Goal: Task Accomplishment & Management: Use online tool/utility

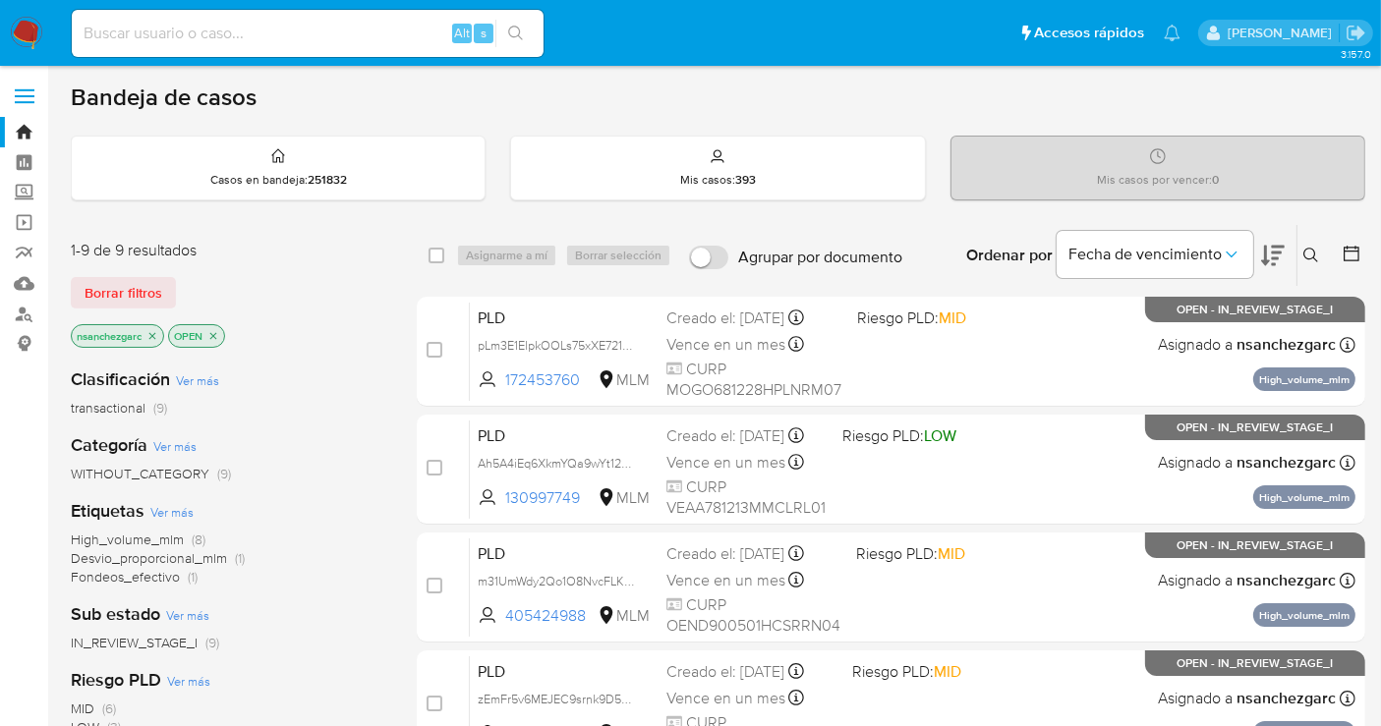
click at [1308, 254] on icon at bounding box center [1311, 256] width 16 height 16
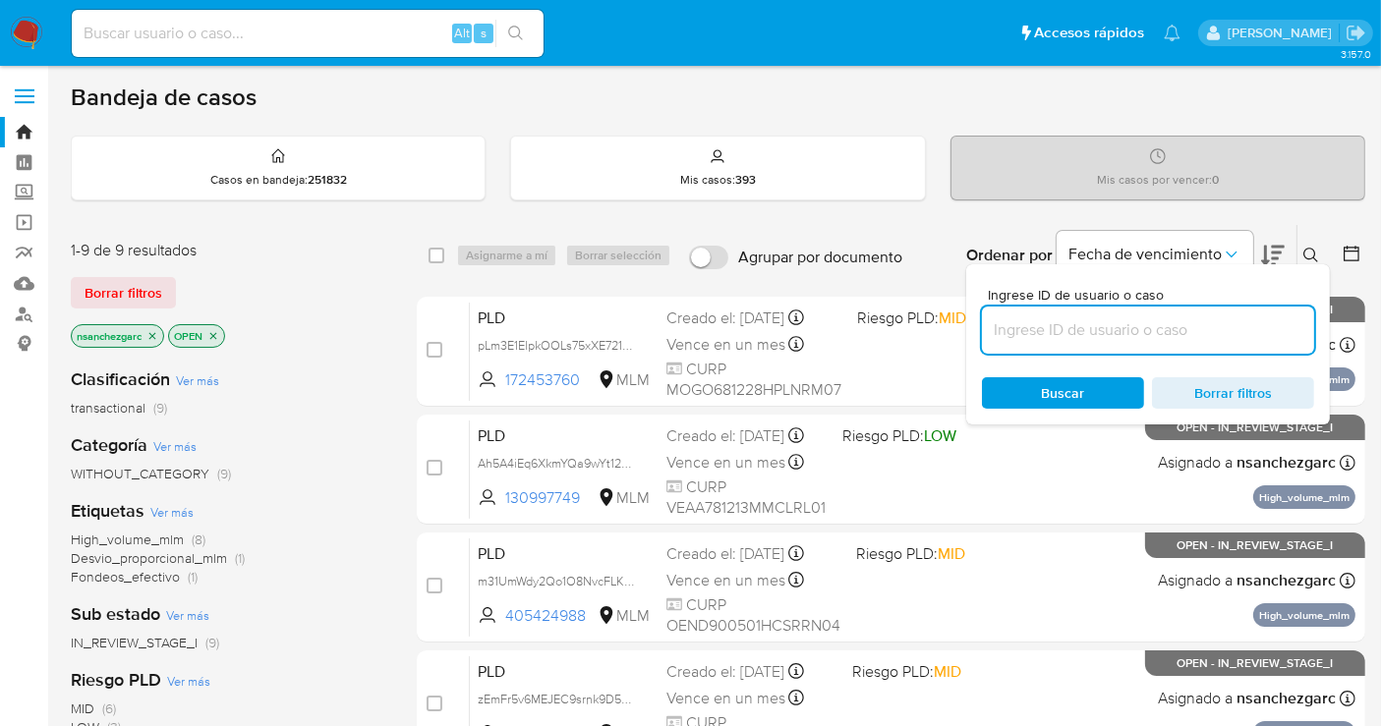
click at [1026, 335] on input at bounding box center [1148, 330] width 332 height 26
type input "619144280"
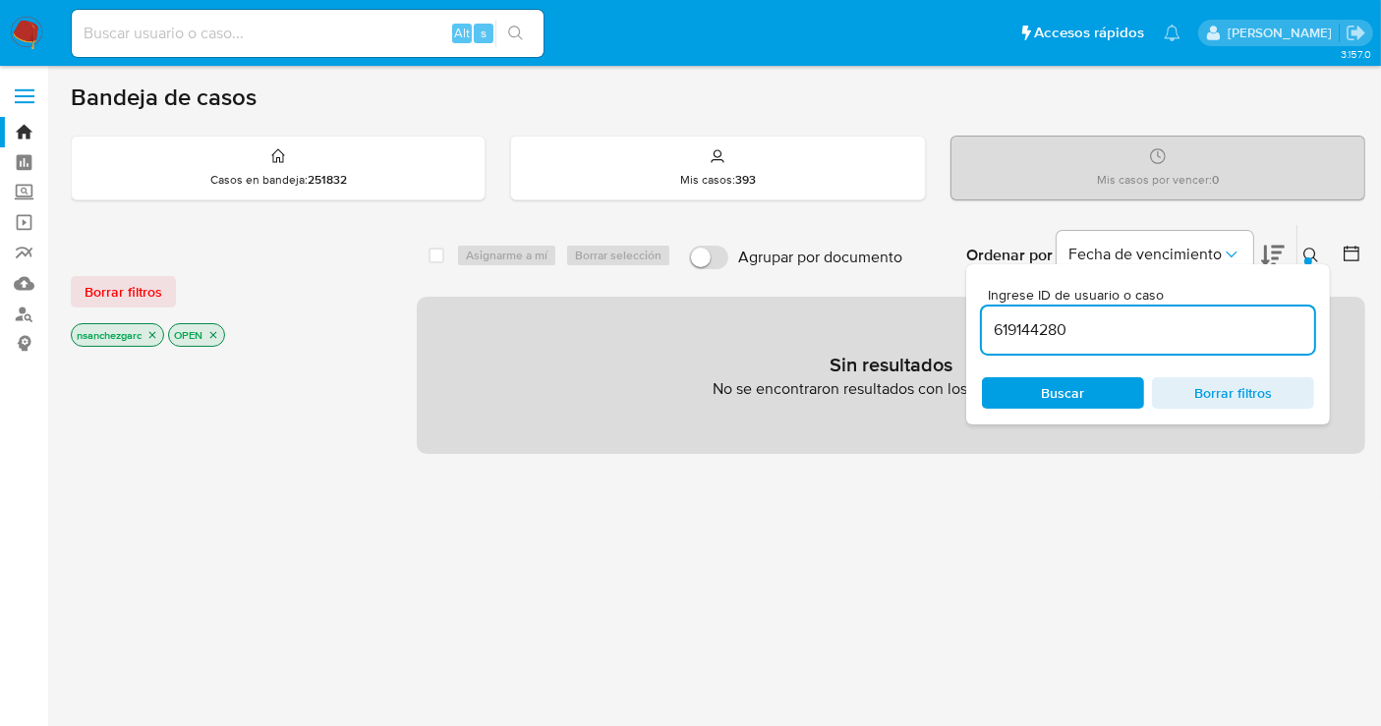
click at [154, 332] on icon "close-filter" at bounding box center [152, 335] width 7 height 7
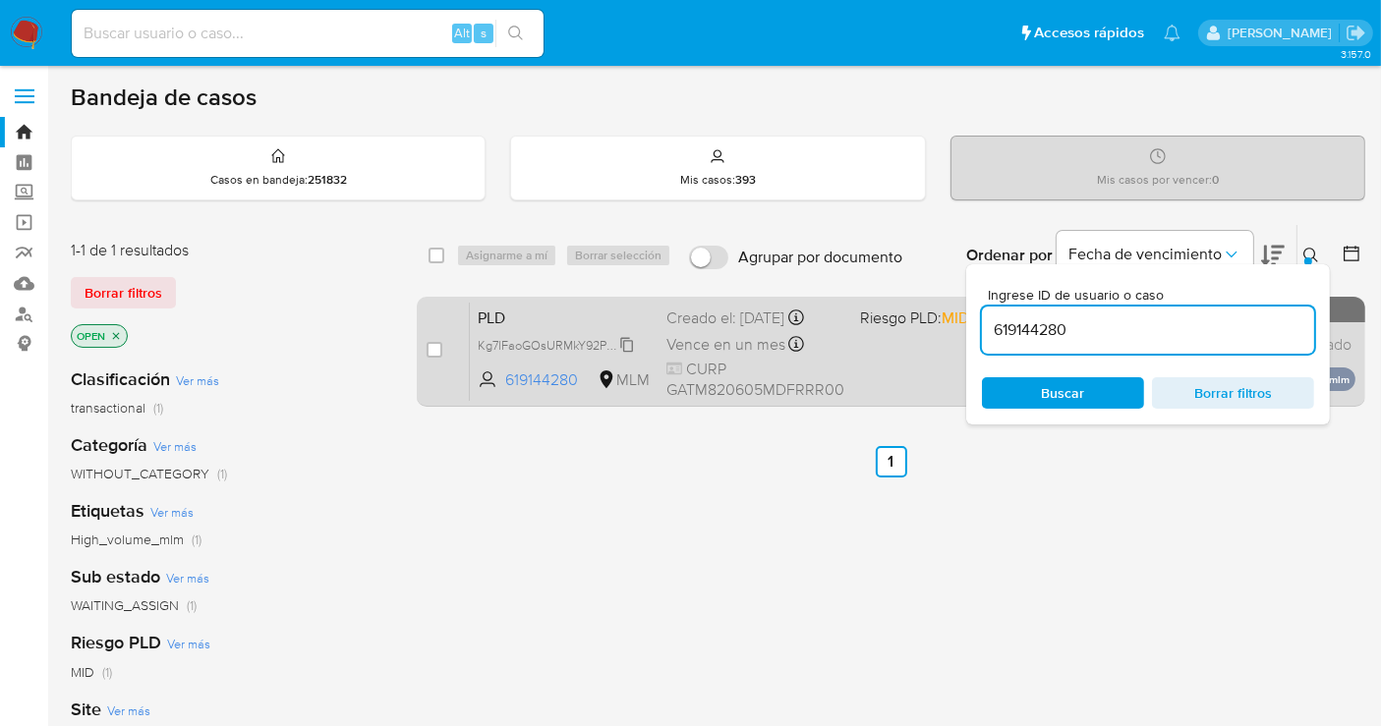
click at [628, 348] on span "Kg7lFaoGOsURMkY92PM1F6Ob" at bounding box center [564, 344] width 173 height 22
click at [431, 348] on input "checkbox" at bounding box center [435, 350] width 16 height 16
checkbox input "true"
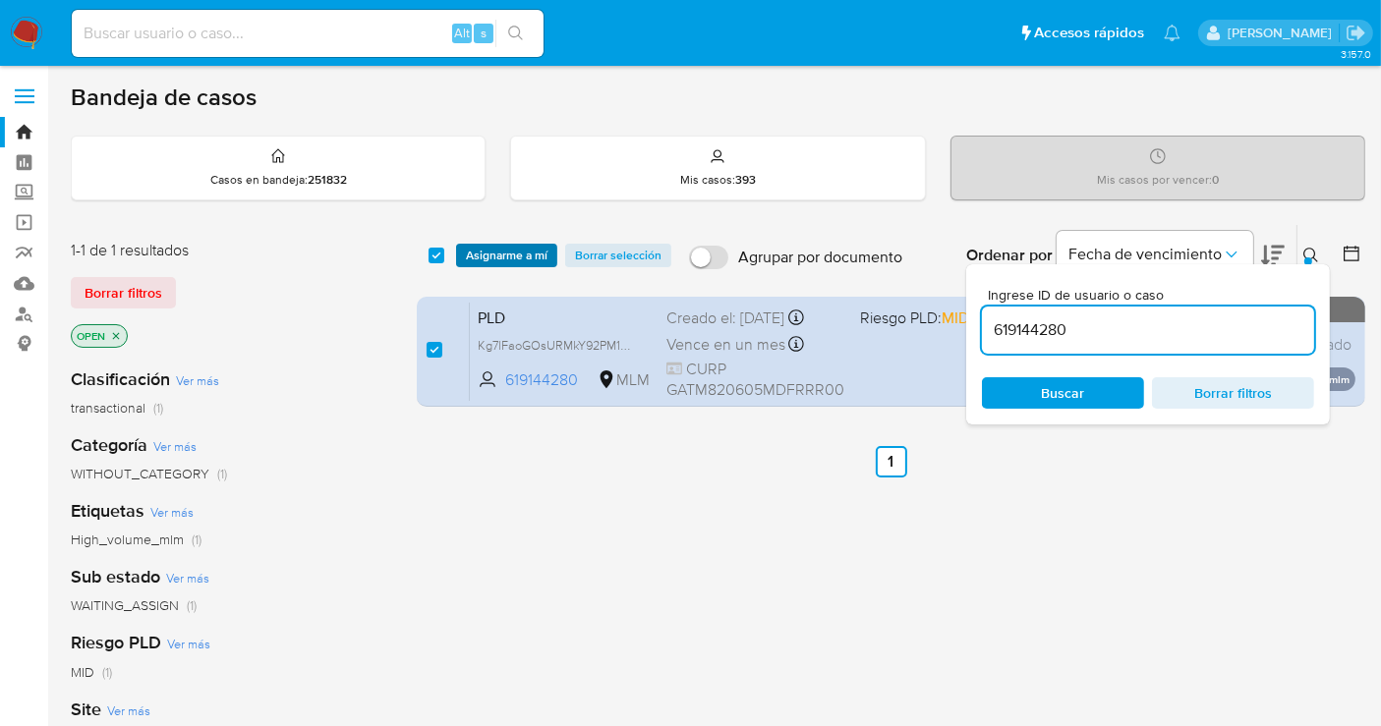
click at [482, 259] on span "Asignarme a mí" at bounding box center [507, 256] width 82 height 20
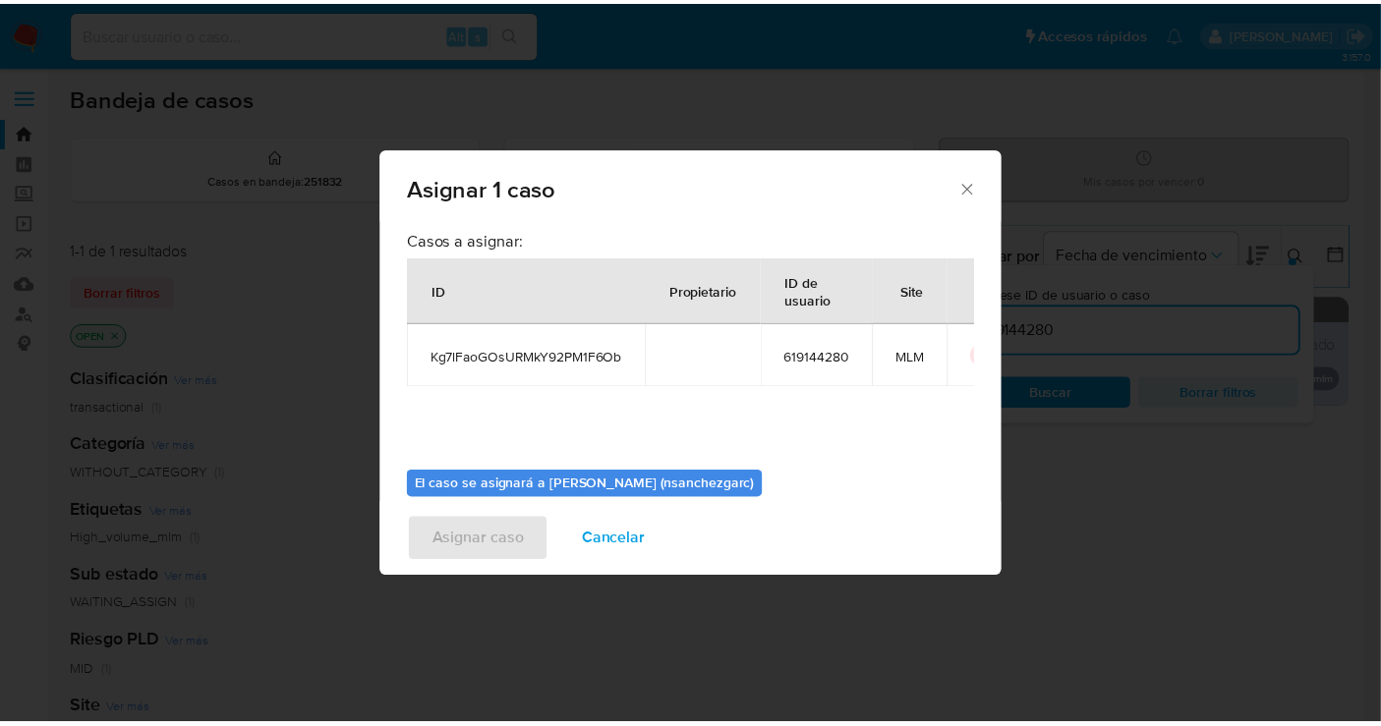
scroll to position [100, 0]
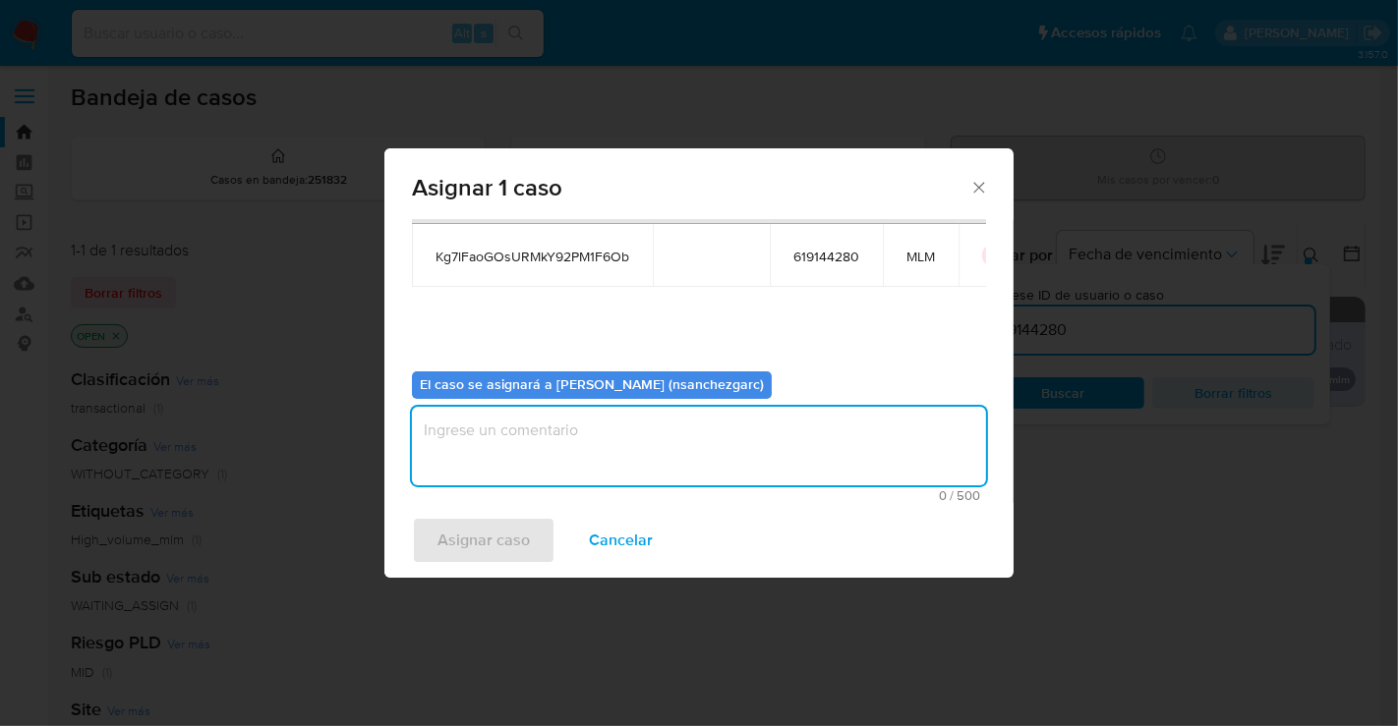
click at [452, 438] on textarea "assign-modal" at bounding box center [699, 446] width 574 height 79
type textarea "nesg"
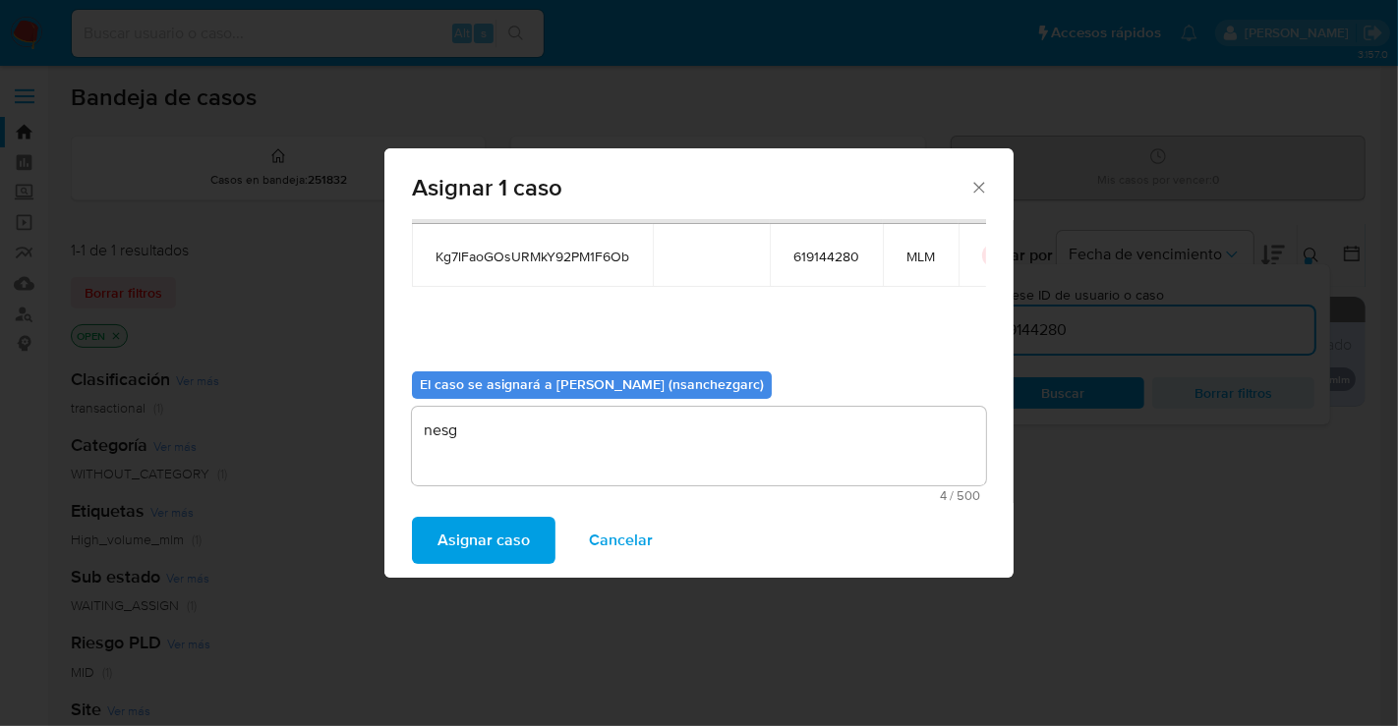
click at [458, 540] on span "Asignar caso" at bounding box center [483, 540] width 92 height 43
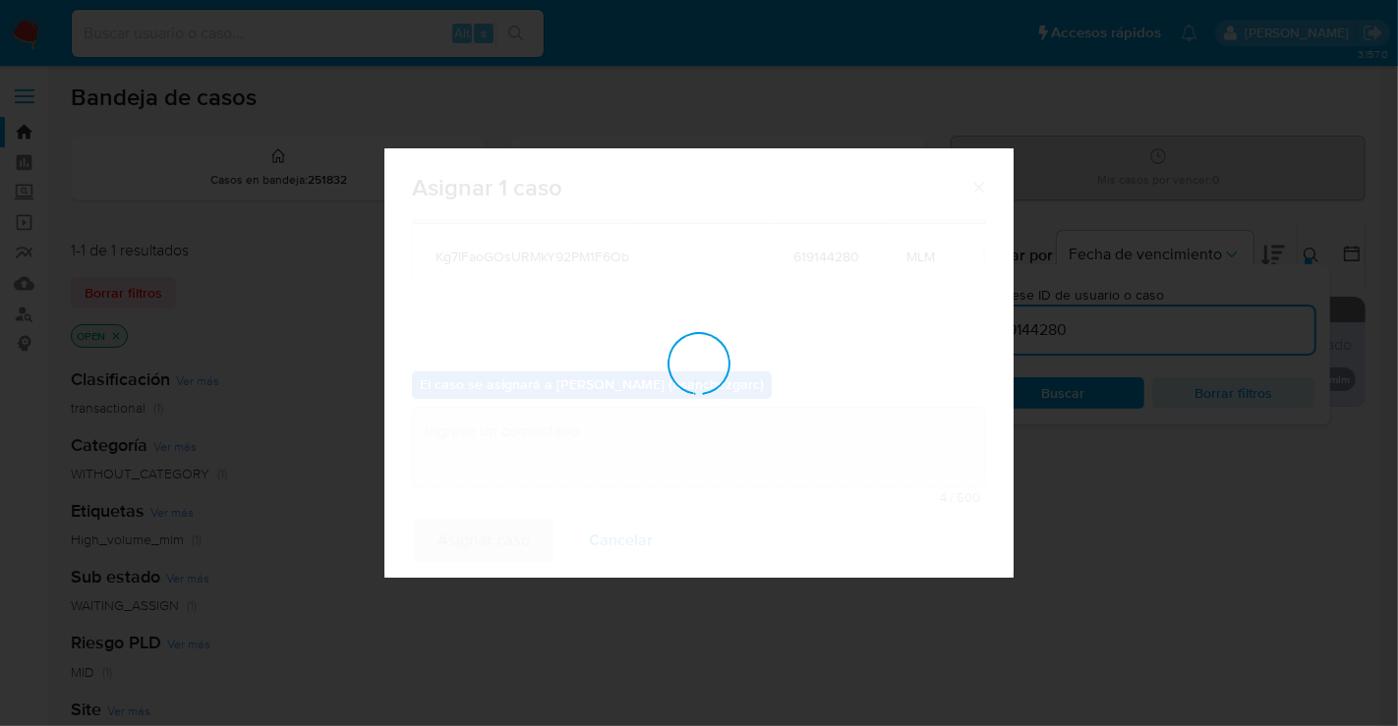
checkbox input "false"
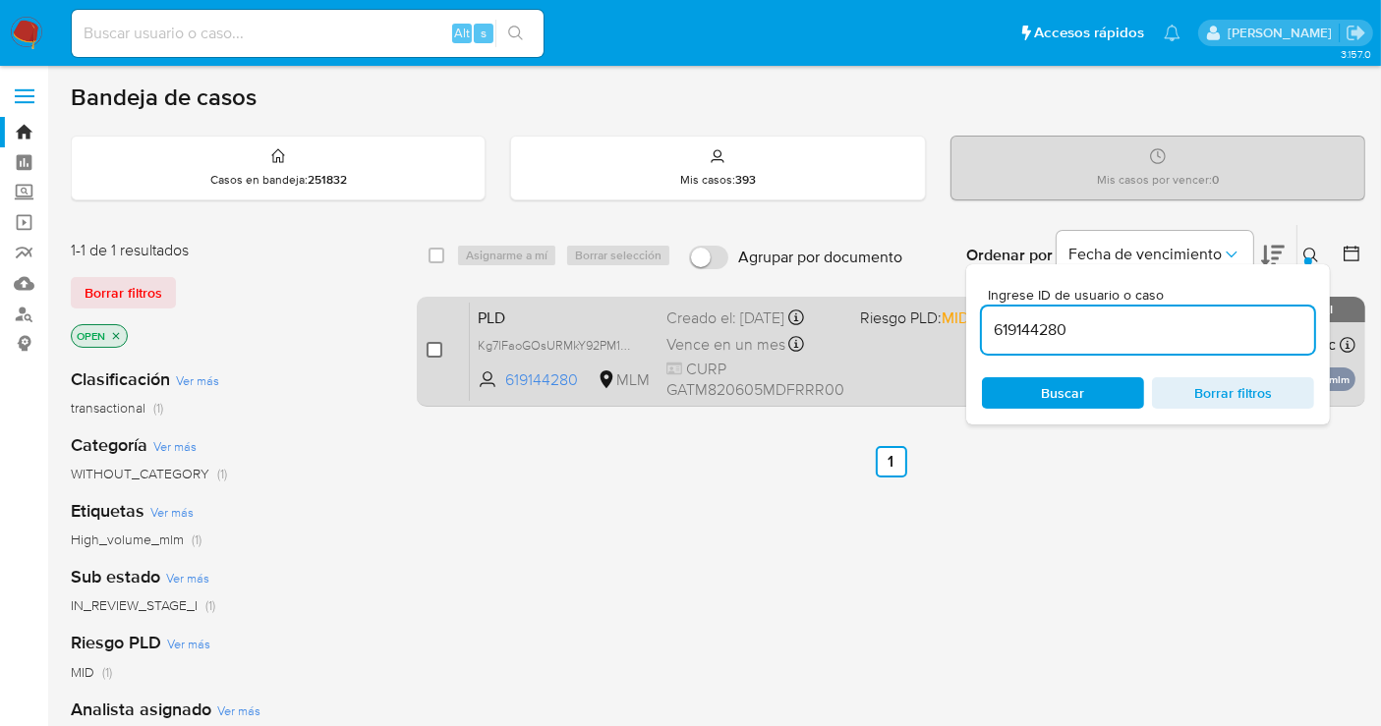
click at [438, 346] on input "checkbox" at bounding box center [435, 350] width 16 height 16
checkbox input "true"
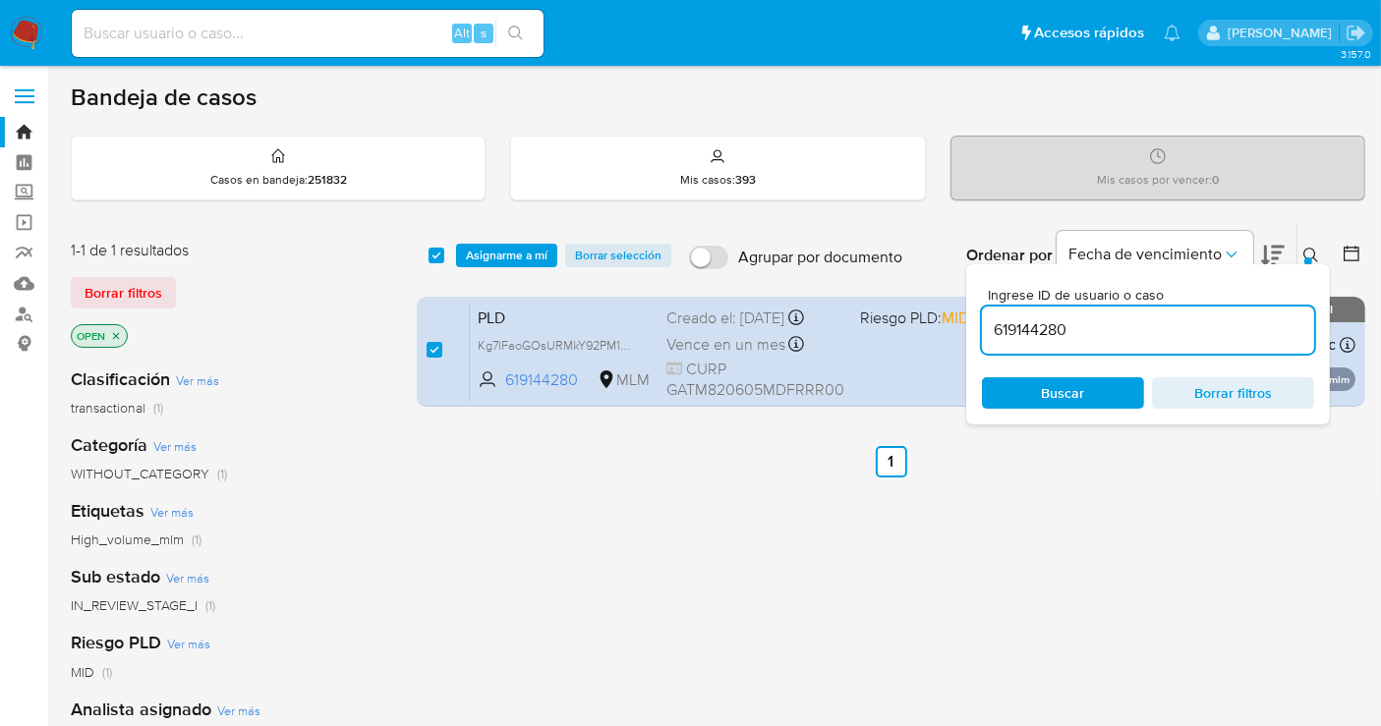
click at [1314, 258] on icon at bounding box center [1310, 255] width 15 height 15
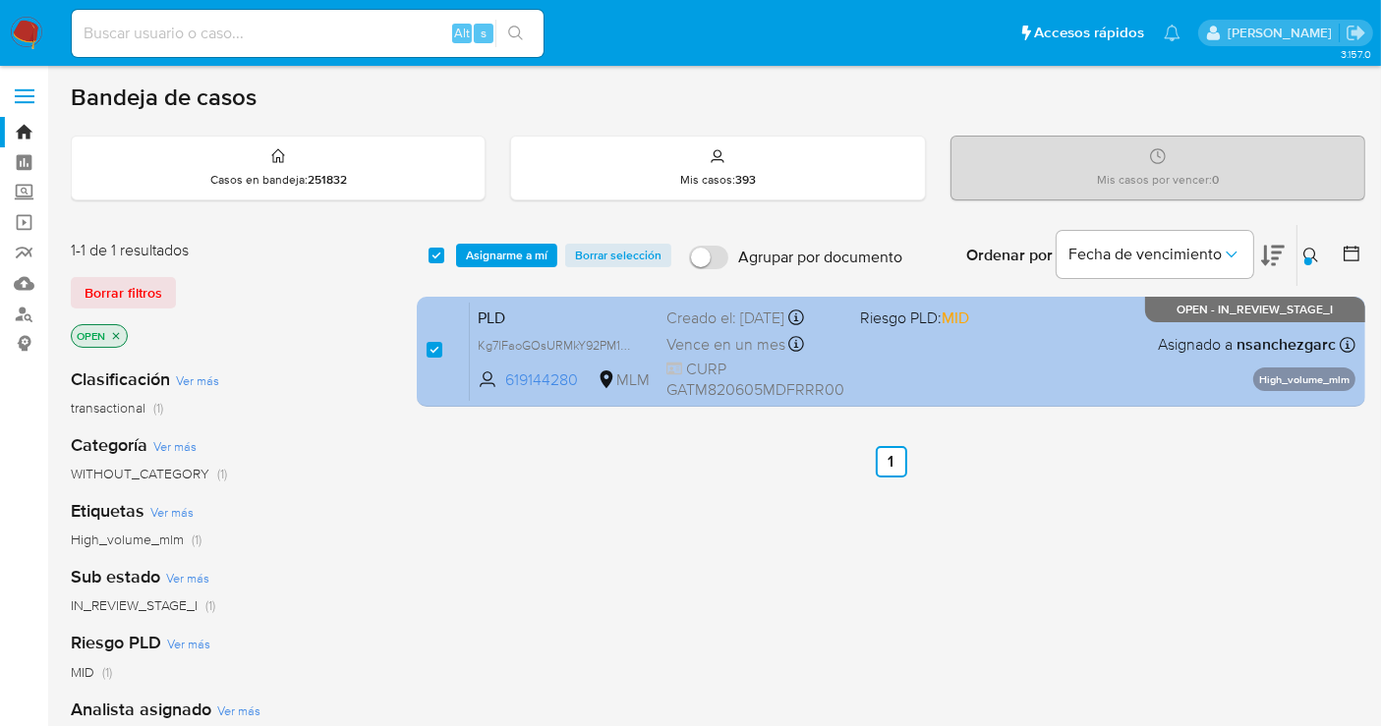
click at [710, 339] on span "Vence en un mes" at bounding box center [725, 345] width 119 height 22
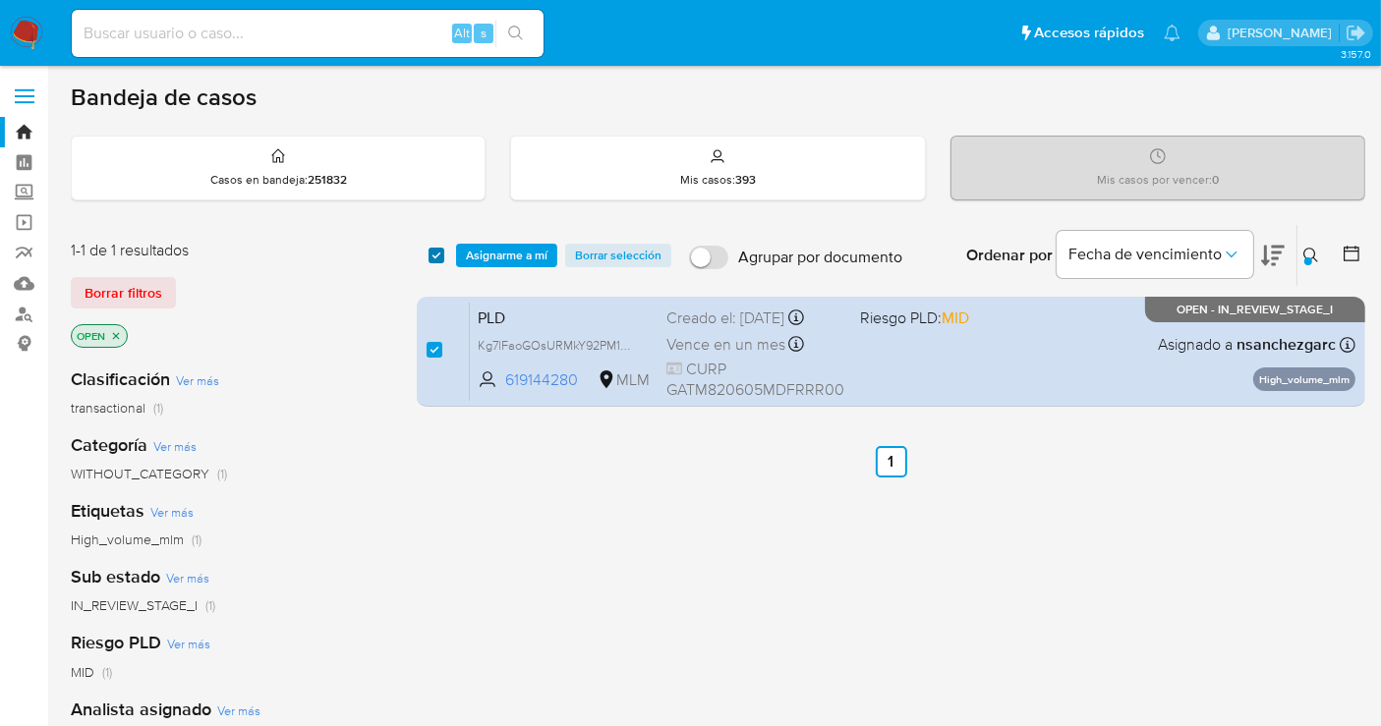
click at [430, 257] on input "checkbox" at bounding box center [437, 256] width 16 height 16
checkbox input "false"
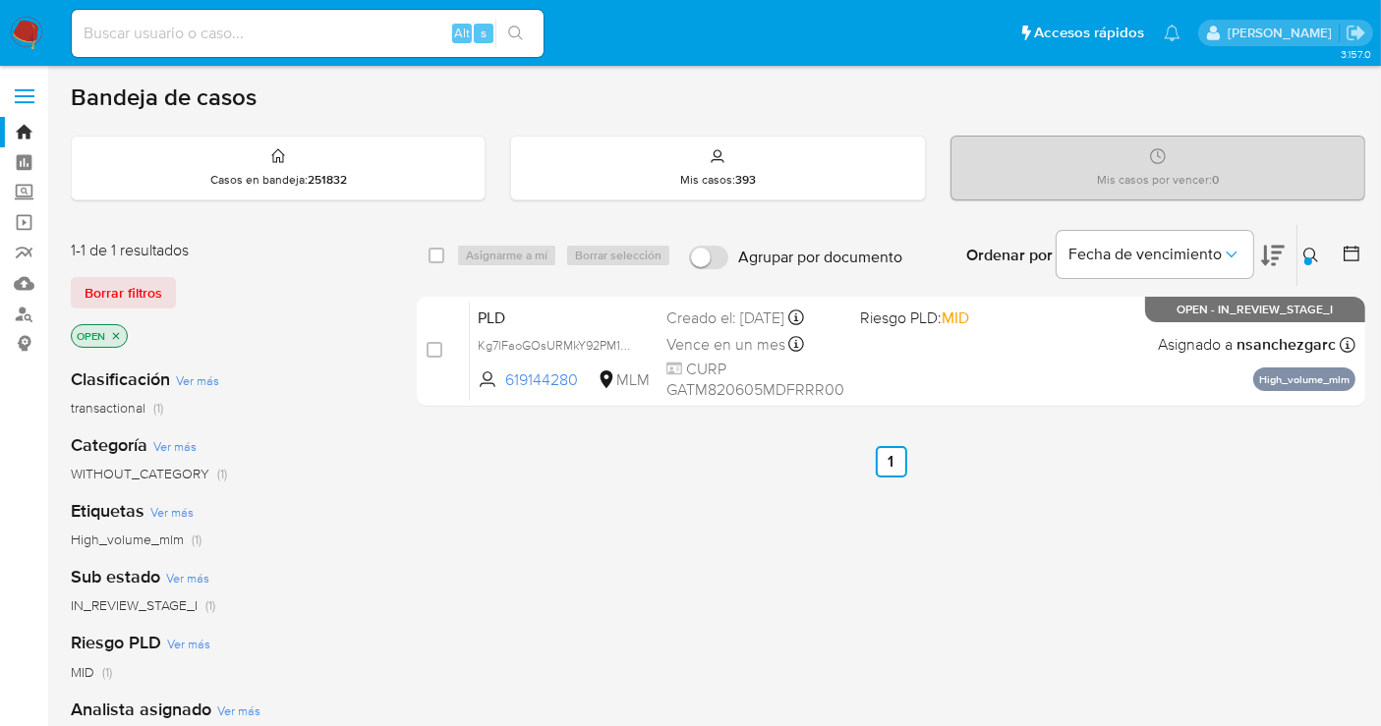
click at [1307, 252] on icon at bounding box center [1311, 256] width 16 height 16
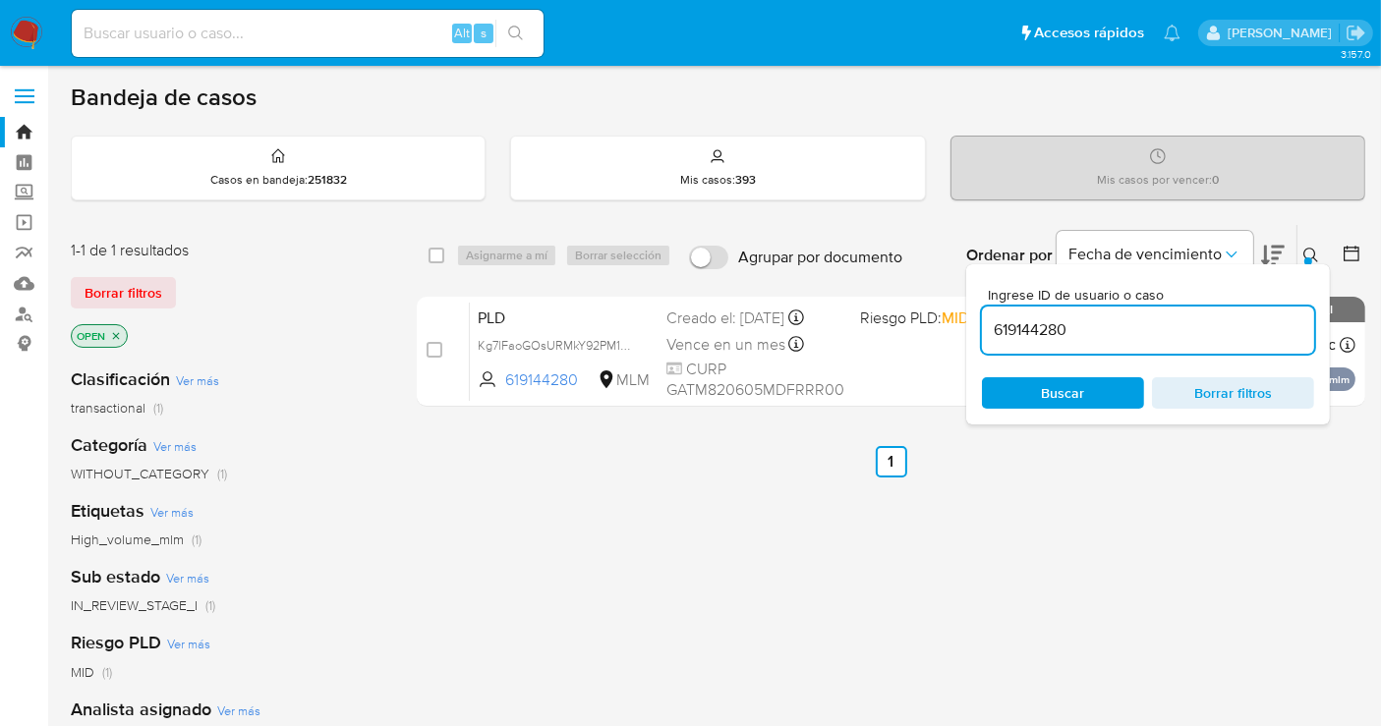
click at [1059, 336] on input "619144280" at bounding box center [1148, 330] width 332 height 26
type input "632047185"
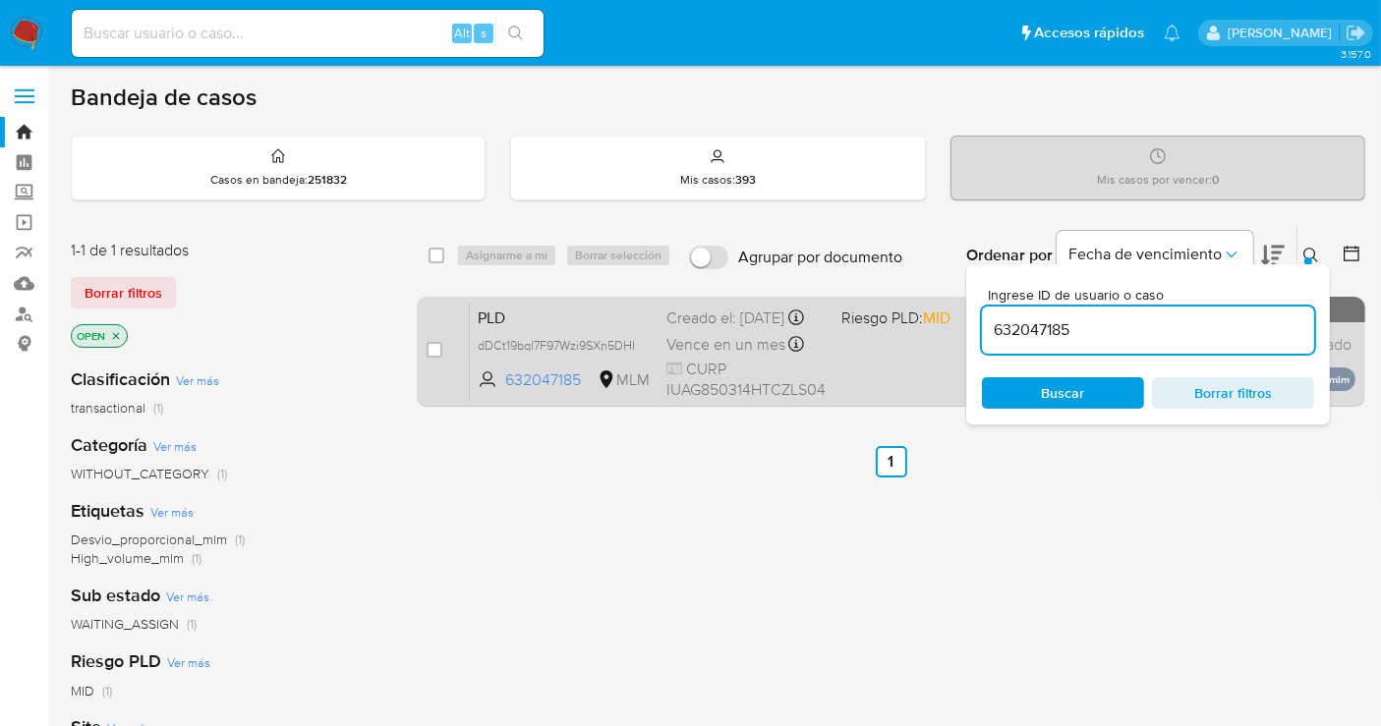
click at [689, 329] on div "Creado el: 12/08/2025 Creado el: 12/08/2025 02:12:27" at bounding box center [745, 319] width 159 height 22
click at [622, 355] on span "dDCt19bqI7F97Wzi9SXn5DHI" at bounding box center [556, 344] width 157 height 22
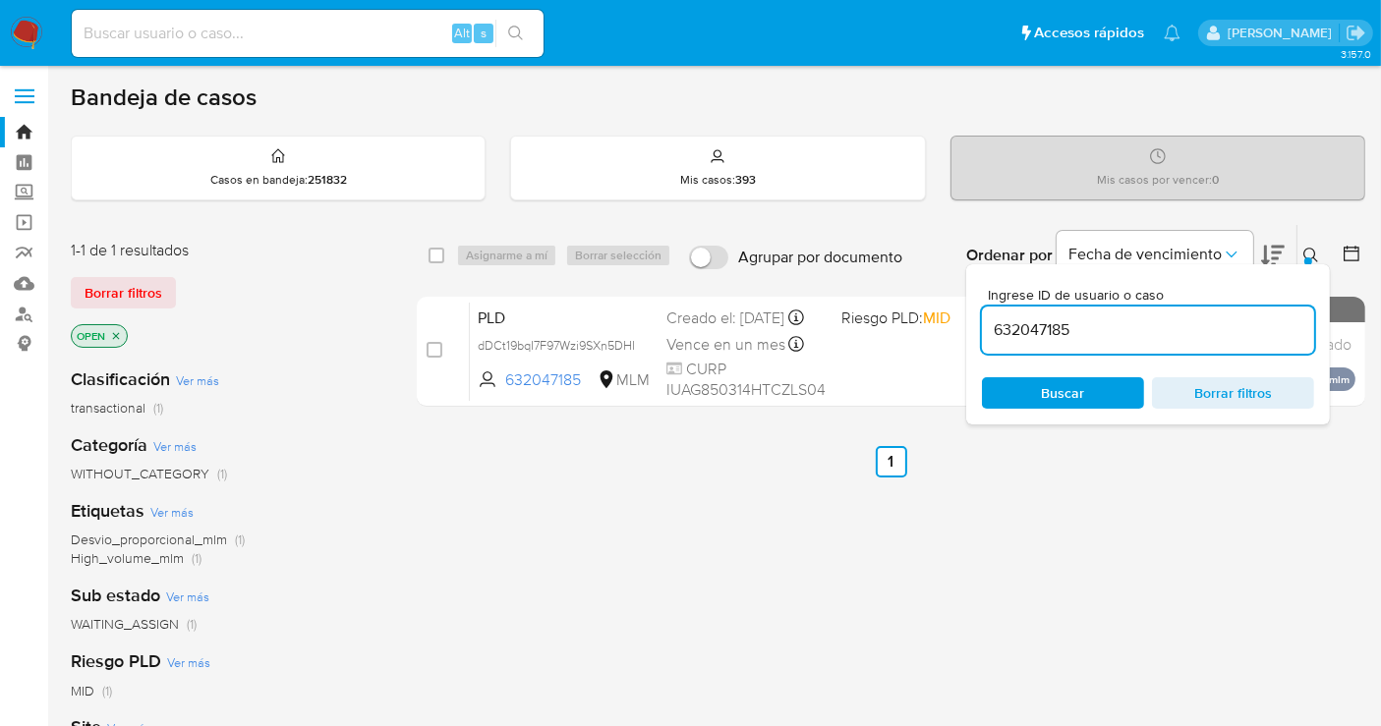
click at [29, 43] on img at bounding box center [26, 33] width 33 height 33
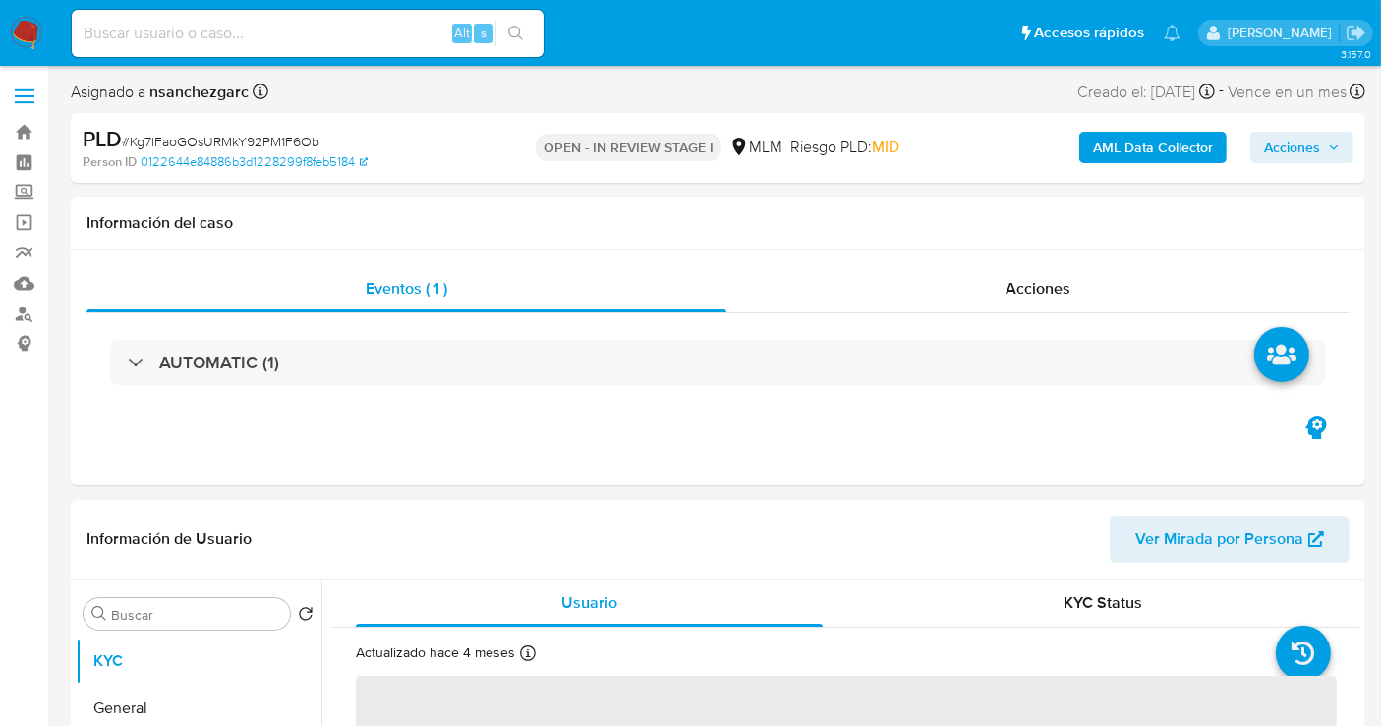
select select "10"
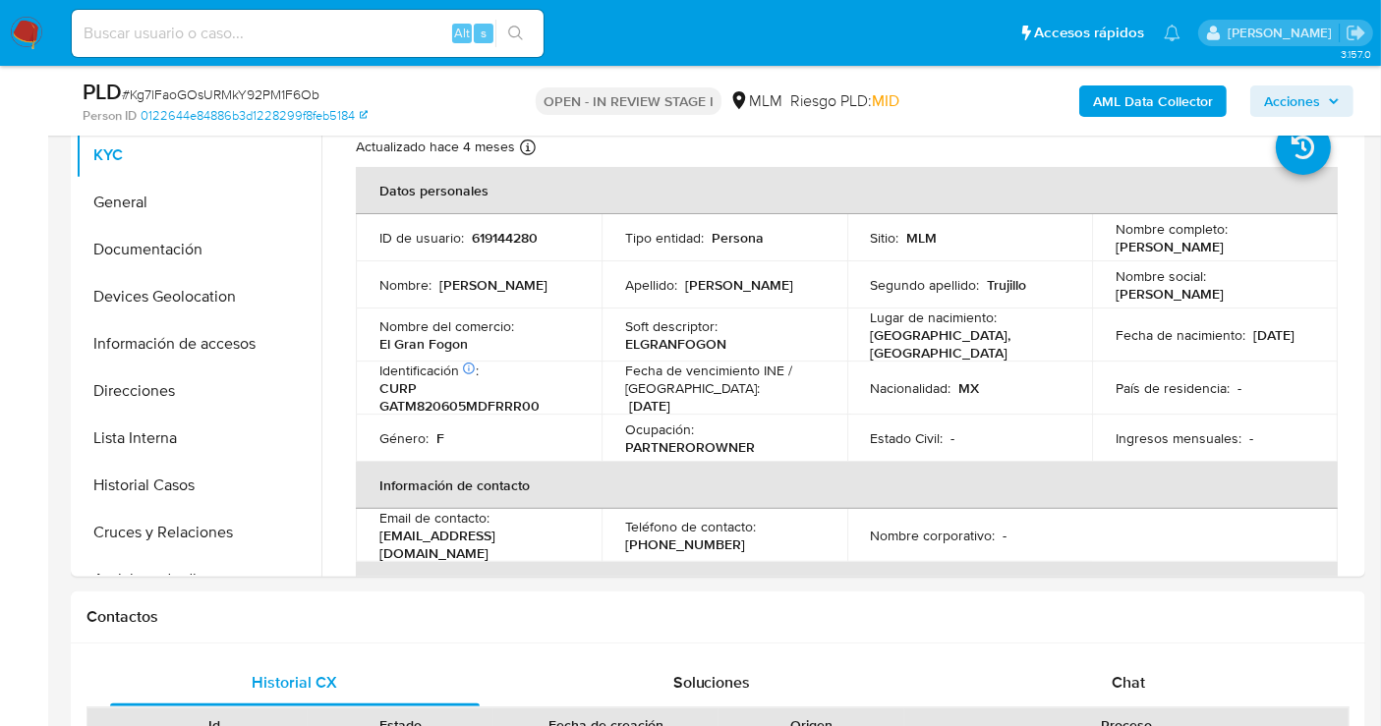
scroll to position [327, 0]
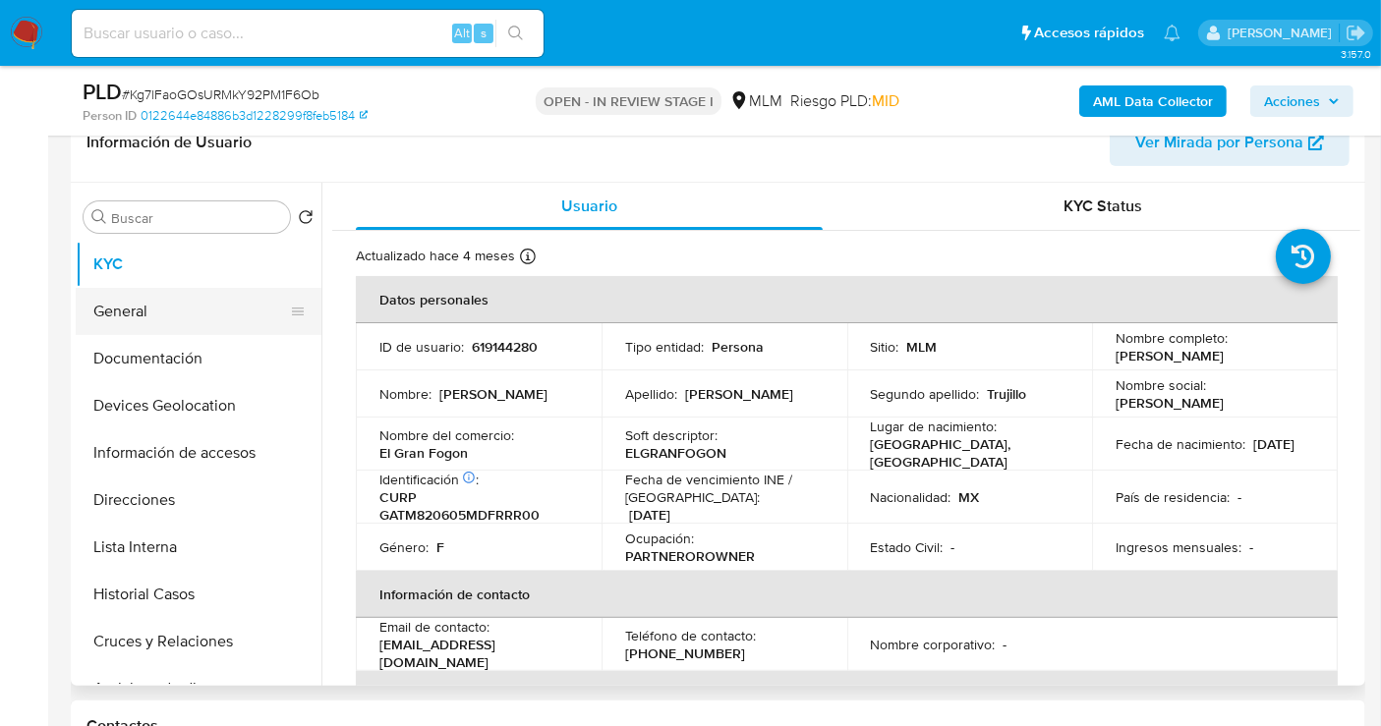
click at [154, 306] on button "General" at bounding box center [191, 311] width 230 height 47
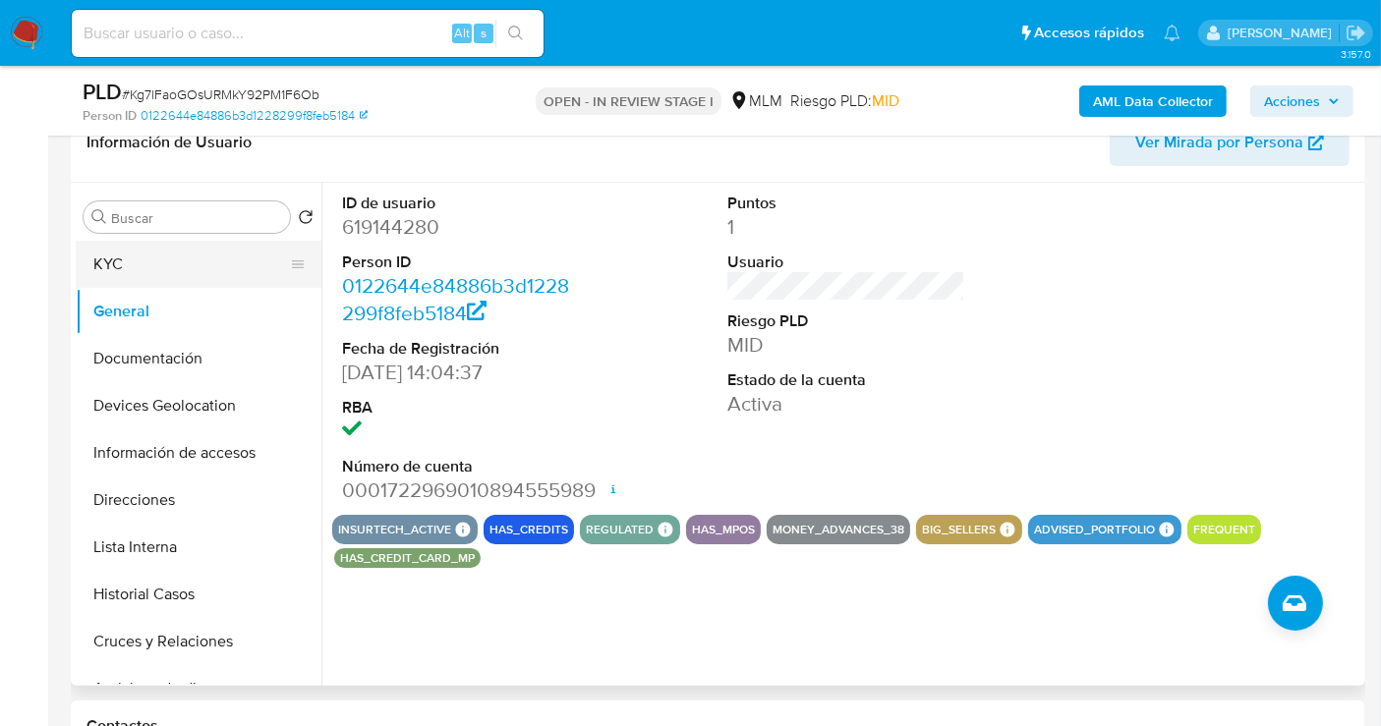
click at [124, 258] on button "KYC" at bounding box center [191, 264] width 230 height 47
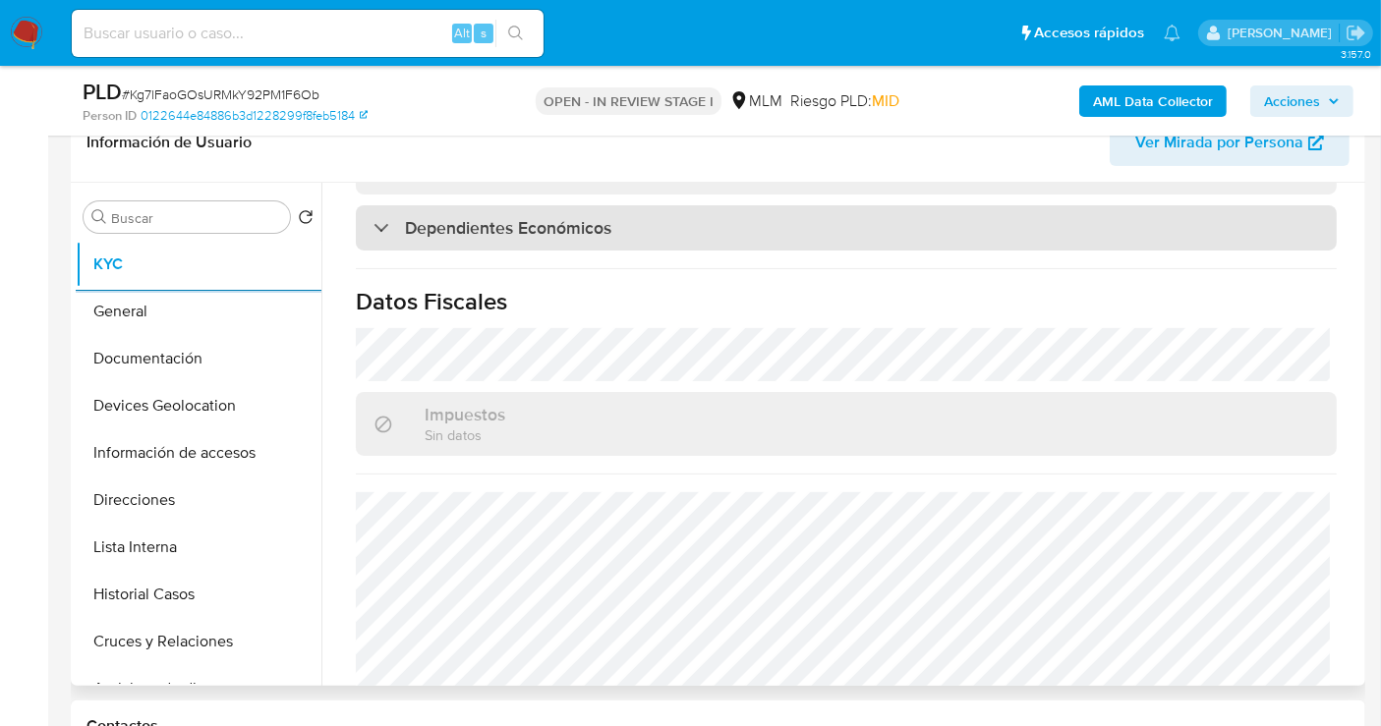
scroll to position [1221, 0]
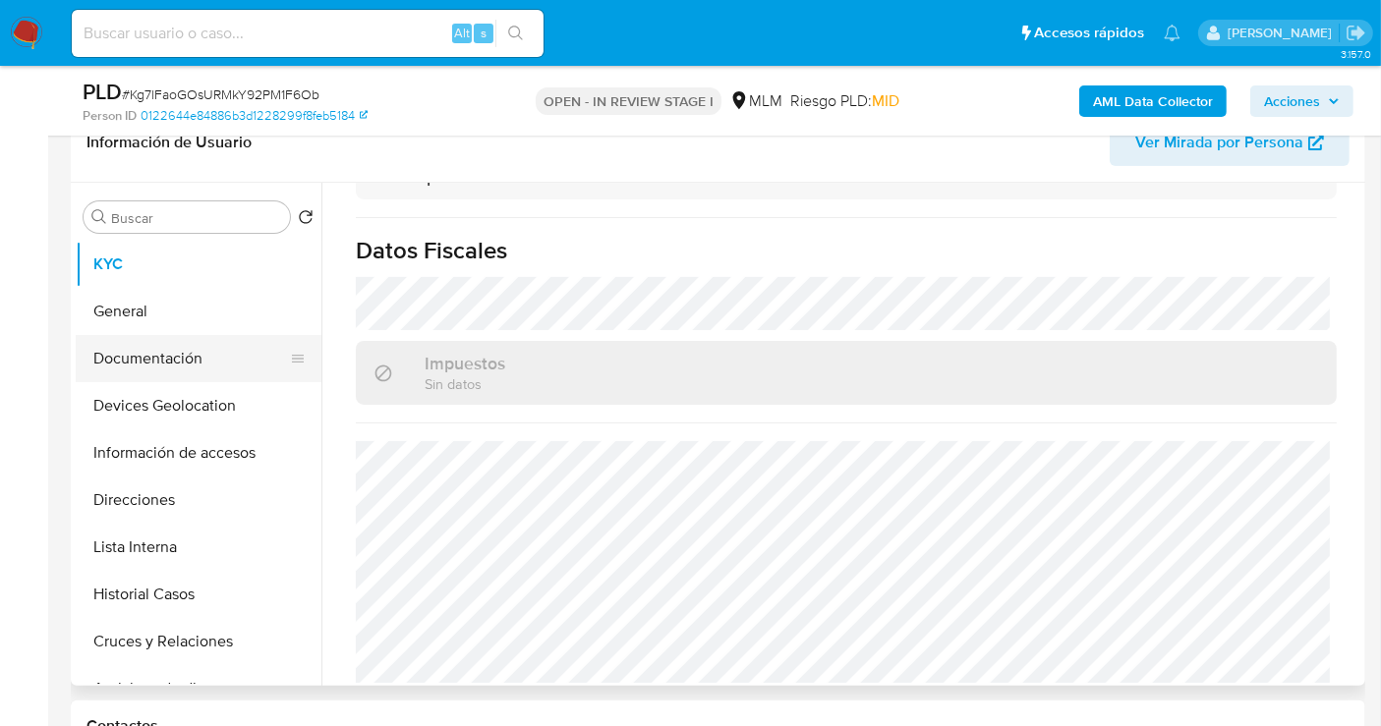
click at [134, 373] on button "Documentación" at bounding box center [191, 358] width 230 height 47
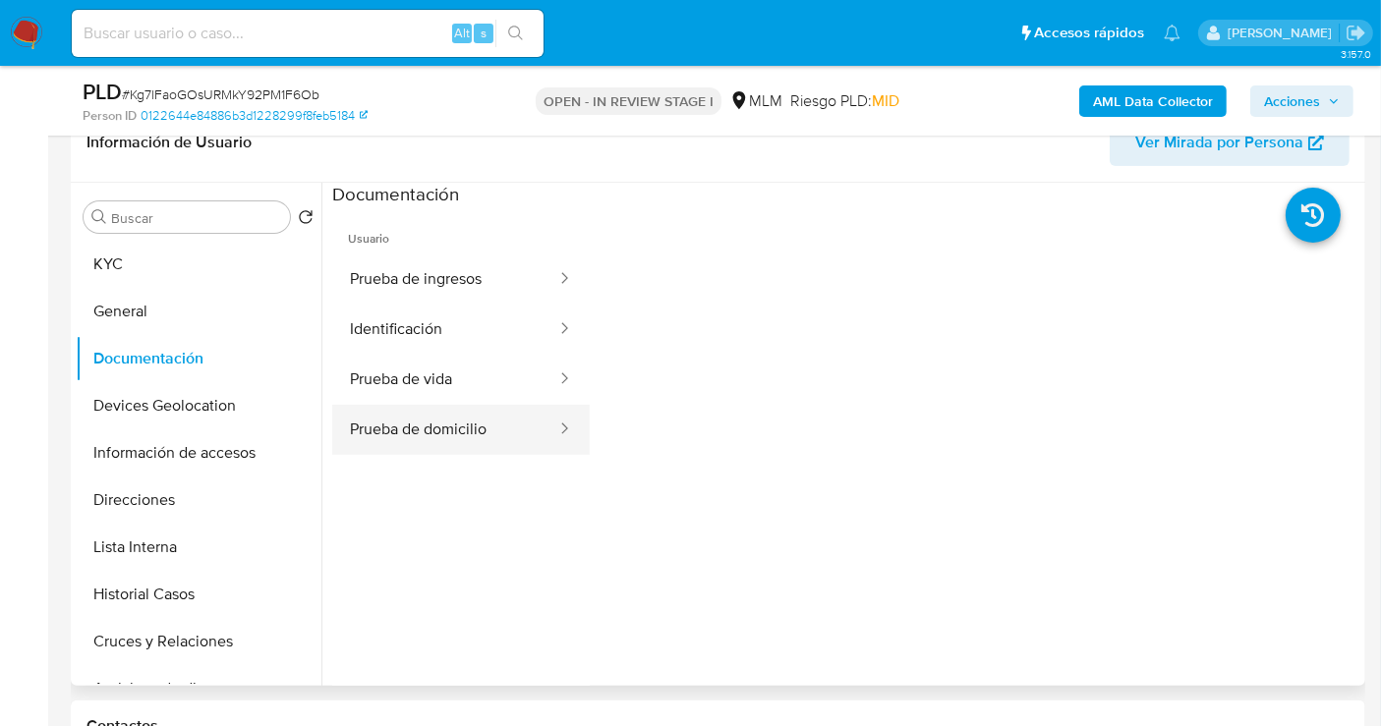
click at [417, 430] on button "Prueba de domicilio" at bounding box center [445, 430] width 226 height 50
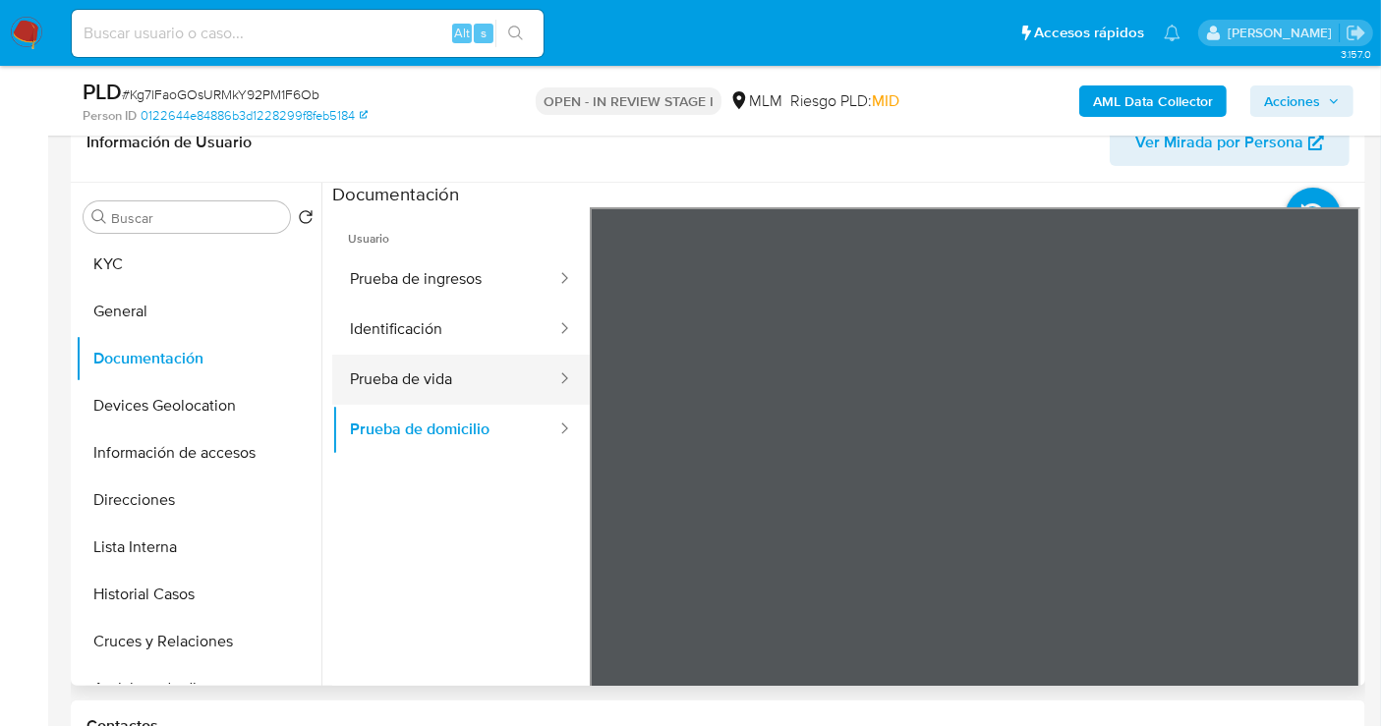
click at [413, 376] on button "Prueba de vida" at bounding box center [445, 380] width 226 height 50
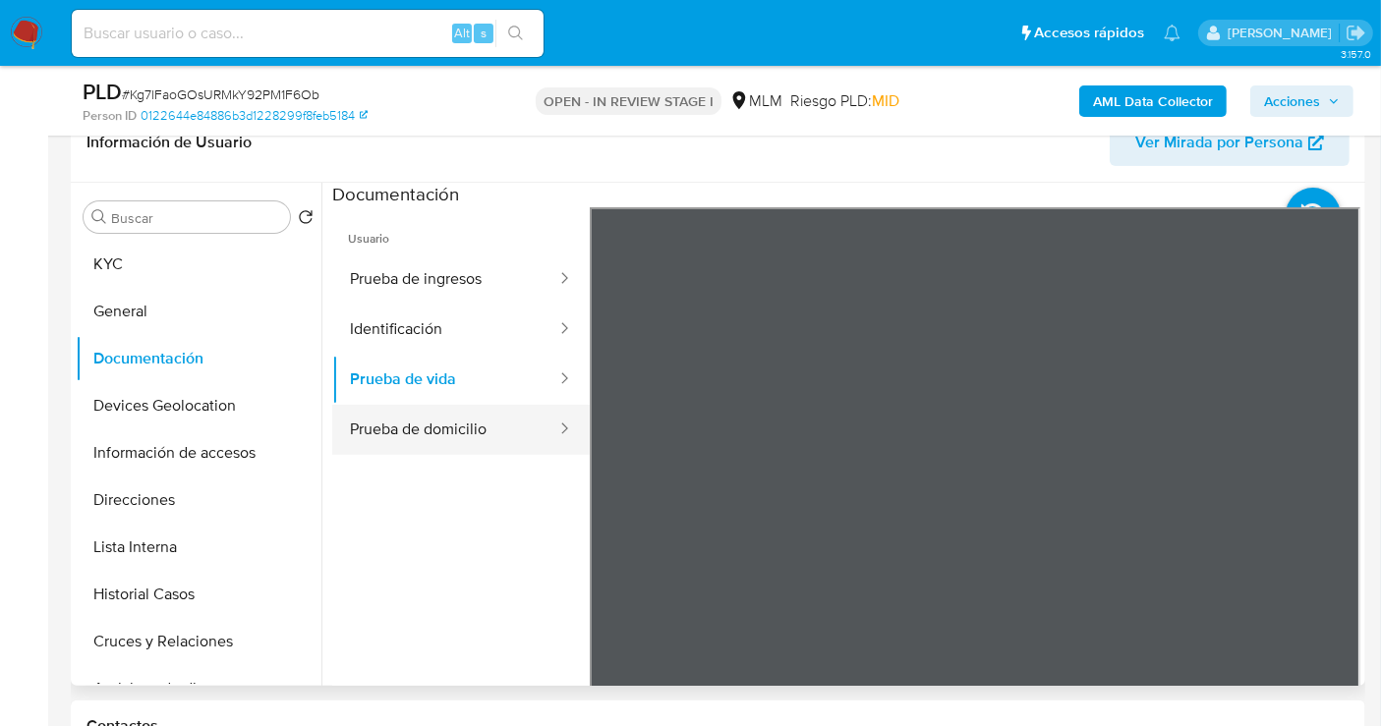
click at [444, 414] on button "Prueba de domicilio" at bounding box center [445, 430] width 226 height 50
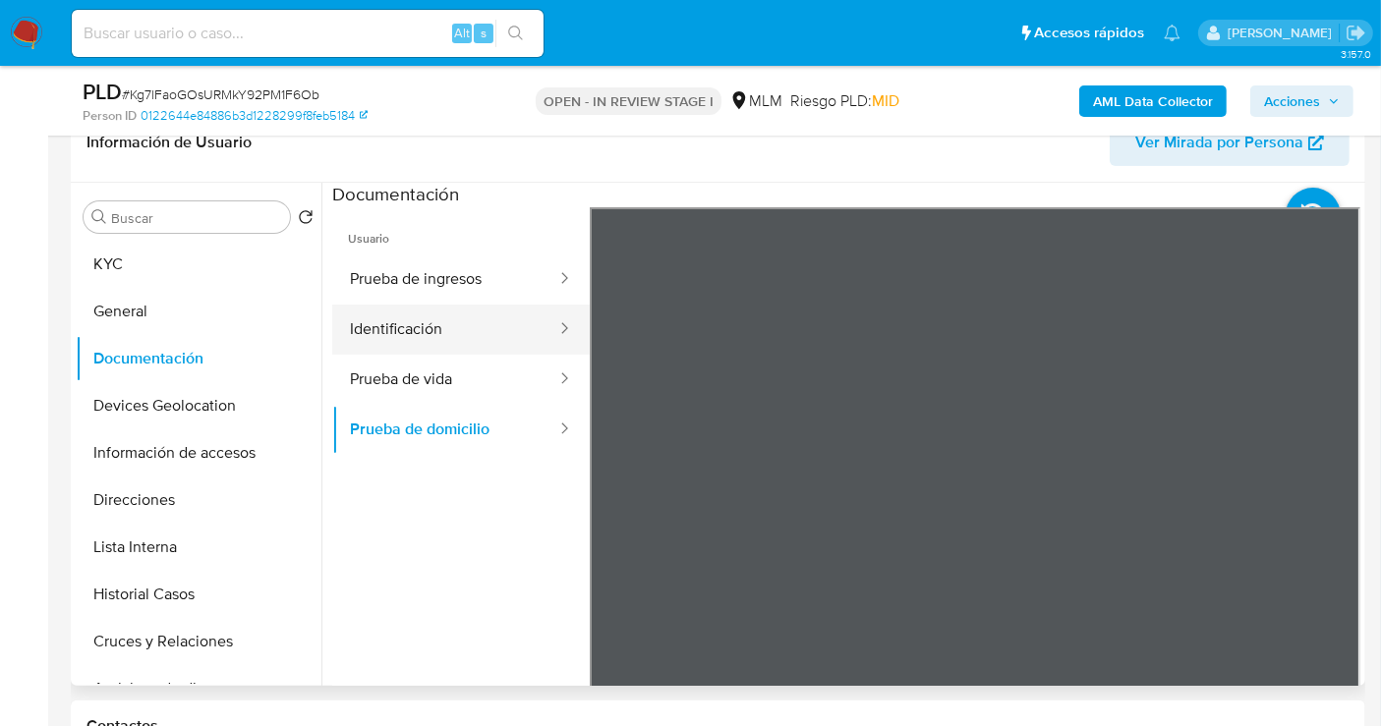
click at [412, 329] on button "Identificación" at bounding box center [445, 330] width 226 height 50
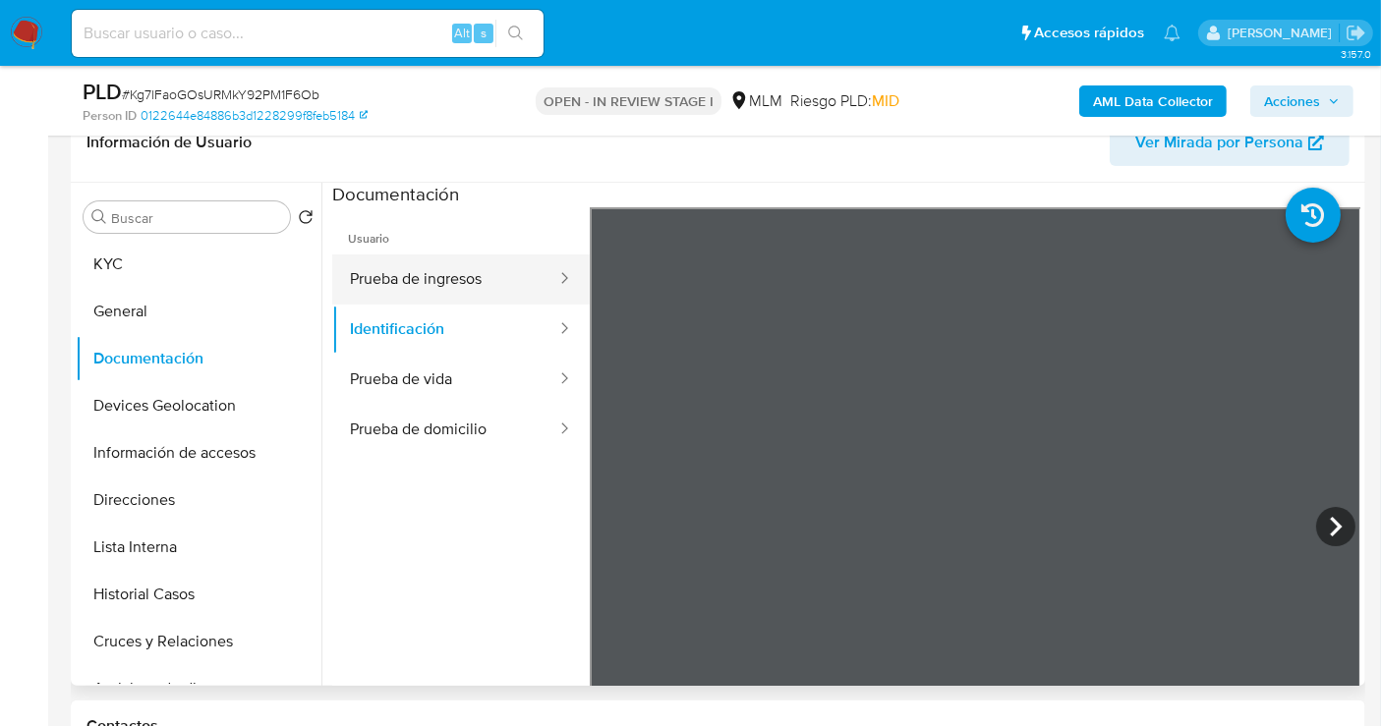
click at [430, 273] on button "Prueba de ingresos" at bounding box center [445, 280] width 226 height 50
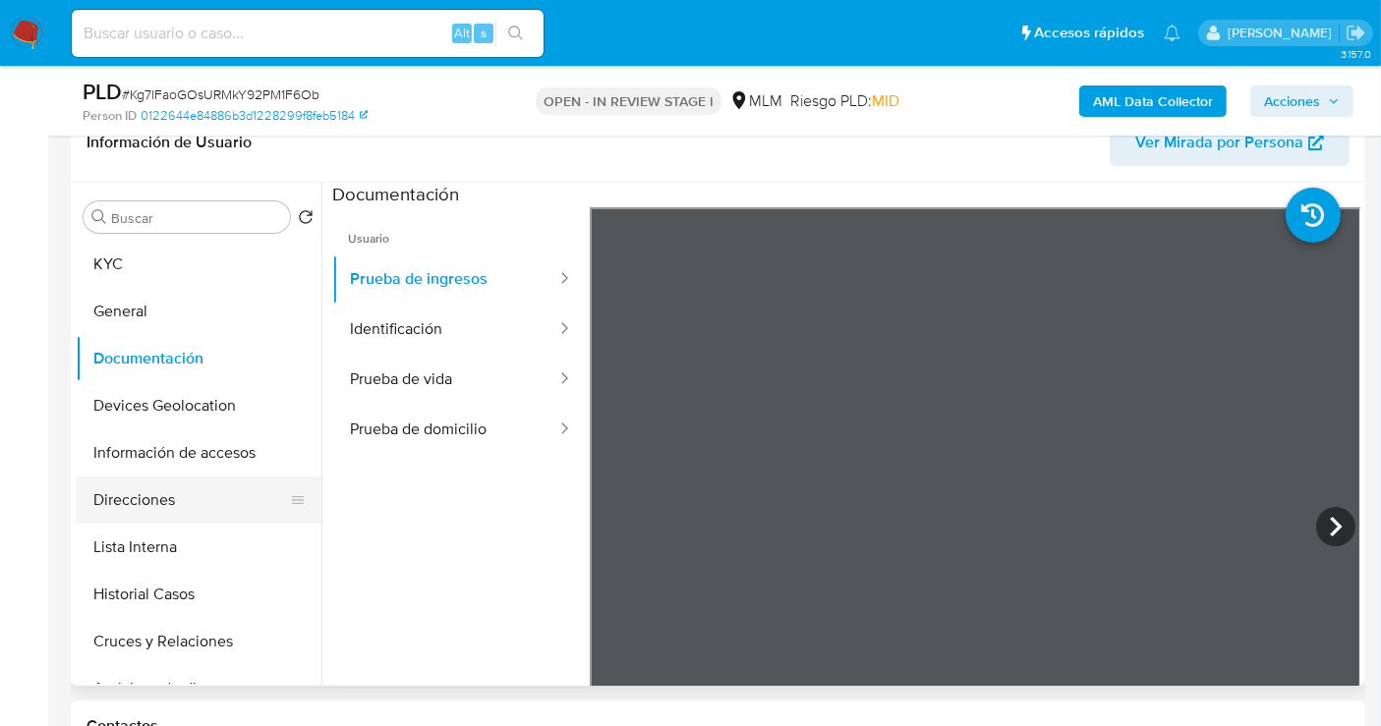
click at [157, 510] on button "Direcciones" at bounding box center [191, 500] width 230 height 47
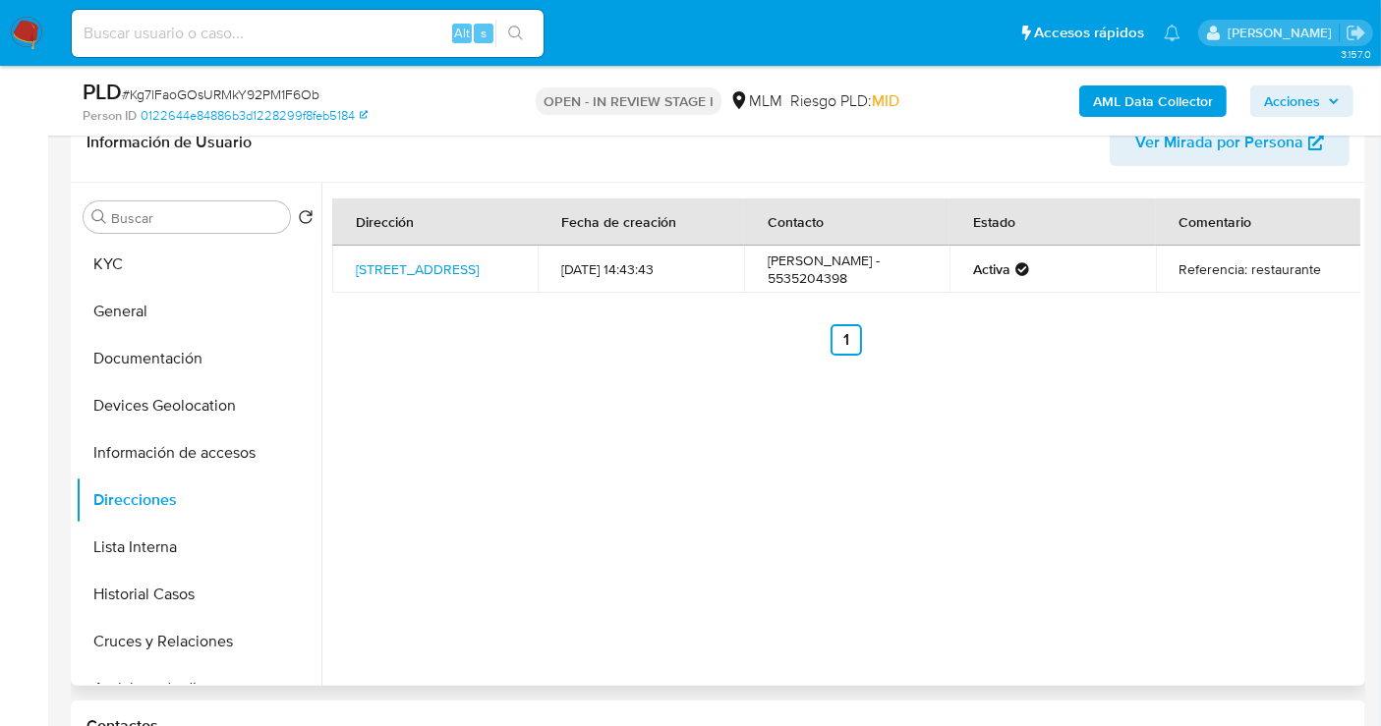
drag, startPoint x: 476, startPoint y: 290, endPoint x: 345, endPoint y: 291, distance: 130.7
click at [345, 291] on td "Calle Huehuetán 157, Tlalpan, Distrito Federal, 14240, Mexico 157" at bounding box center [434, 269] width 205 height 47
drag, startPoint x: 359, startPoint y: 316, endPoint x: 357, endPoint y: 301, distance: 14.9
click at [357, 312] on div "Dirección Fecha de creación Contacto Estado Comentario Calle Huehuetán 157, Tla…" at bounding box center [846, 277] width 1028 height 157
drag, startPoint x: 338, startPoint y: 285, endPoint x: 391, endPoint y: 286, distance: 53.1
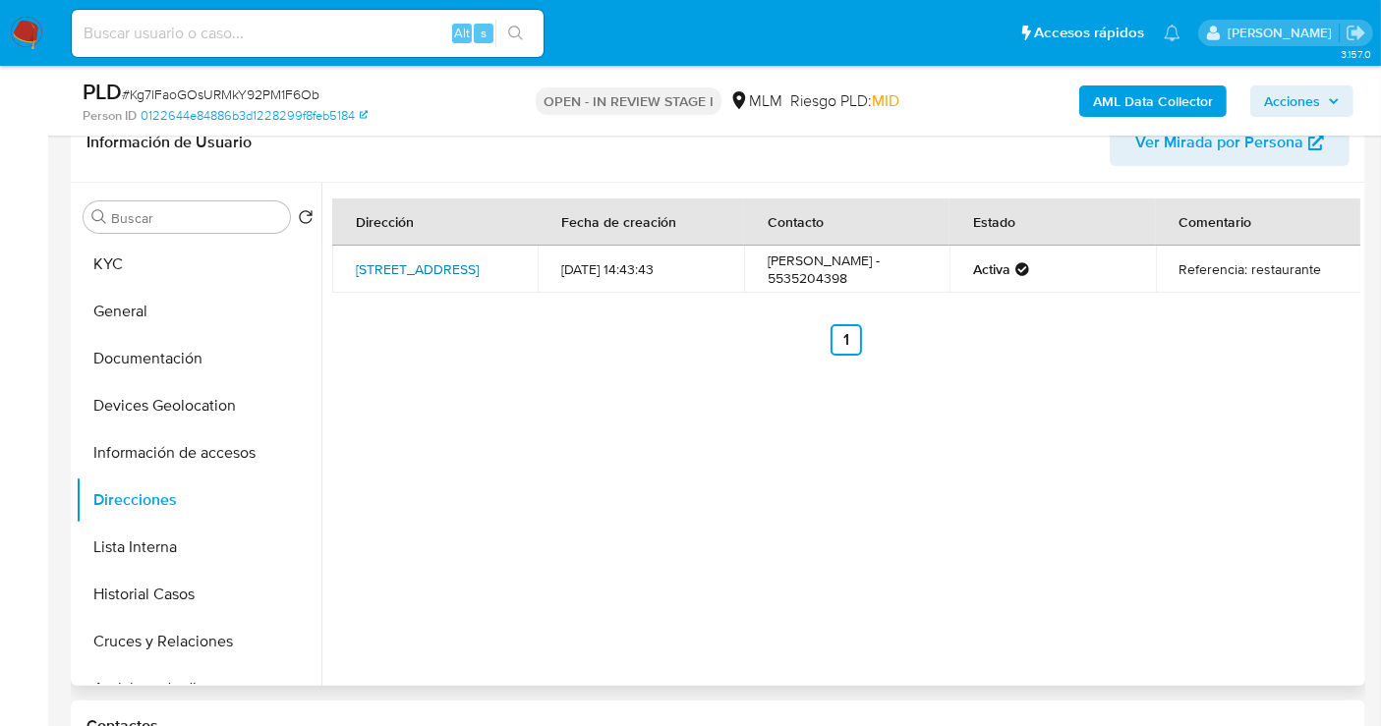
click at [391, 286] on td "Calle Huehuetán 157, Tlalpan, Distrito Federal, 14240, Mexico 157" at bounding box center [434, 269] width 205 height 47
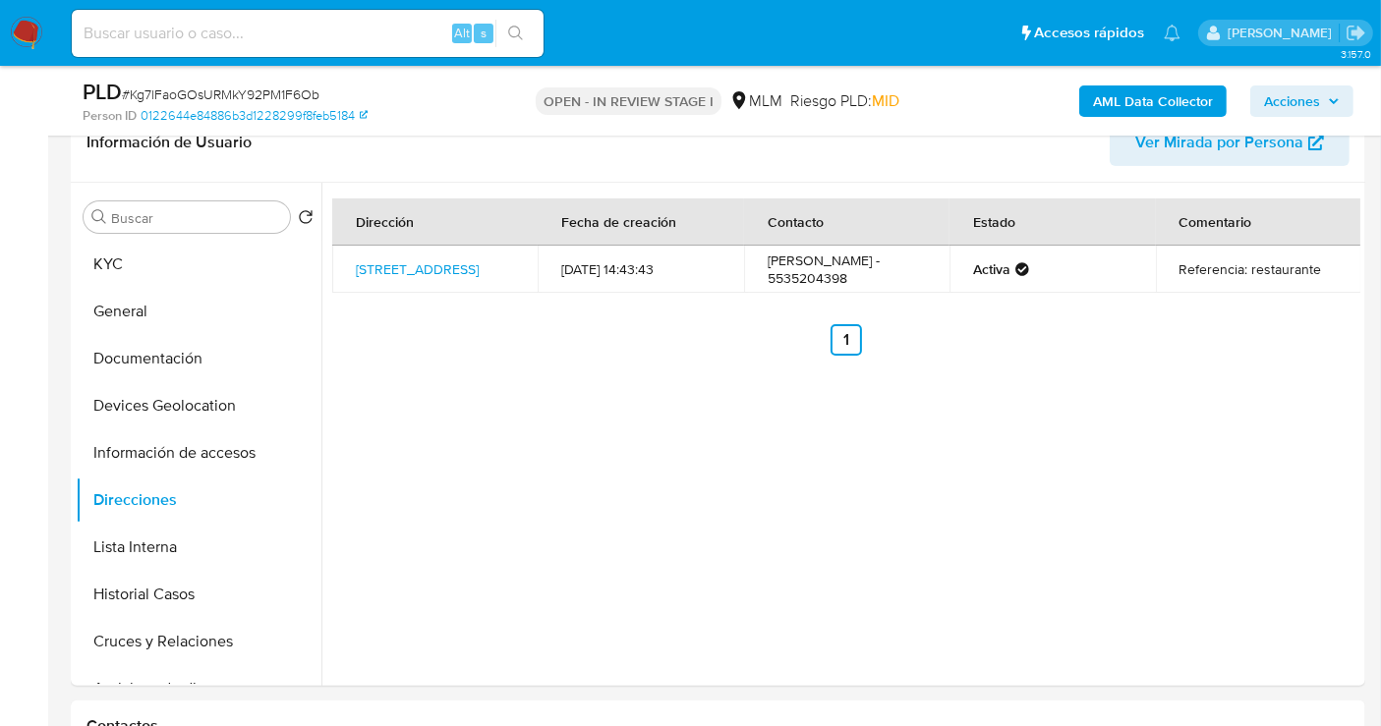
copy link "14240"
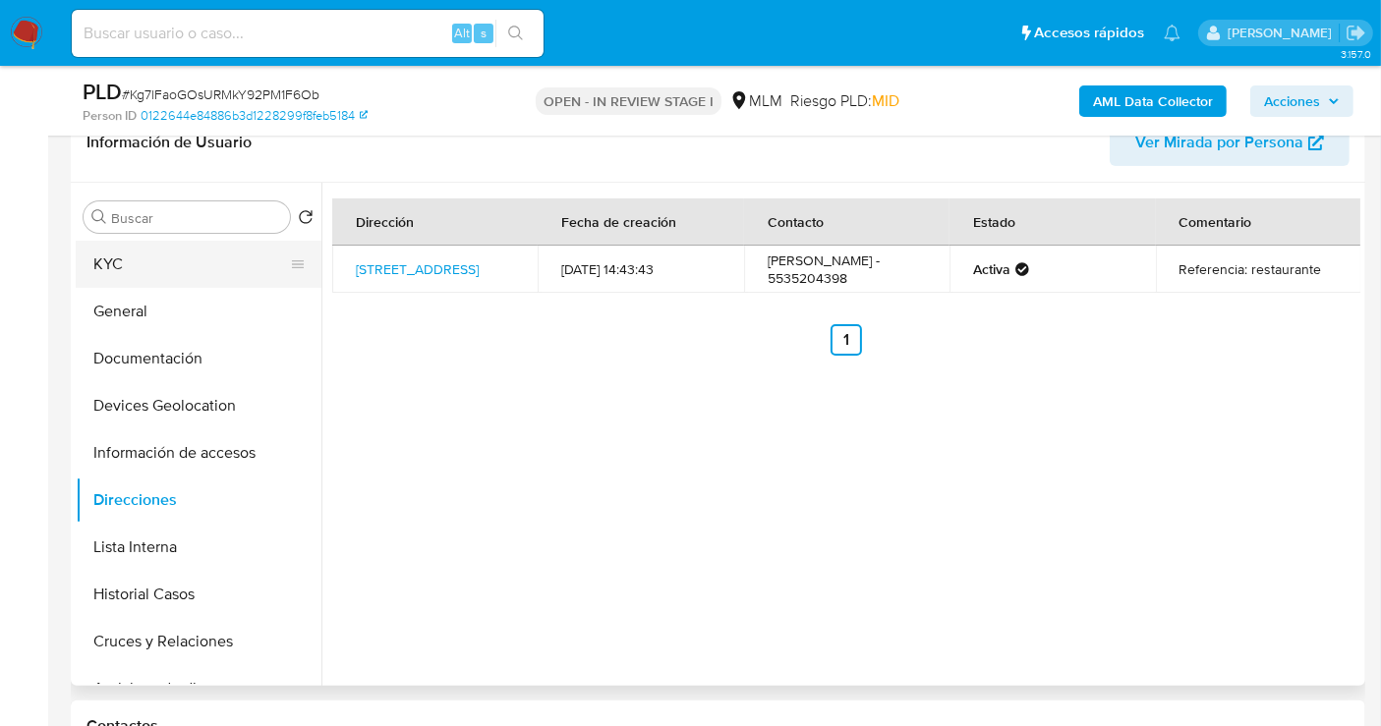
click at [138, 262] on button "KYC" at bounding box center [191, 264] width 230 height 47
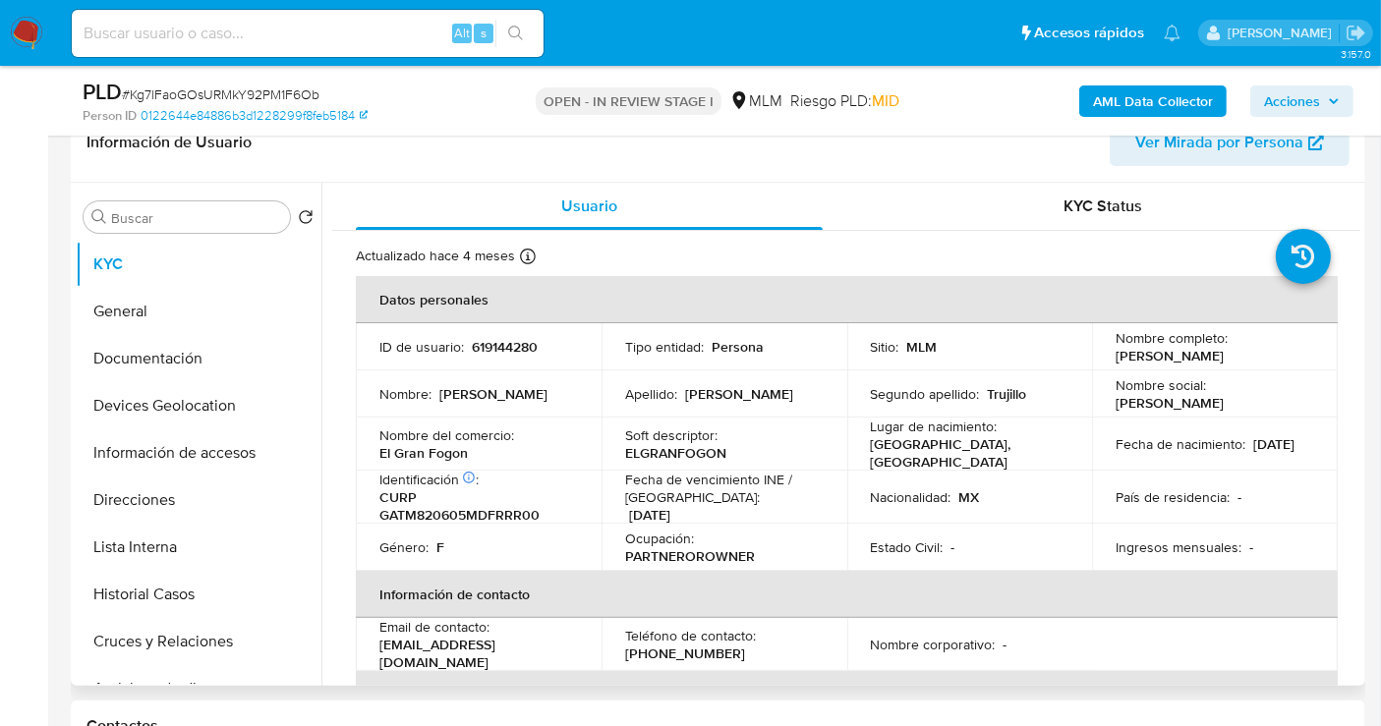
scroll to position [109, 0]
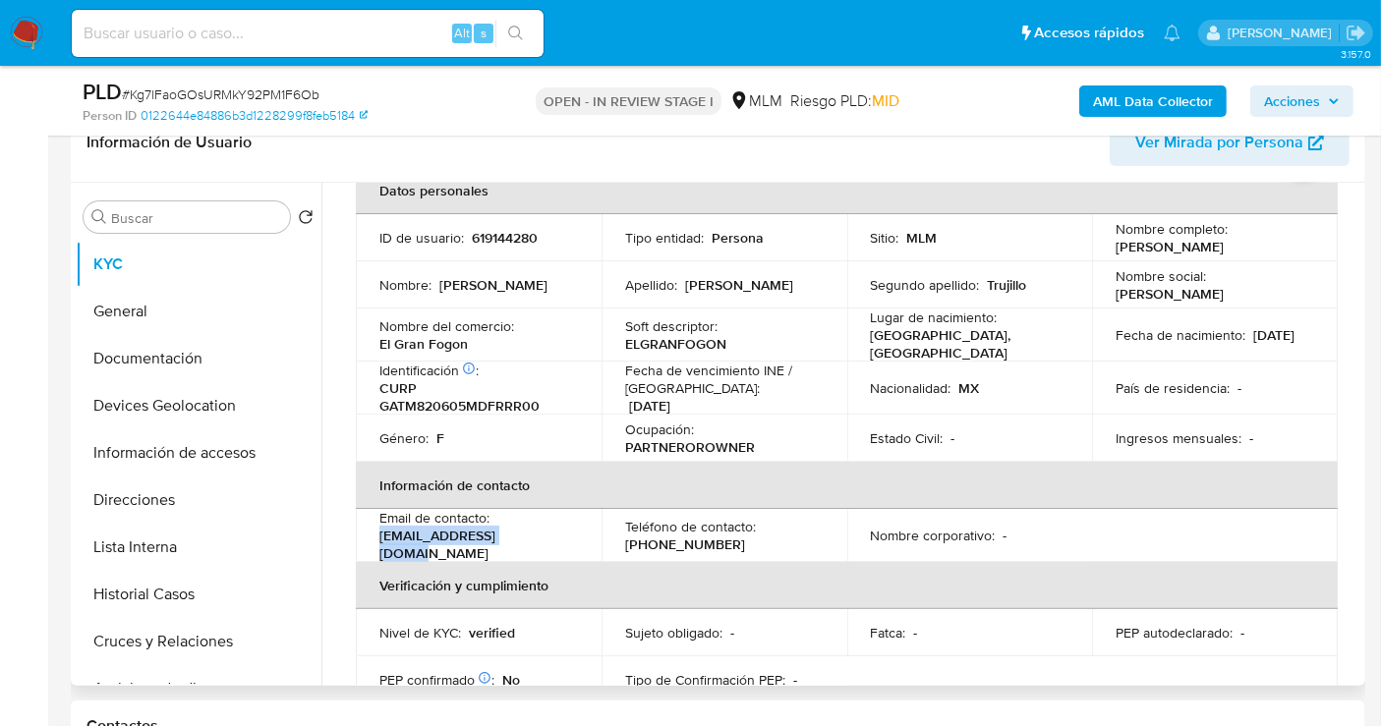
drag, startPoint x: 528, startPoint y: 537, endPoint x: 378, endPoint y: 536, distance: 149.4
click at [379, 536] on p "mariela0582@gmail.com" at bounding box center [474, 544] width 191 height 35
copy p "mariela0582@gmail.com"
drag, startPoint x: 730, startPoint y: 538, endPoint x: 622, endPoint y: 541, distance: 108.2
click at [625, 541] on div "Teléfono de contacto : (55) 35204398" at bounding box center [724, 535] width 199 height 35
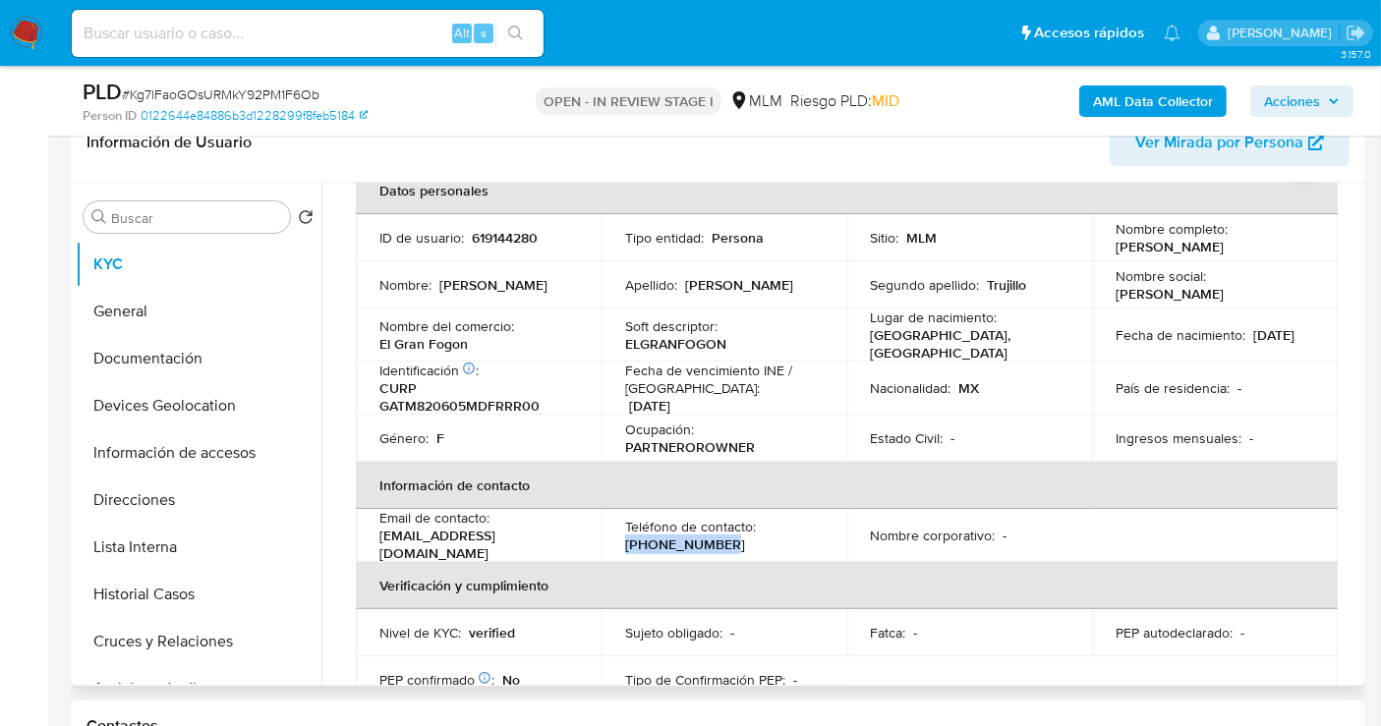
copy p "(55) 35204398"
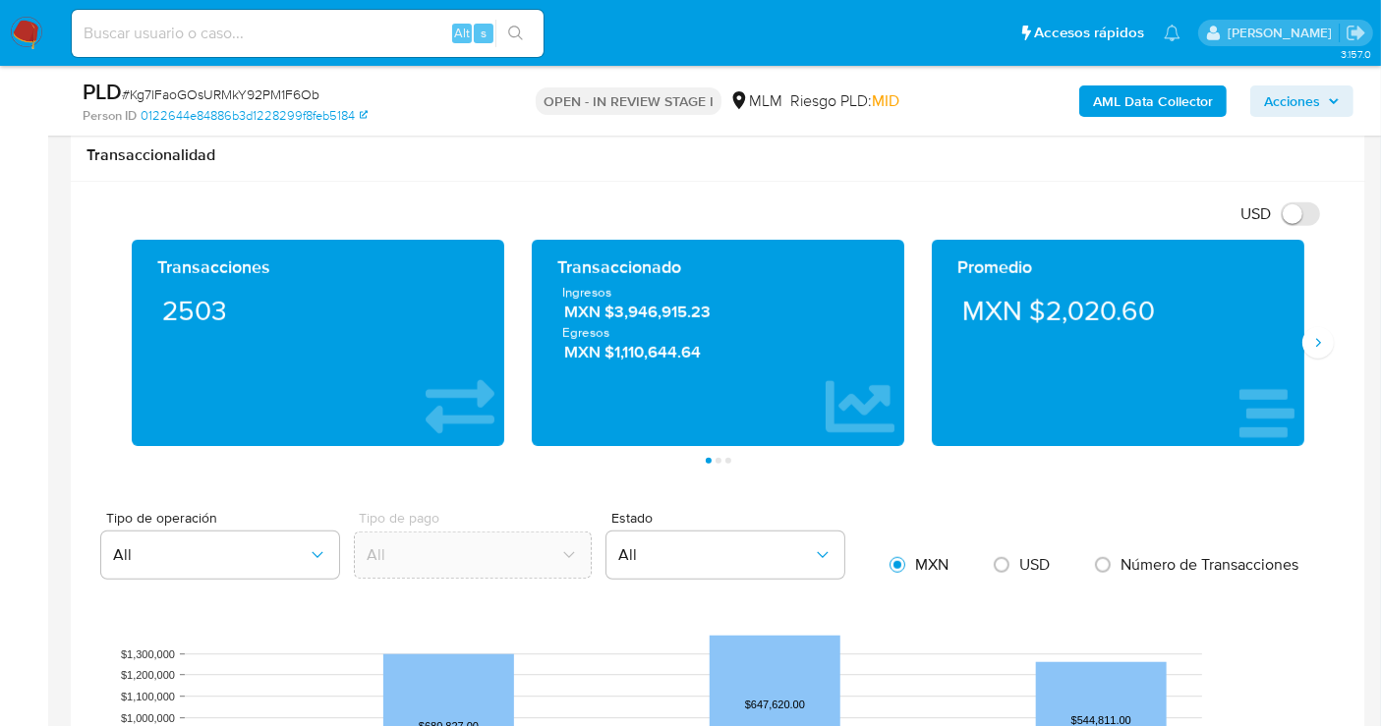
scroll to position [1310, 0]
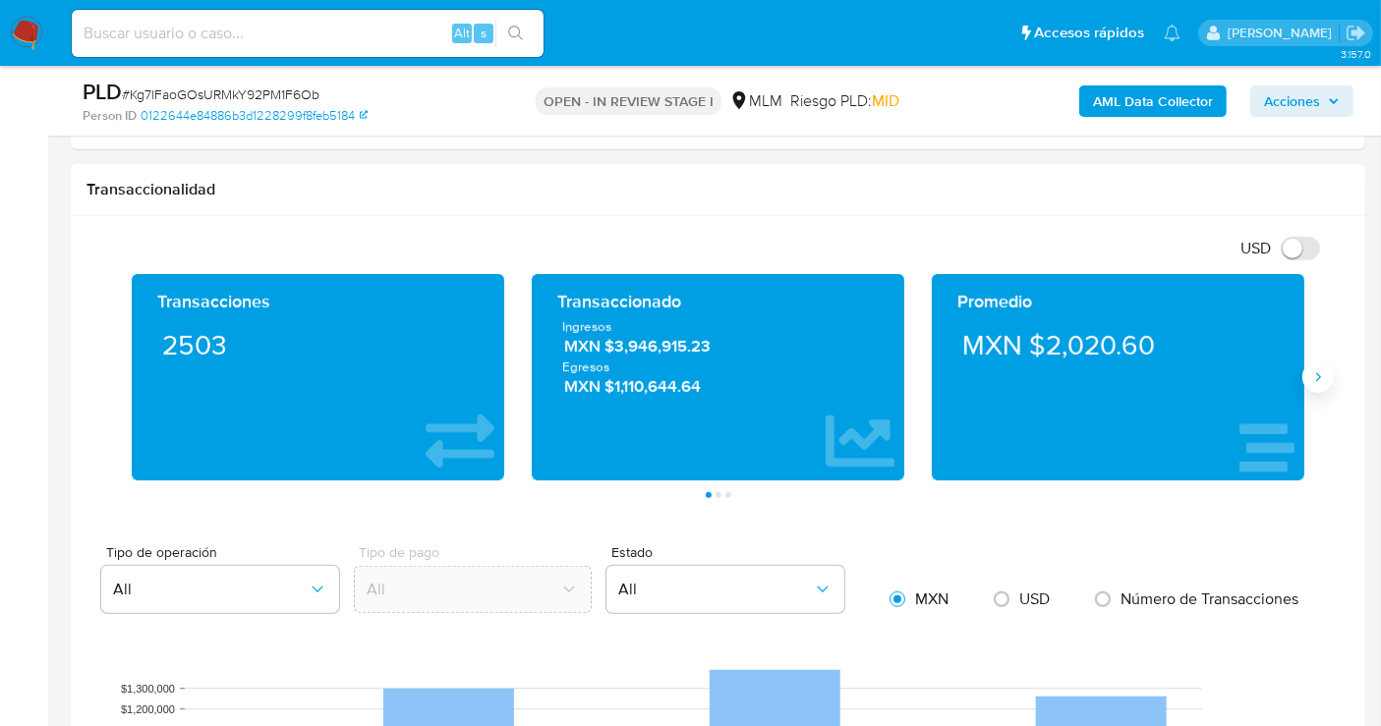
click at [1314, 376] on icon "Siguiente" at bounding box center [1318, 378] width 16 height 16
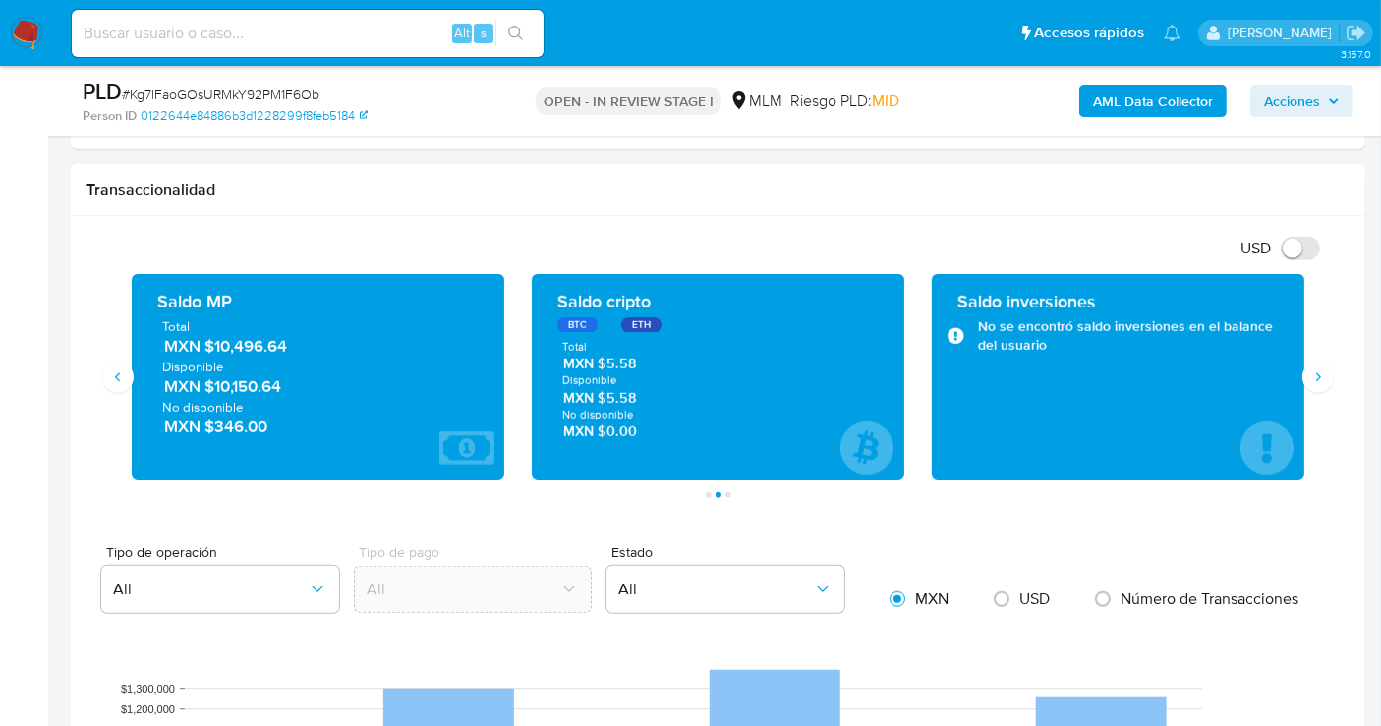
click at [231, 344] on span "MXN $10,496.64" at bounding box center [319, 346] width 310 height 23
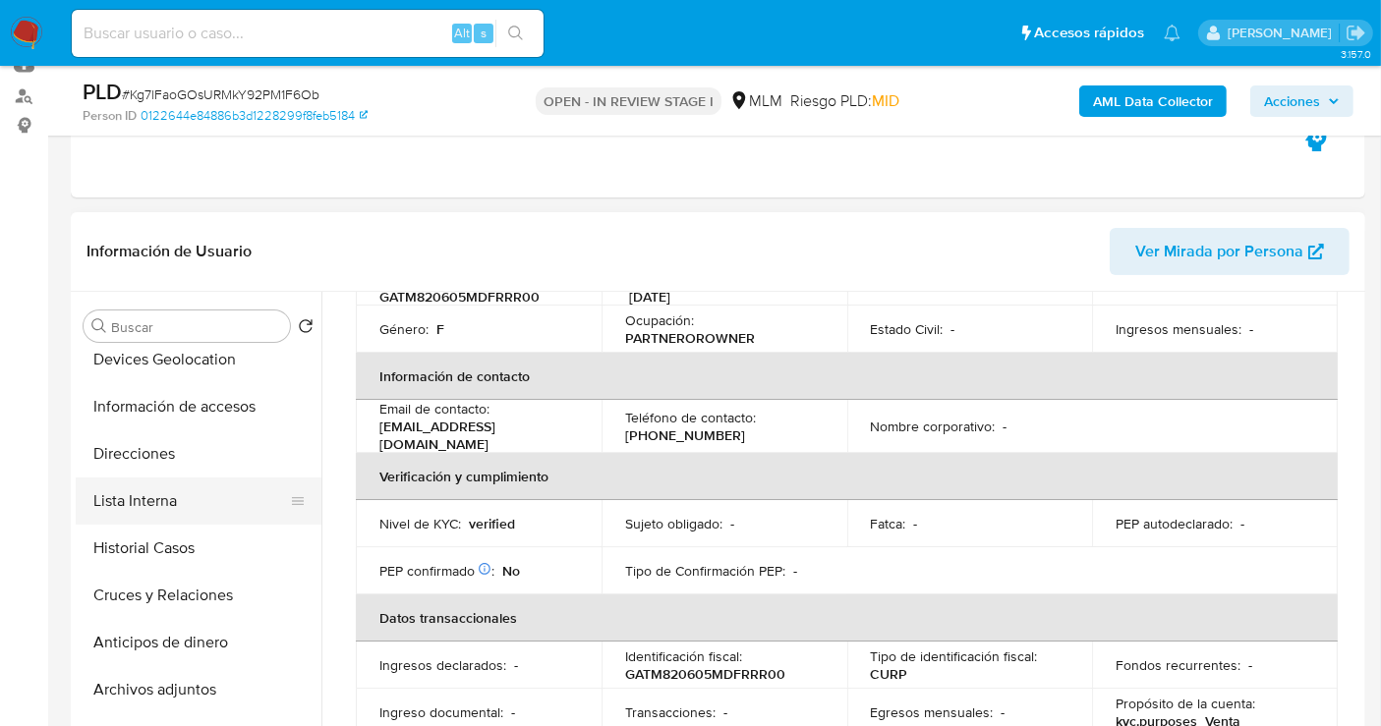
scroll to position [109, 0]
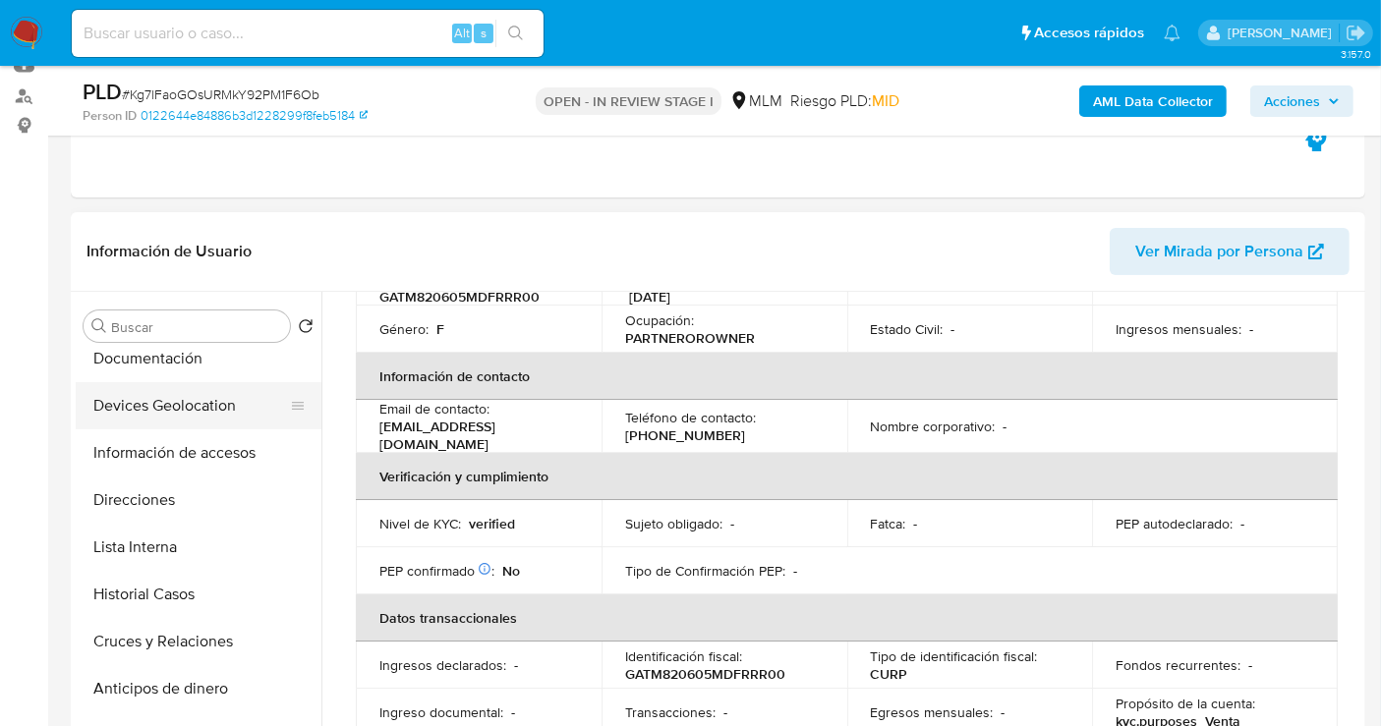
click at [133, 415] on button "Devices Geolocation" at bounding box center [191, 405] width 230 height 47
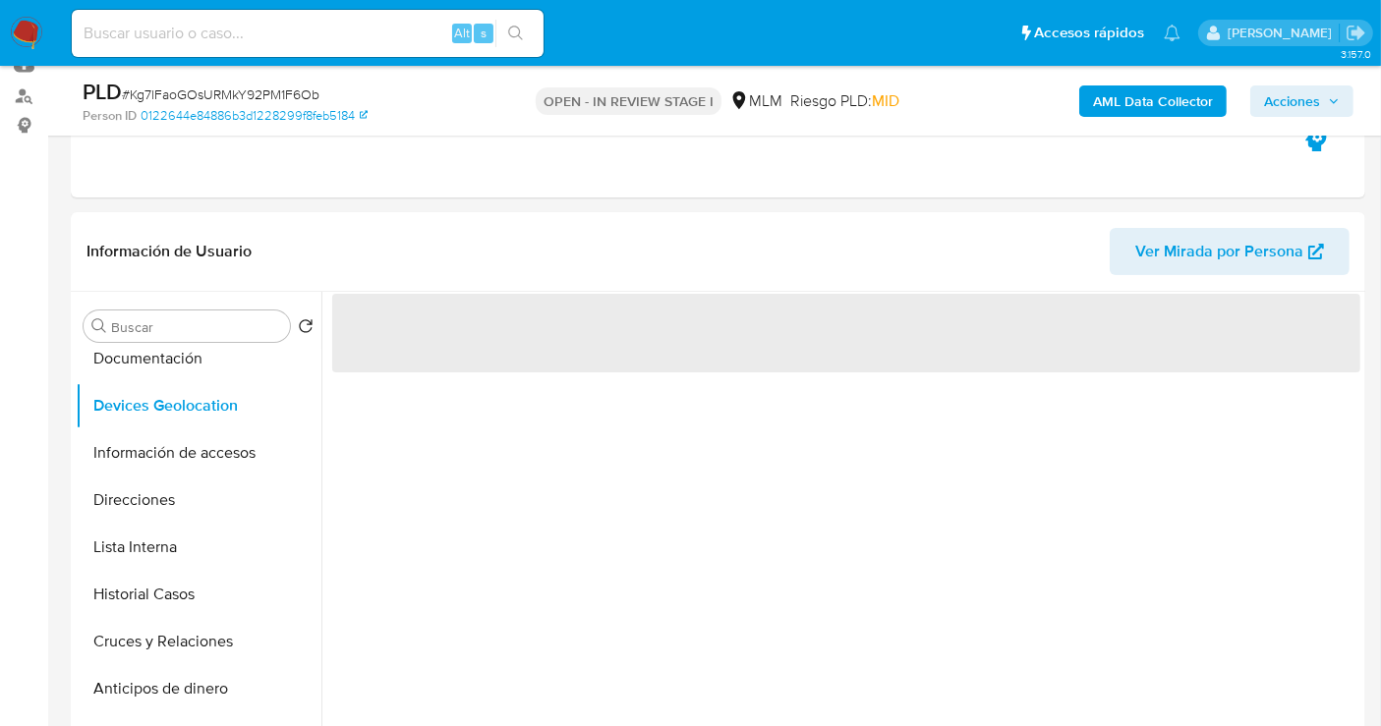
scroll to position [327, 0]
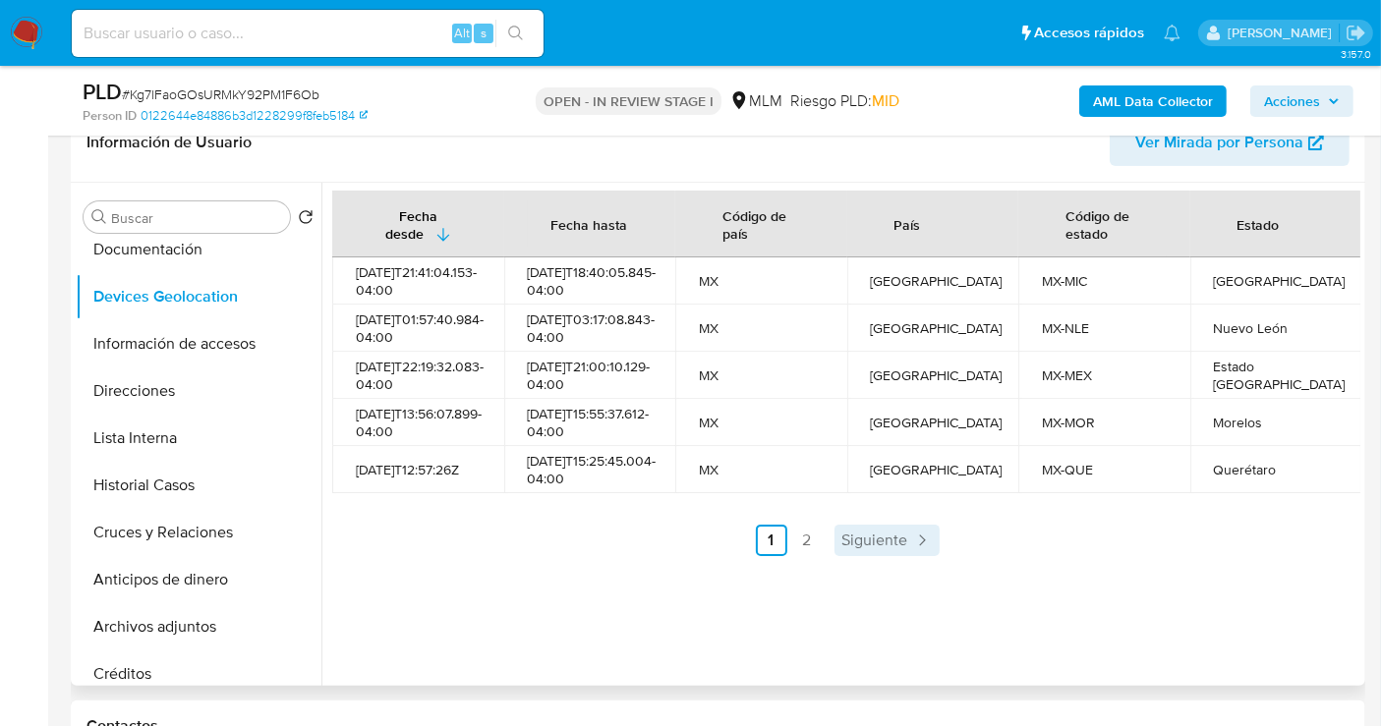
click at [867, 548] on span "Siguiente" at bounding box center [875, 541] width 66 height 16
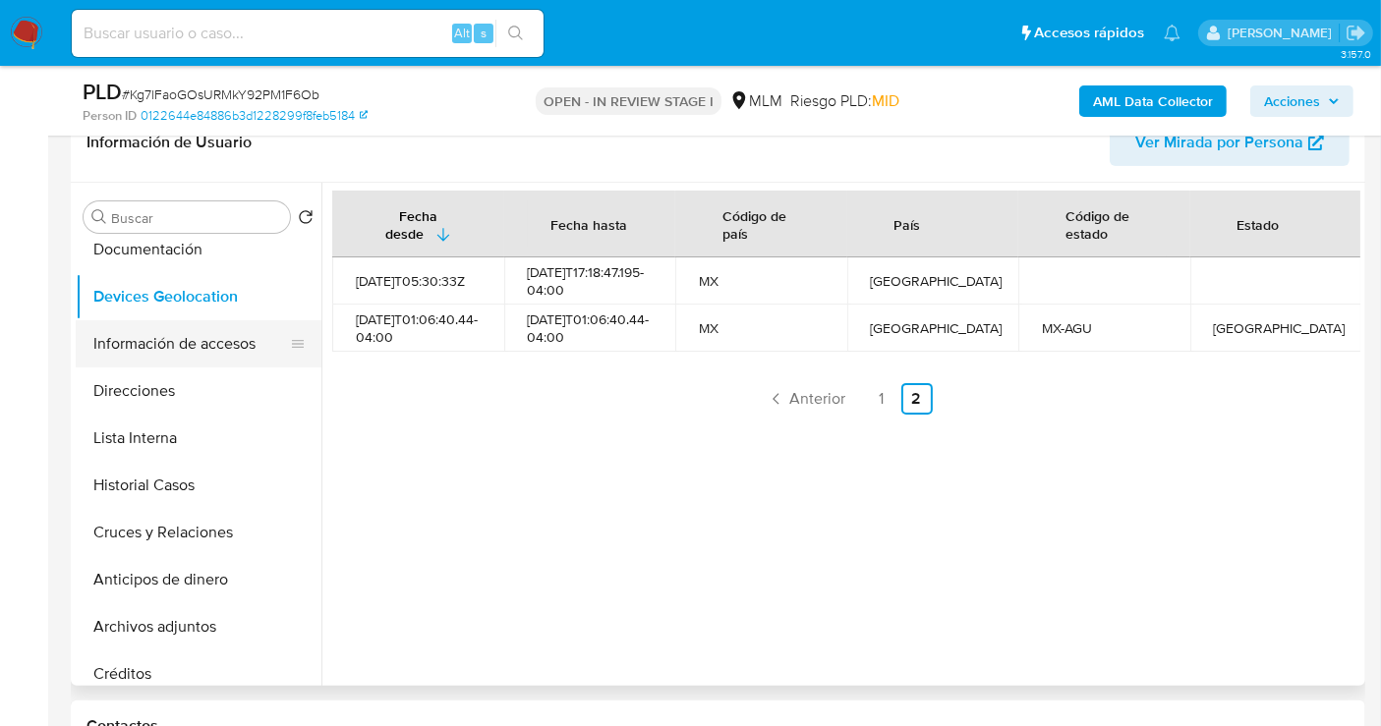
click at [149, 336] on button "Información de accesos" at bounding box center [191, 343] width 230 height 47
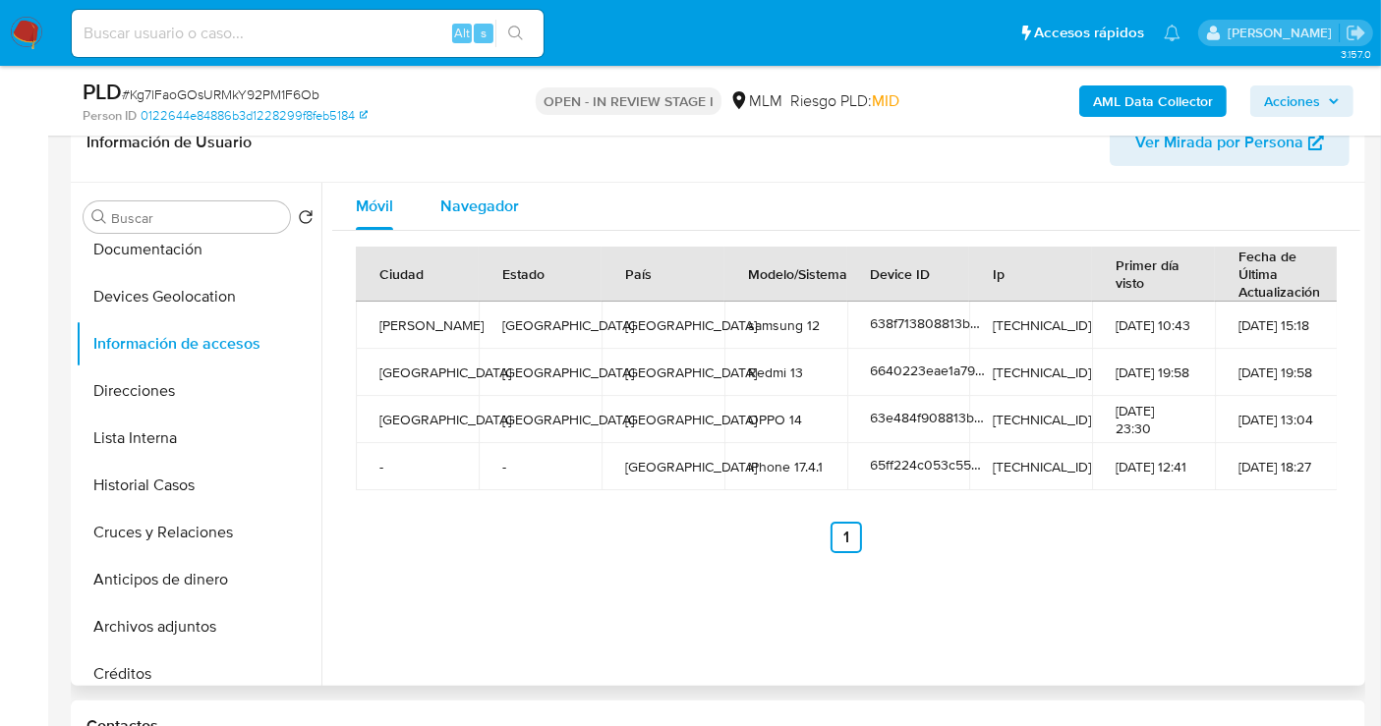
click at [505, 205] on span "Navegador" at bounding box center [479, 206] width 79 height 23
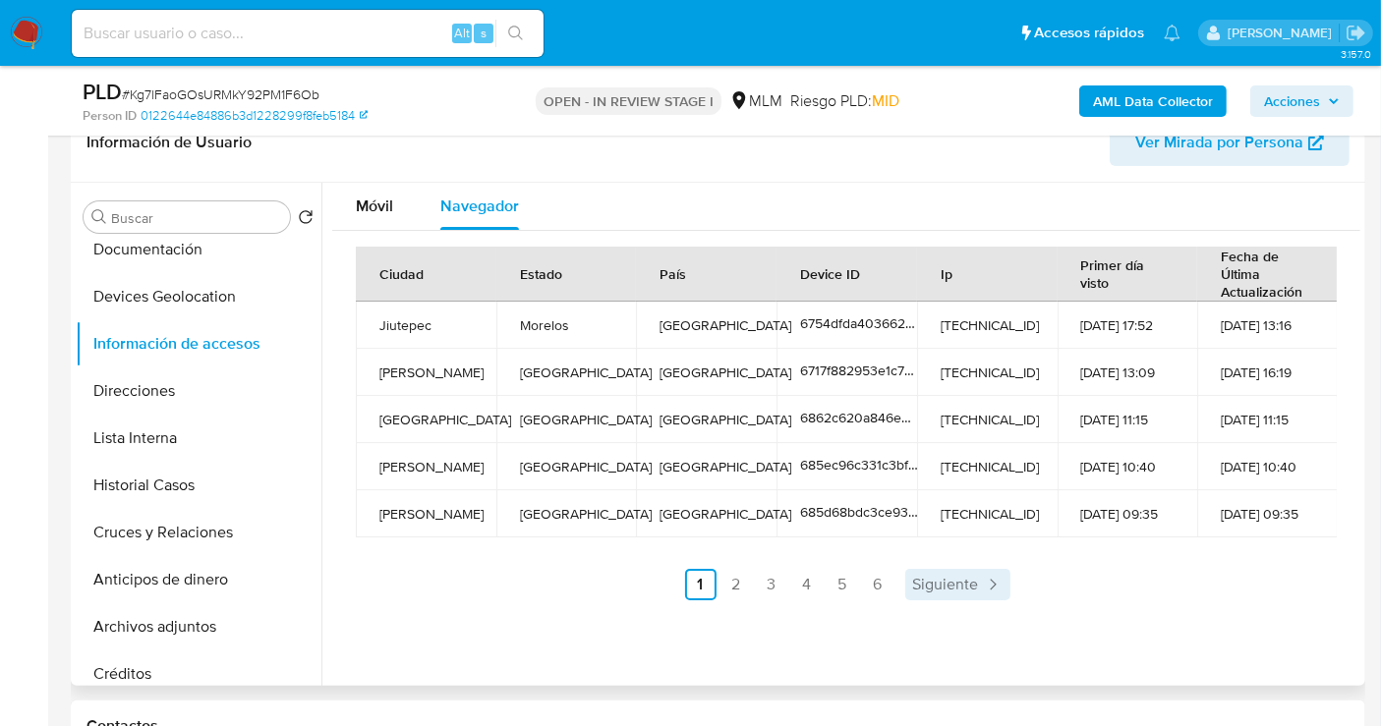
click at [963, 588] on span "Siguiente" at bounding box center [946, 585] width 66 height 16
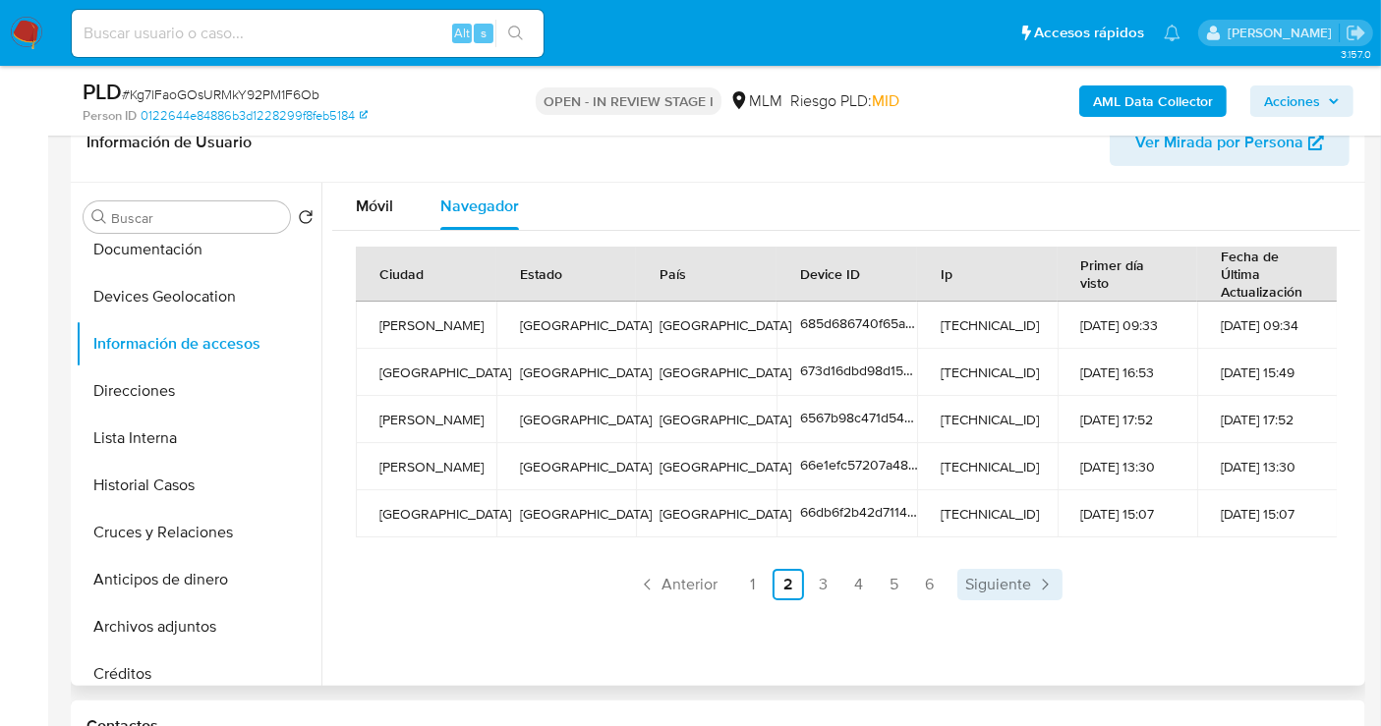
click at [965, 588] on span "Siguiente" at bounding box center [998, 585] width 66 height 16
click at [977, 588] on span "Siguiente" at bounding box center [998, 585] width 66 height 16
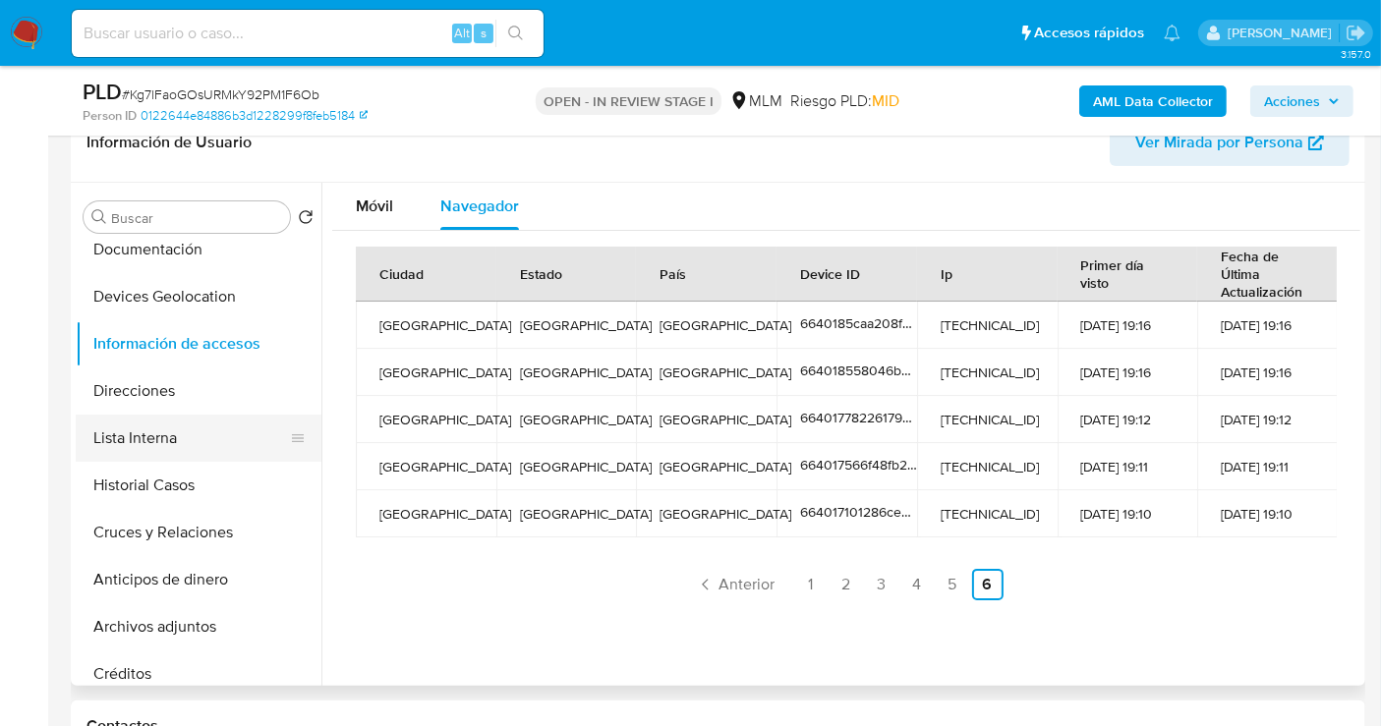
click at [135, 441] on button "Lista Interna" at bounding box center [191, 438] width 230 height 47
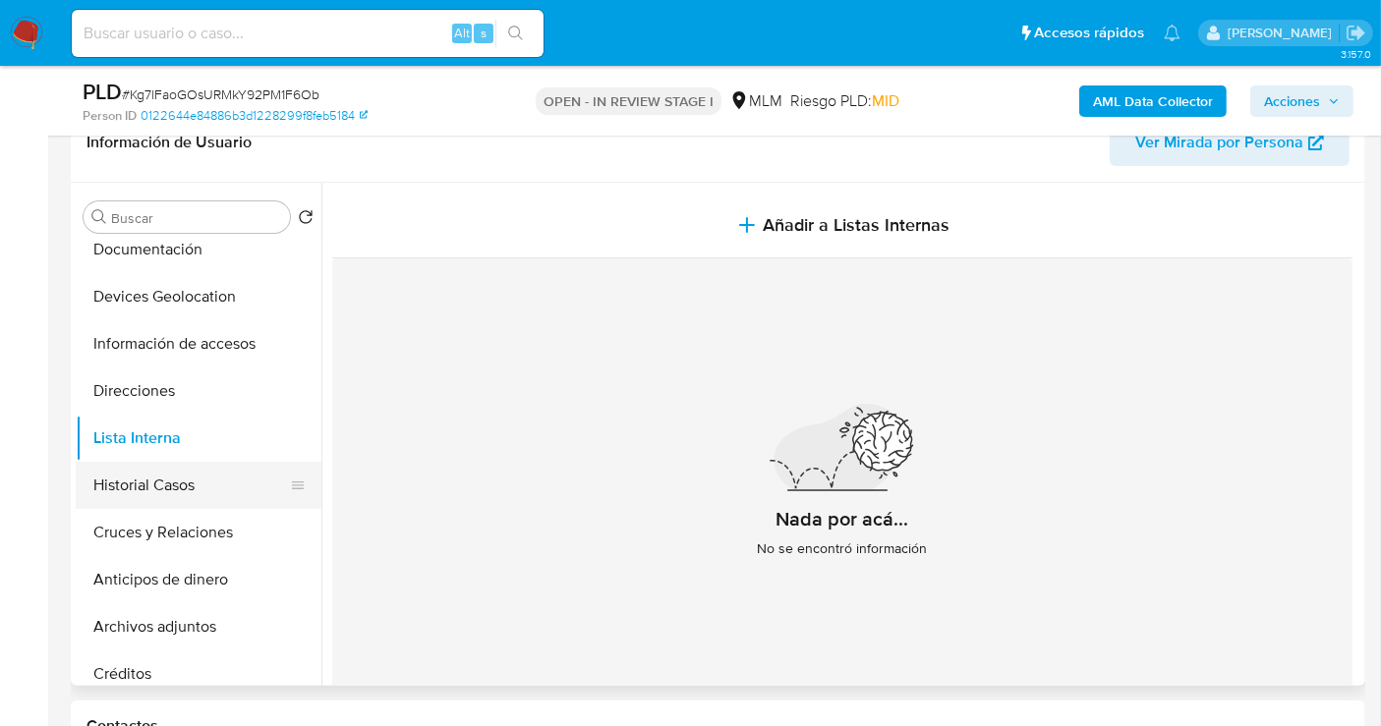
click at [123, 486] on button "Historial Casos" at bounding box center [191, 485] width 230 height 47
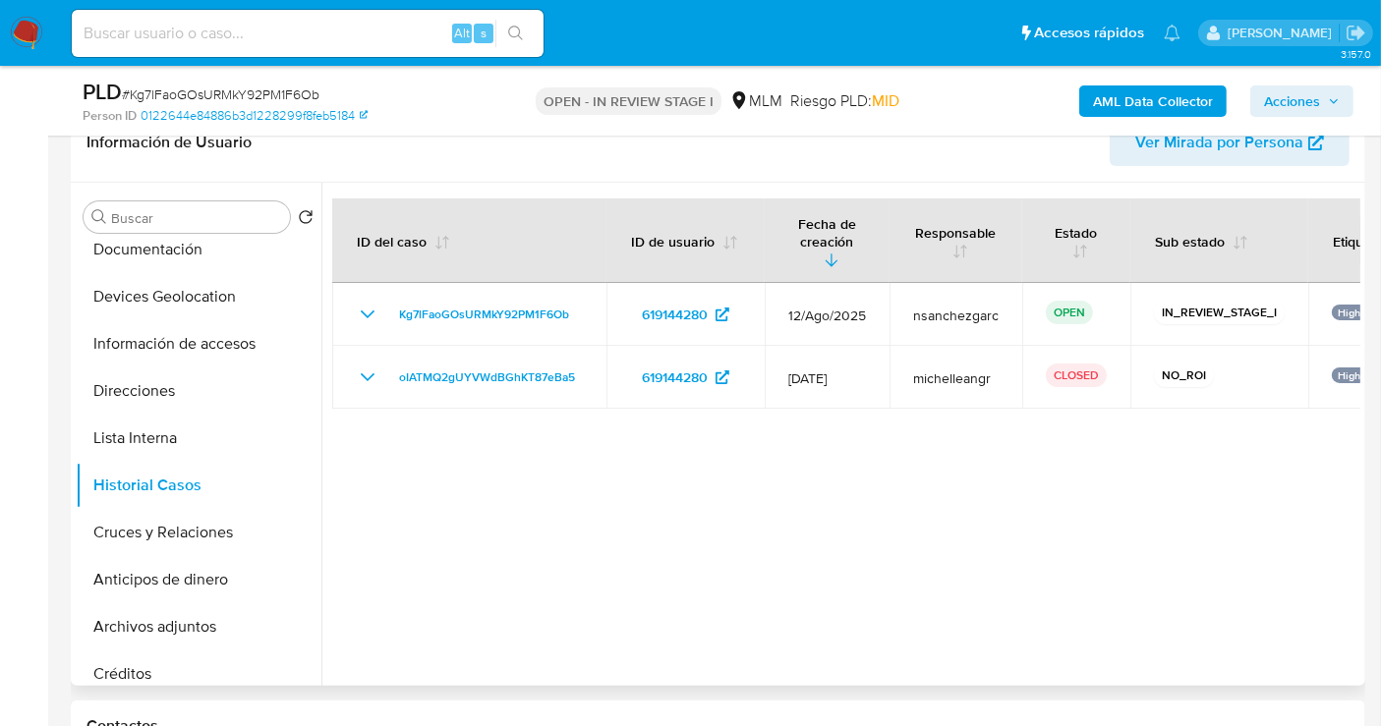
click at [1103, 605] on div at bounding box center [840, 434] width 1039 height 503
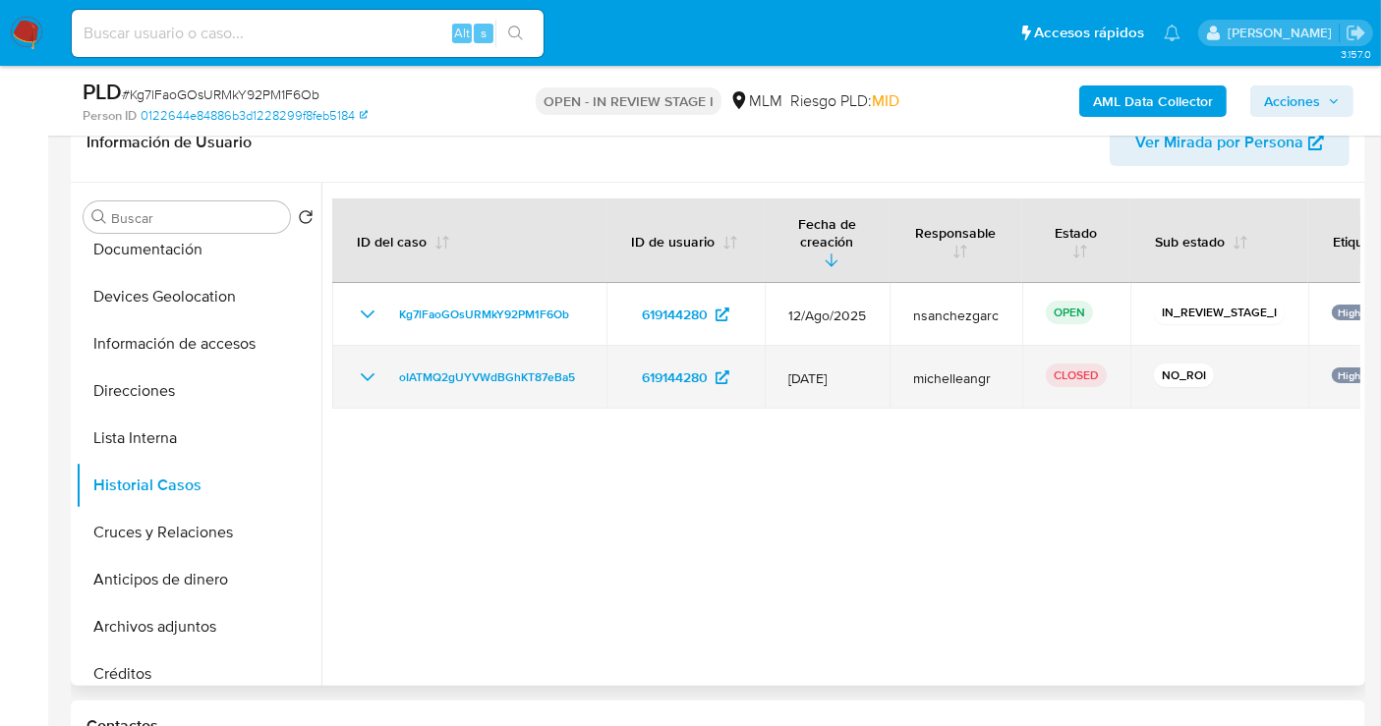
click at [369, 366] on icon "Mostrar/Ocultar" at bounding box center [368, 378] width 24 height 24
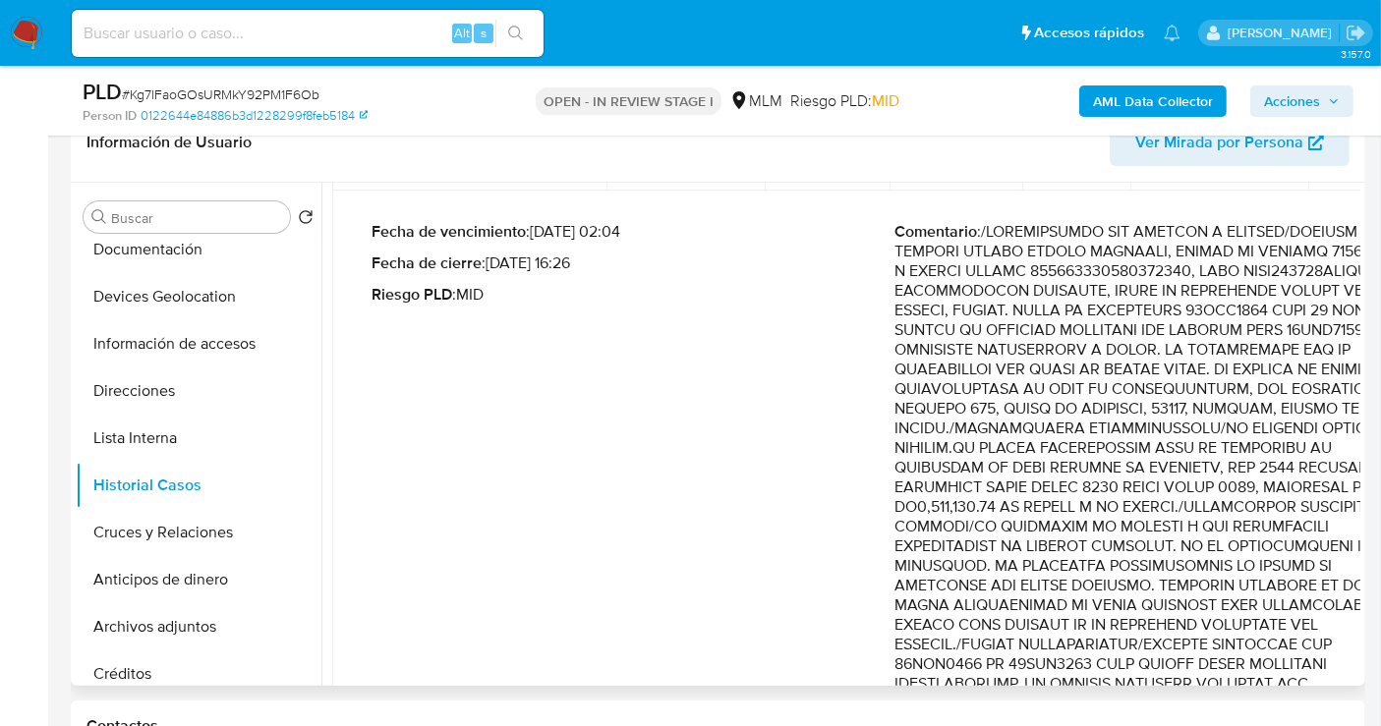
scroll to position [0, 0]
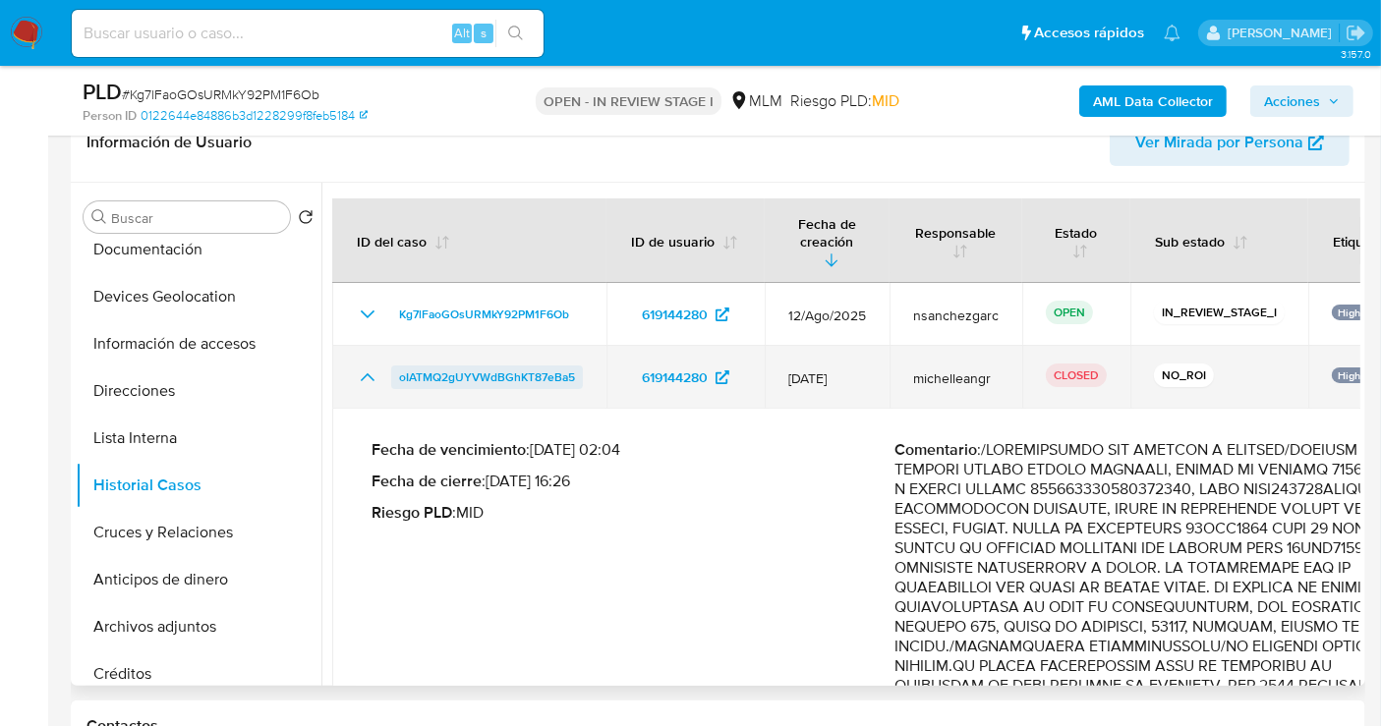
click at [434, 366] on span "oIATMQ2gUYVWdBGhKT87eBa5" at bounding box center [487, 378] width 176 height 24
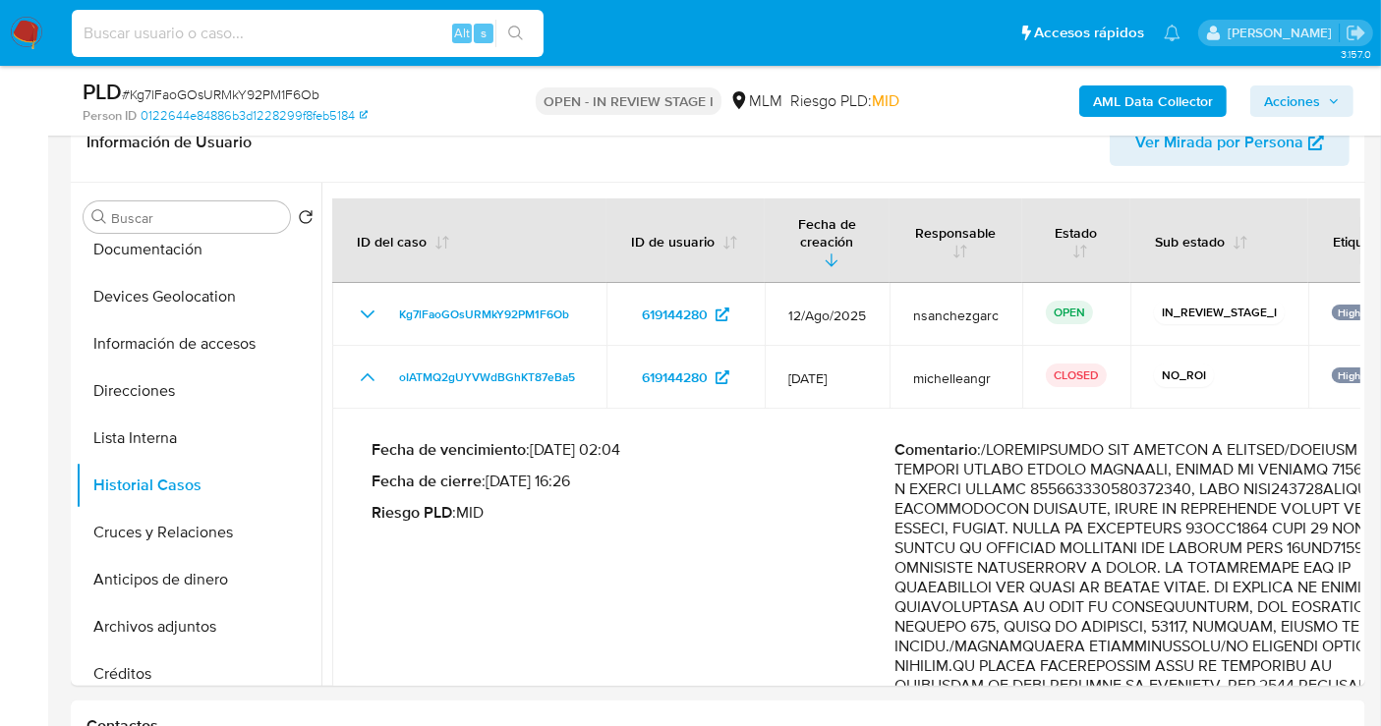
click at [205, 29] on input at bounding box center [308, 34] width 472 height 26
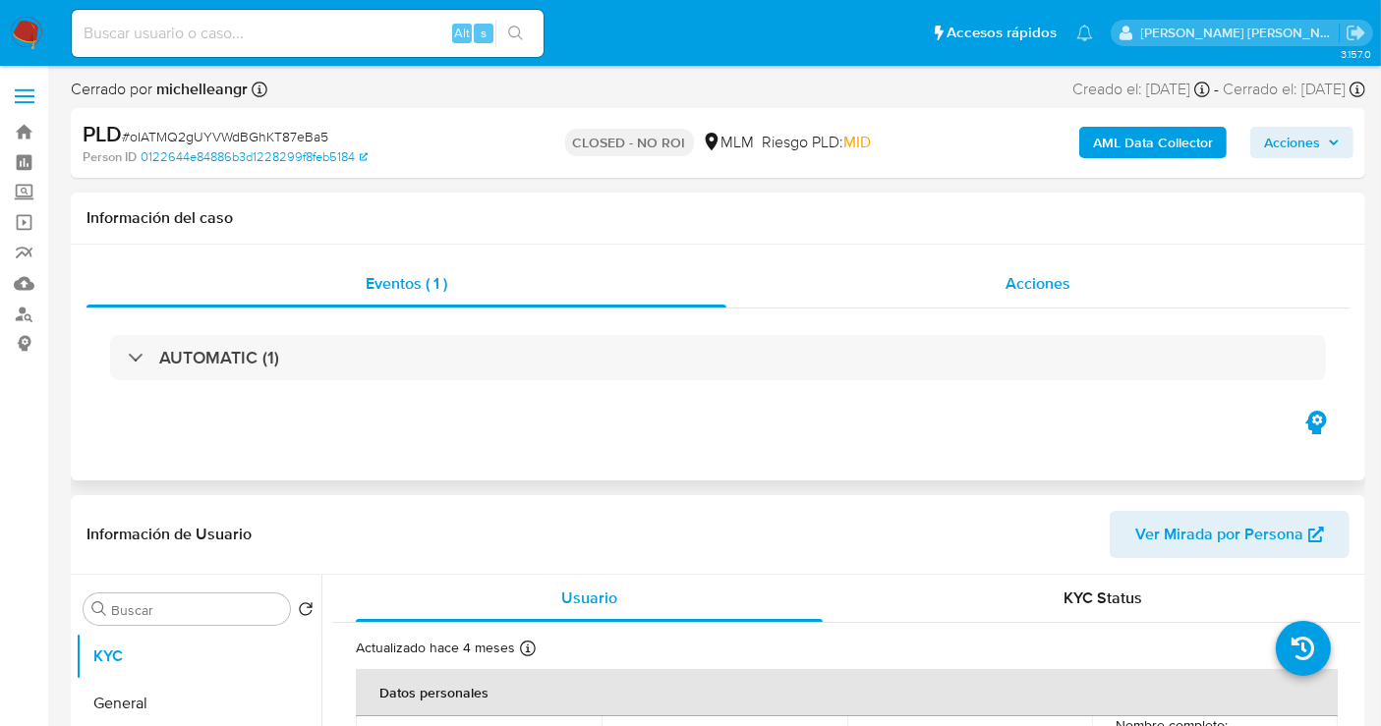
select select "10"
click at [1034, 296] on div "Acciones" at bounding box center [1037, 283] width 623 height 47
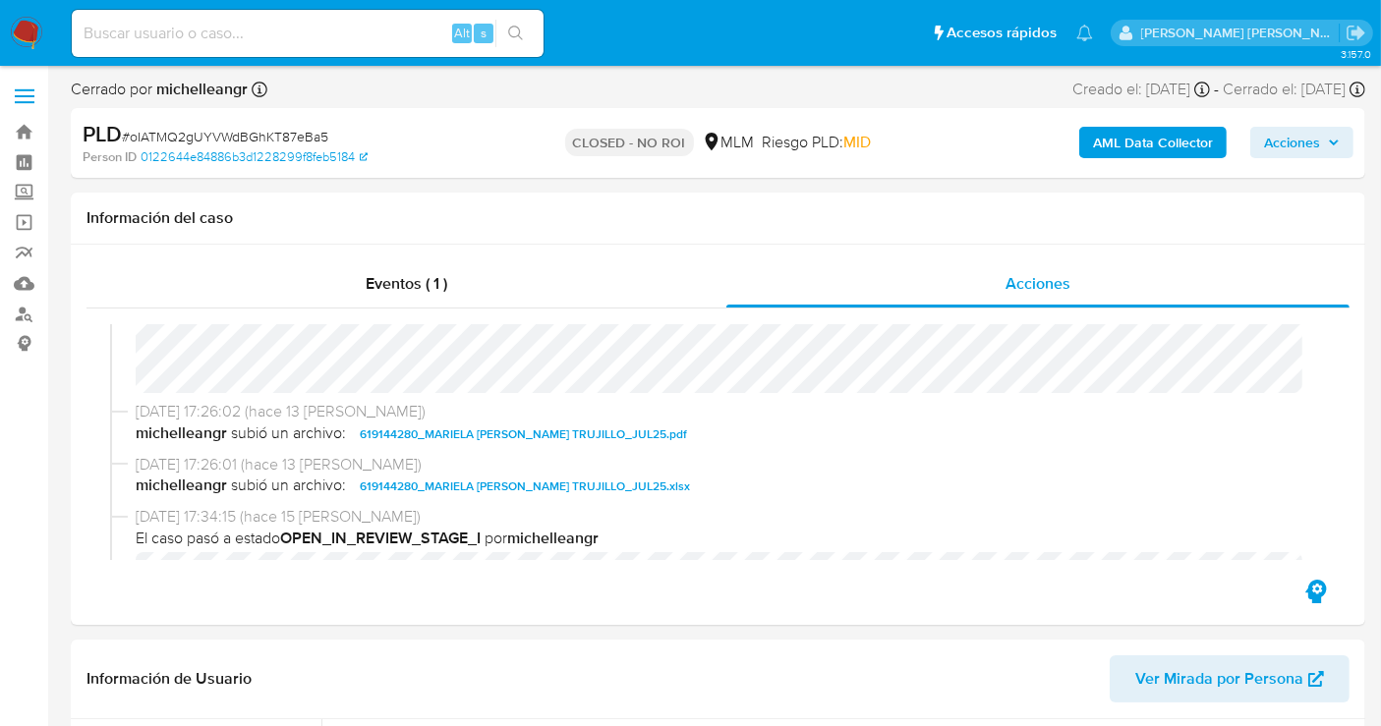
scroll to position [218, 0]
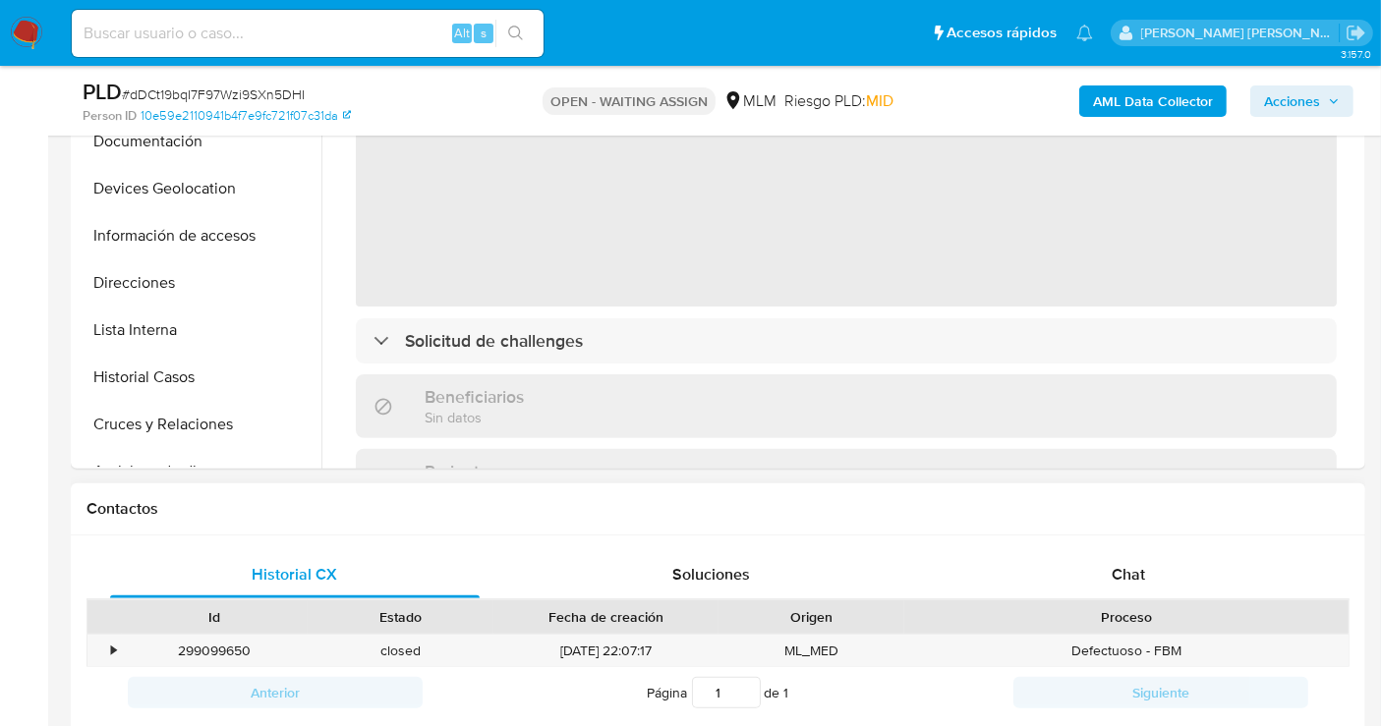
scroll to position [545, 0]
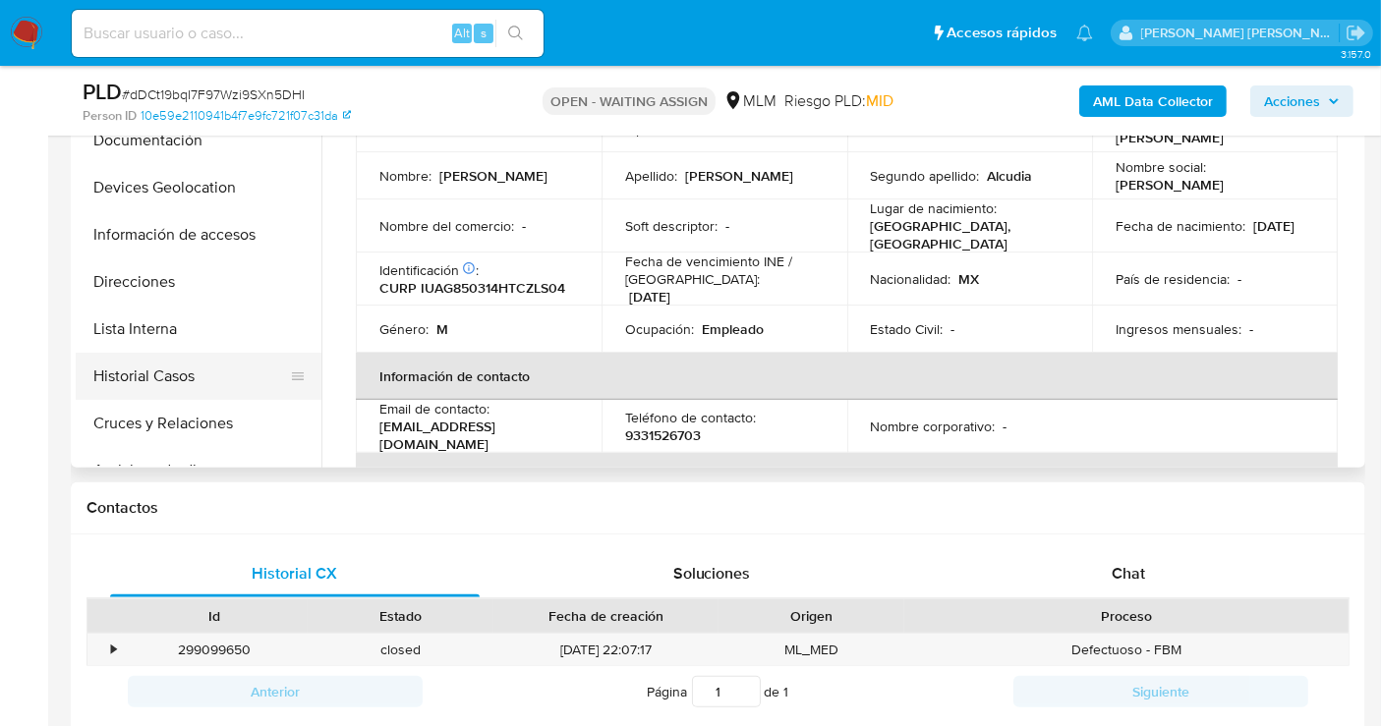
click at [164, 372] on button "Historial Casos" at bounding box center [191, 376] width 230 height 47
select select "10"
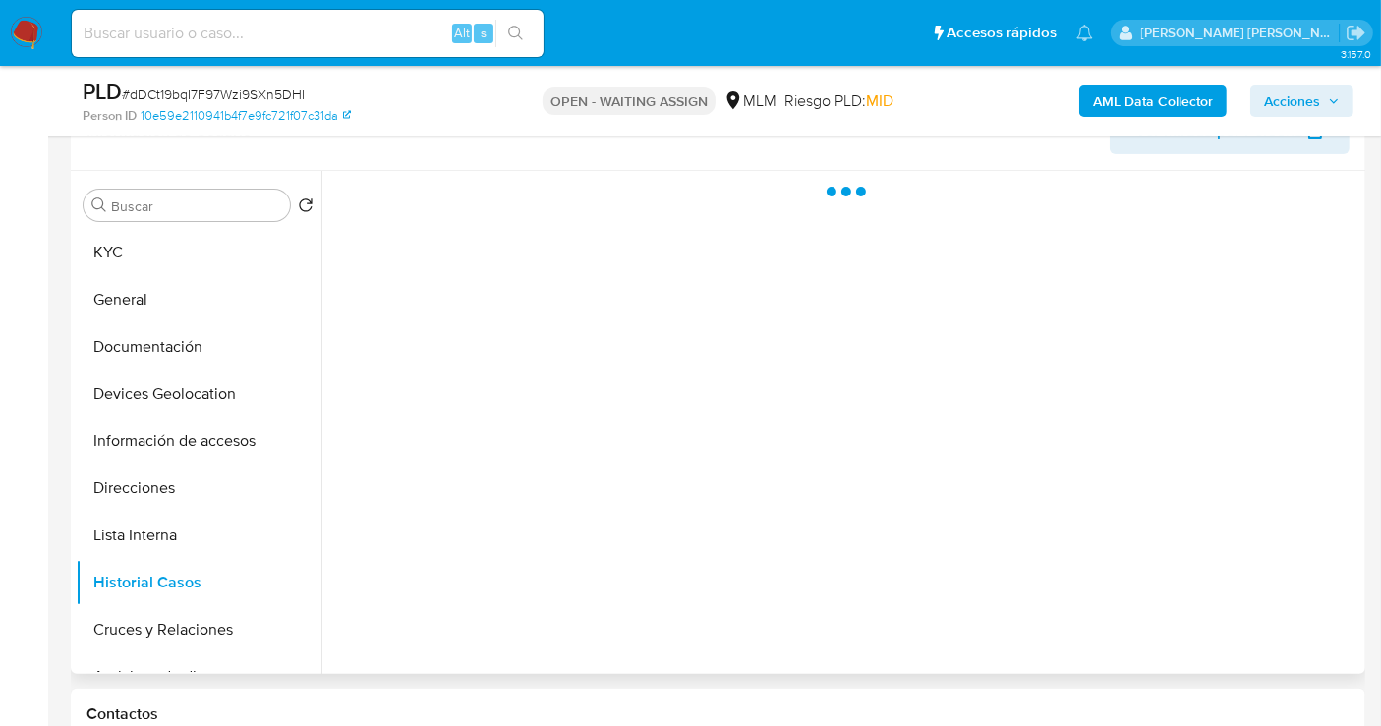
scroll to position [327, 0]
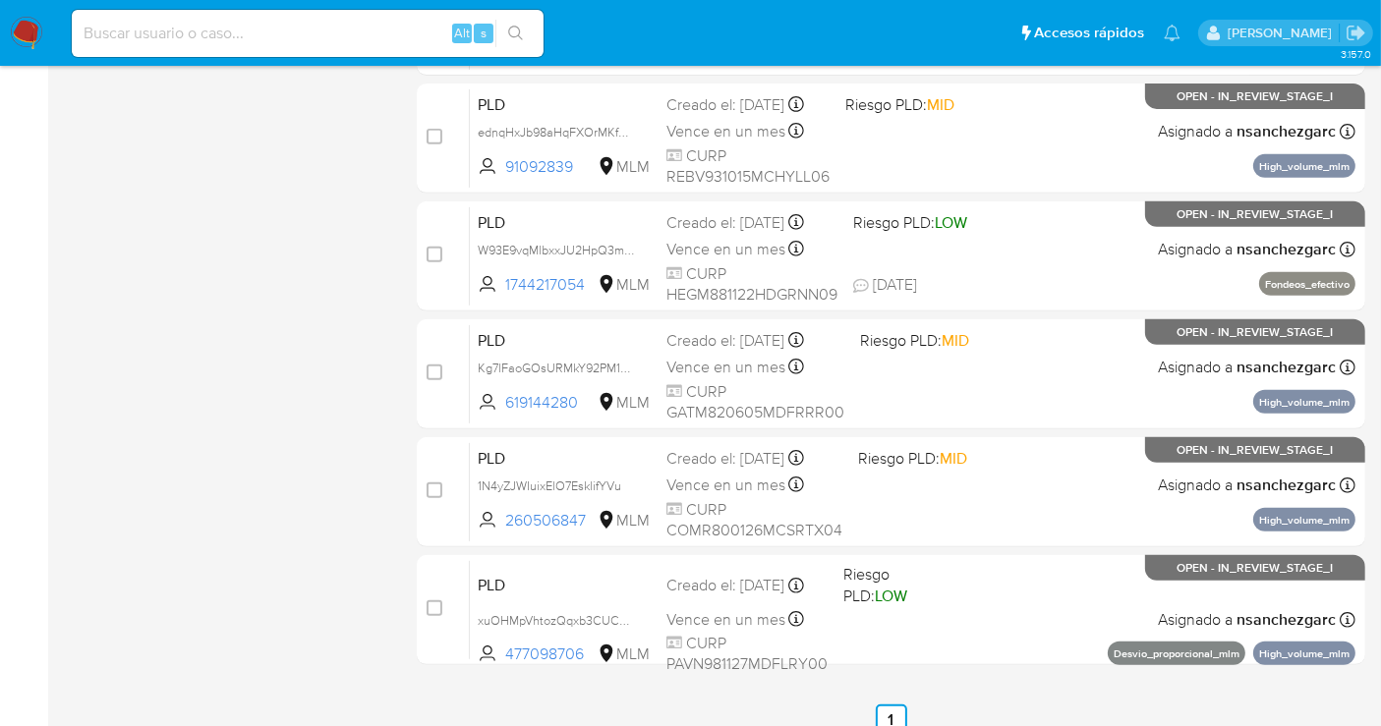
scroll to position [823, 0]
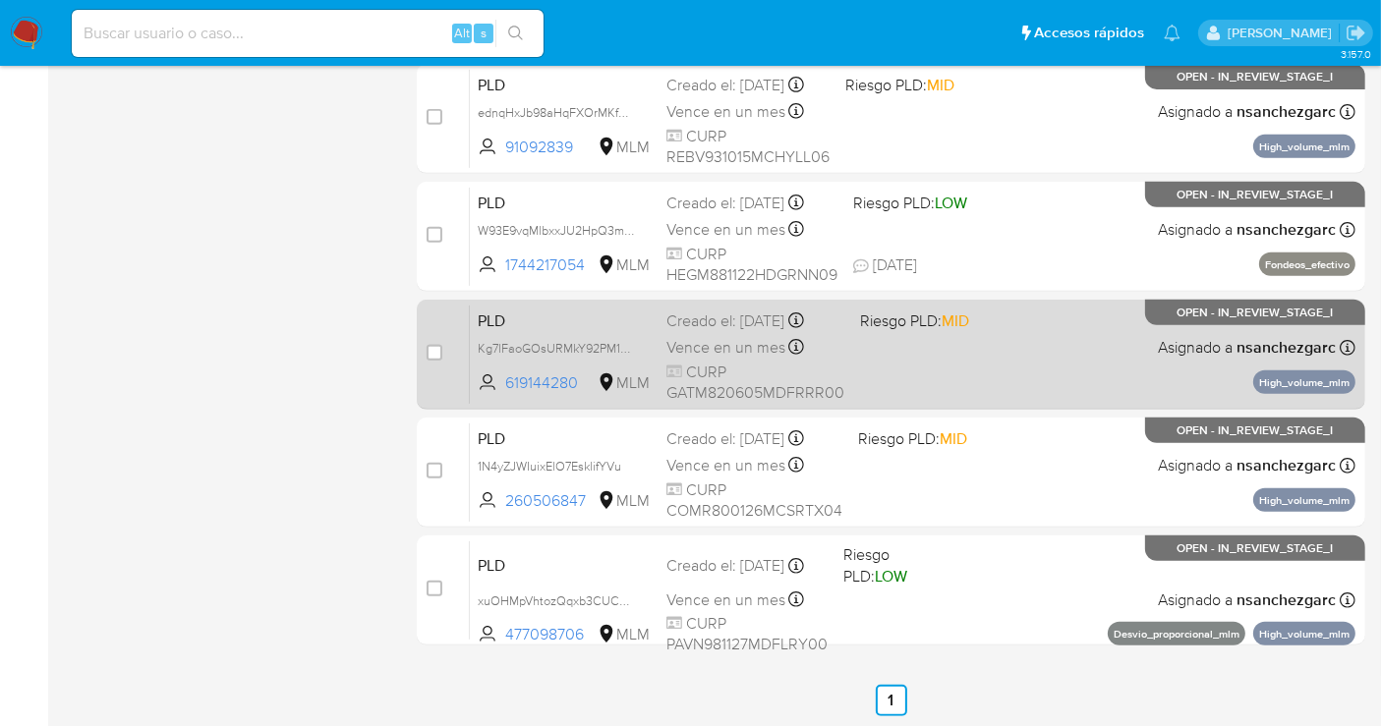
click at [689, 362] on span "CURP GATM820605MDFRRR00" at bounding box center [755, 383] width 178 height 42
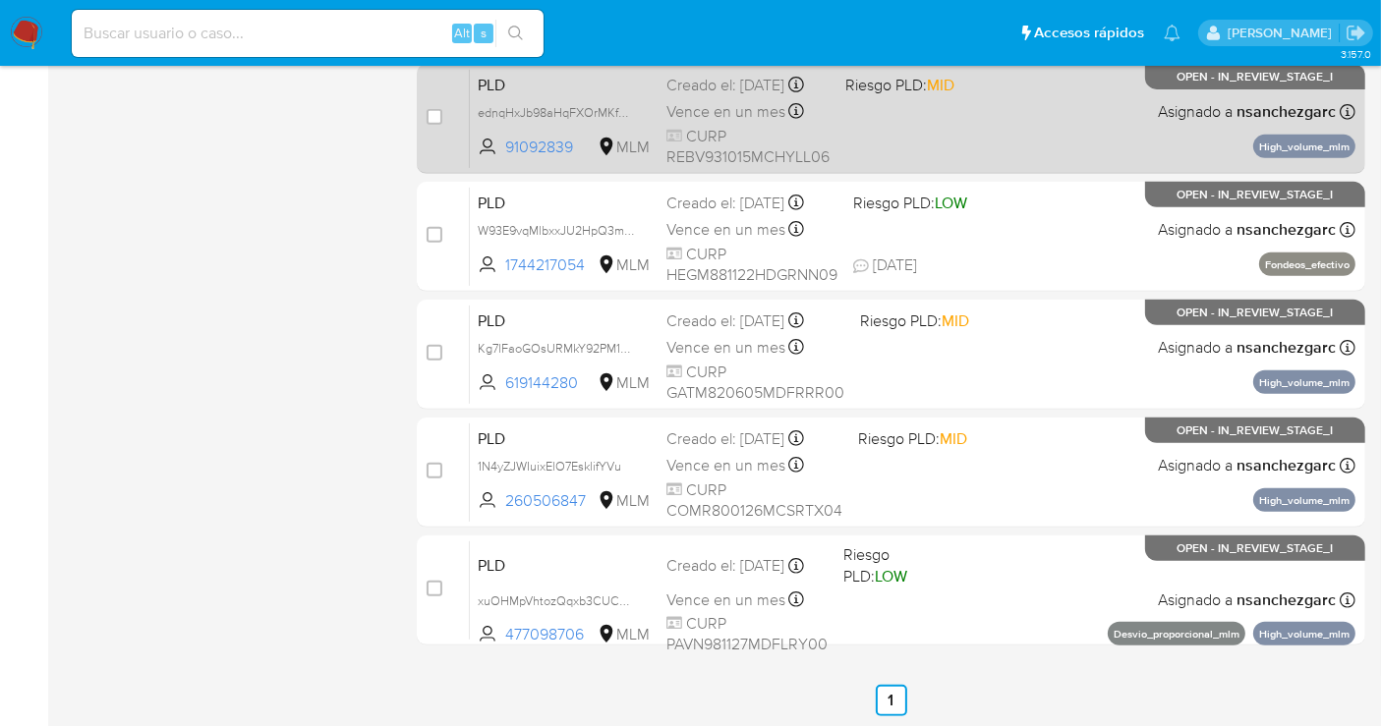
click at [705, 115] on span "Vence en un mes" at bounding box center [725, 112] width 119 height 22
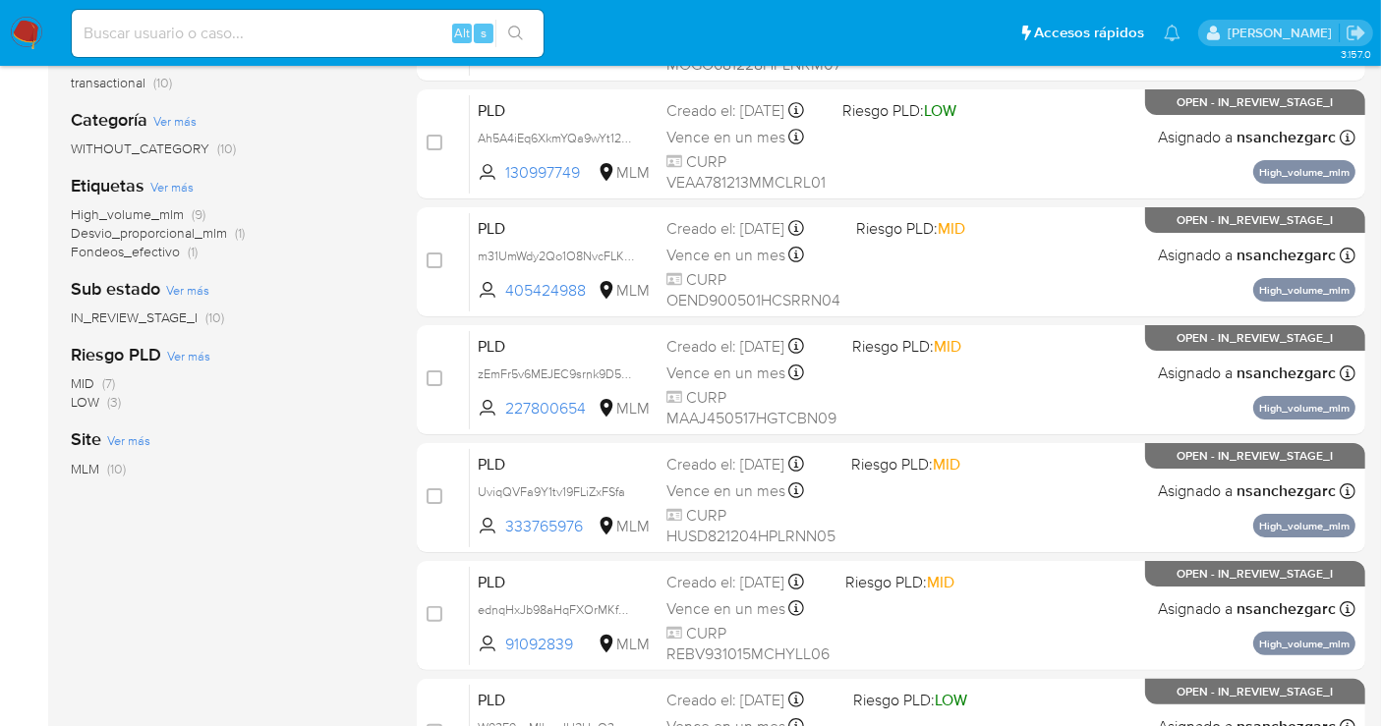
scroll to position [277, 0]
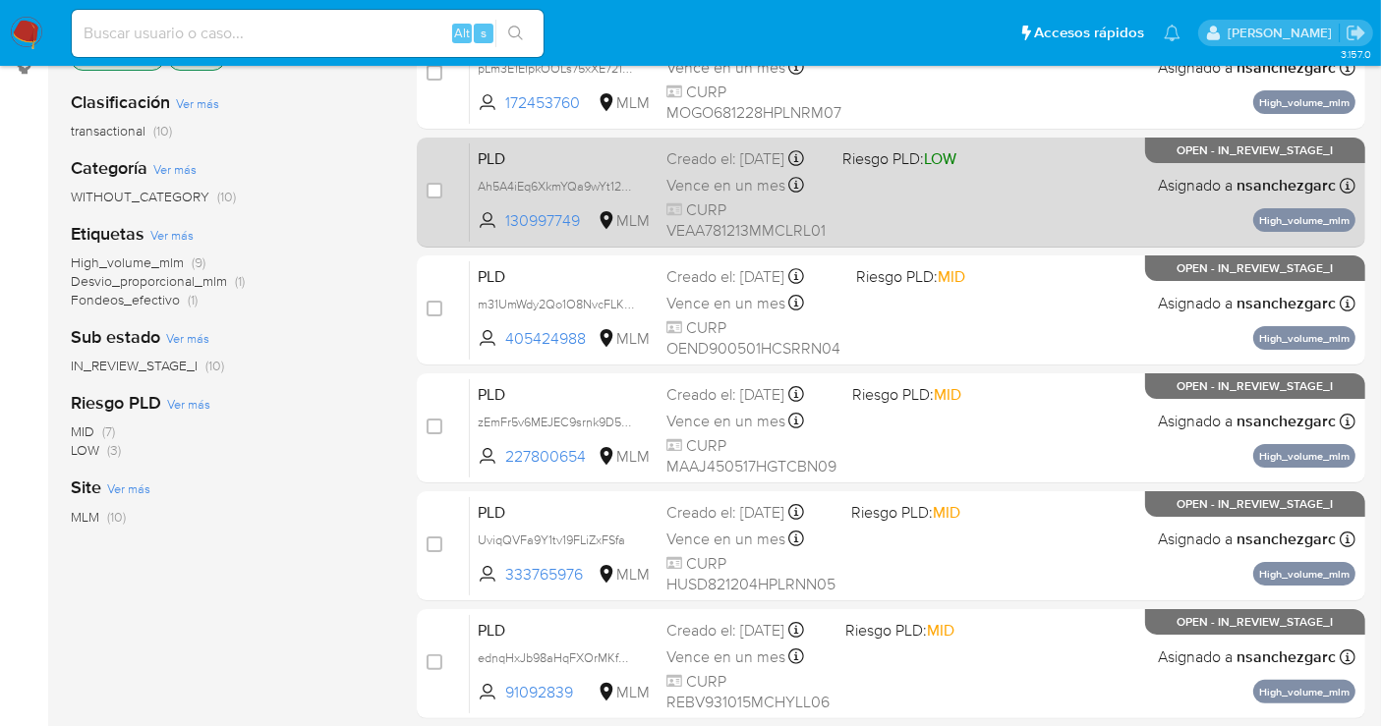
click at [670, 197] on span "Vence en un mes" at bounding box center [725, 186] width 119 height 22
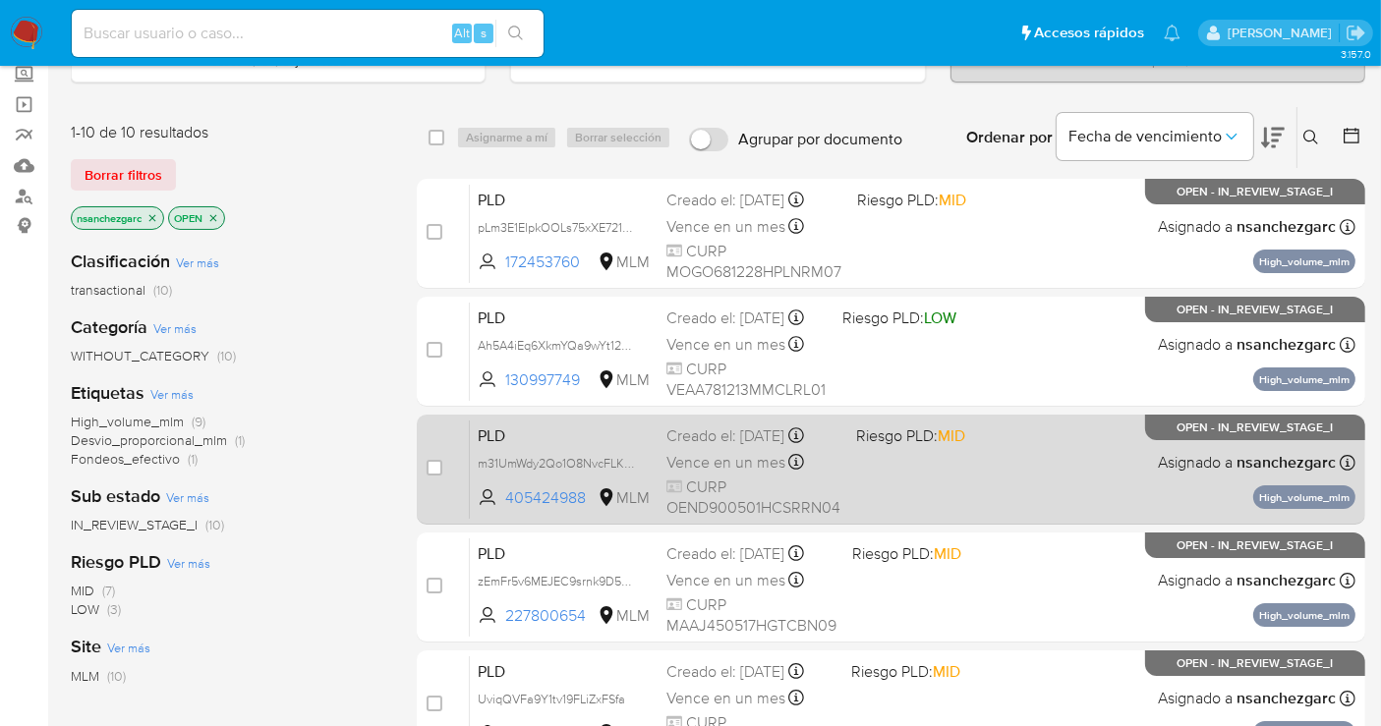
scroll to position [109, 0]
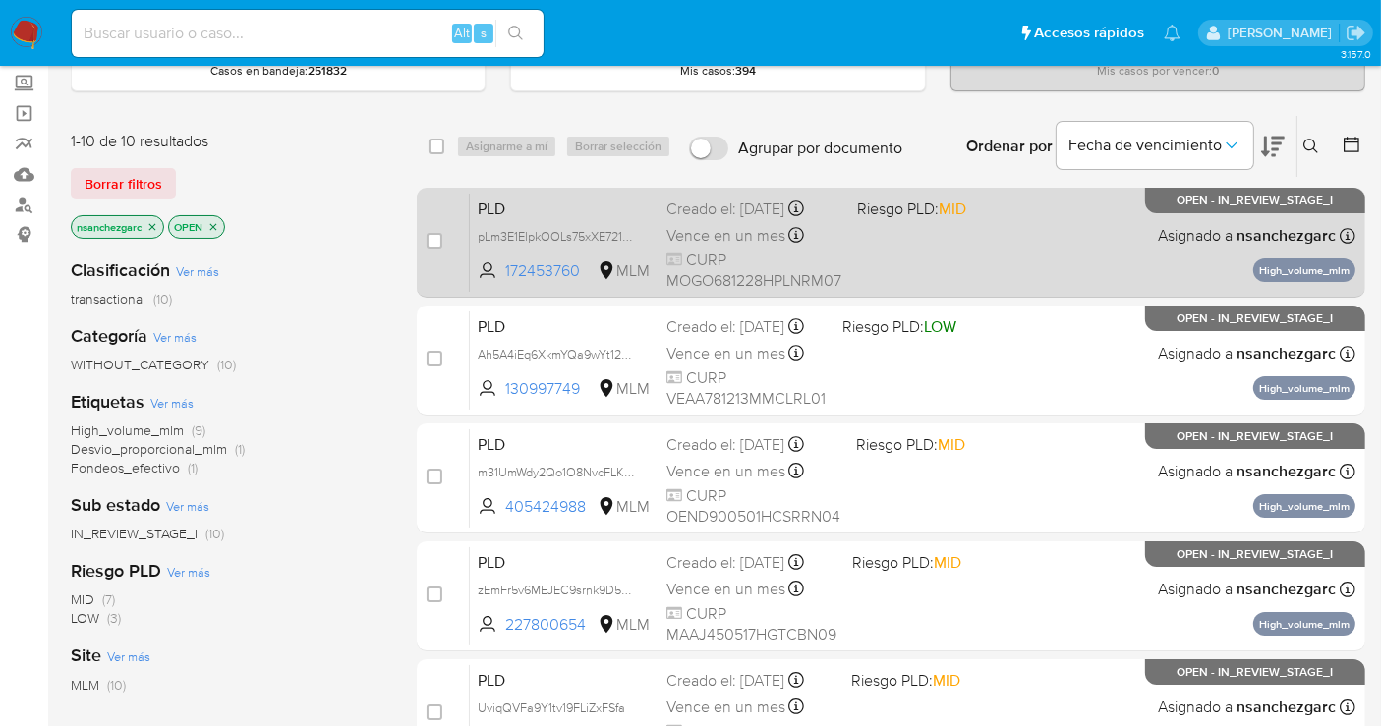
click at [701, 226] on span "Vence en un mes" at bounding box center [725, 236] width 119 height 22
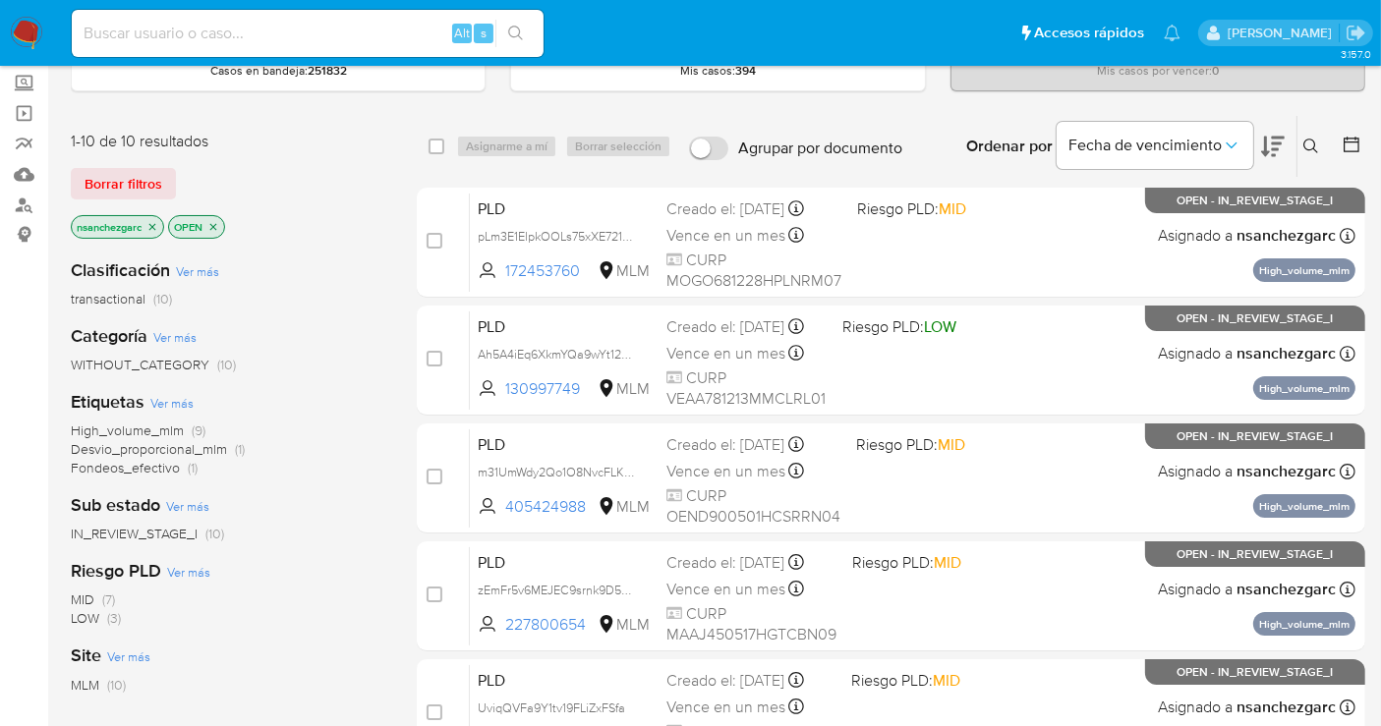
click at [23, 27] on img at bounding box center [26, 33] width 33 height 33
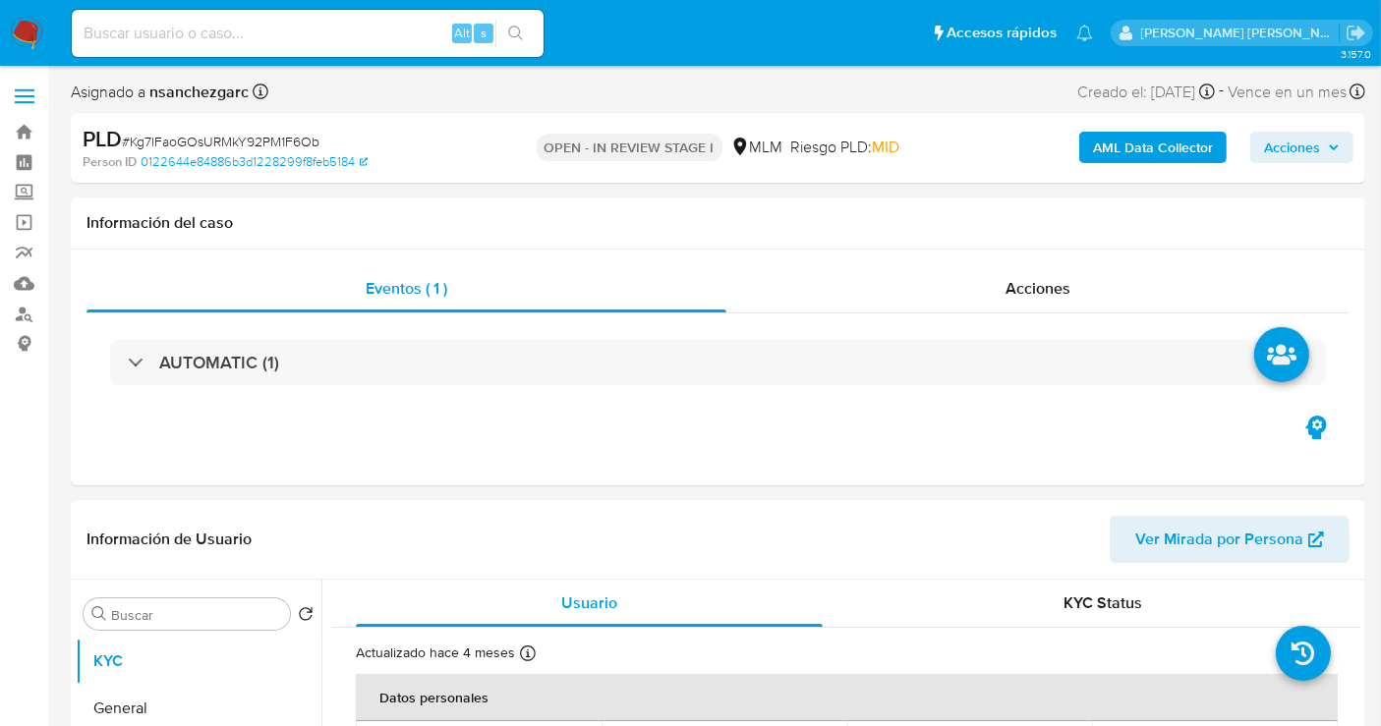
select select "10"
click at [1030, 279] on span "Acciones" at bounding box center [1037, 288] width 65 height 23
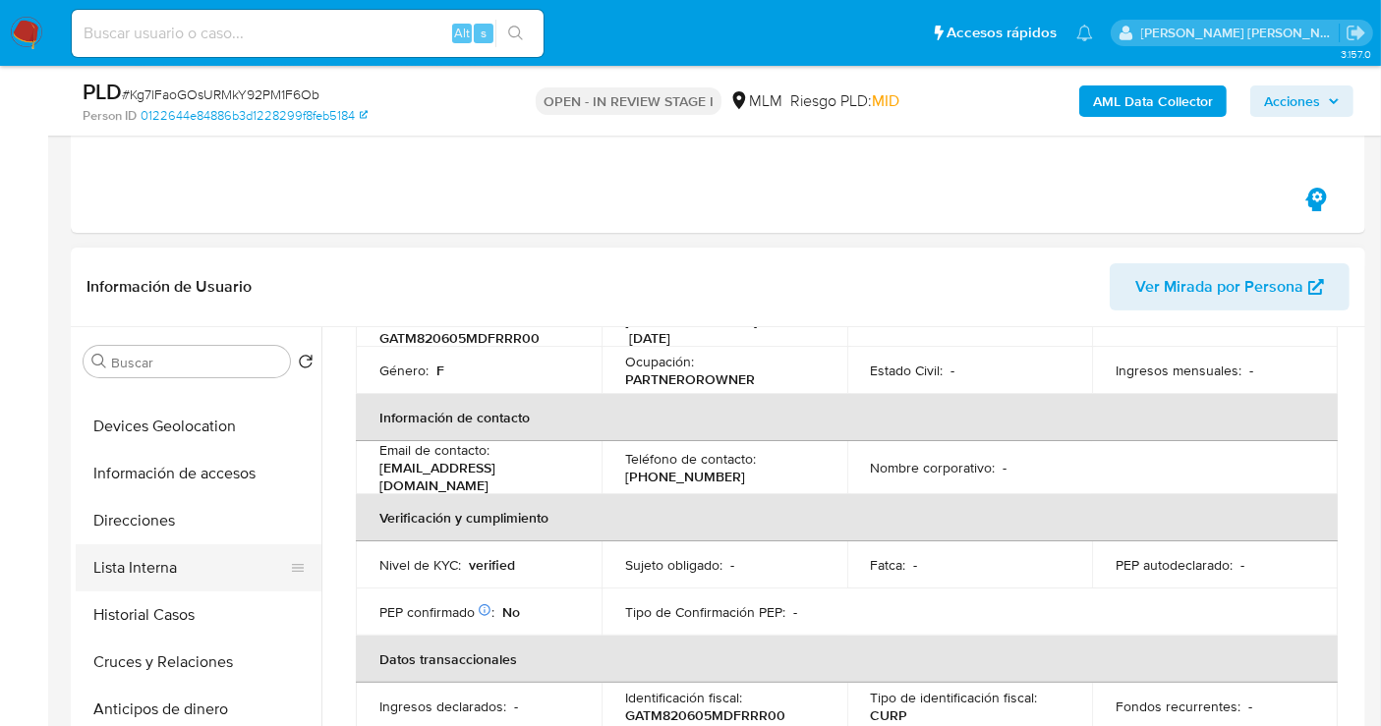
scroll to position [218, 0]
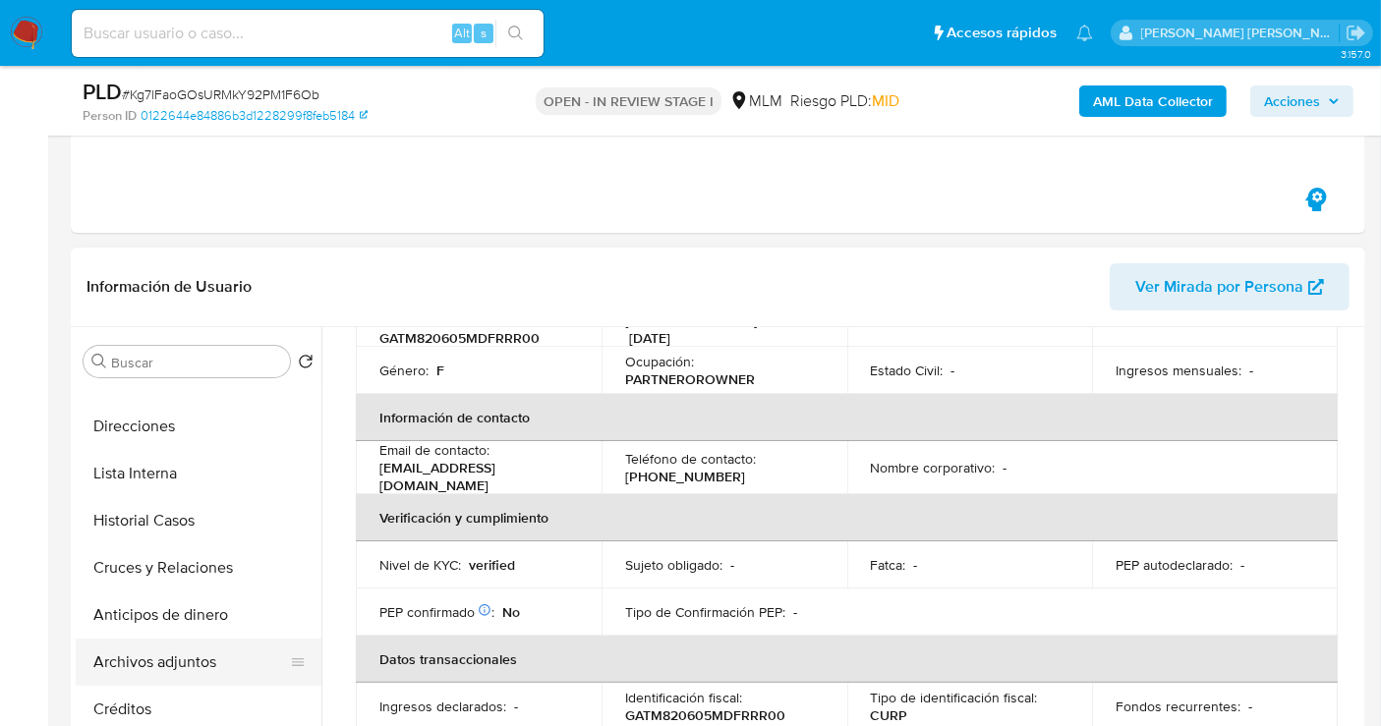
click at [149, 660] on button "Archivos adjuntos" at bounding box center [191, 662] width 230 height 47
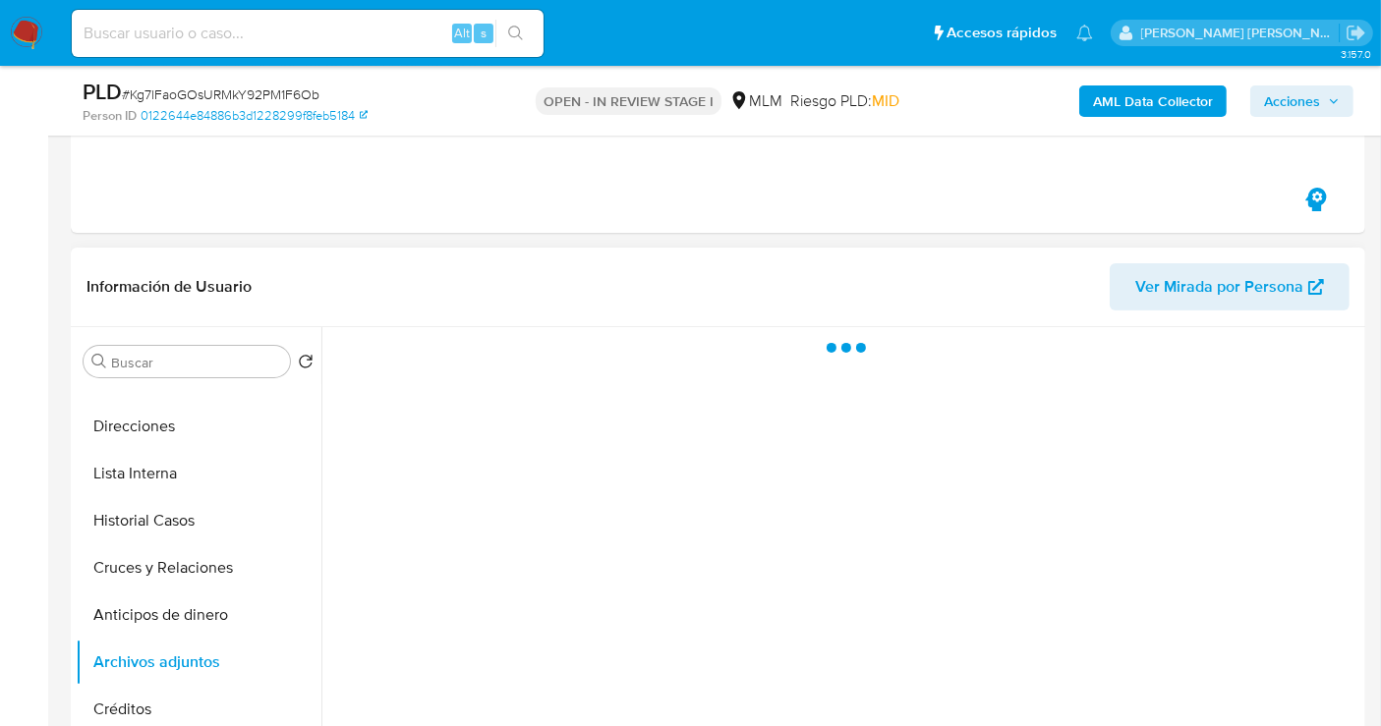
scroll to position [0, 0]
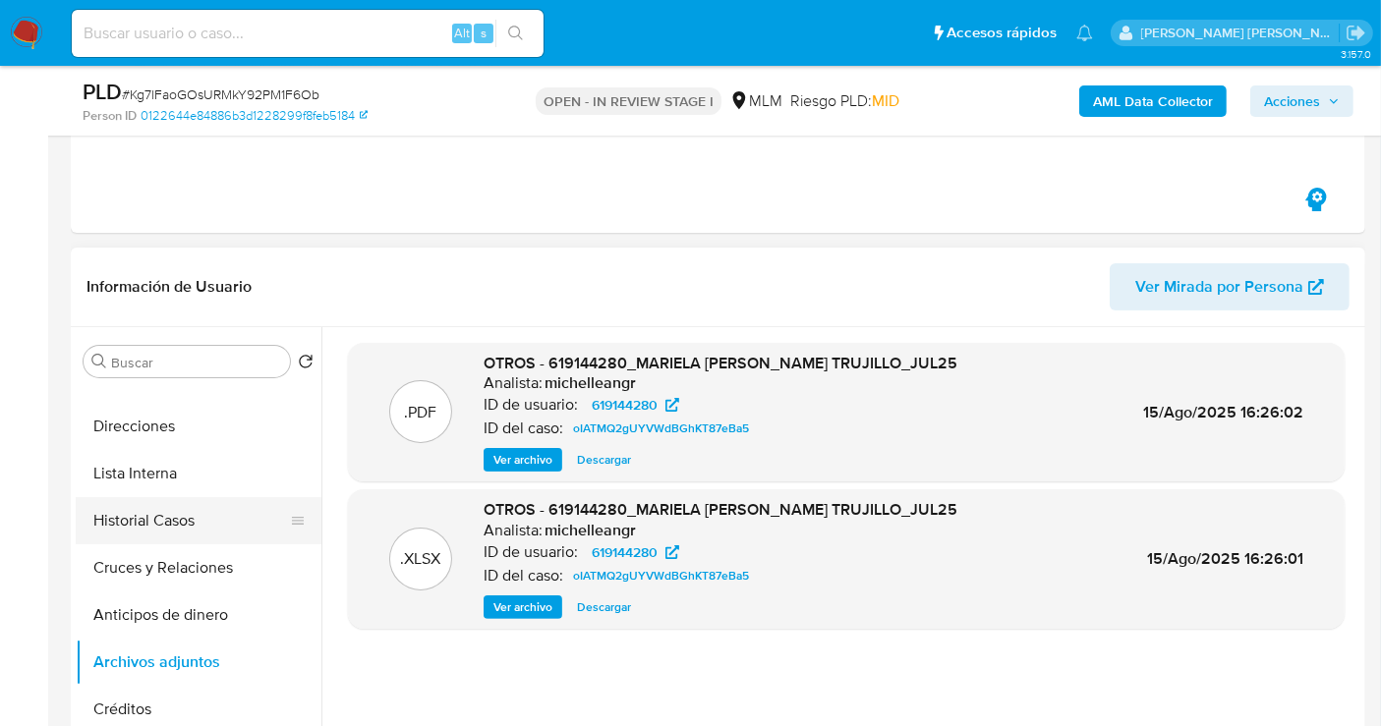
click at [165, 518] on button "Historial Casos" at bounding box center [191, 520] width 230 height 47
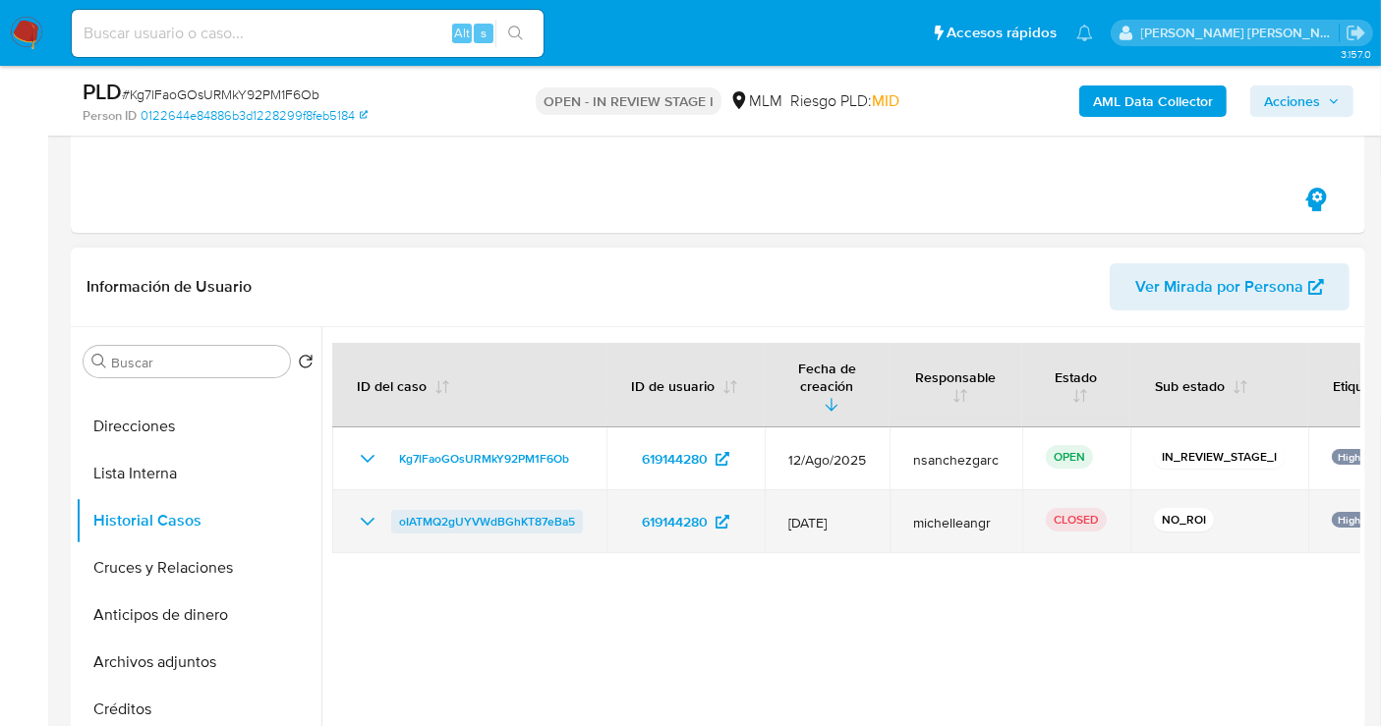
click at [513, 510] on span "oIATMQ2gUYVWdBGhKT87eBa5" at bounding box center [487, 522] width 176 height 24
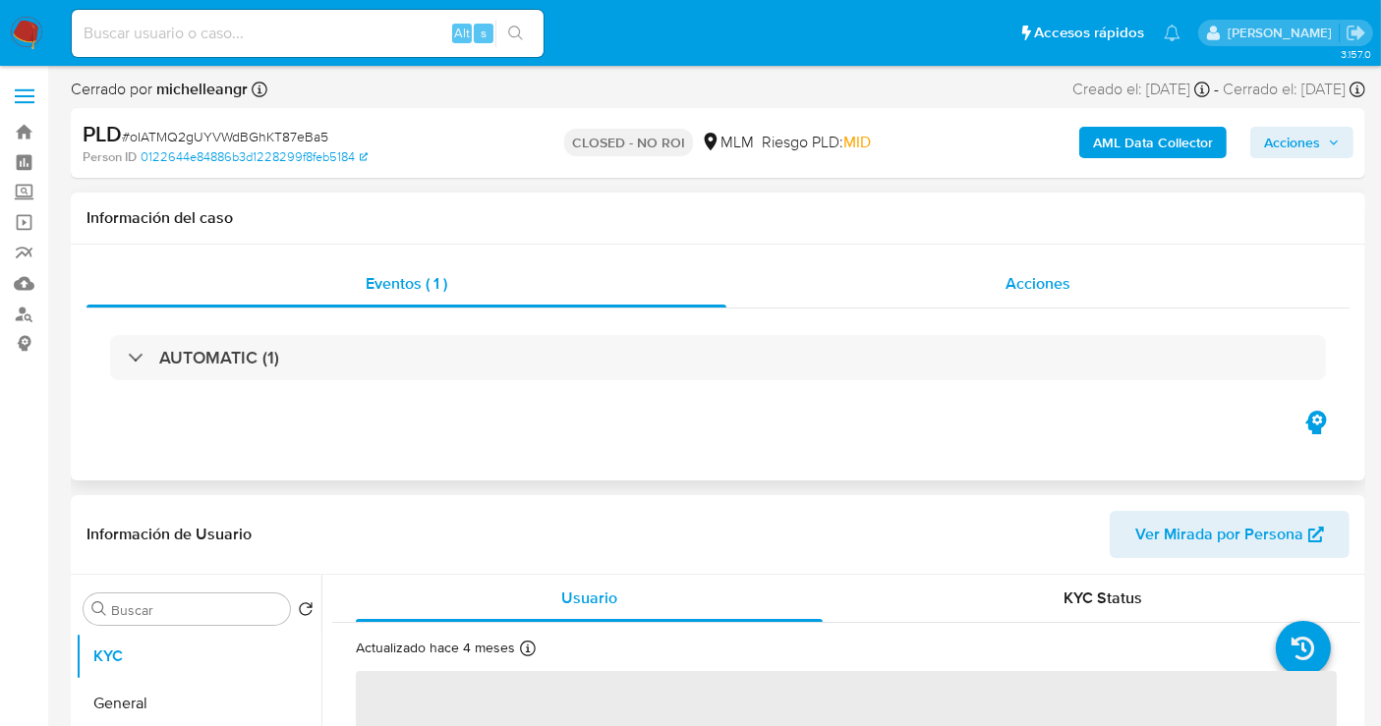
click at [1022, 276] on span "Acciones" at bounding box center [1037, 283] width 65 height 23
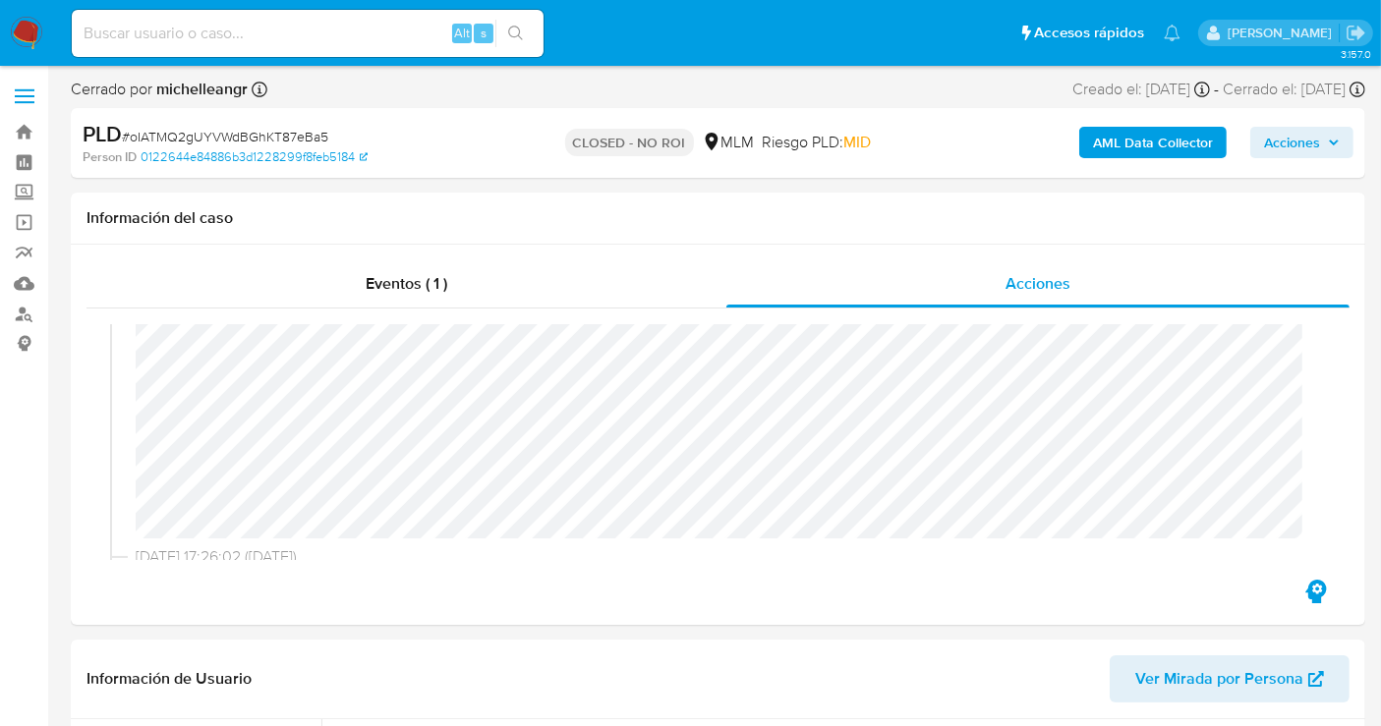
scroll to position [218, 0]
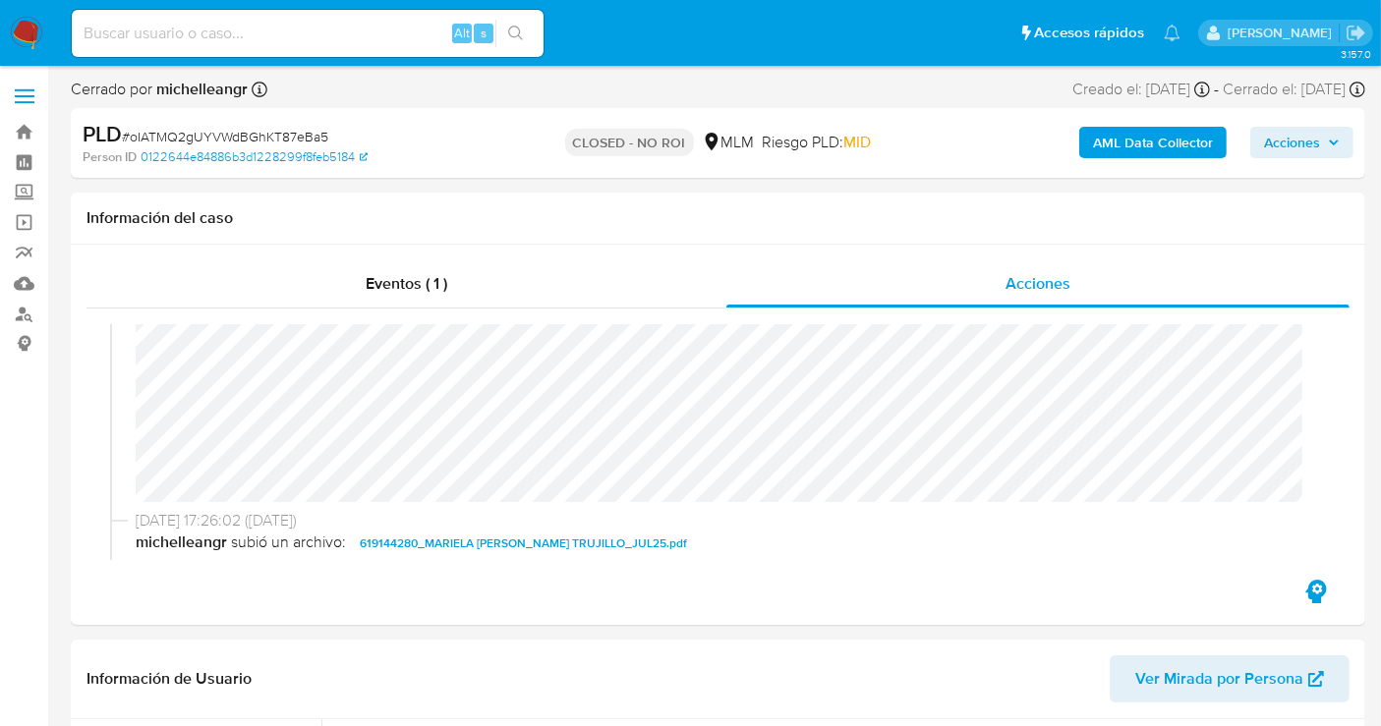
select select "10"
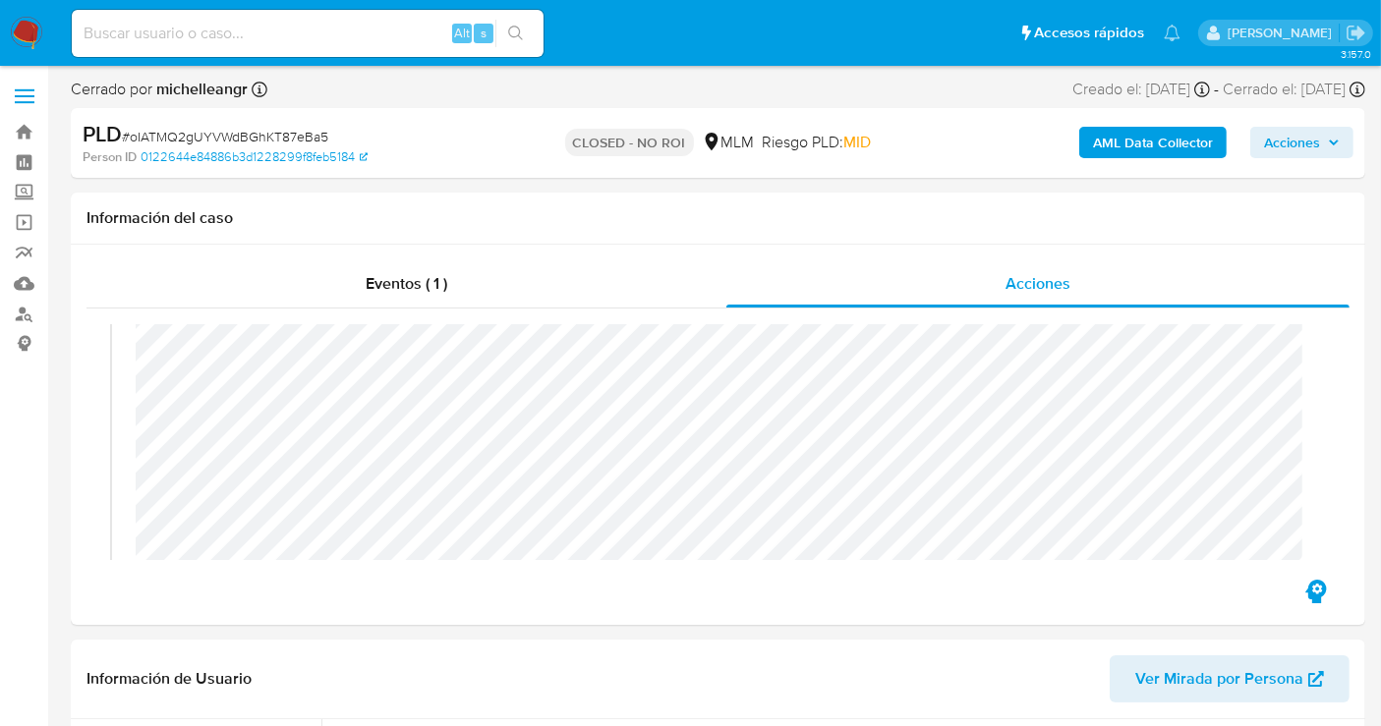
scroll to position [109, 0]
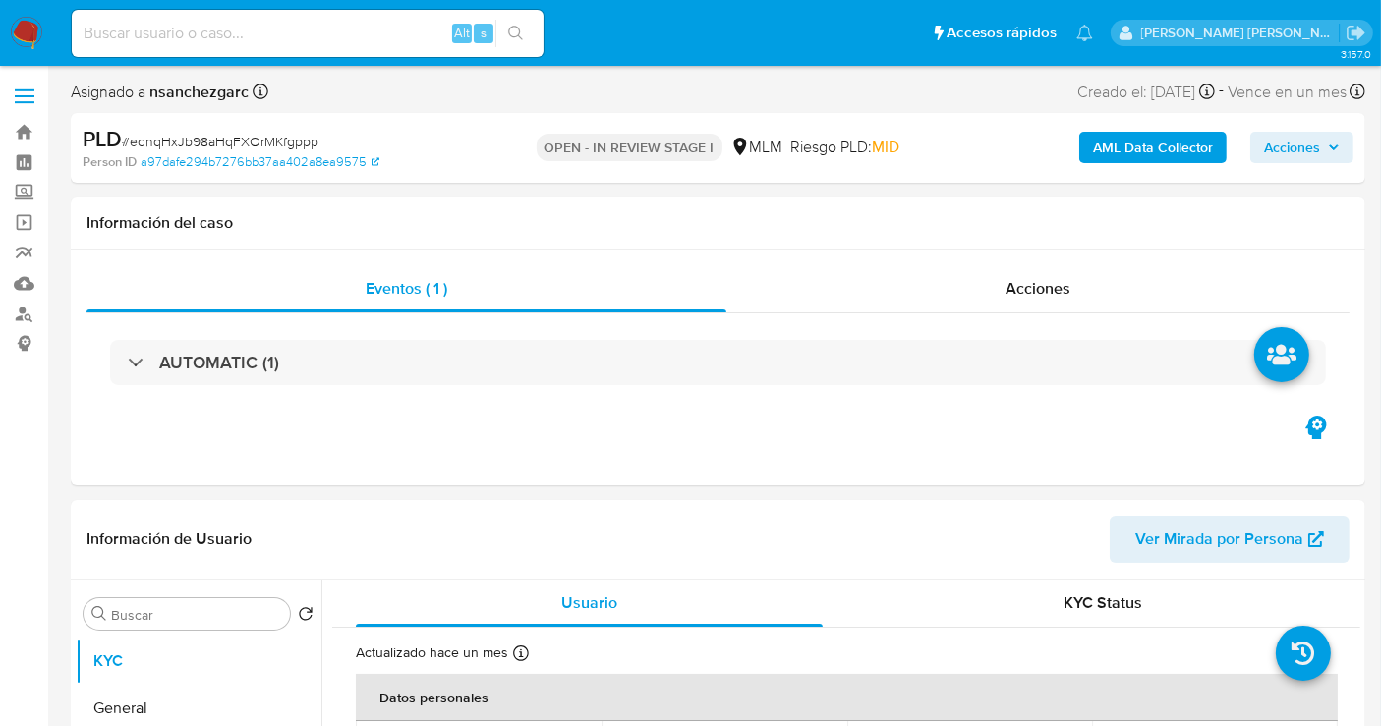
select select "10"
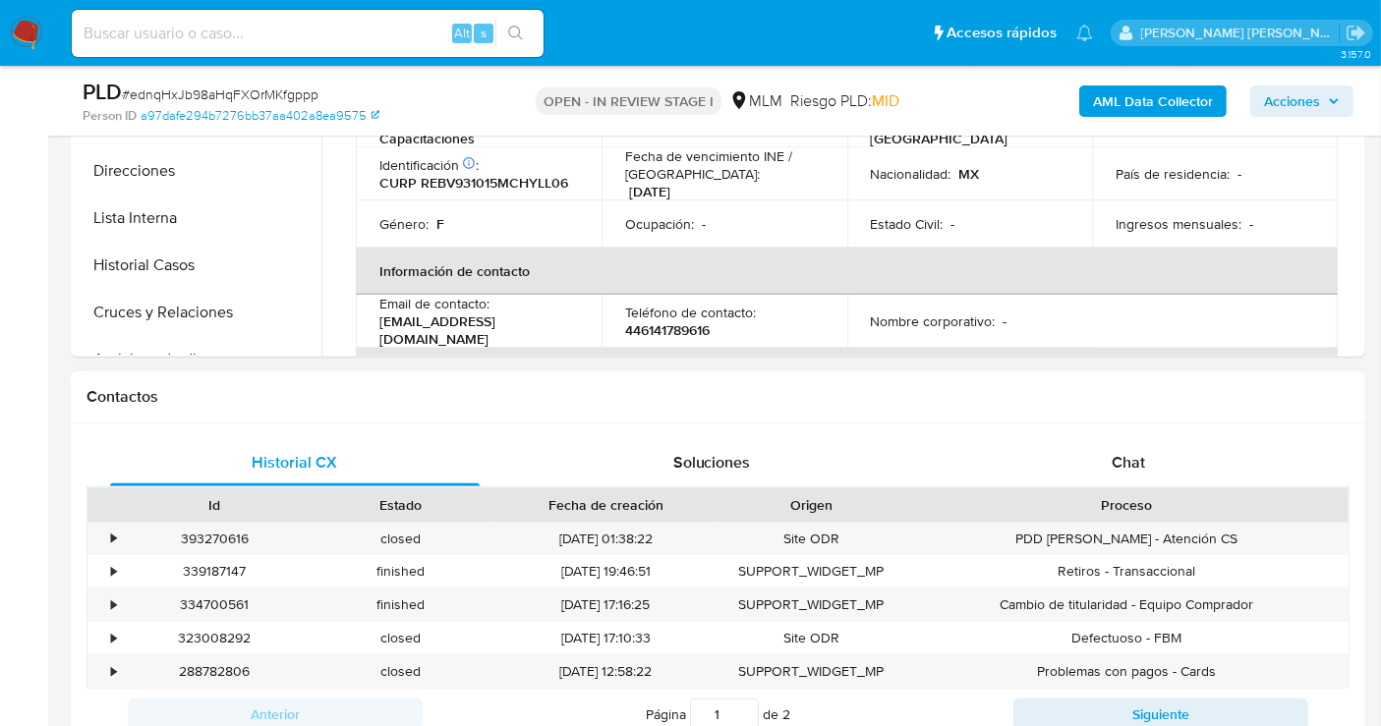
scroll to position [873, 0]
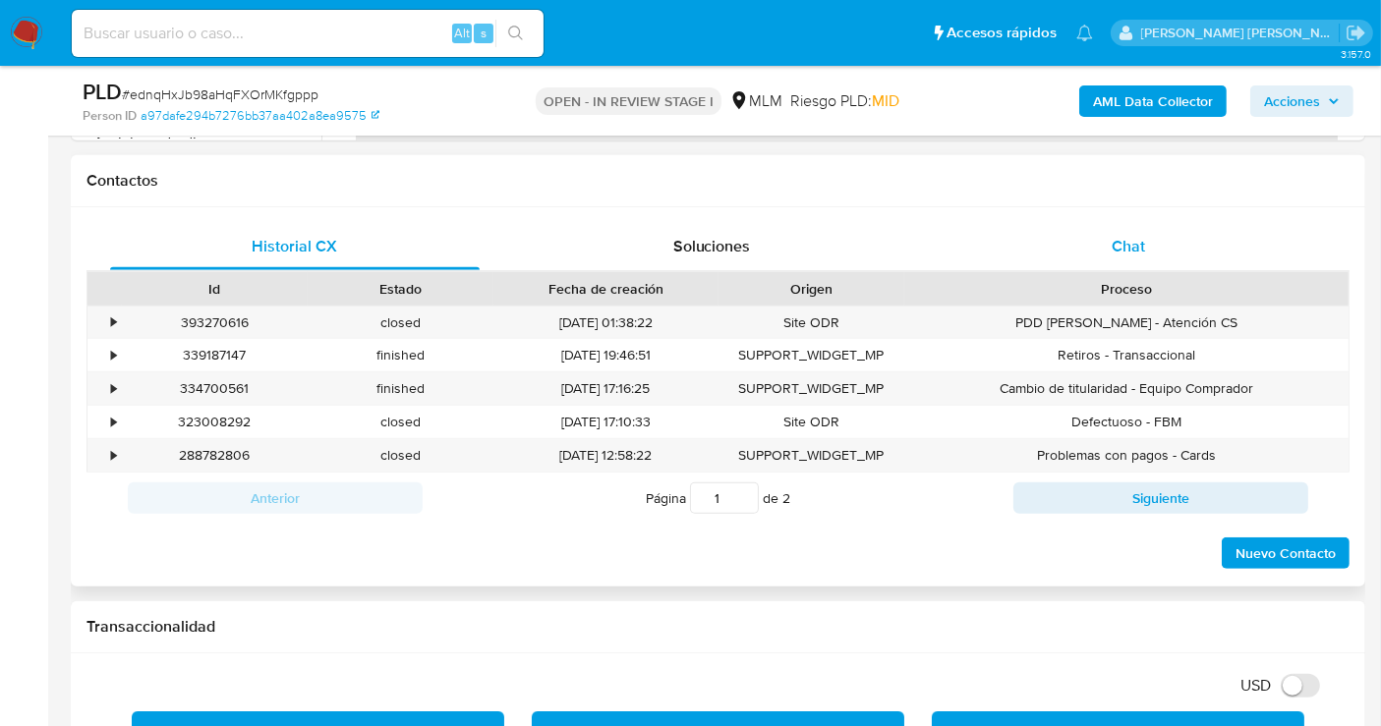
click at [1106, 254] on div "Chat" at bounding box center [1129, 246] width 370 height 47
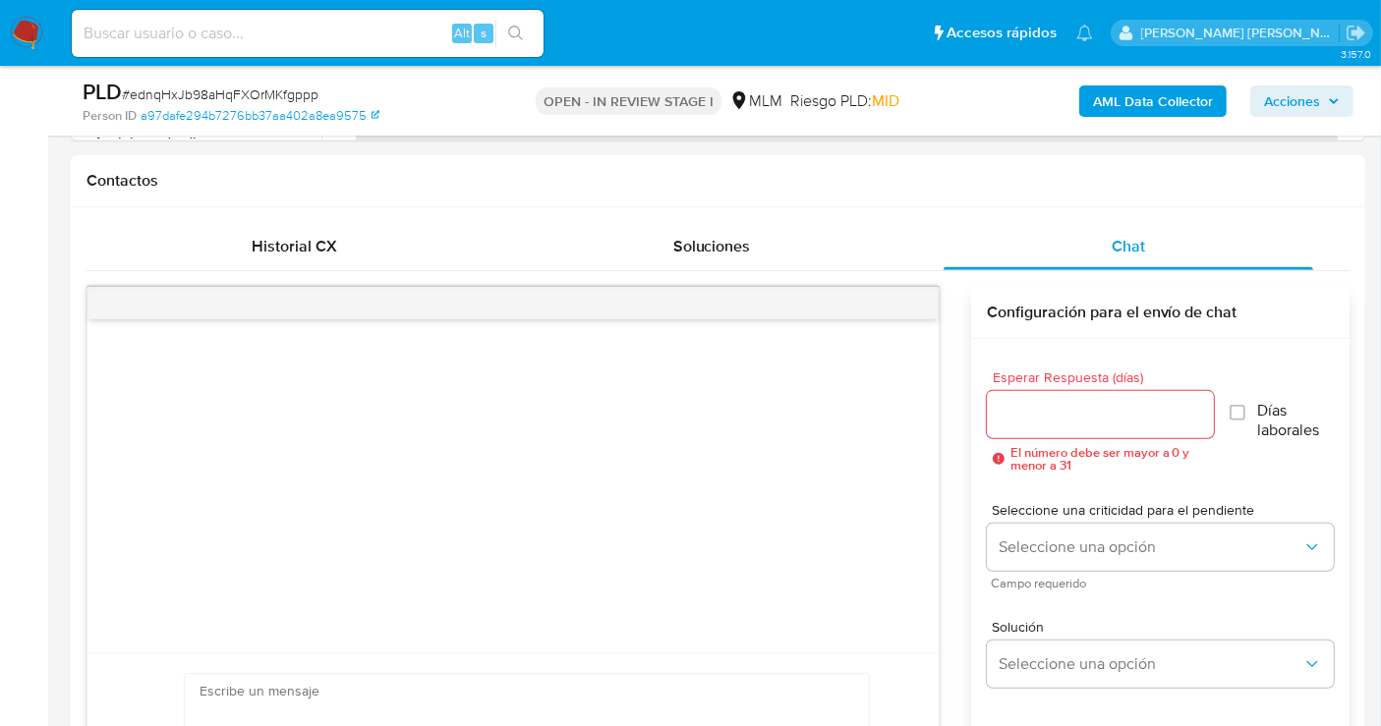
click at [1022, 424] on input "Esperar Respuesta (días)" at bounding box center [1100, 415] width 227 height 26
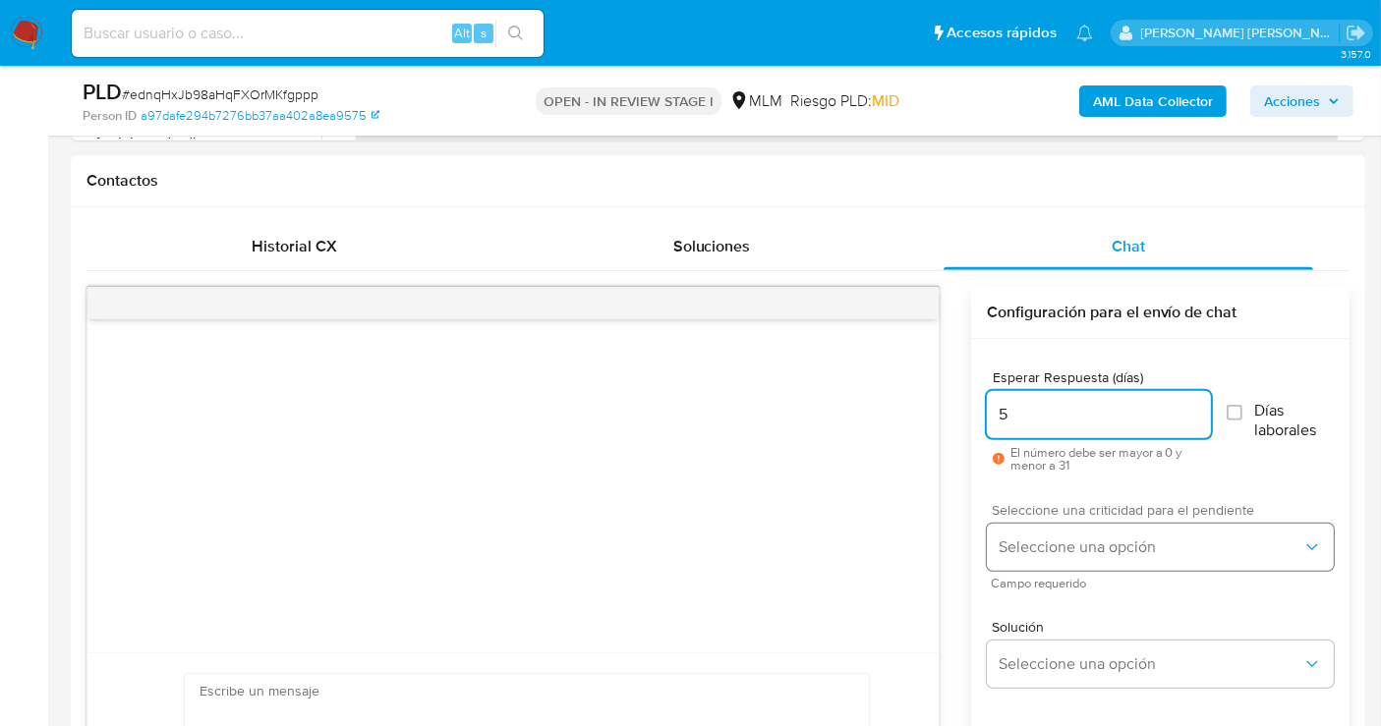
type input "5"
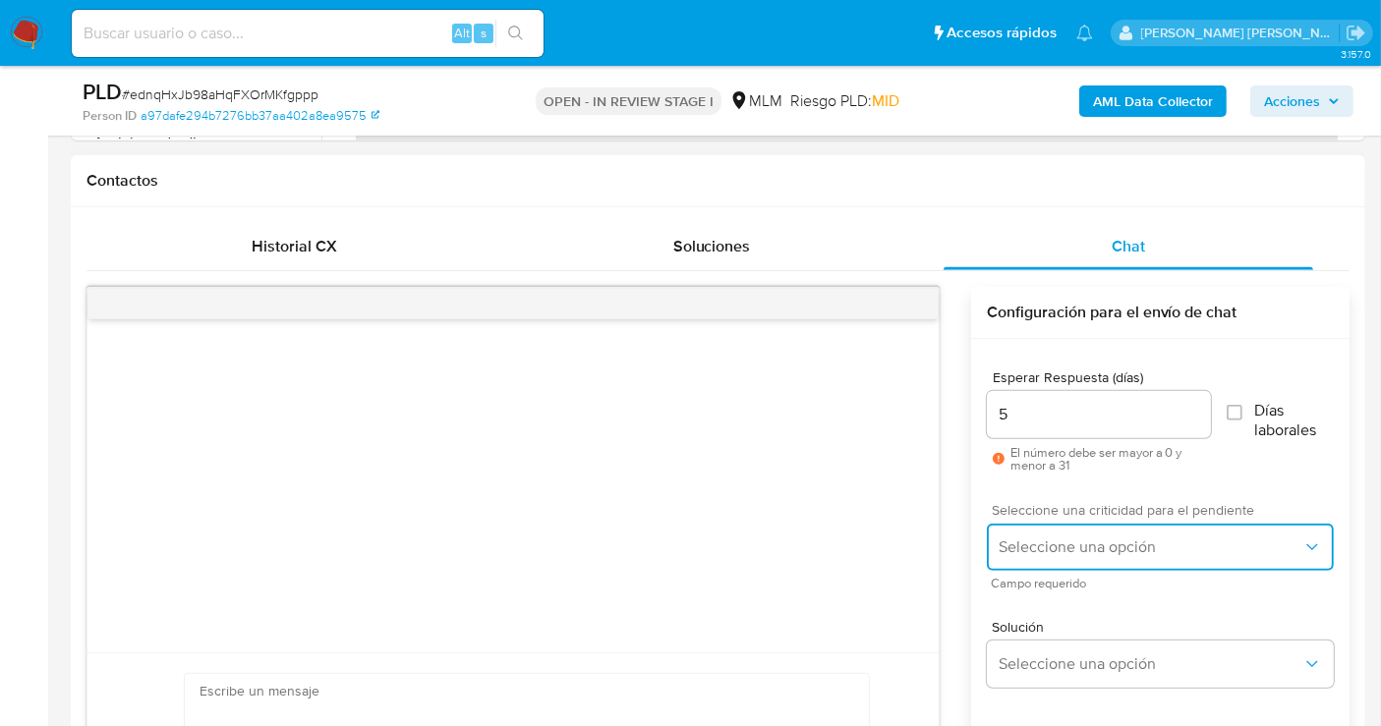
click at [1013, 557] on button "Seleccione una opción" at bounding box center [1160, 547] width 347 height 47
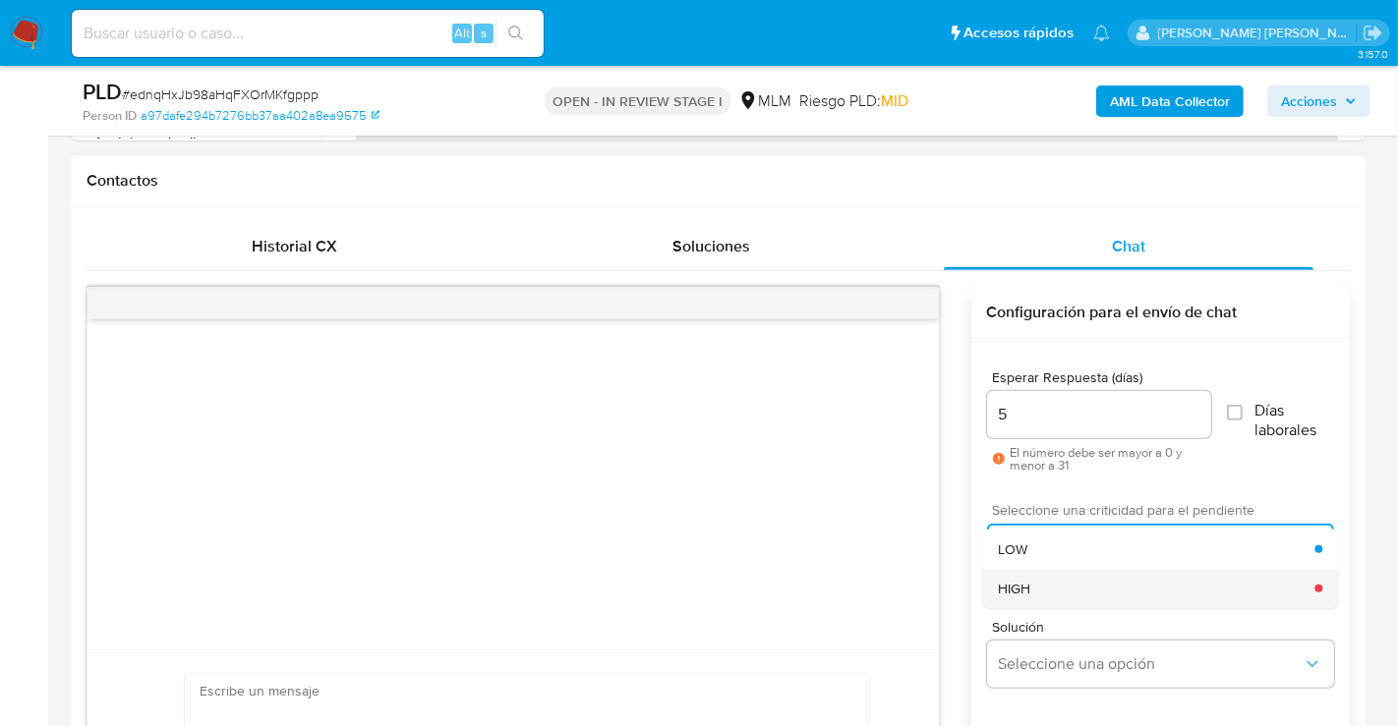
click at [1036, 584] on div "HIGH" at bounding box center [1156, 588] width 316 height 39
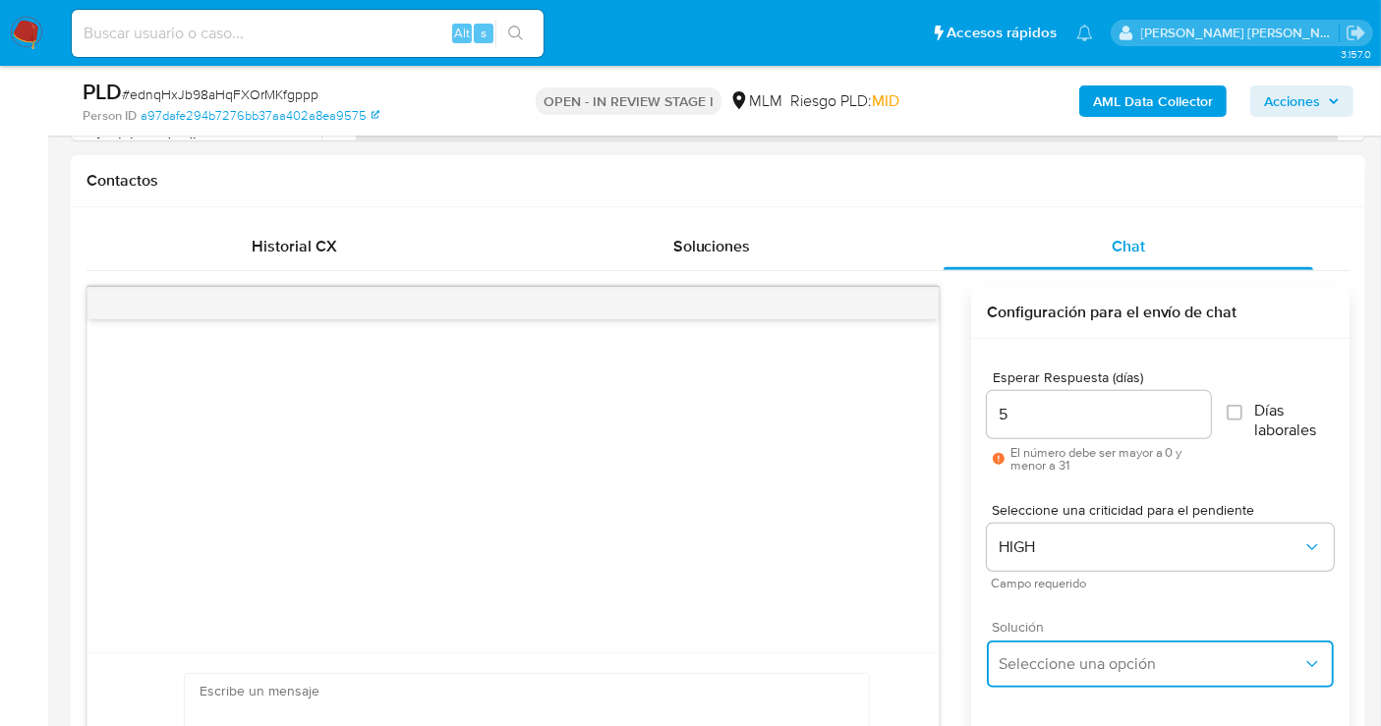
click at [1062, 671] on span "Seleccione una opción" at bounding box center [1151, 665] width 304 height 20
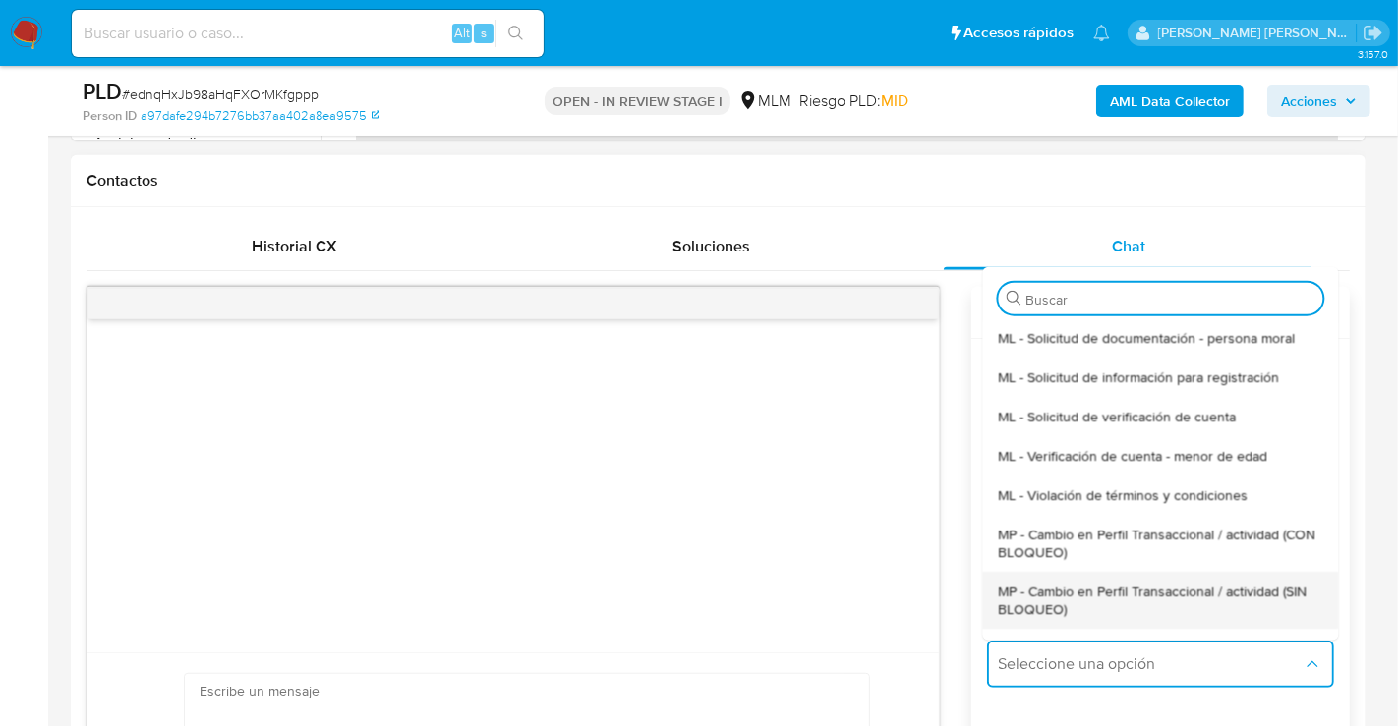
click at [1037, 597] on span "MP - Cambio en Perfil Transaccional / actividad (SIN BLOQUEO)" at bounding box center [1160, 599] width 324 height 35
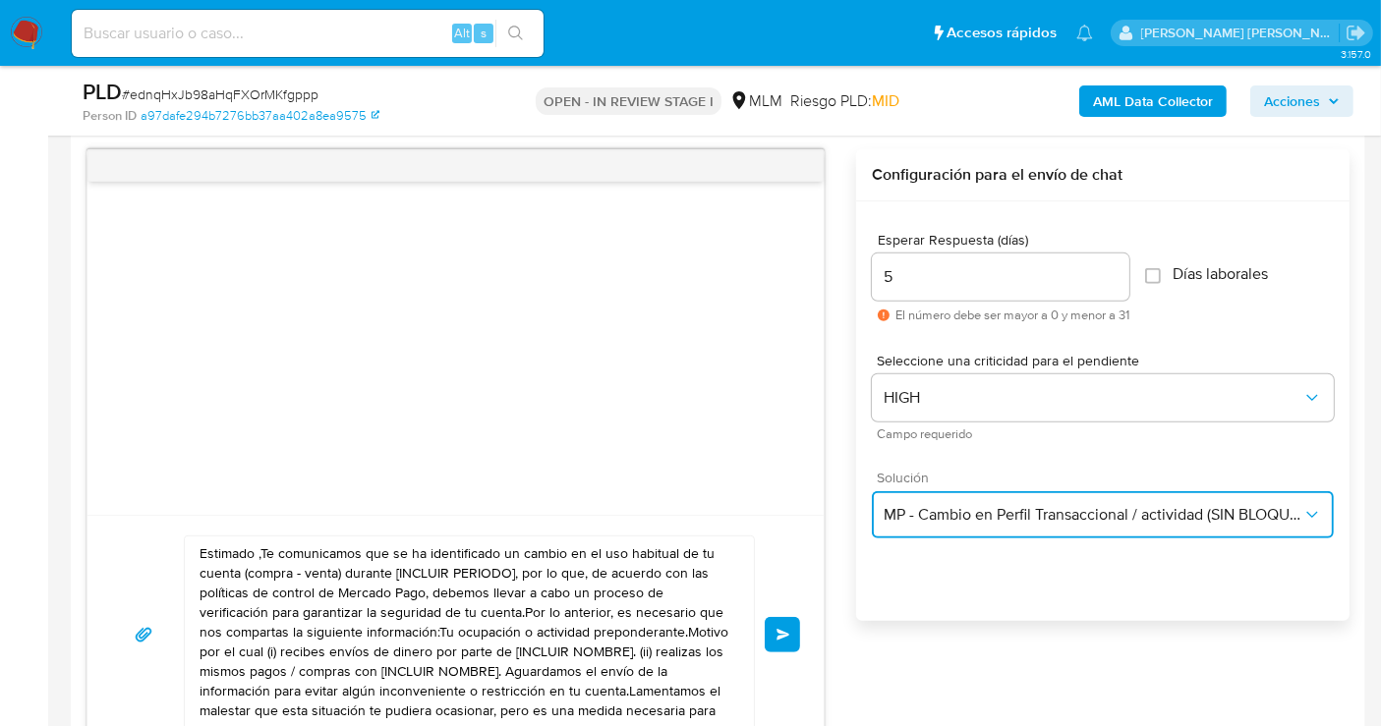
scroll to position [1201, 0]
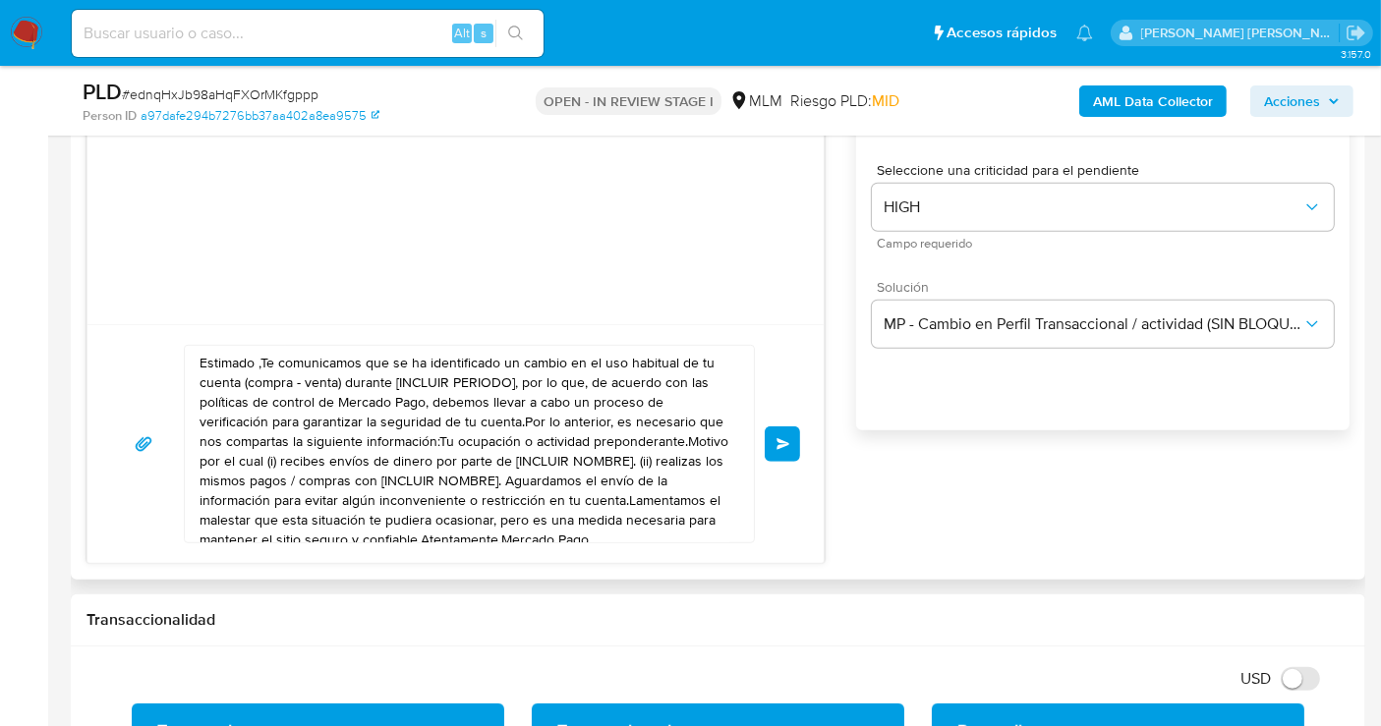
click at [378, 466] on textarea "Estimado ,Te comunicamos que se ha identificado un cambio en el uso habitual de…" at bounding box center [465, 444] width 530 height 197
paste textarea "cliente se ha identificado un cambio en el uso habitual de tu cuenta para garan…"
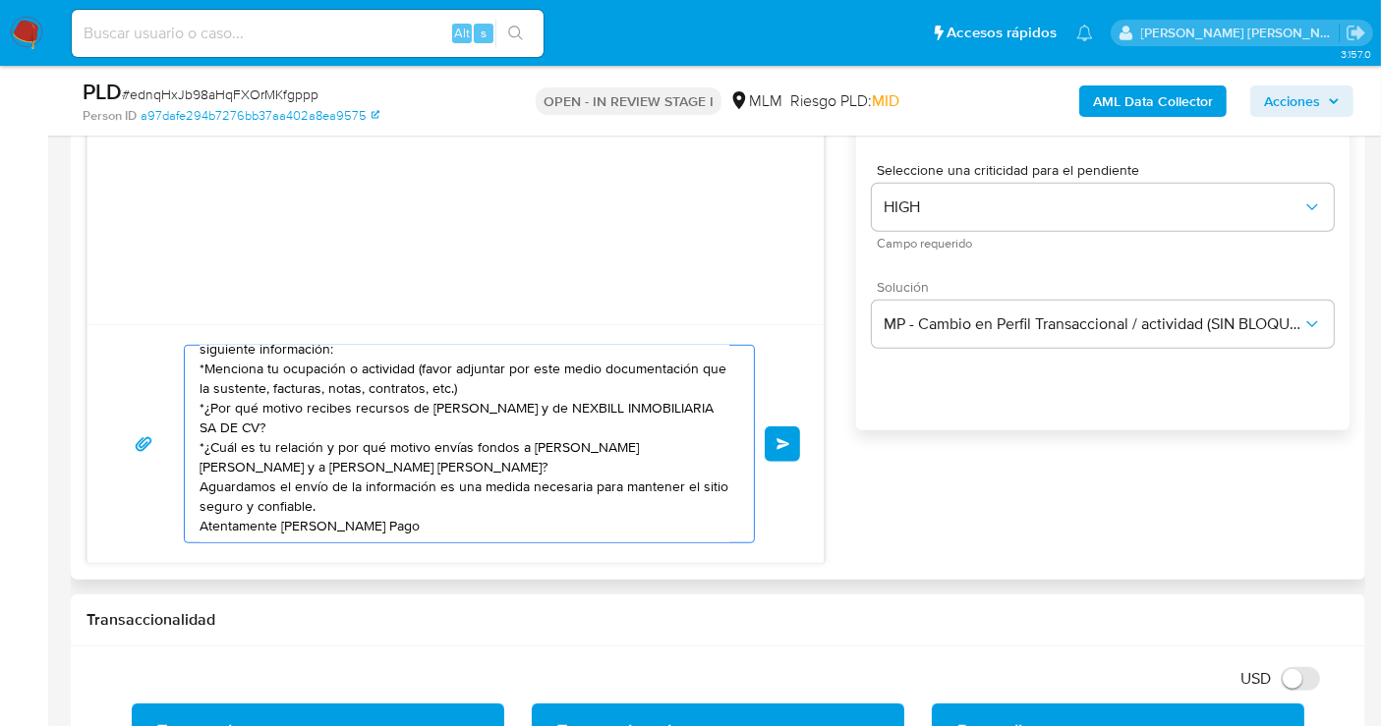
scroll to position [53, 0]
type textarea "Estimado cliente se ha identificado un cambio en el uso habitual de tu cuenta p…"
click at [776, 450] on button "Enviar" at bounding box center [782, 444] width 35 height 35
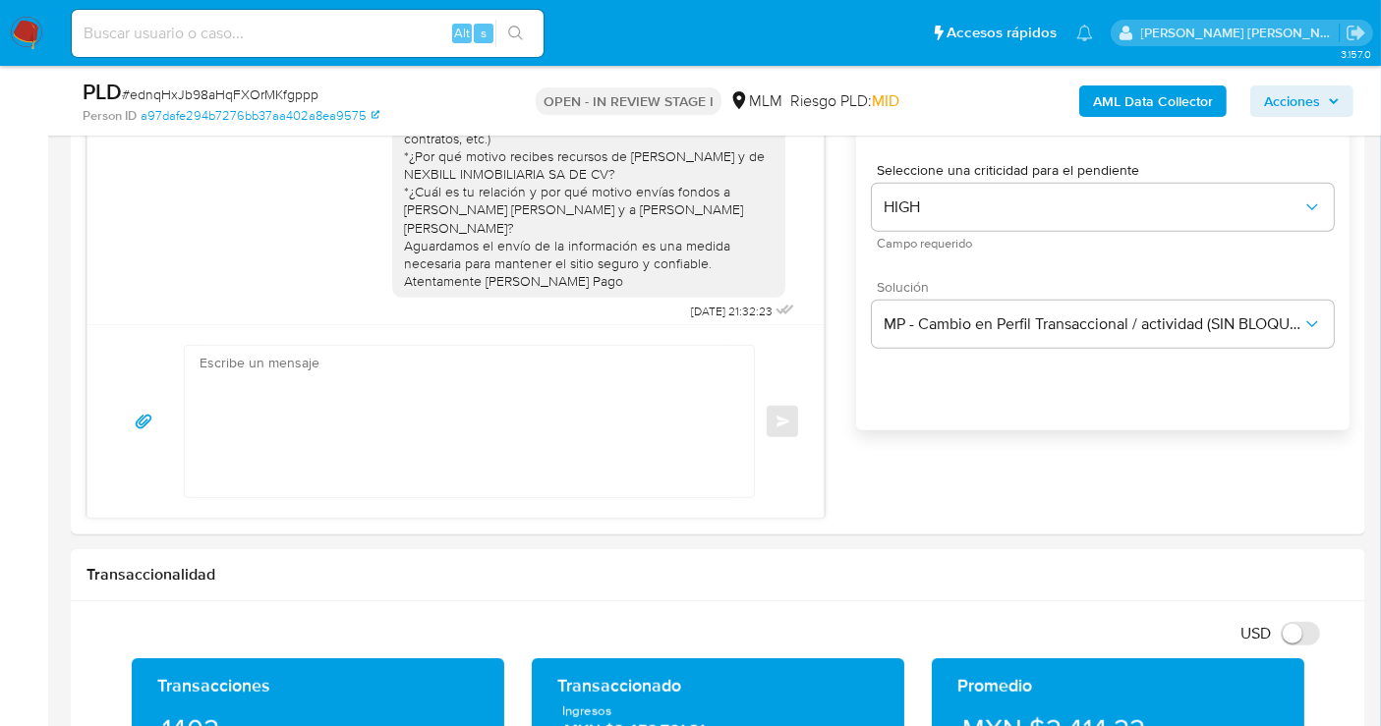
scroll to position [0, 0]
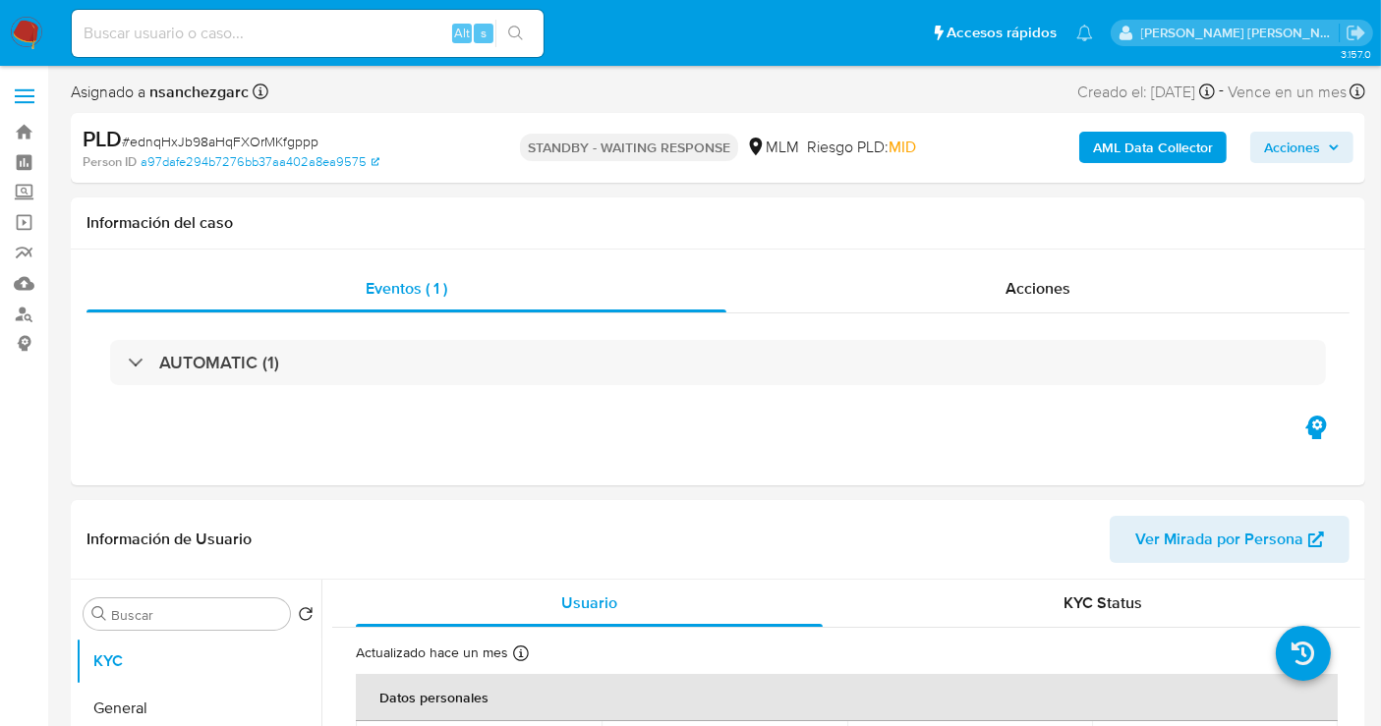
select select "10"
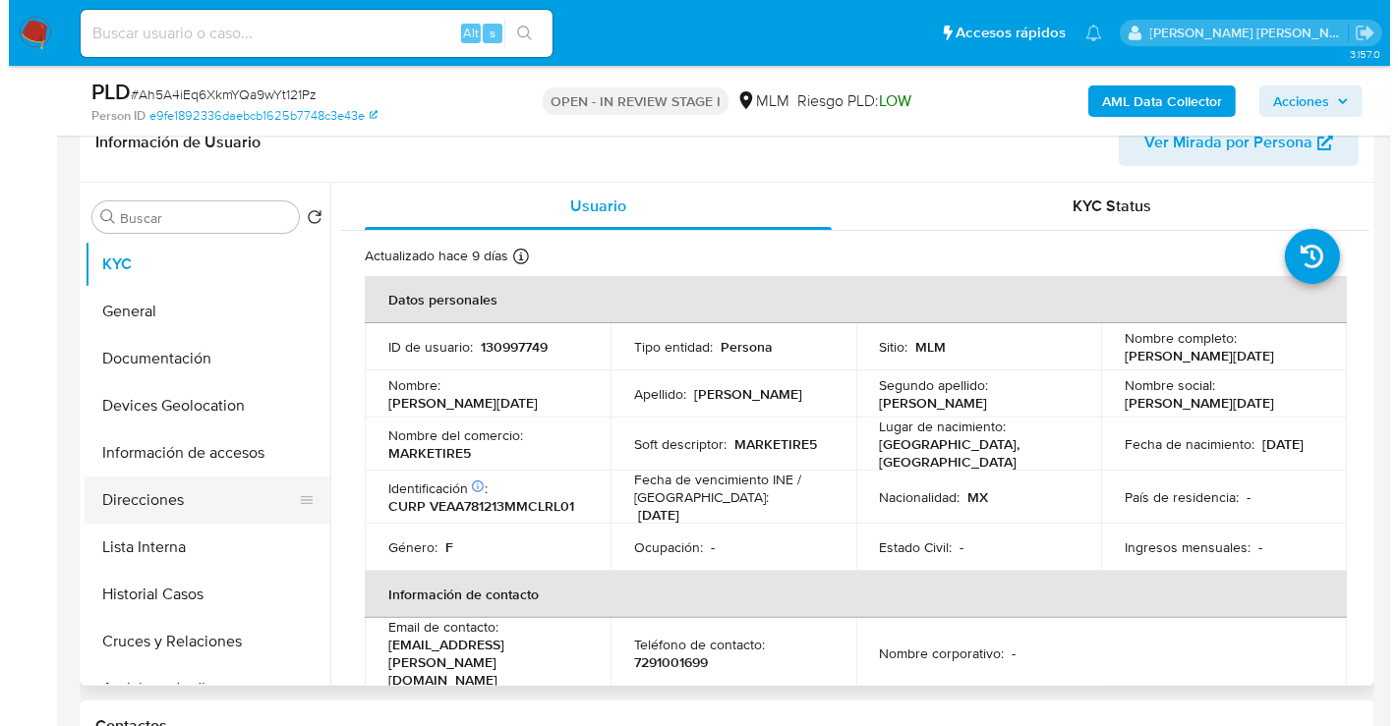
scroll to position [109, 0]
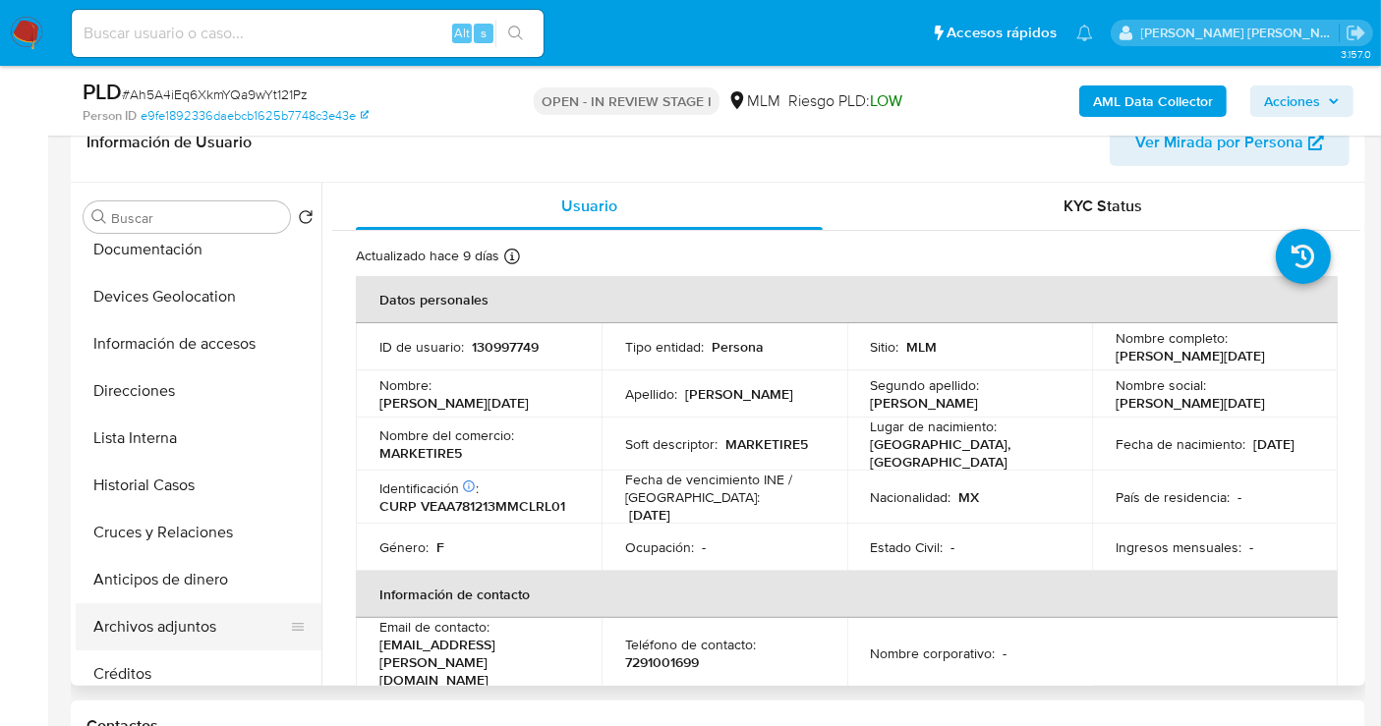
click at [152, 623] on button "Archivos adjuntos" at bounding box center [191, 626] width 230 height 47
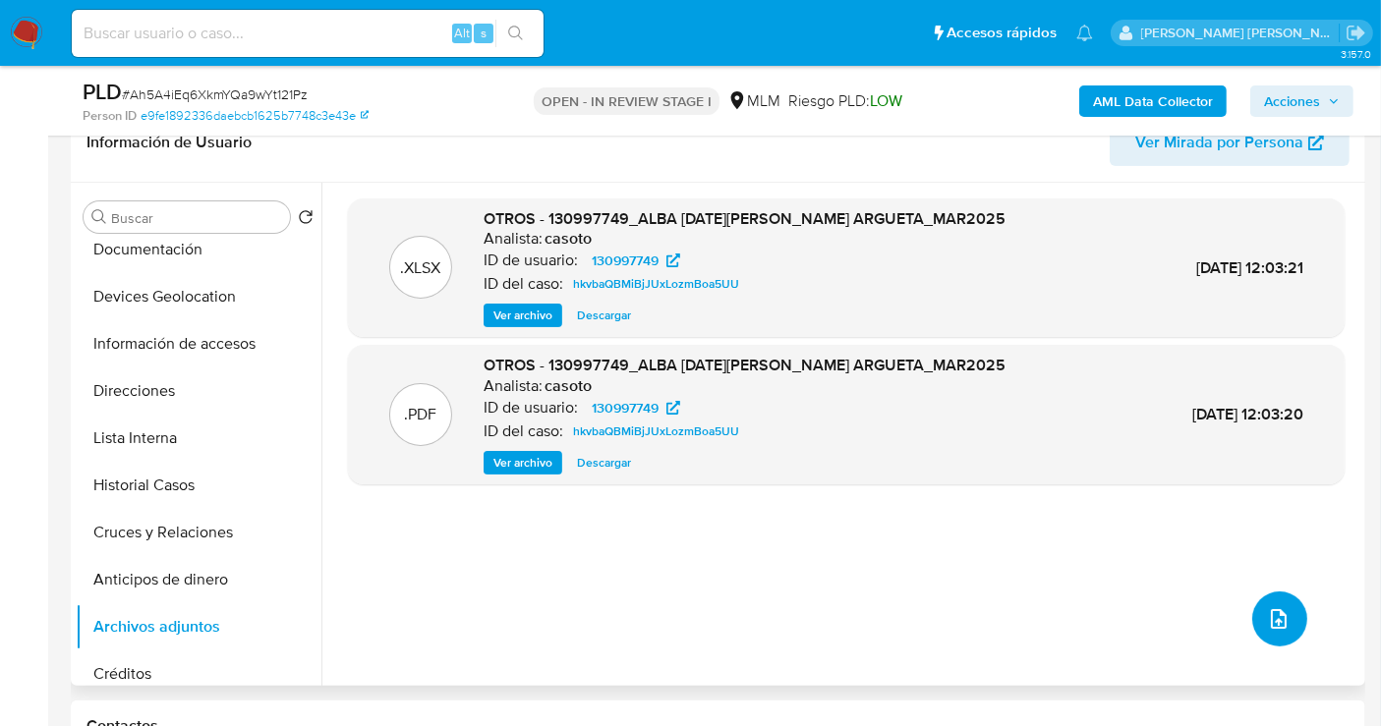
click at [1289, 622] on button "upload-file" at bounding box center [1279, 619] width 55 height 55
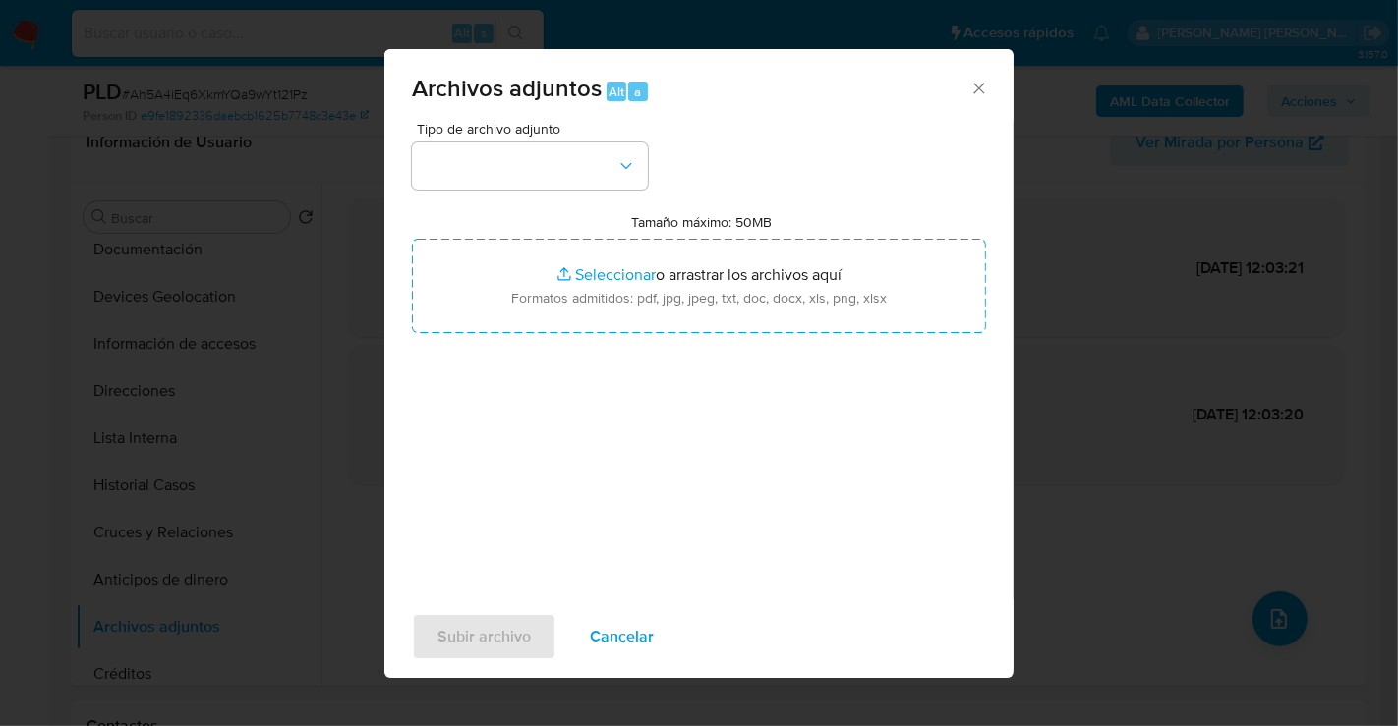
click at [979, 85] on icon "Cerrar" at bounding box center [979, 89] width 20 height 20
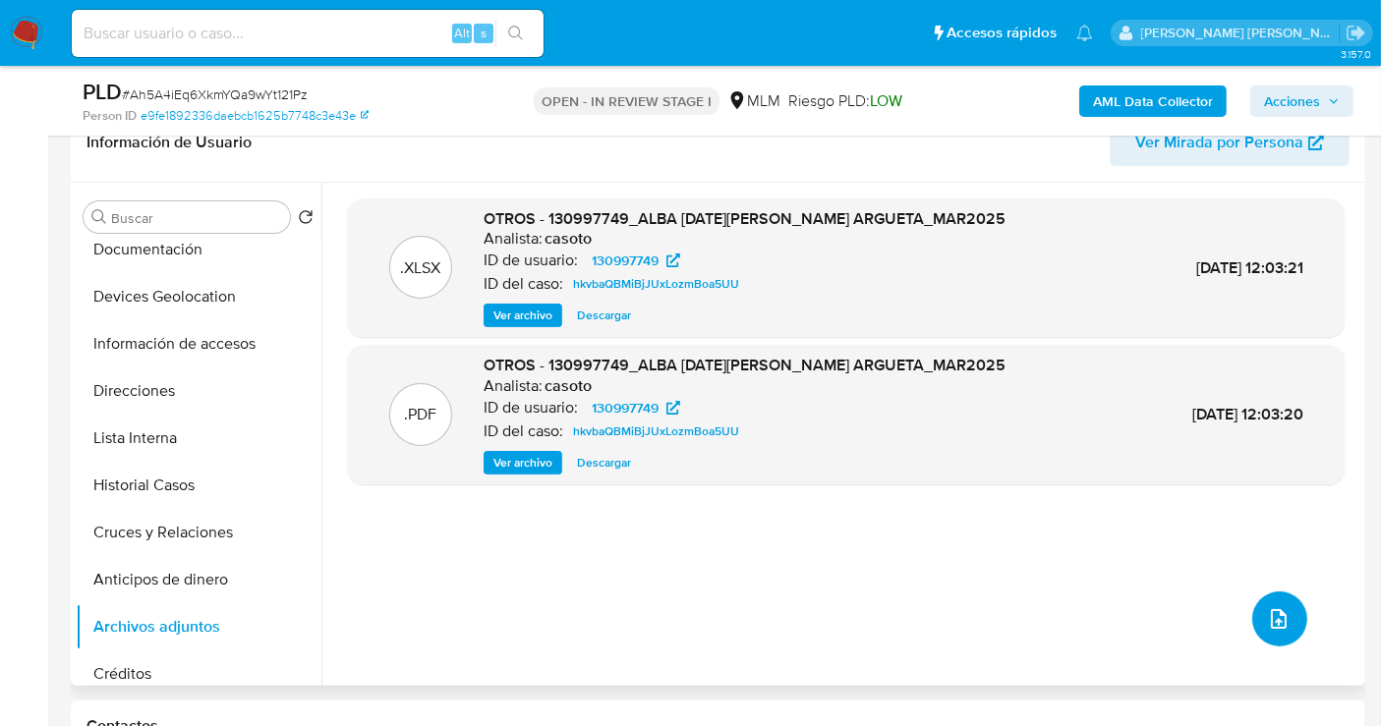
click at [1278, 622] on icon "upload-file" at bounding box center [1279, 619] width 24 height 24
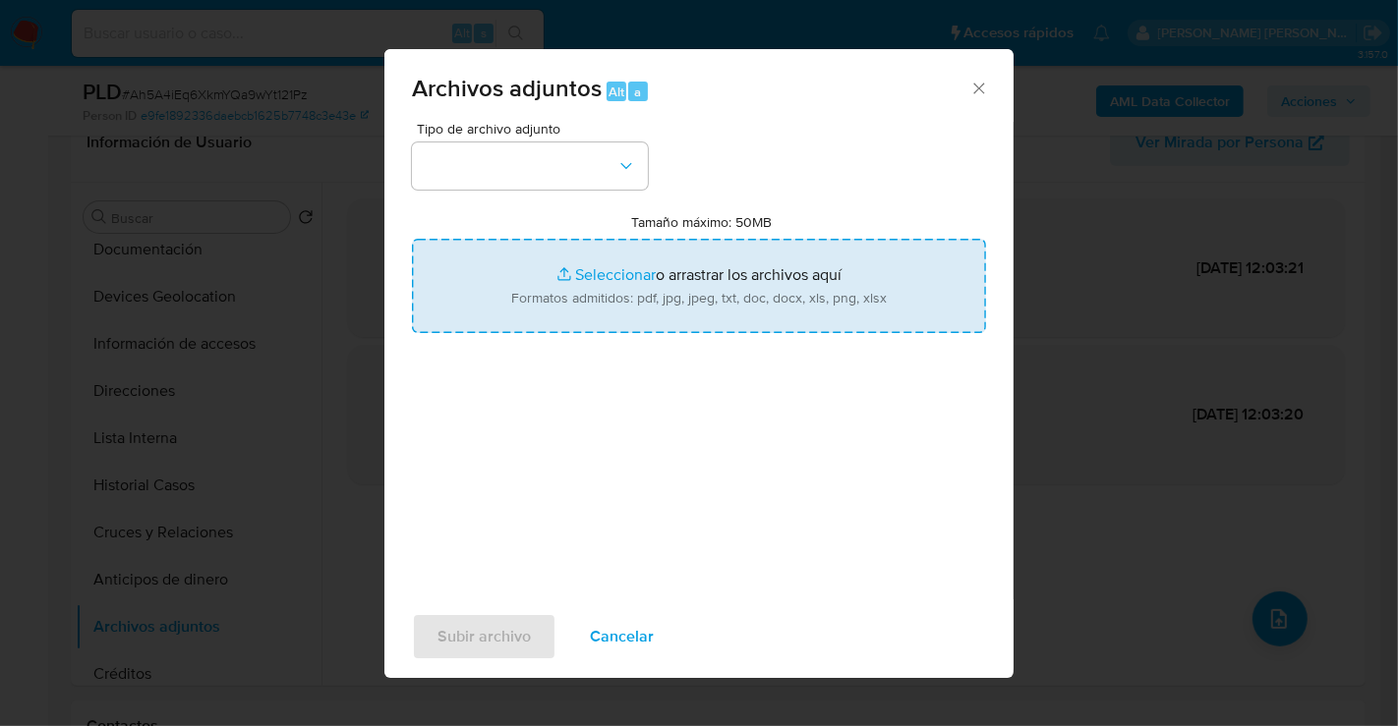
type input "C:\fakepath\130997749_ALBA LUCIA VELEZ ARGUETA_AGO25.pdf"
type input "C:\fakepath\130997749_ALBA LUCIA VELEZ ARGUETA_AGO25.xlsx"
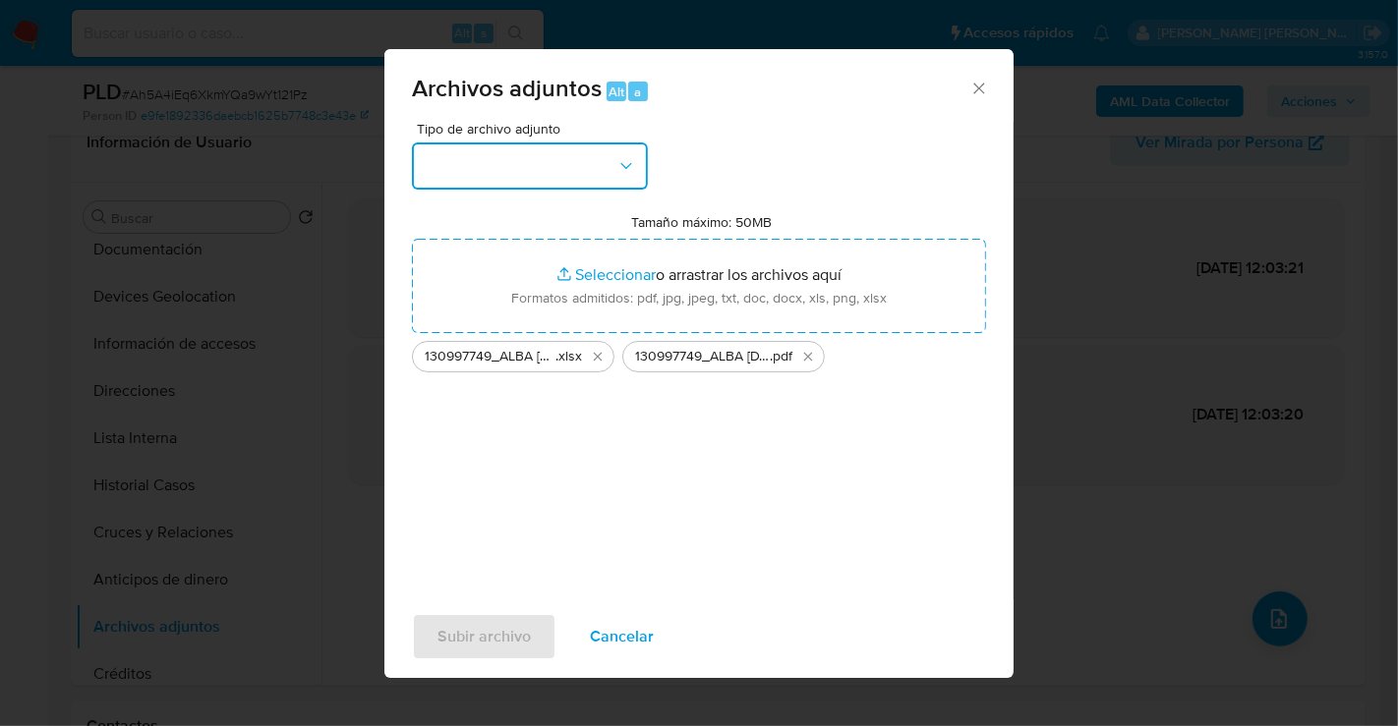
click at [530, 188] on button "button" at bounding box center [530, 166] width 236 height 47
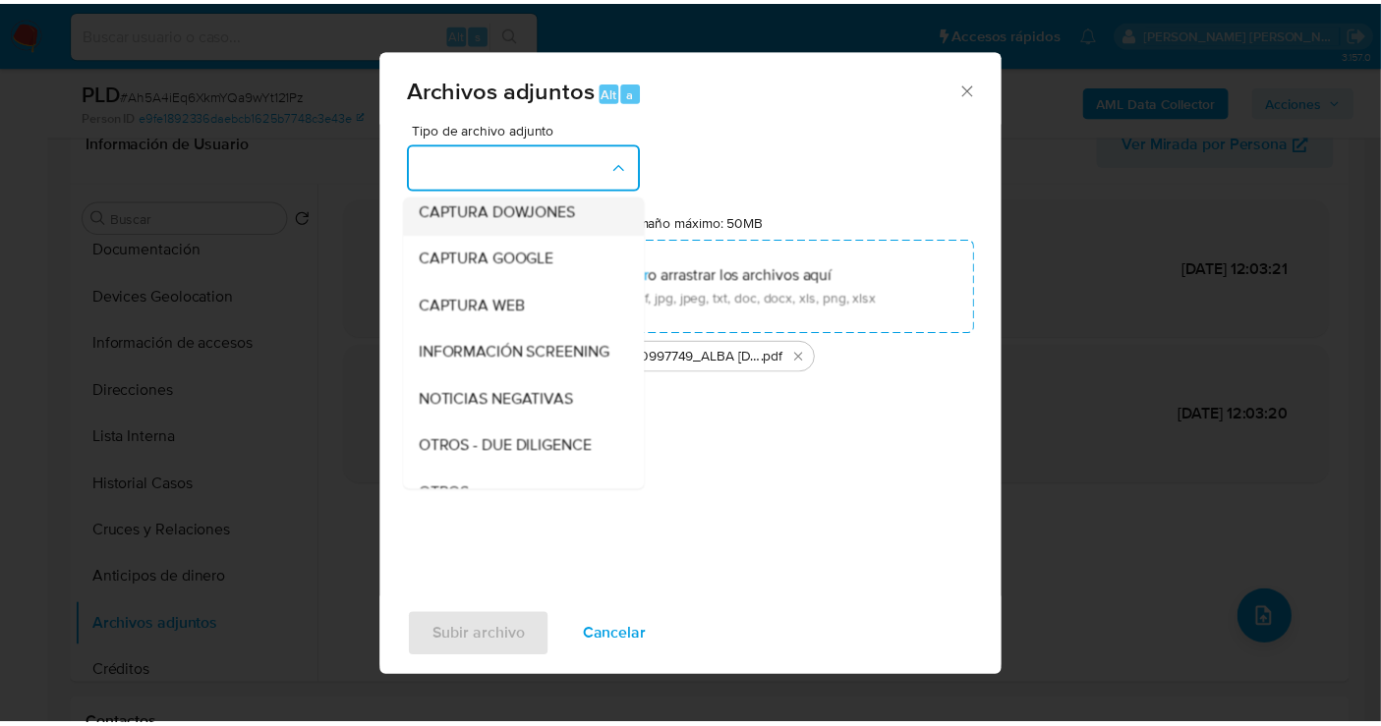
scroll to position [101, 0]
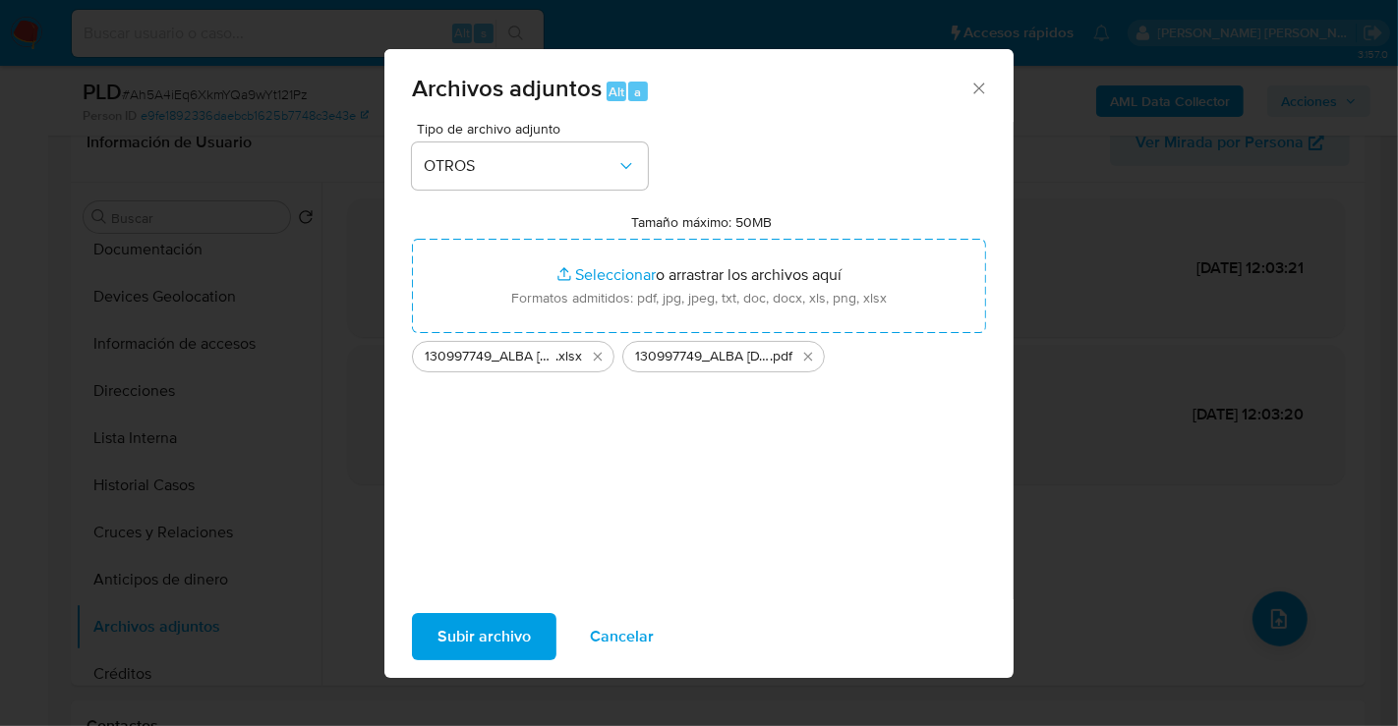
click at [471, 636] on span "Subir archivo" at bounding box center [483, 636] width 93 height 43
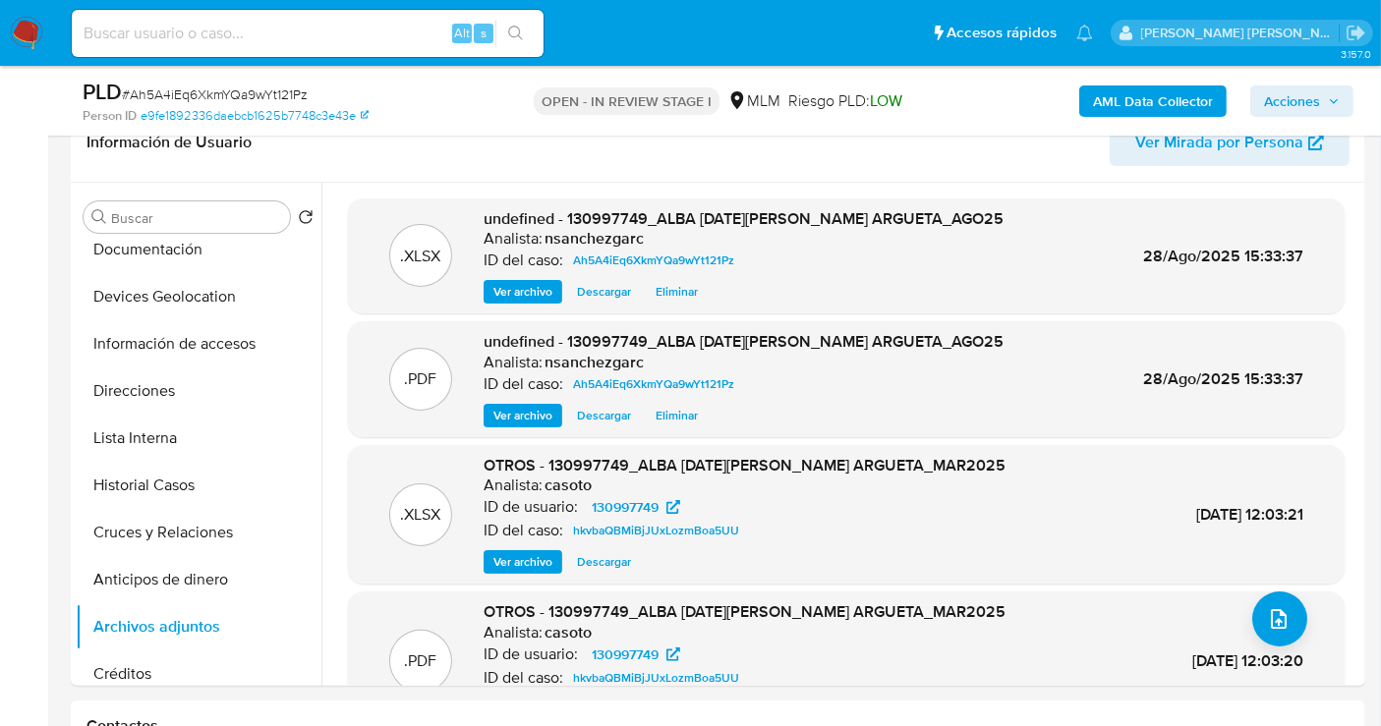
click at [1302, 110] on span "Acciones" at bounding box center [1292, 101] width 56 height 31
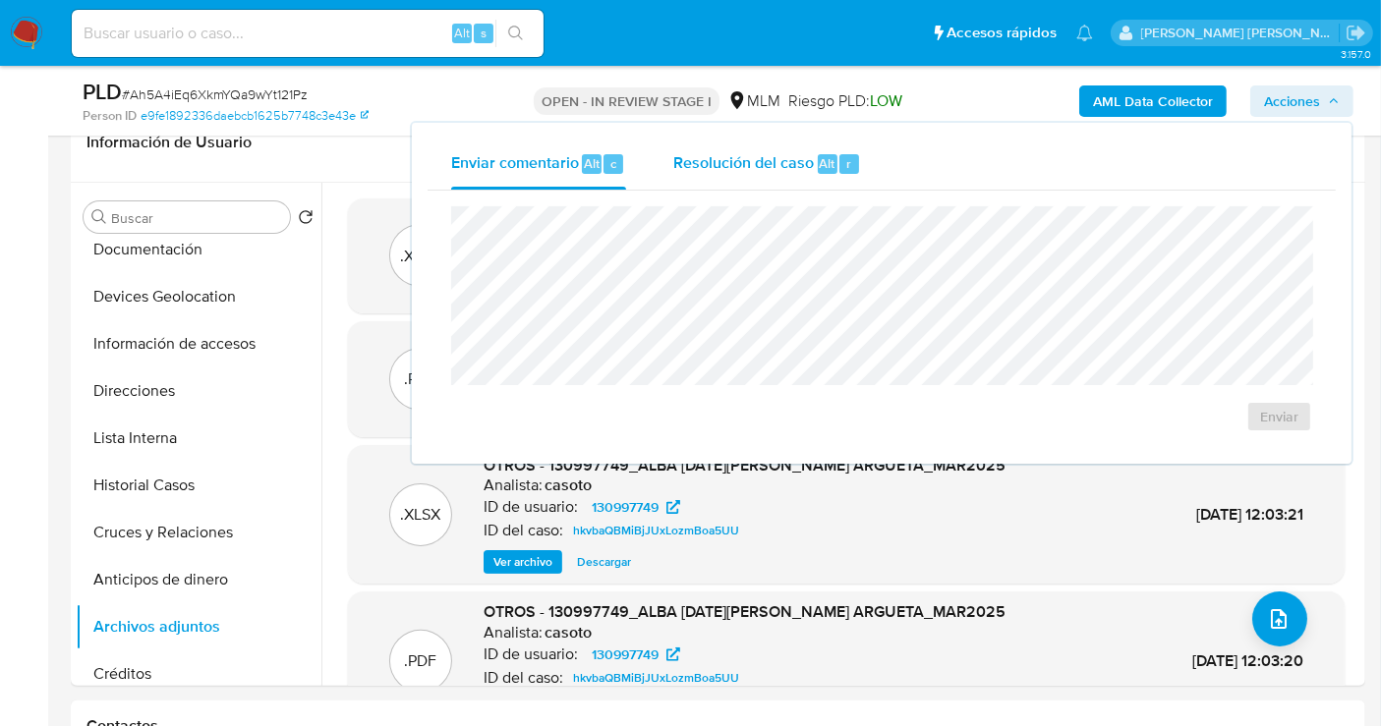
click at [735, 161] on span "Resolución del caso" at bounding box center [743, 162] width 141 height 23
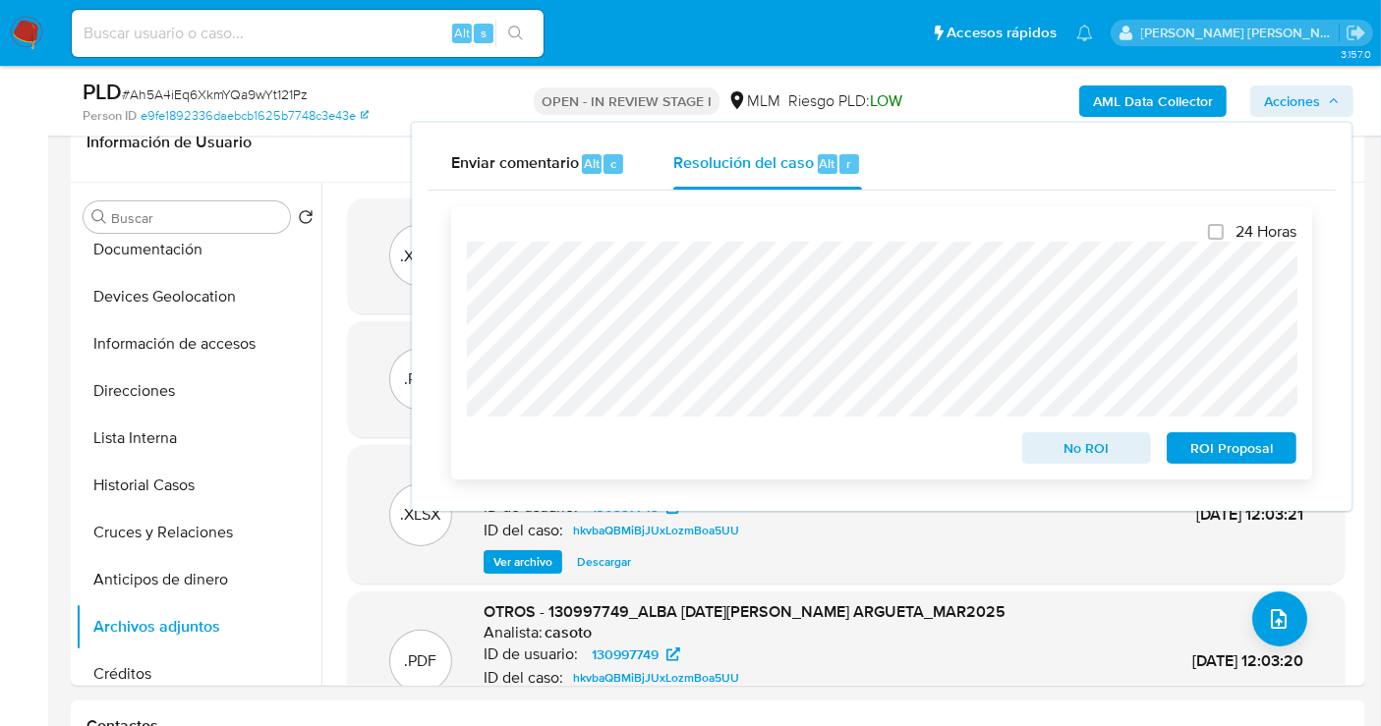
click at [1103, 453] on span "No ROI" at bounding box center [1087, 448] width 102 height 28
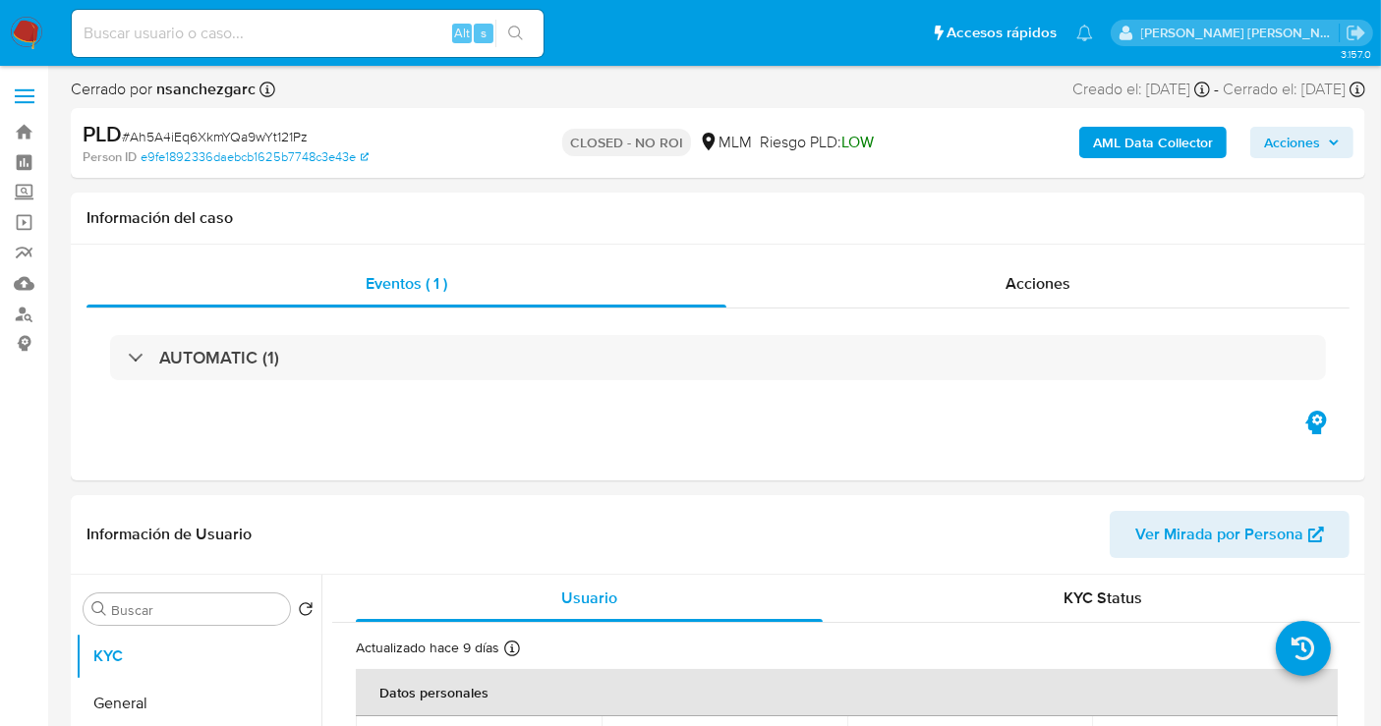
select select "10"
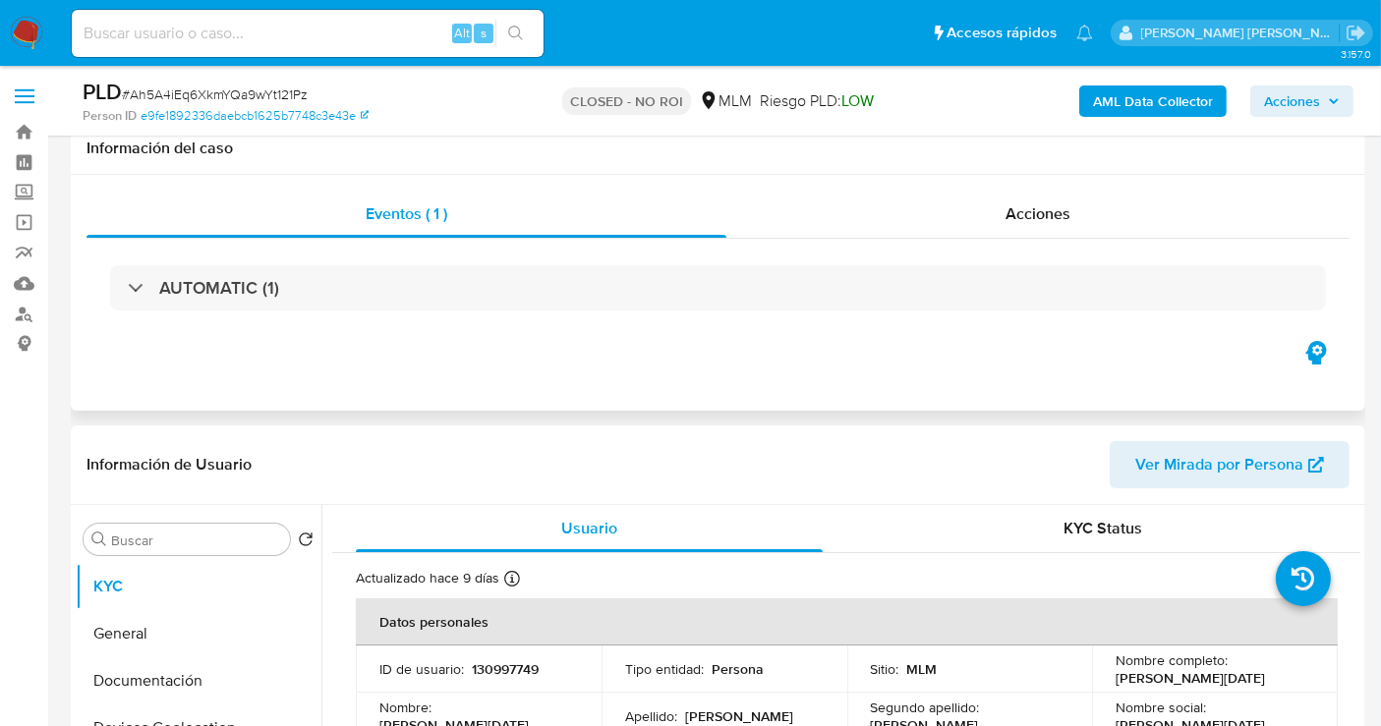
scroll to position [218, 0]
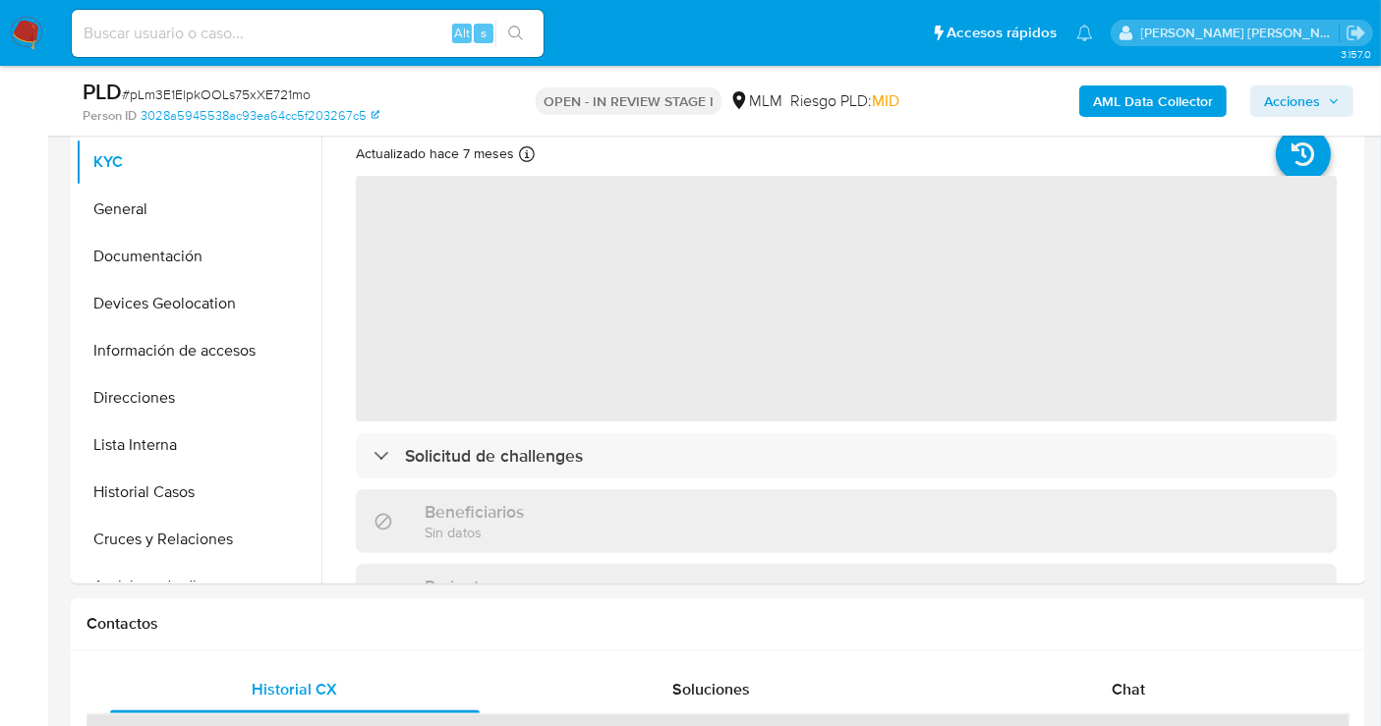
scroll to position [436, 0]
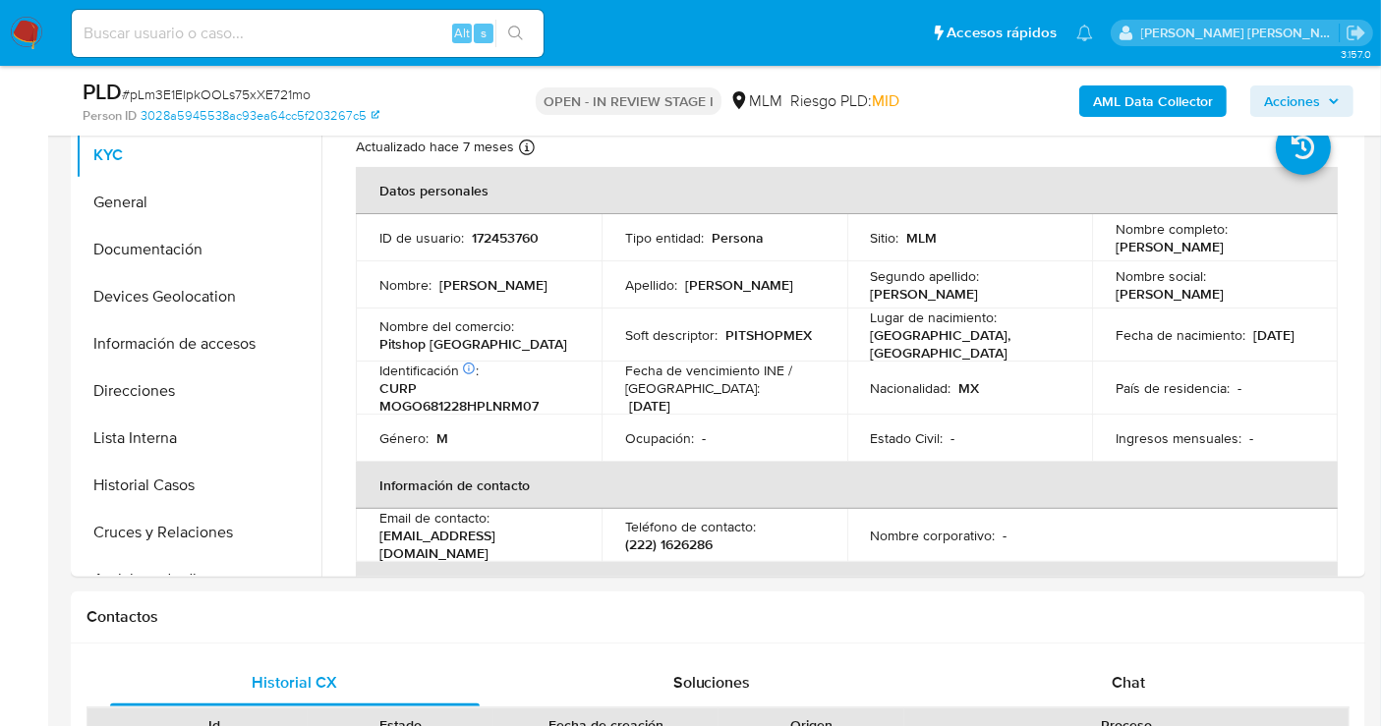
select select "10"
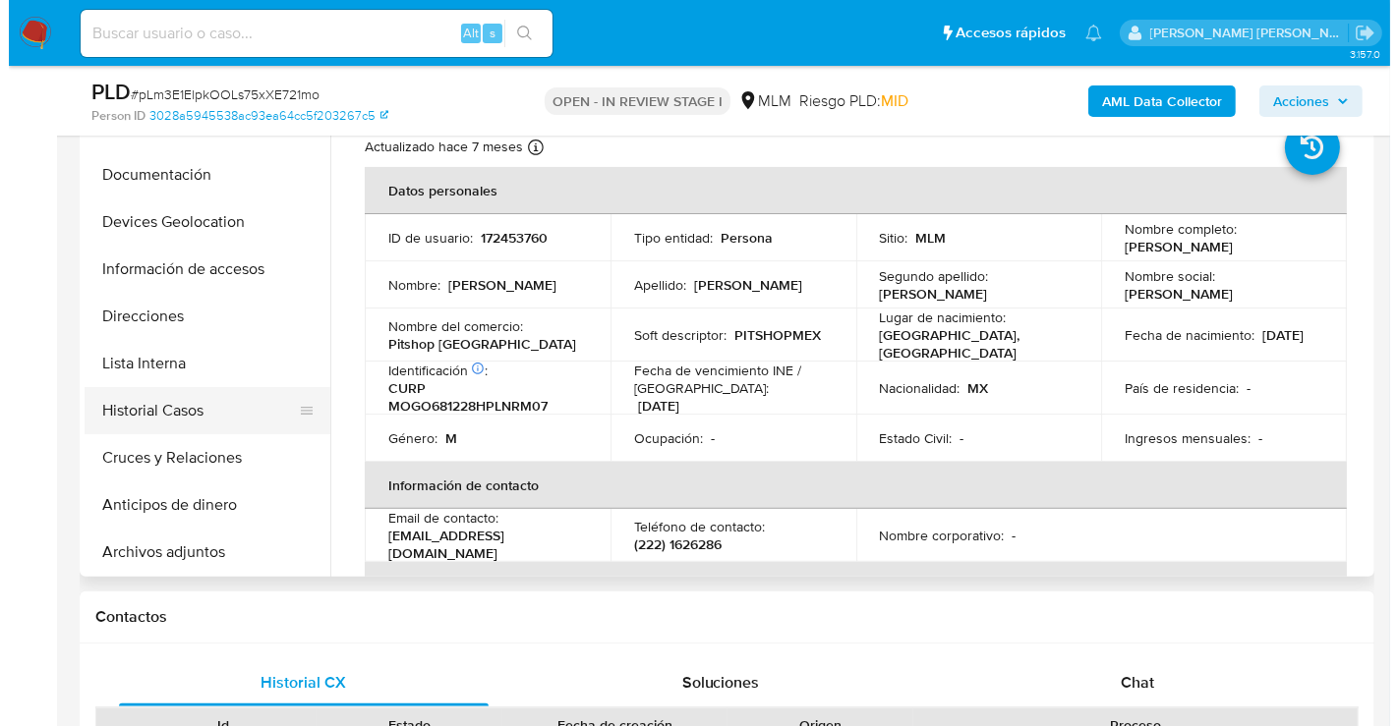
scroll to position [109, 0]
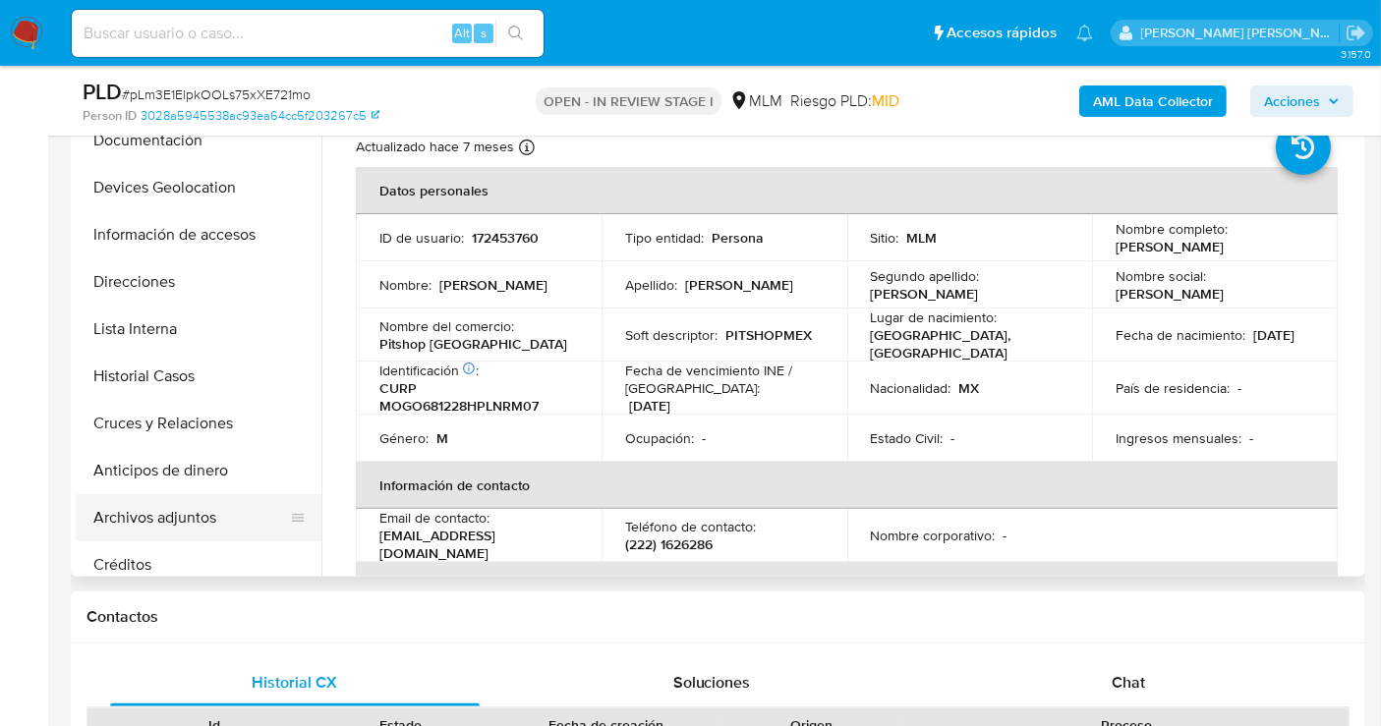
click at [159, 504] on button "Archivos adjuntos" at bounding box center [191, 517] width 230 height 47
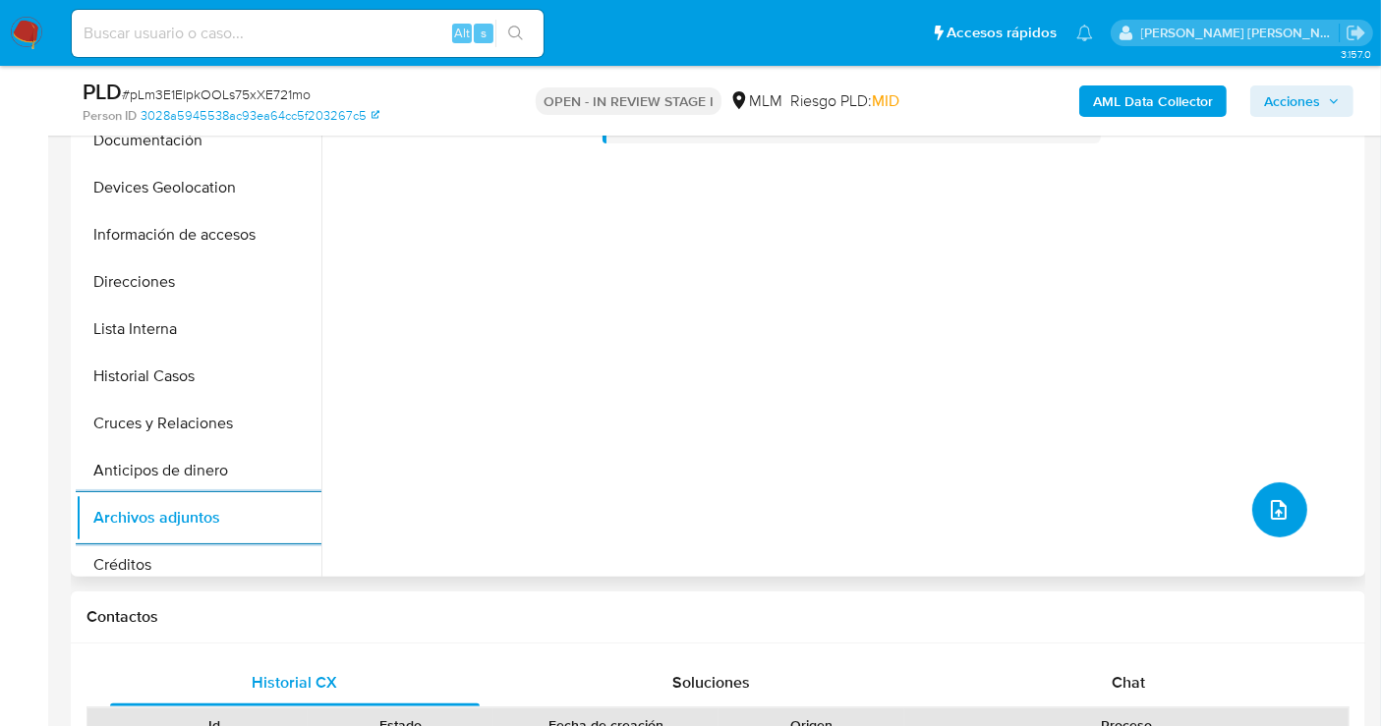
click at [1277, 500] on icon "upload-file" at bounding box center [1279, 510] width 24 height 24
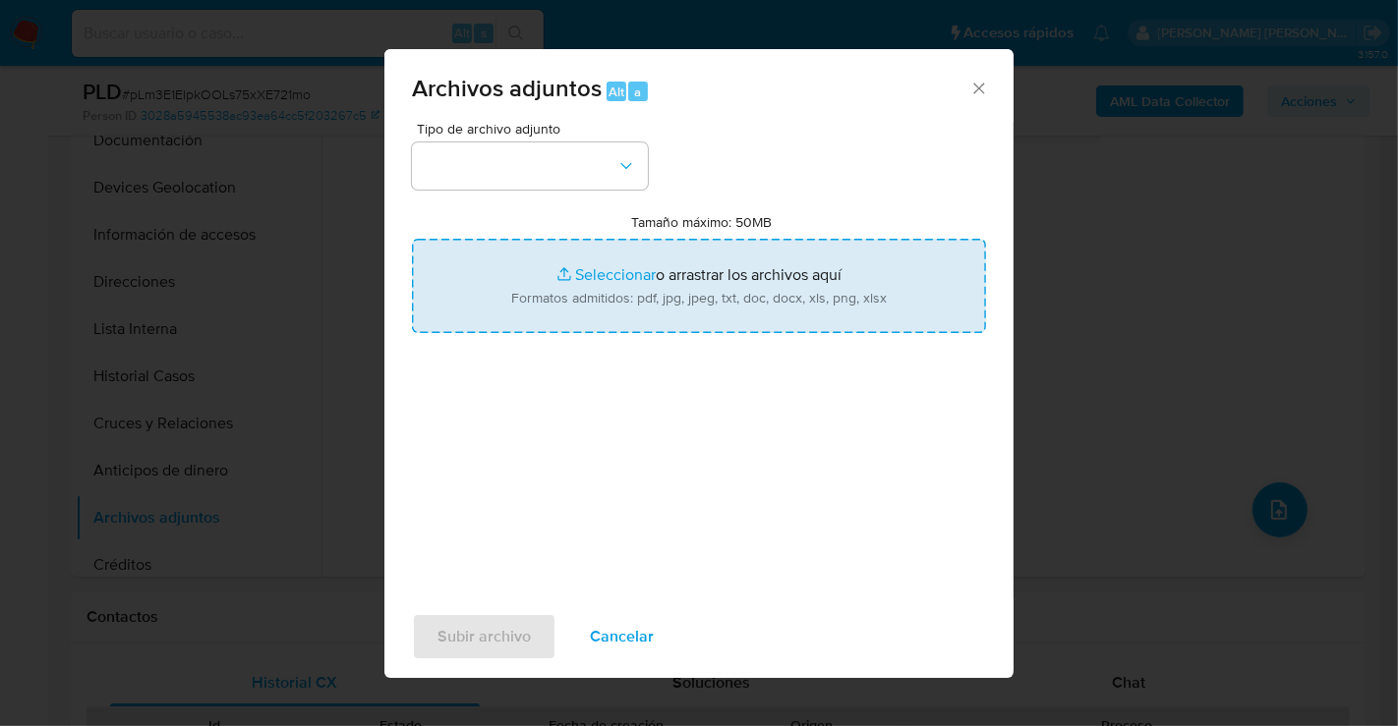
type input "C:\fakepath\172453760_OMAR MONTIEL GARCIA_AGO25.pdf"
type input "C:\fakepath\172453760_OMAR MONTIEL GARCIA_AGO25.xlsx"
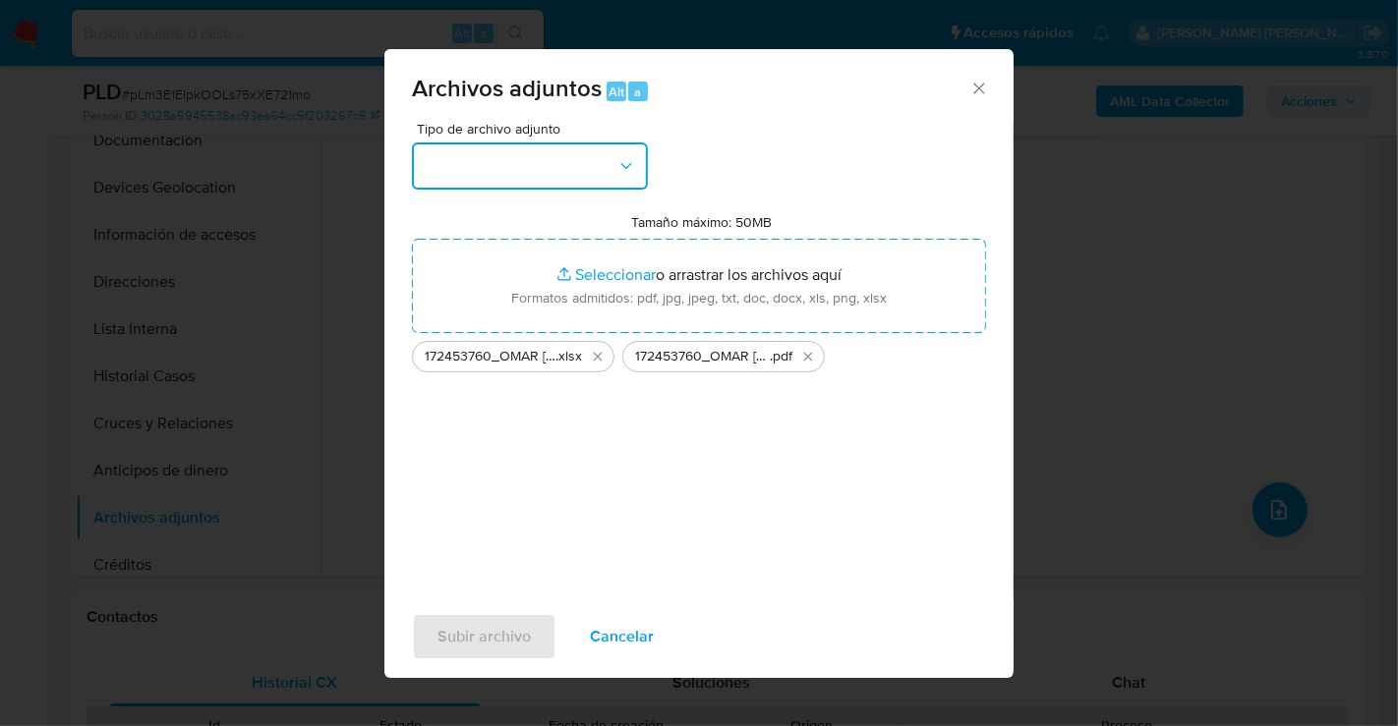
click at [575, 174] on button "button" at bounding box center [530, 166] width 236 height 47
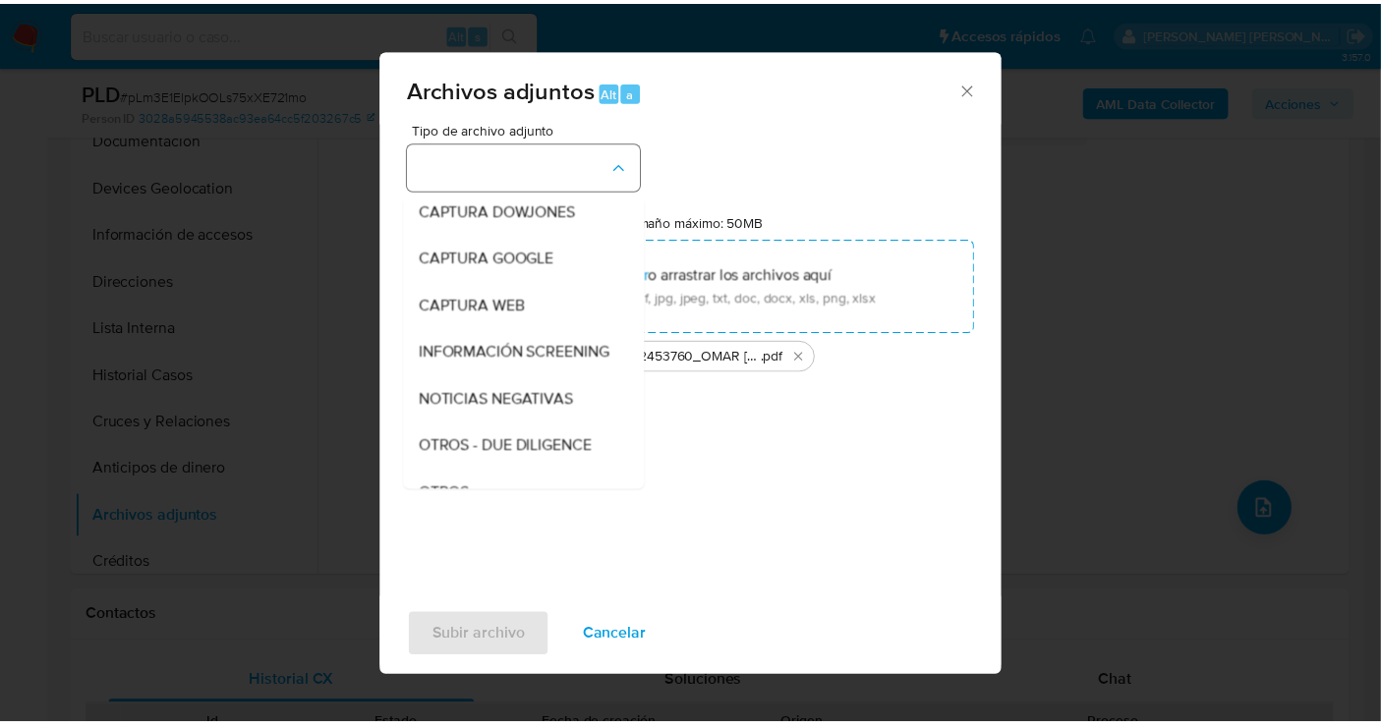
scroll to position [101, 0]
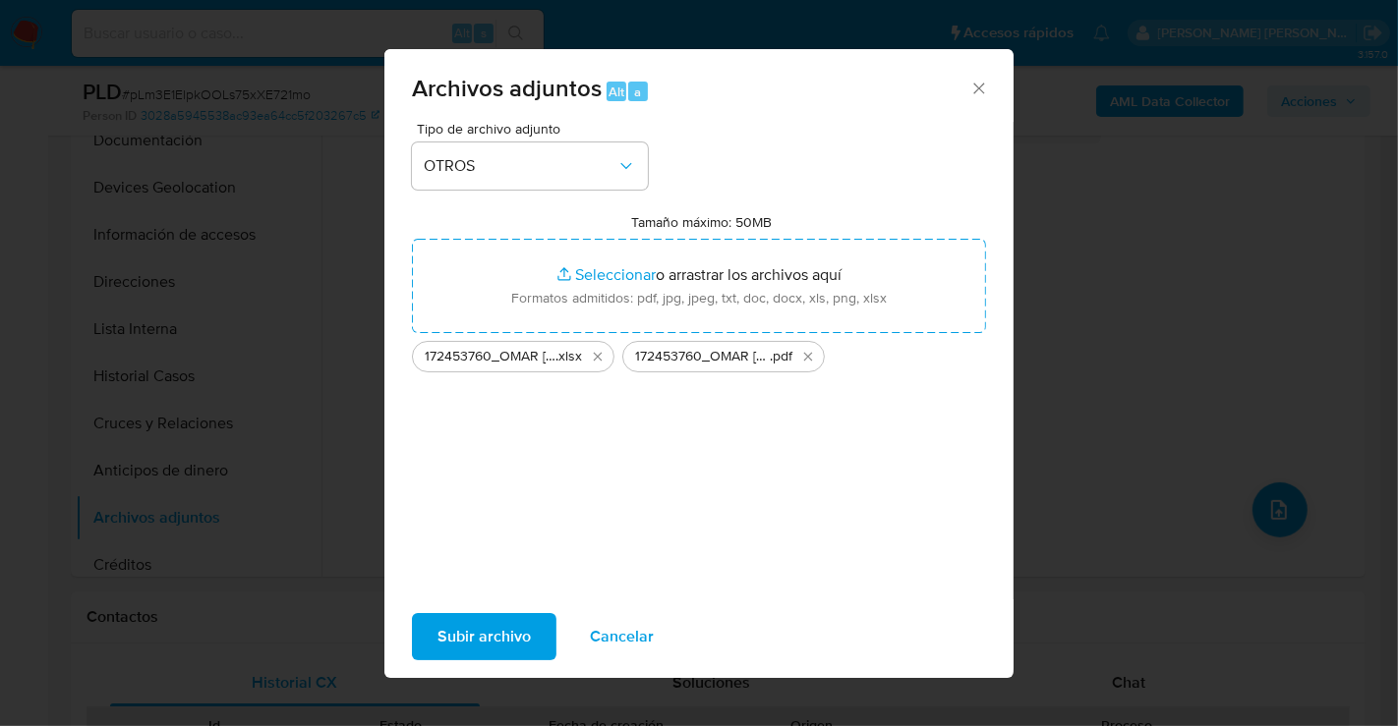
click at [478, 644] on span "Subir archivo" at bounding box center [483, 636] width 93 height 43
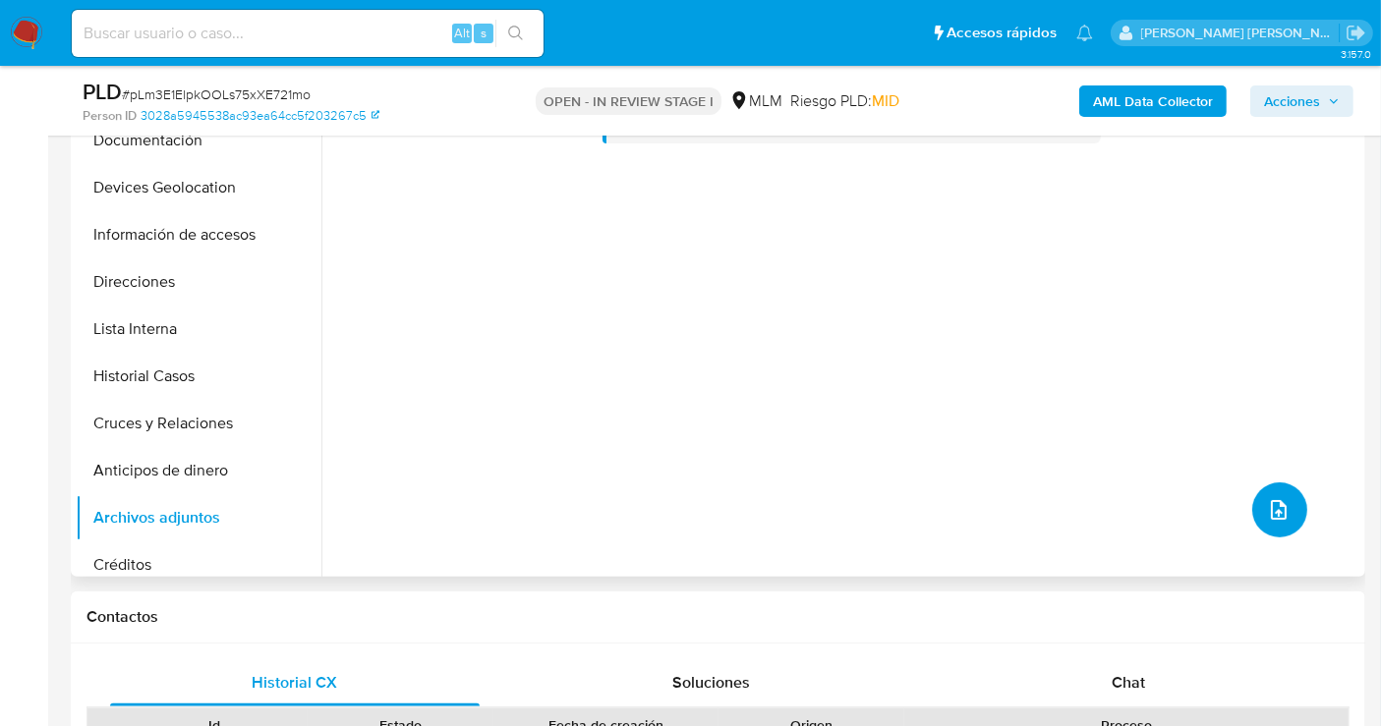
click at [1286, 522] on button "upload-file" at bounding box center [1279, 510] width 55 height 55
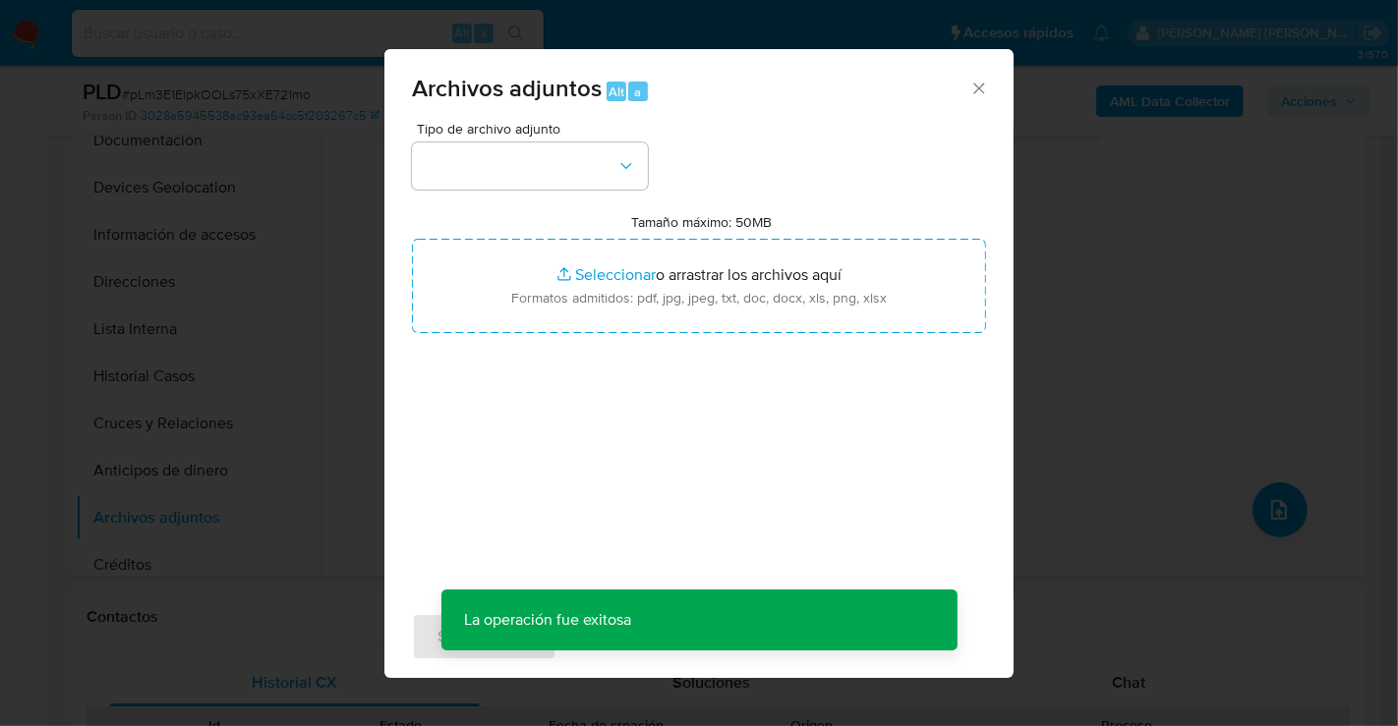
click at [980, 80] on icon "Cerrar" at bounding box center [979, 89] width 20 height 20
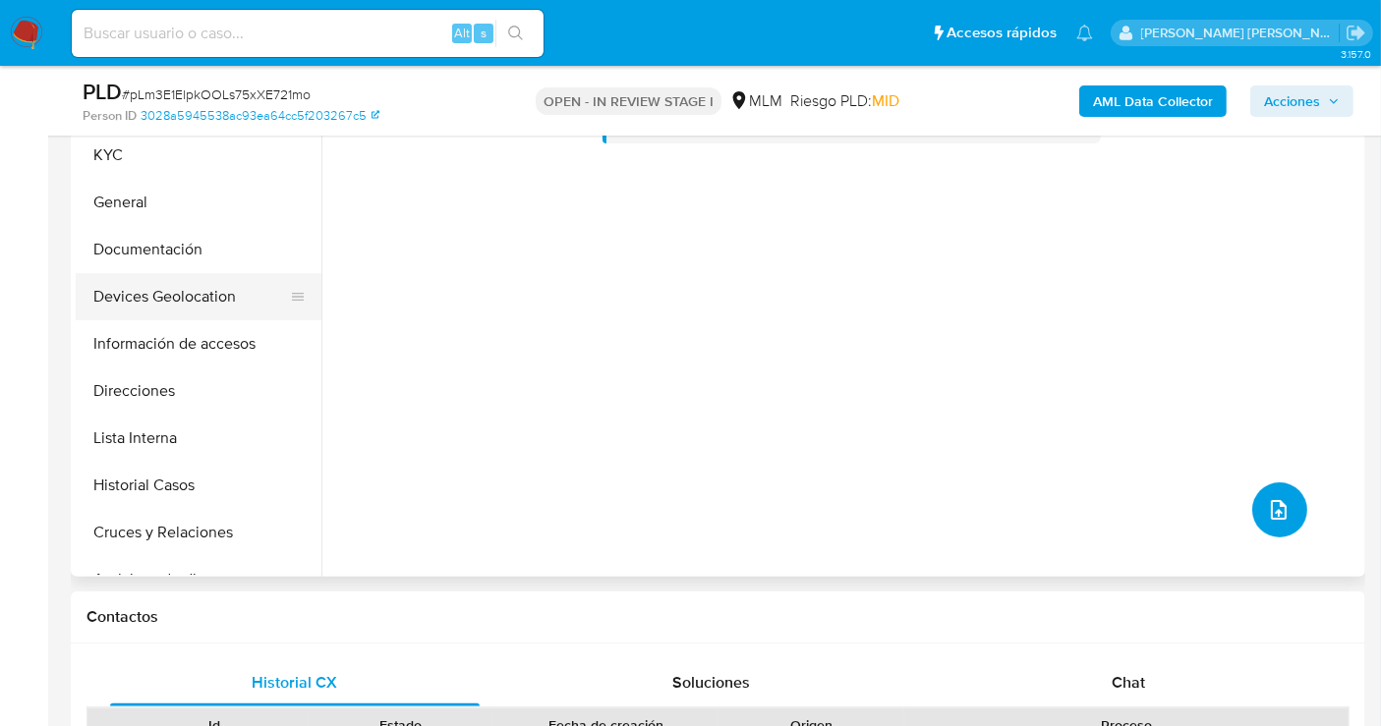
scroll to position [218, 0]
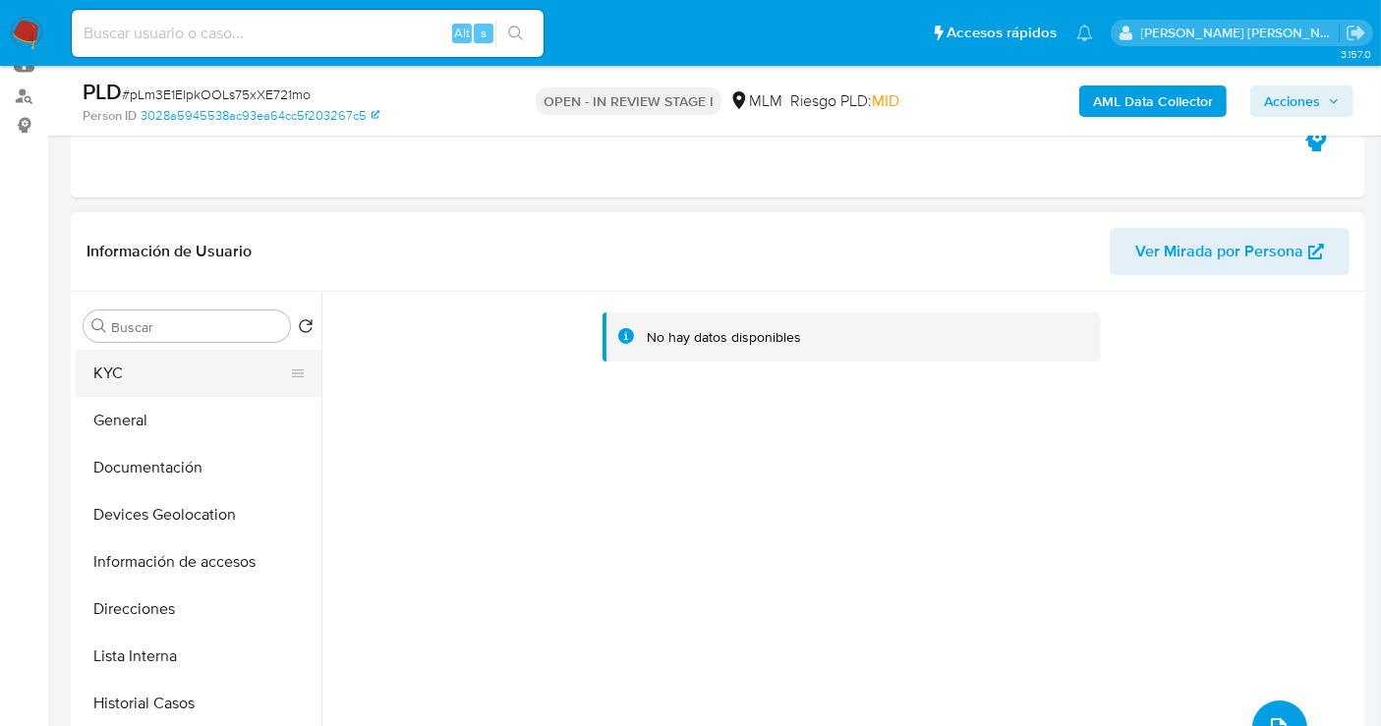
click at [154, 388] on button "KYC" at bounding box center [191, 373] width 230 height 47
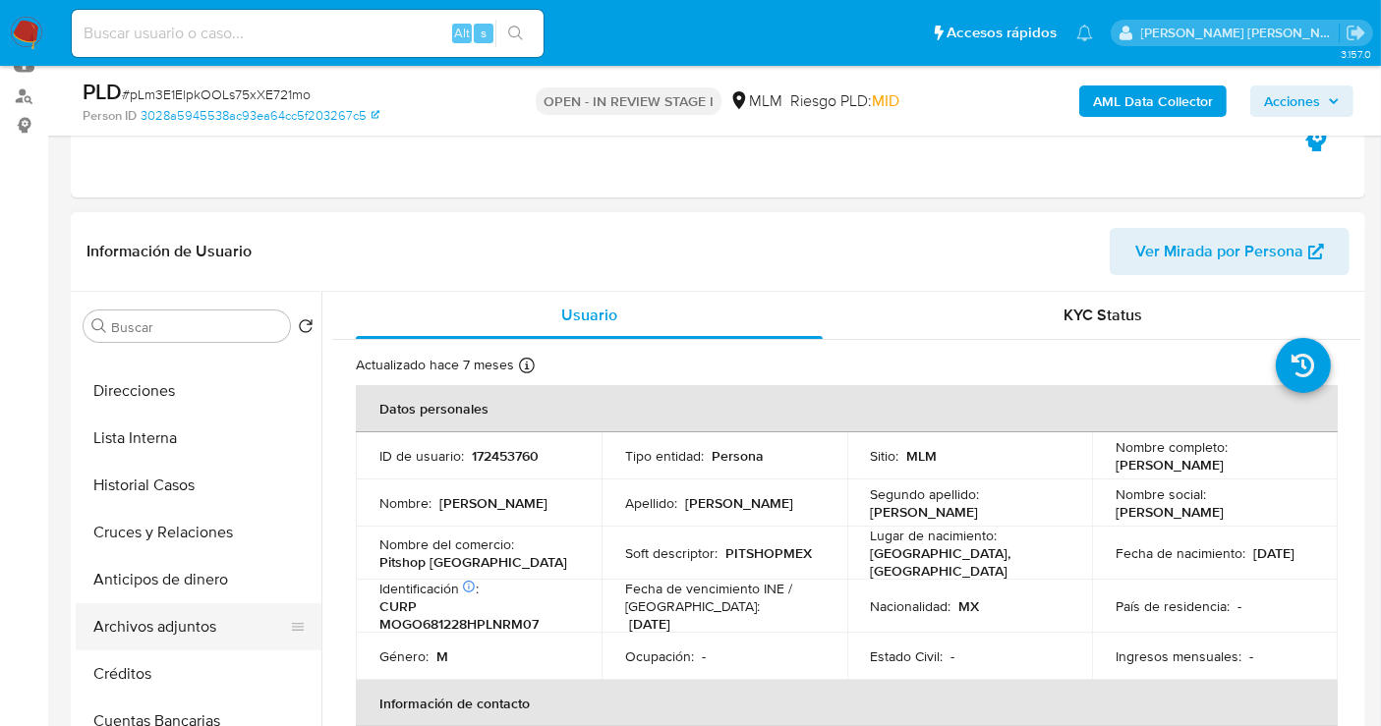
click at [168, 636] on button "Archivos adjuntos" at bounding box center [191, 626] width 230 height 47
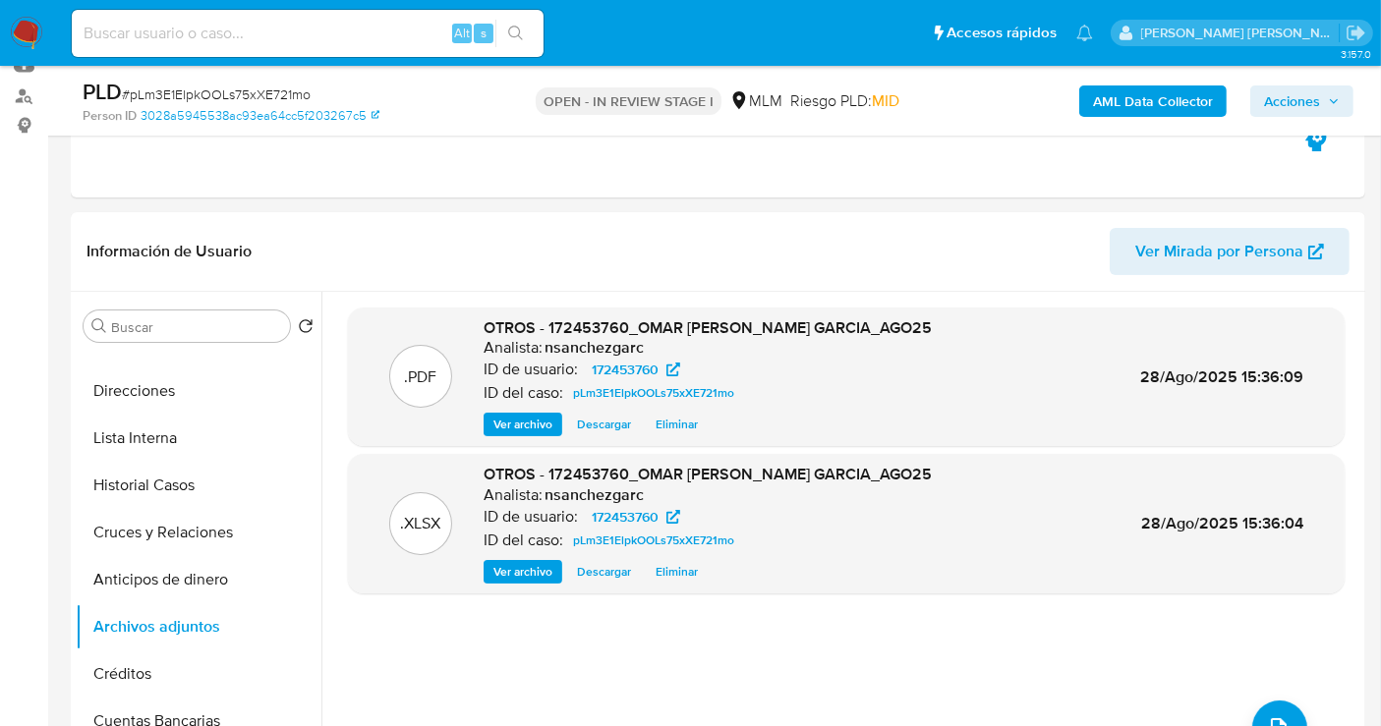
click at [1309, 96] on span "Acciones" at bounding box center [1292, 101] width 56 height 31
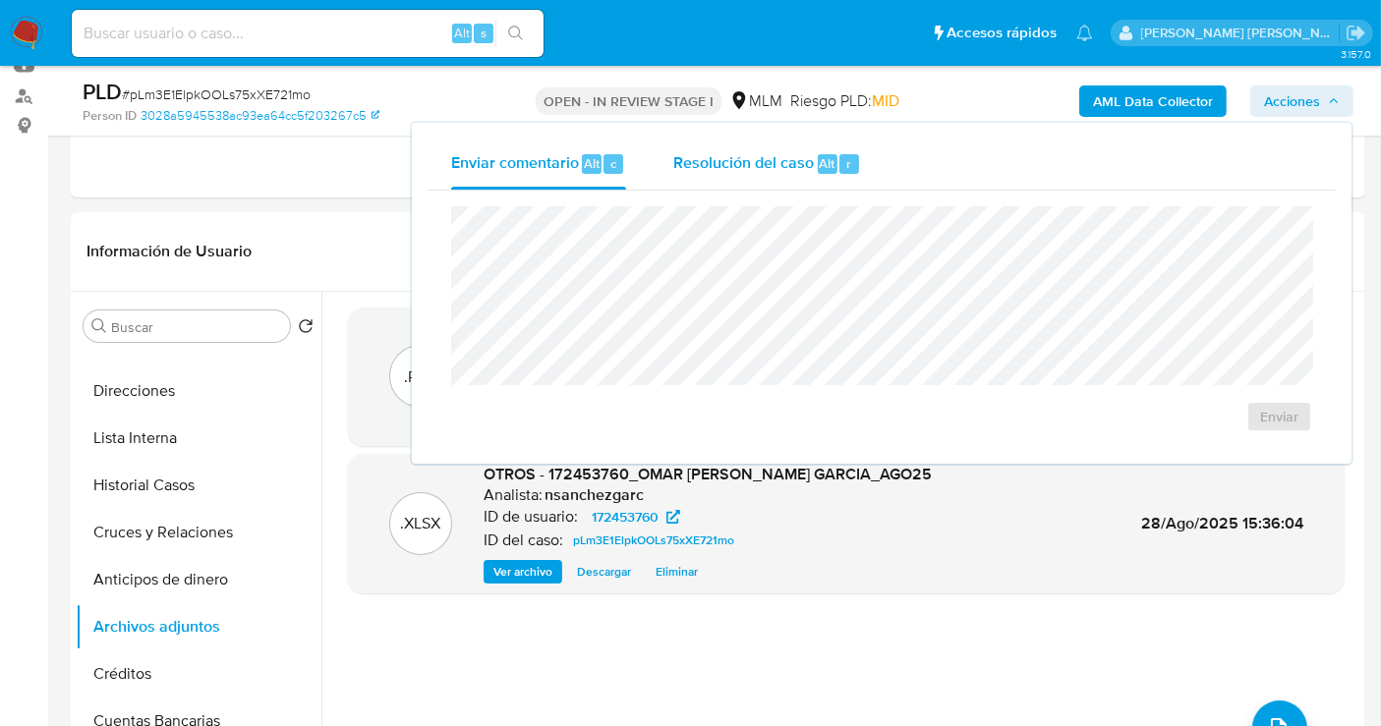
click at [729, 164] on span "Resolución del caso" at bounding box center [743, 162] width 141 height 23
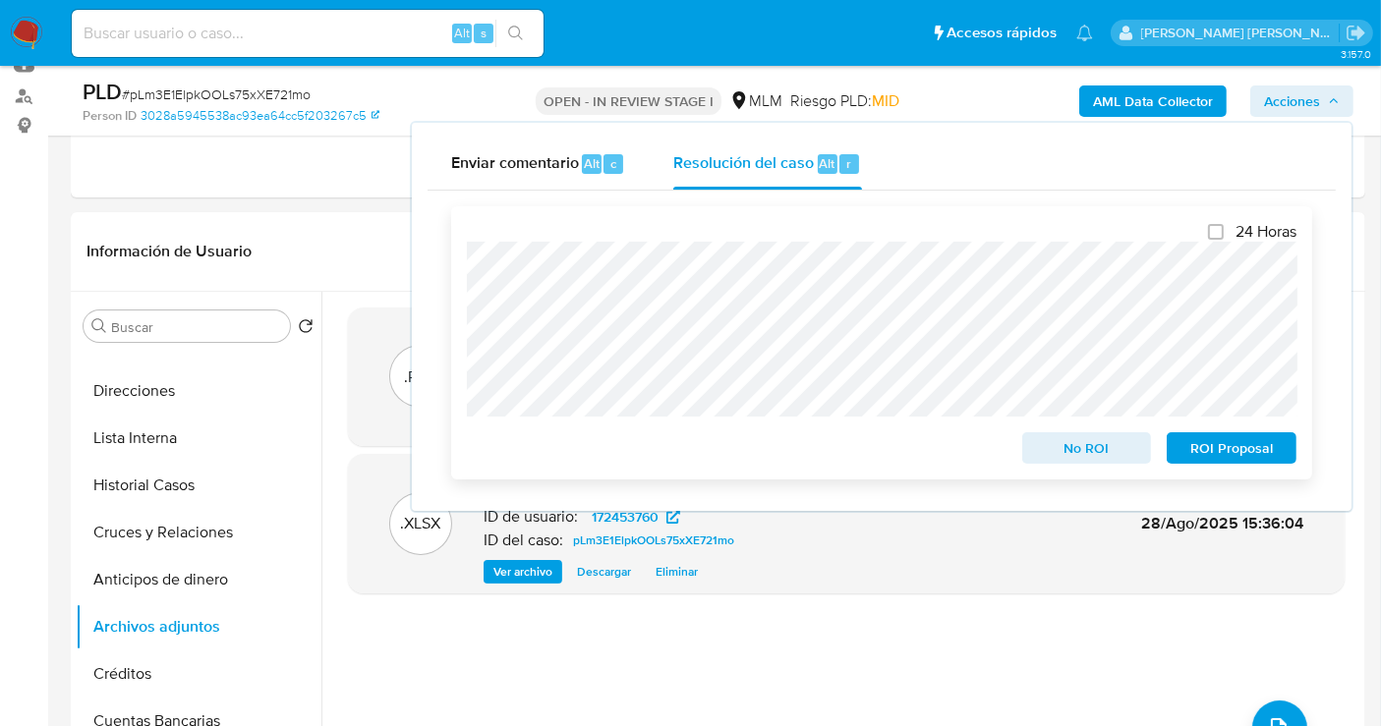
click at [1065, 447] on span "No ROI" at bounding box center [1087, 448] width 102 height 28
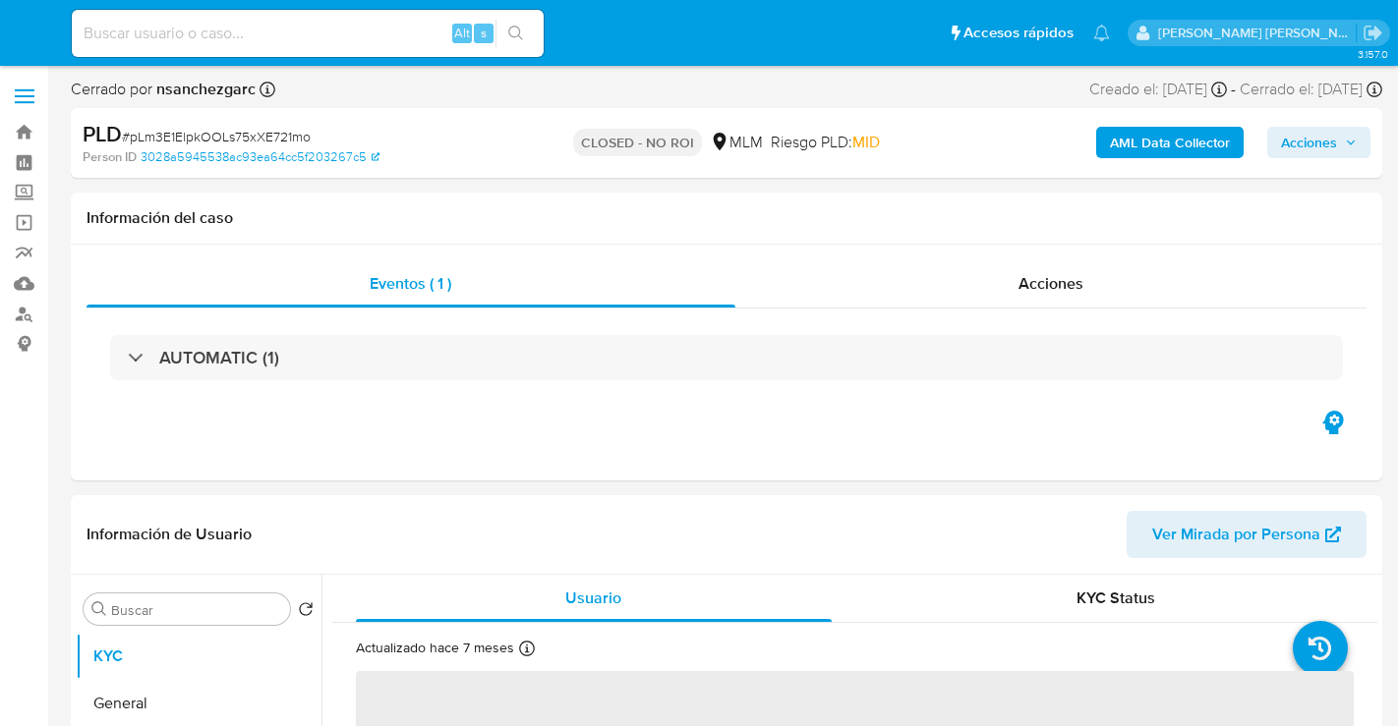
select select "10"
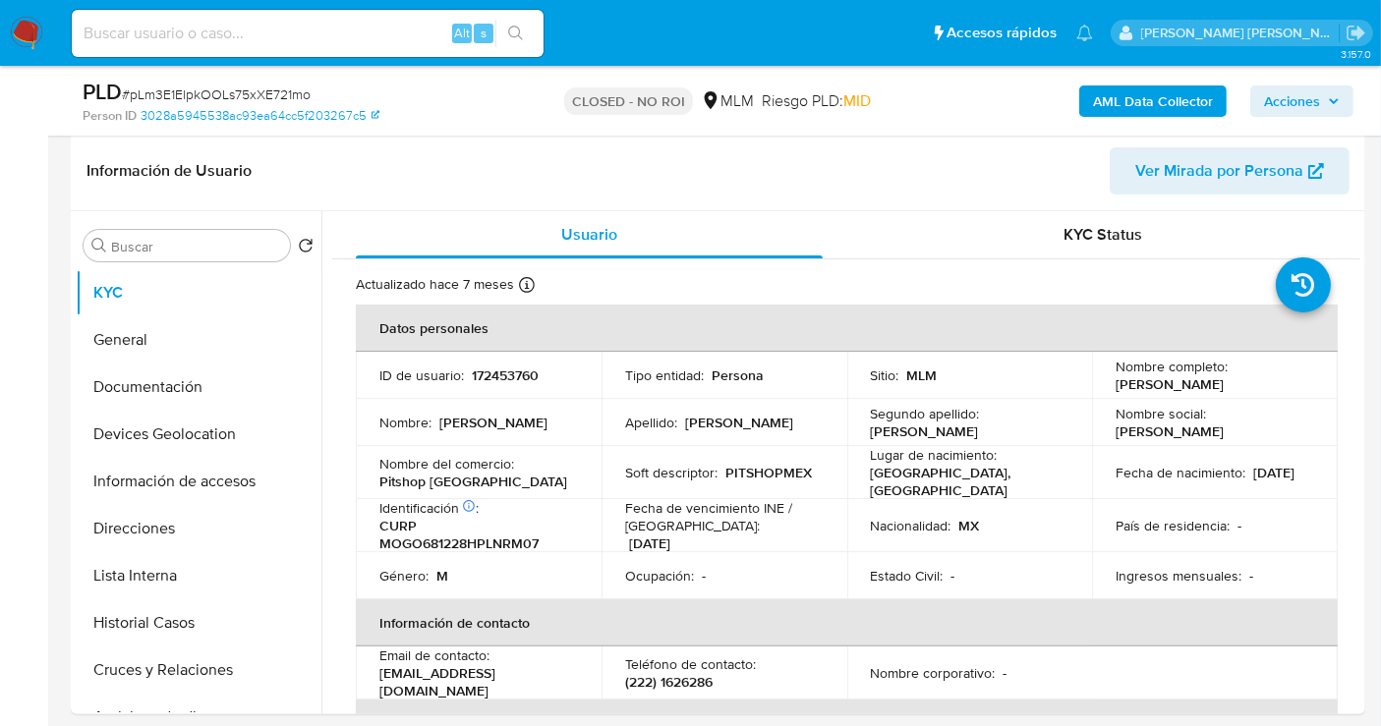
scroll to position [327, 0]
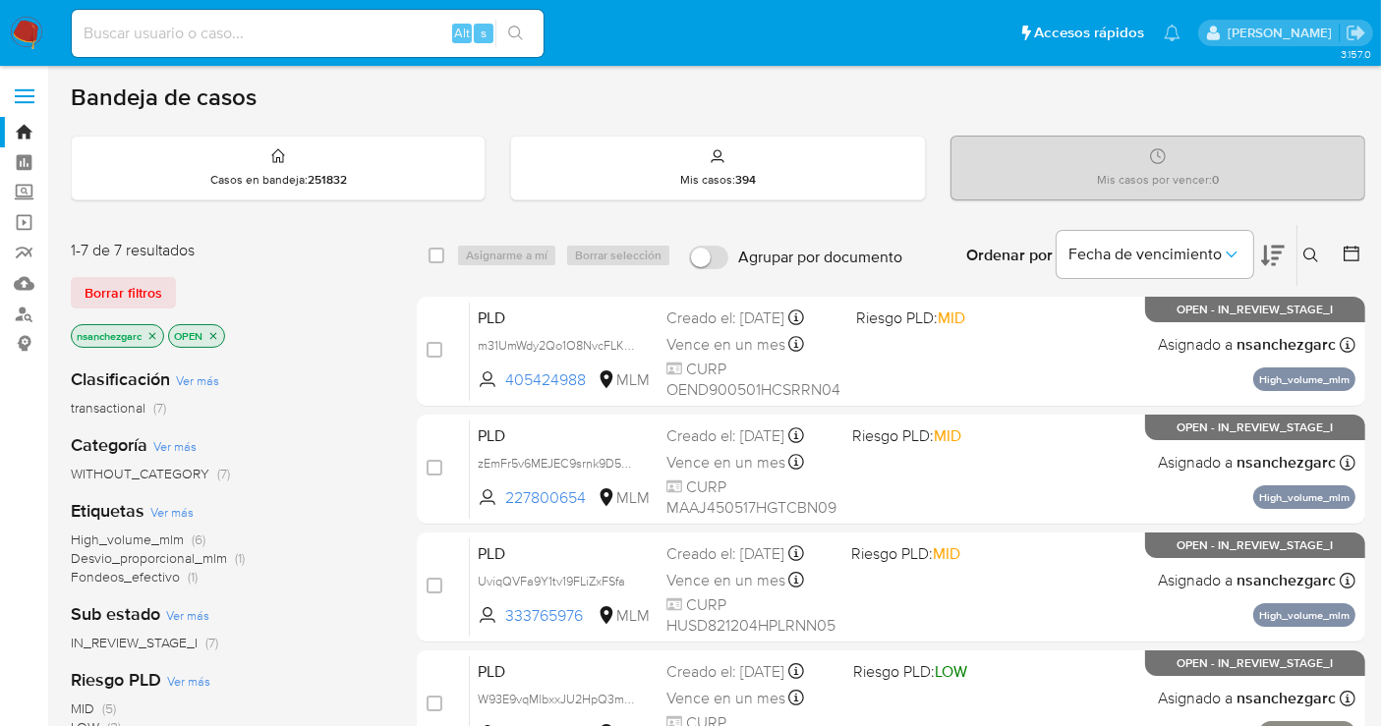
click at [1311, 258] on icon at bounding box center [1311, 256] width 16 height 16
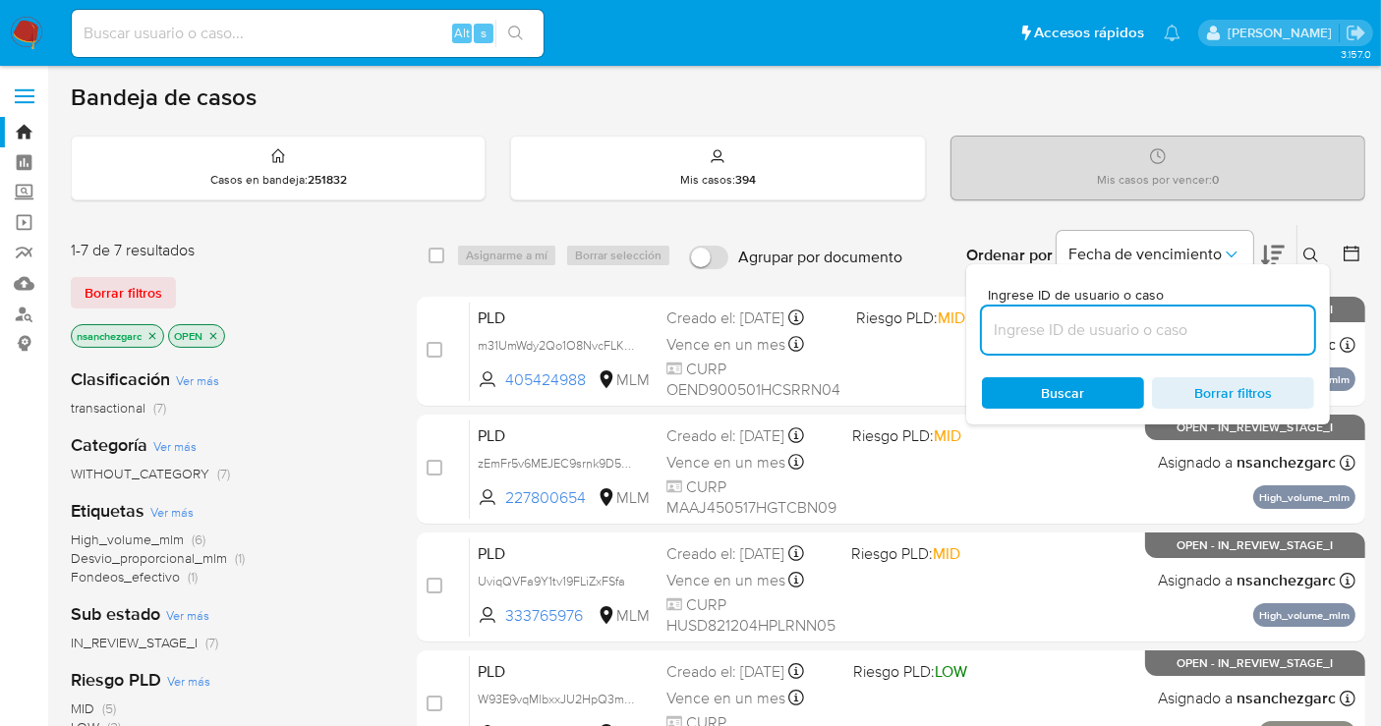
click at [1019, 327] on input at bounding box center [1148, 330] width 332 height 26
type input "632047185"
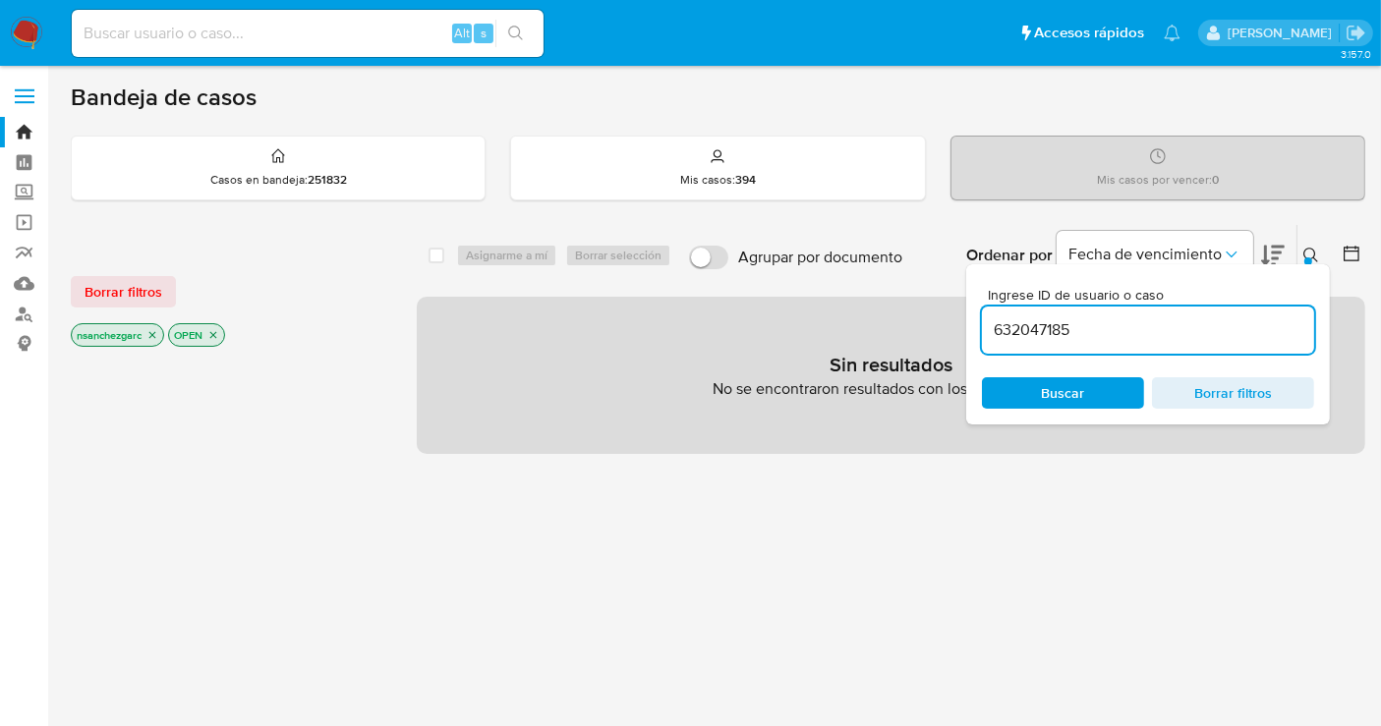
click at [156, 334] on icon "close-filter" at bounding box center [152, 335] width 12 height 12
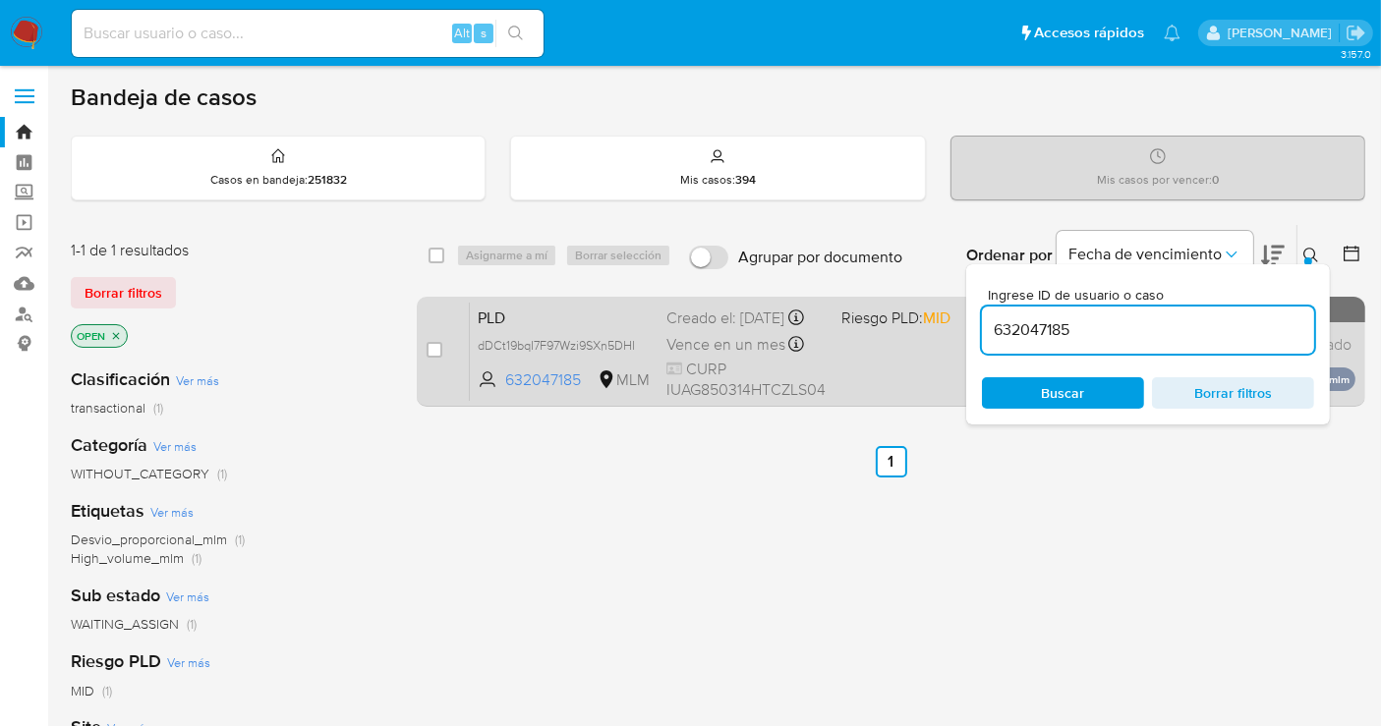
drag, startPoint x: 432, startPoint y: 344, endPoint x: 452, endPoint y: 323, distance: 28.5
click at [432, 344] on input "checkbox" at bounding box center [435, 350] width 16 height 16
checkbox input "true"
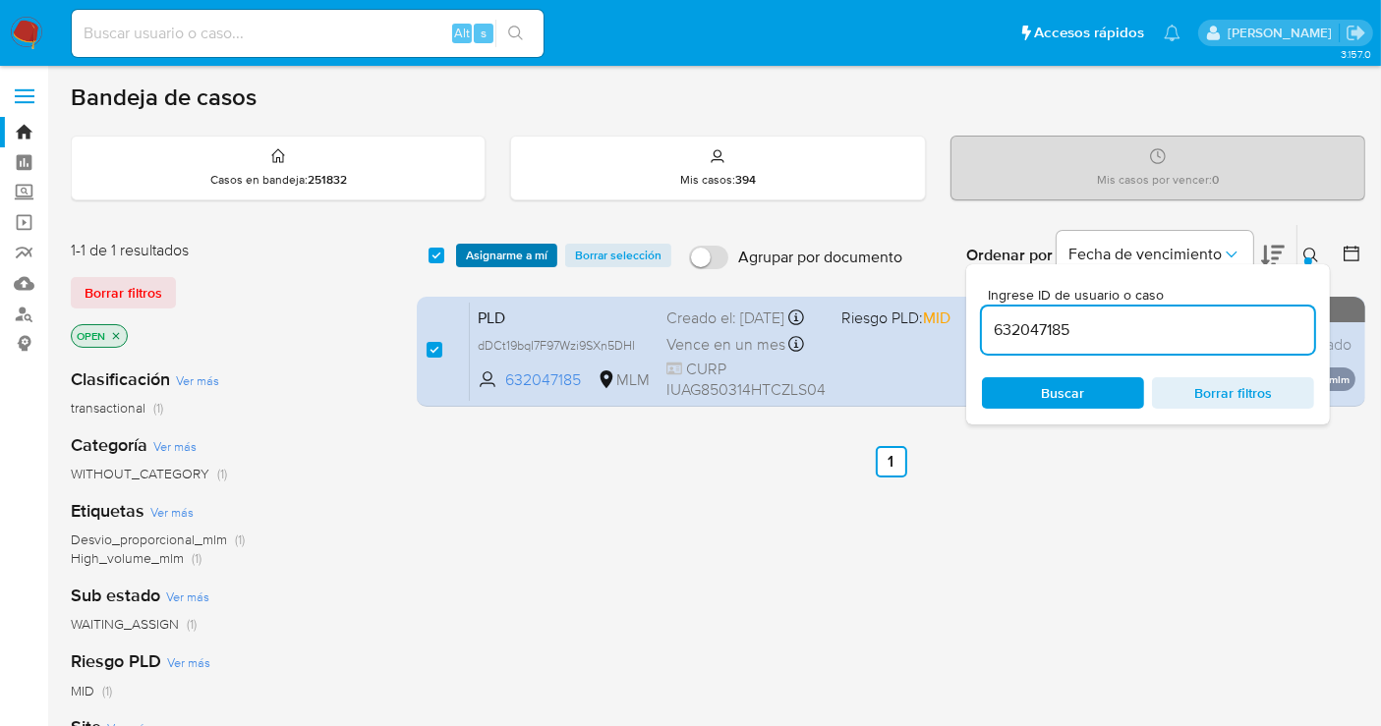
drag, startPoint x: 479, startPoint y: 246, endPoint x: 491, endPoint y: 246, distance: 12.8
click at [480, 246] on span "Asignarme a mí" at bounding box center [507, 256] width 82 height 20
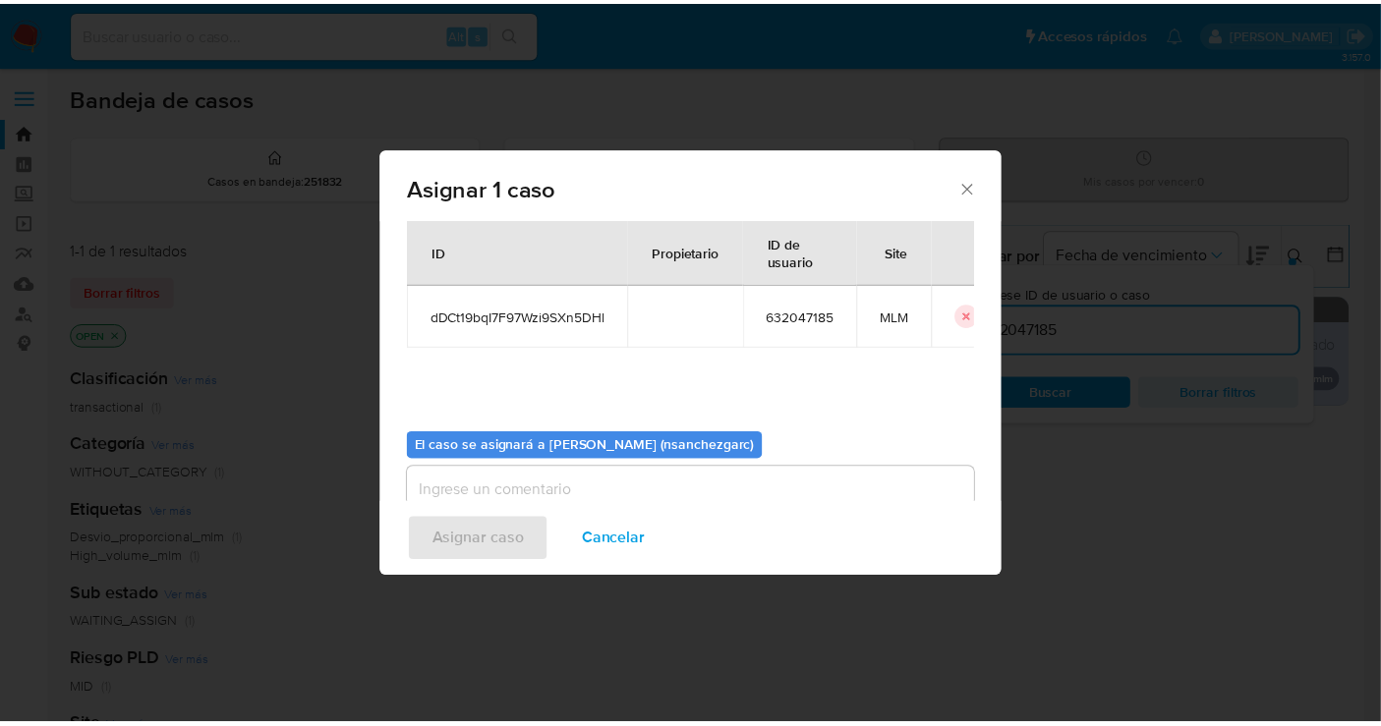
scroll to position [100, 0]
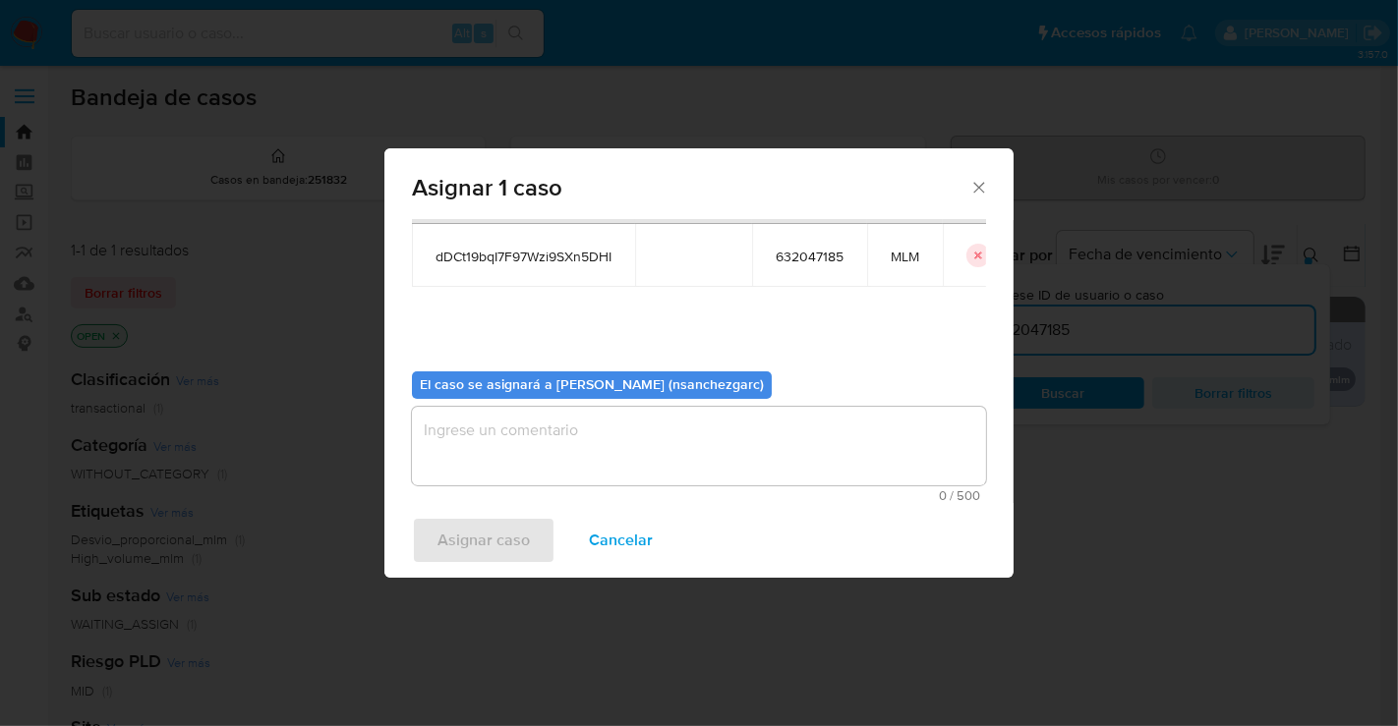
drag, startPoint x: 452, startPoint y: 424, endPoint x: 453, endPoint y: 384, distance: 39.3
click at [453, 393] on div "El caso se asignará a Nancy Eridany Sanchez (nsanchezgarc) 0 / 500 500 caracter…" at bounding box center [699, 429] width 574 height 146
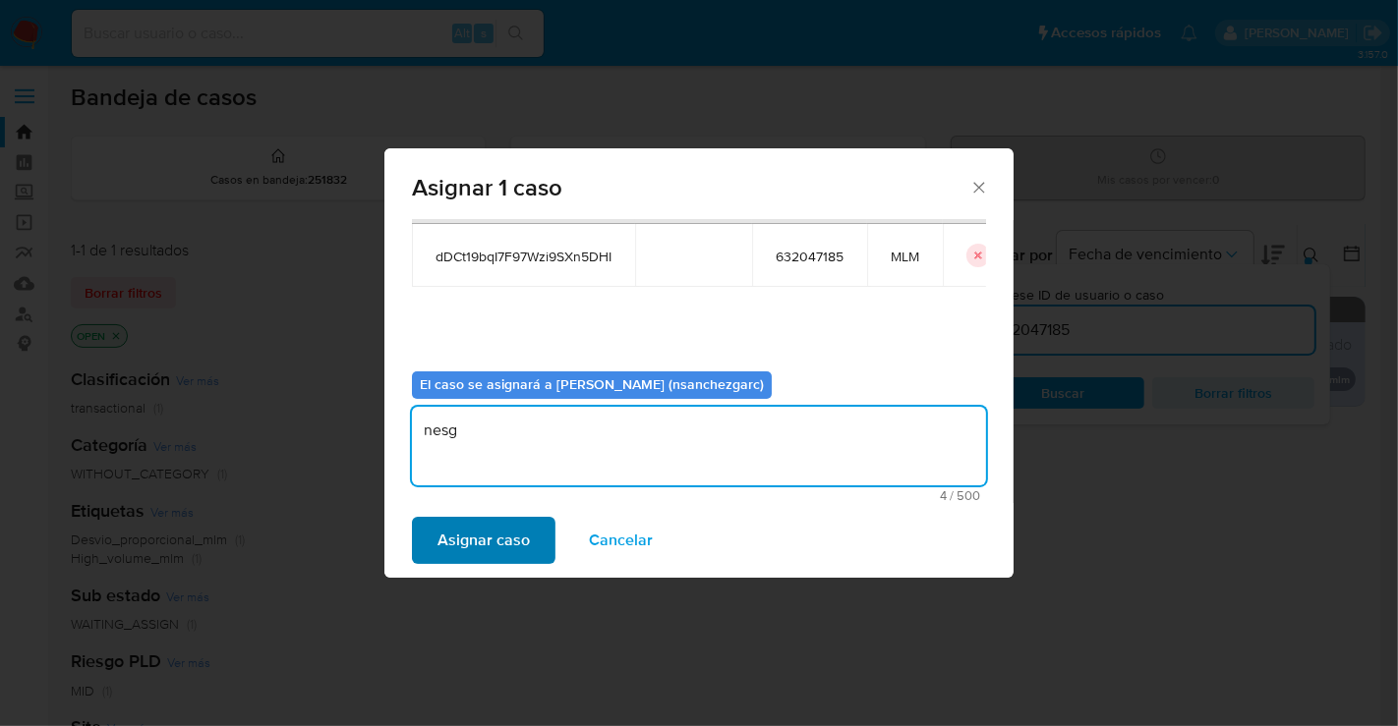
type textarea "nesg"
click at [499, 536] on span "Asignar caso" at bounding box center [483, 540] width 92 height 43
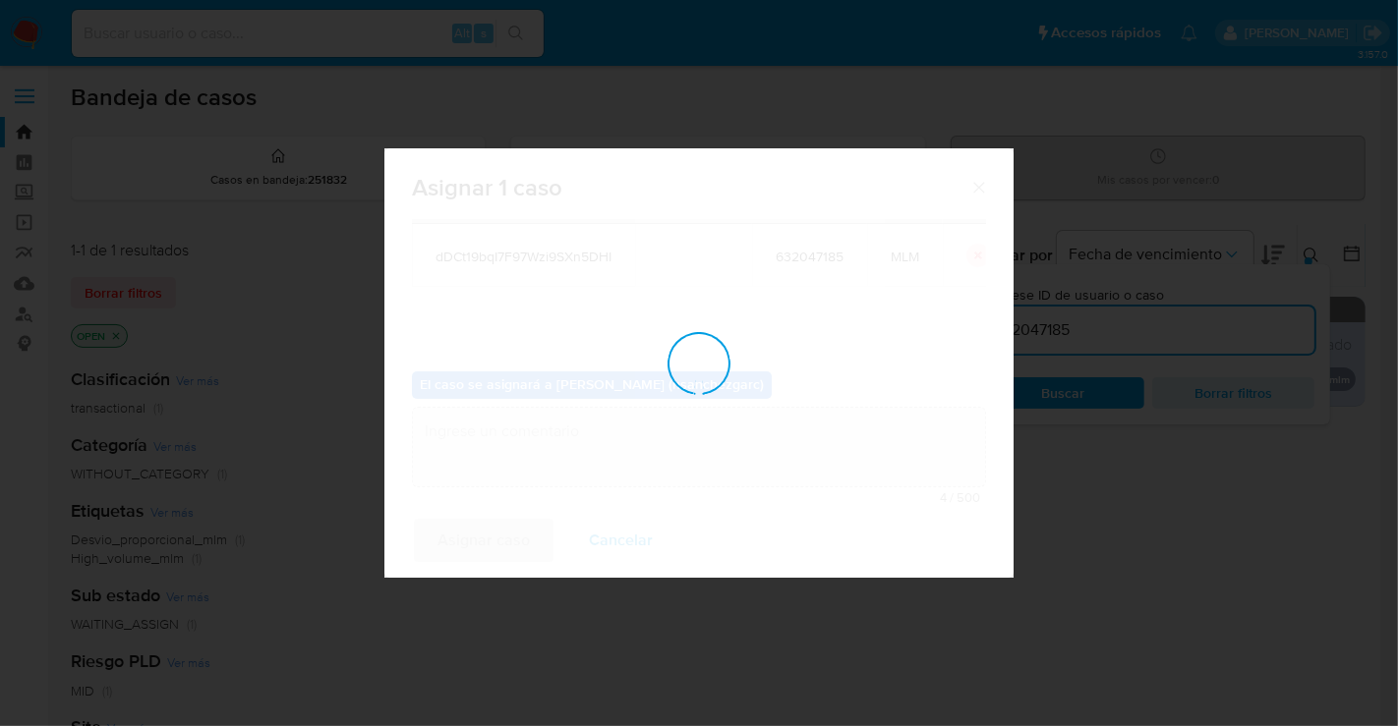
checkbox input "false"
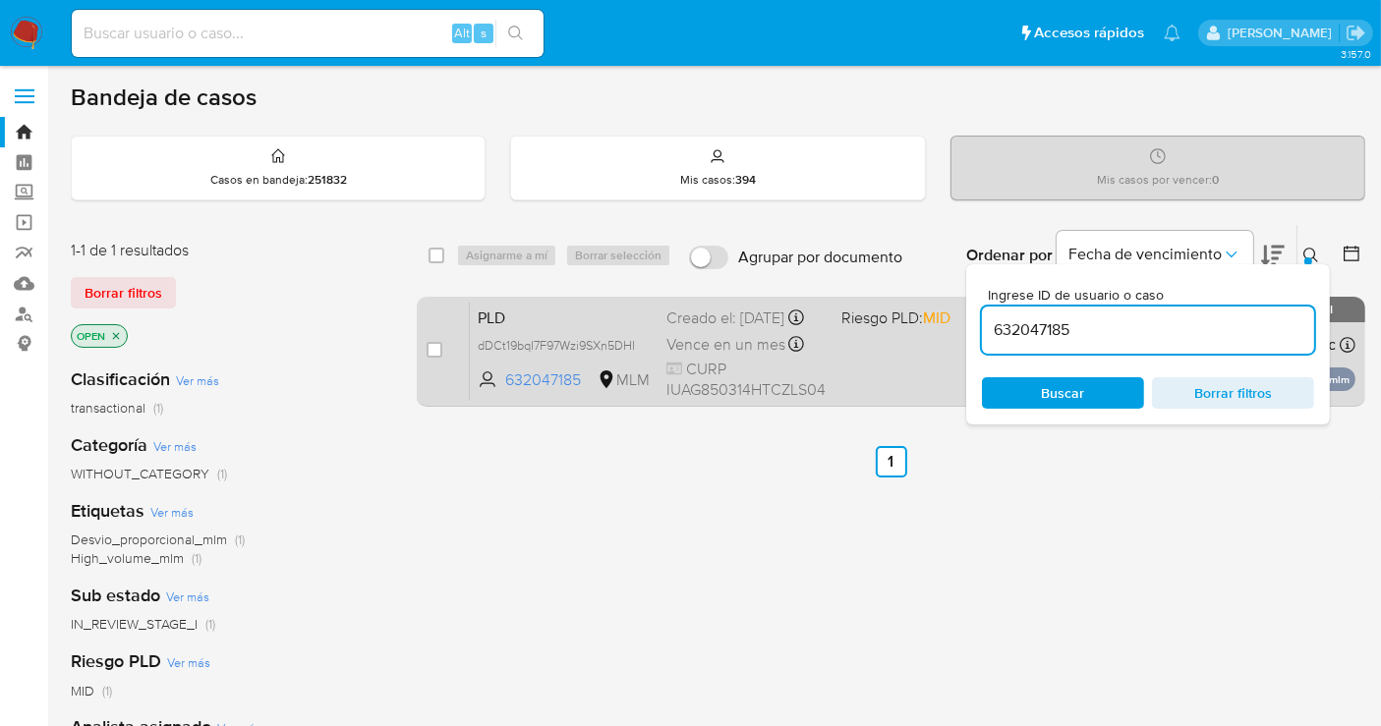
click at [727, 351] on span "Vence en un mes" at bounding box center [725, 345] width 119 height 22
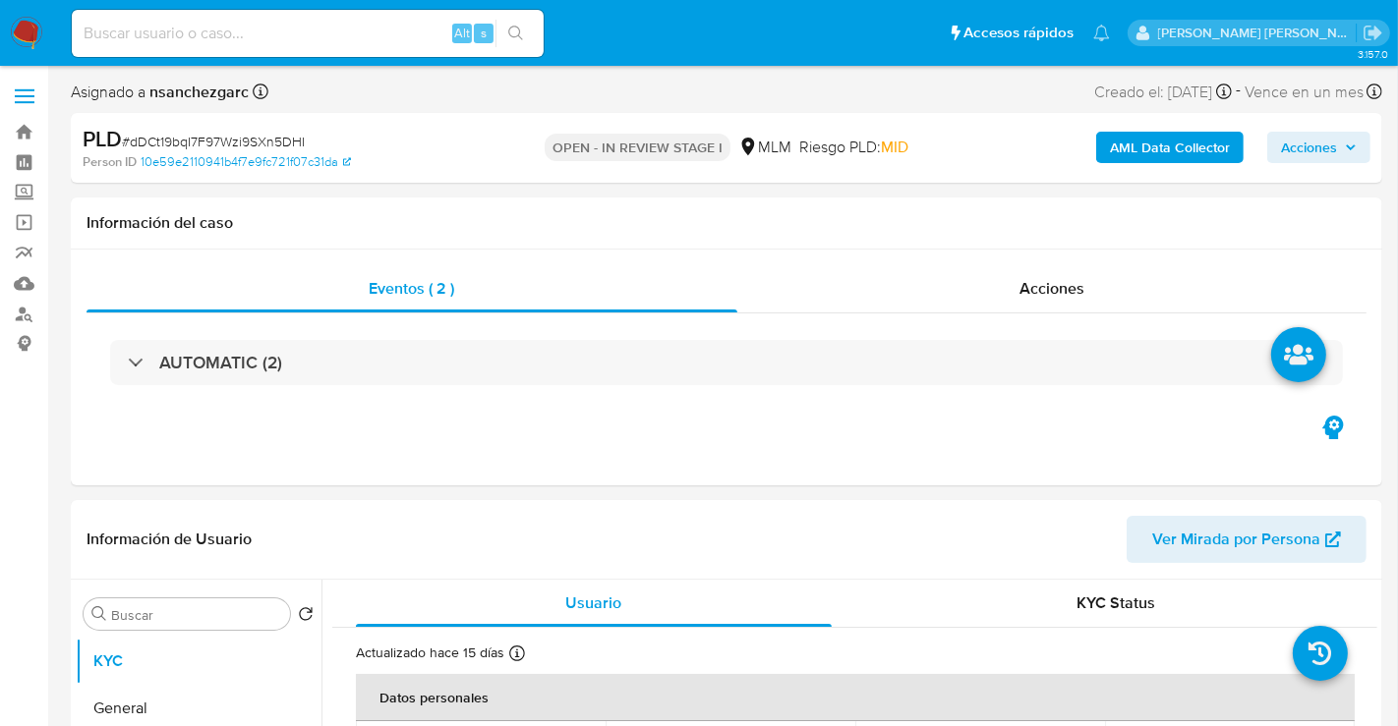
select select "10"
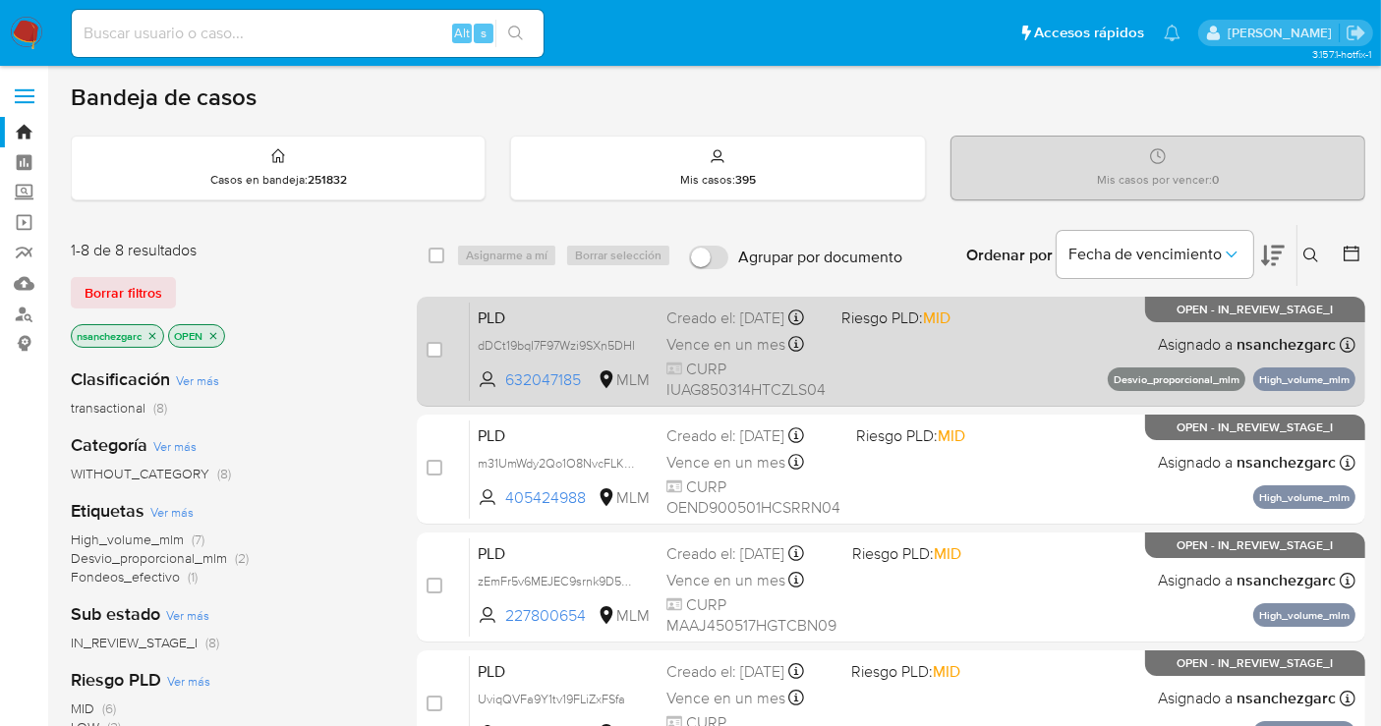
click at [709, 319] on div "Creado el: [DATE] Creado el: [DATE] 02:12:27" at bounding box center [745, 319] width 159 height 22
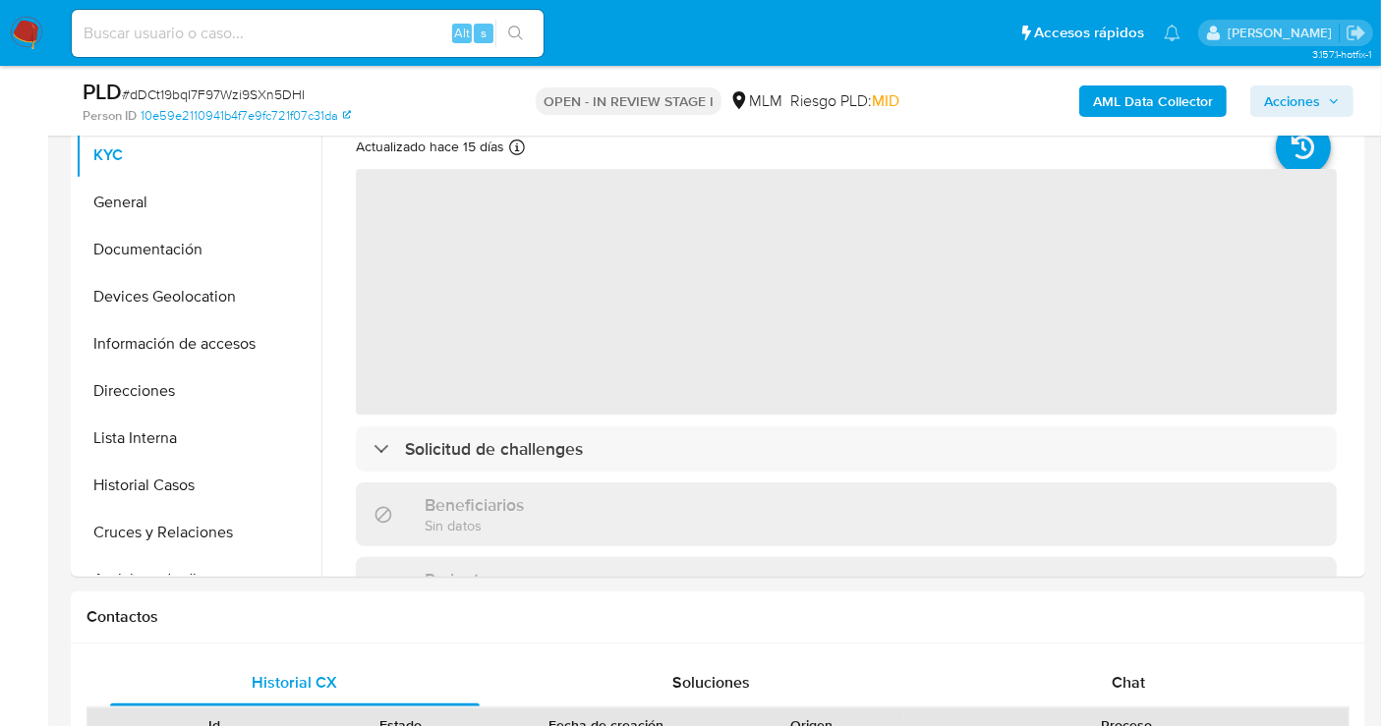
scroll to position [764, 0]
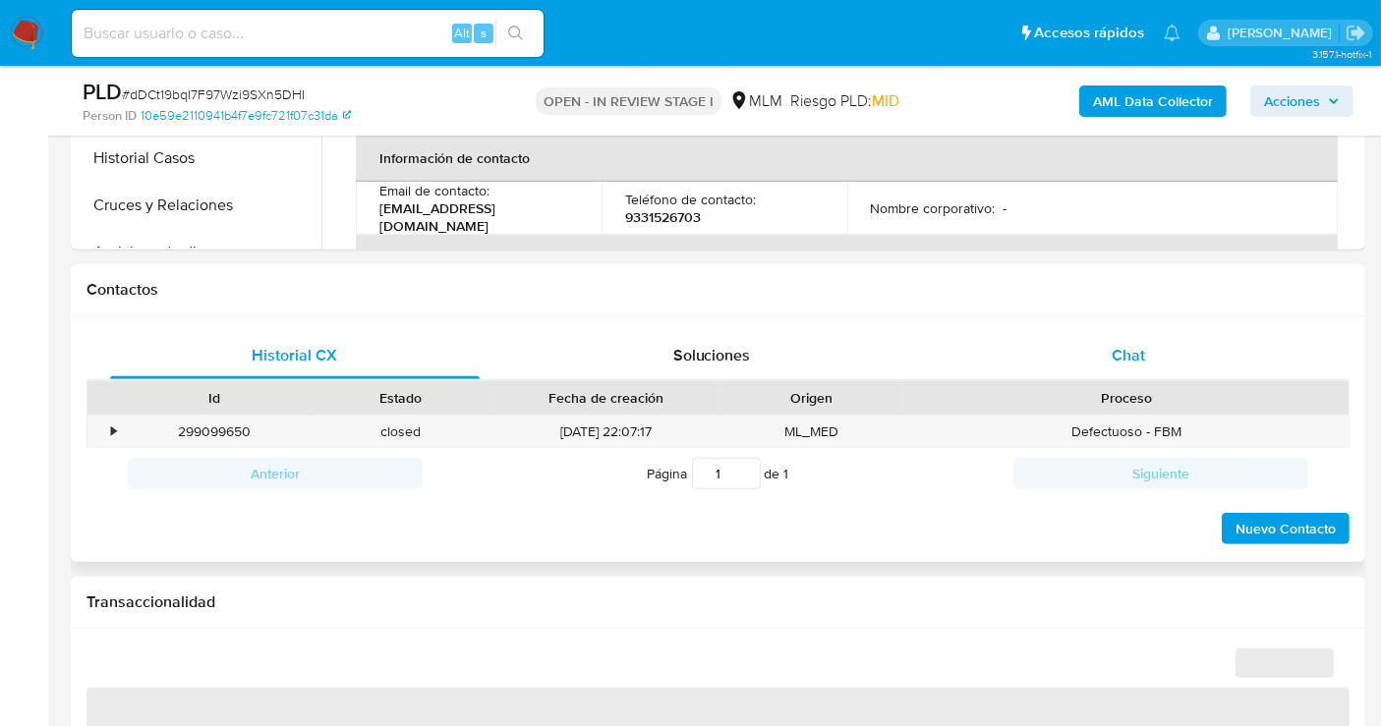
select select "10"
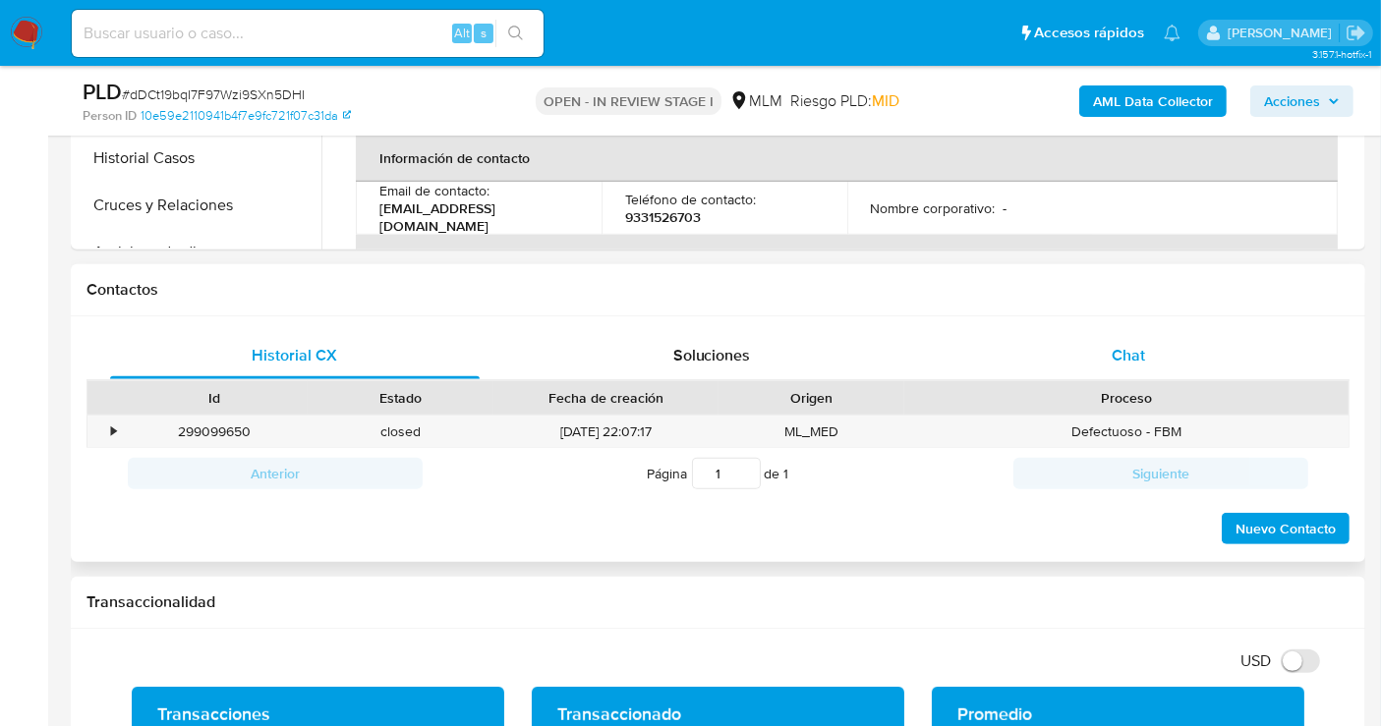
click at [1122, 349] on span "Chat" at bounding box center [1128, 355] width 33 height 23
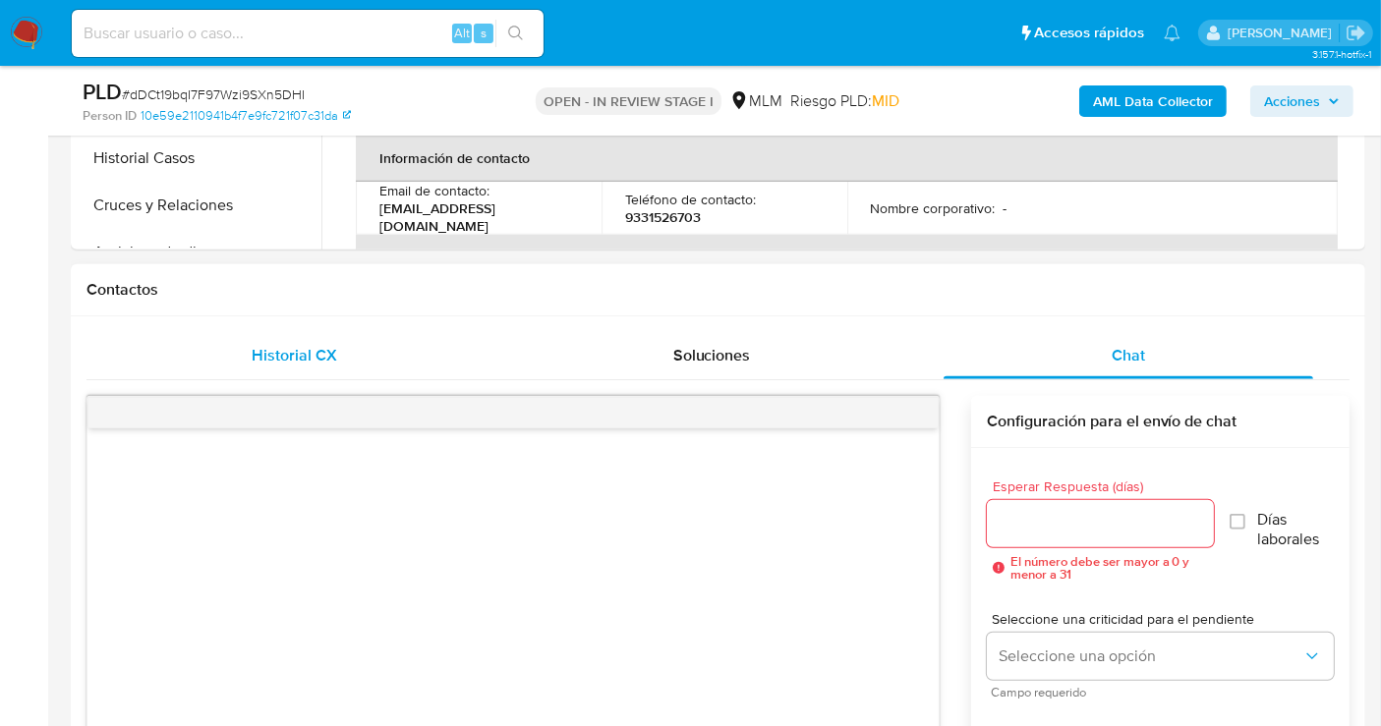
click at [314, 352] on span "Historial CX" at bounding box center [296, 355] width 86 height 23
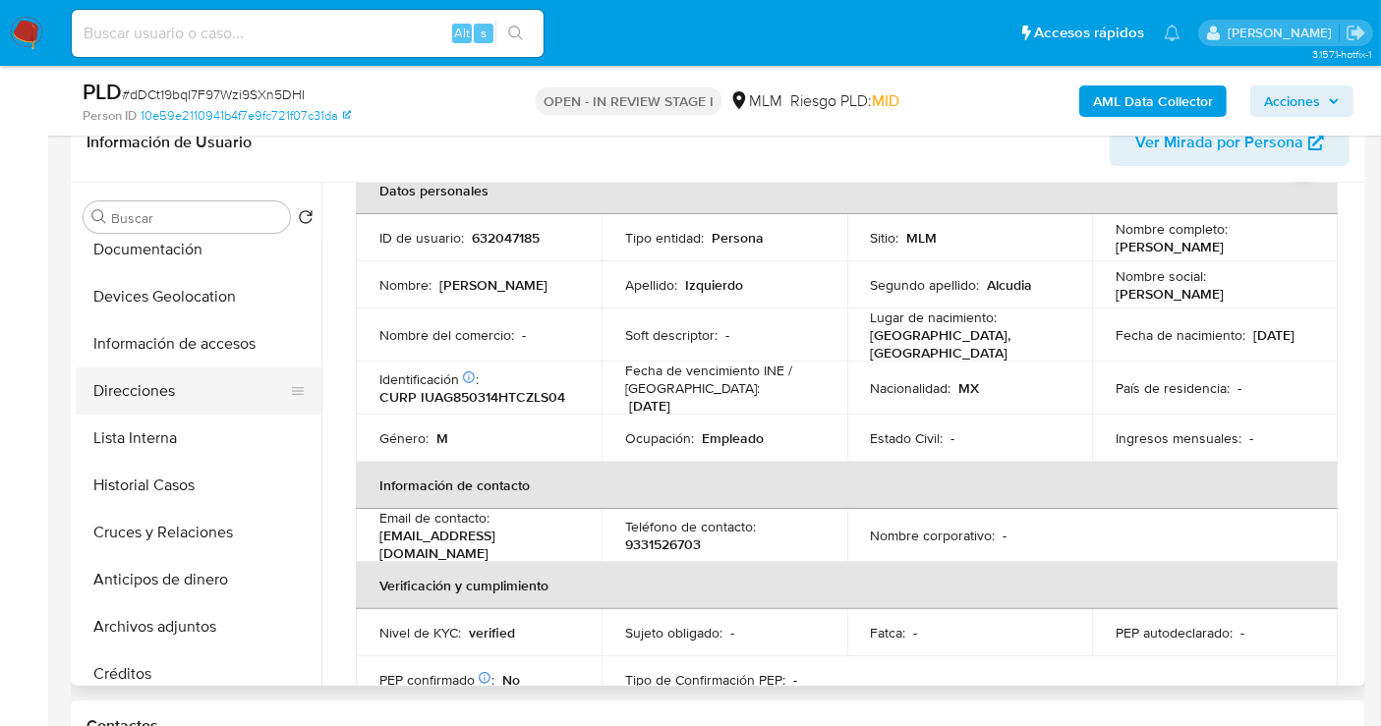
scroll to position [0, 0]
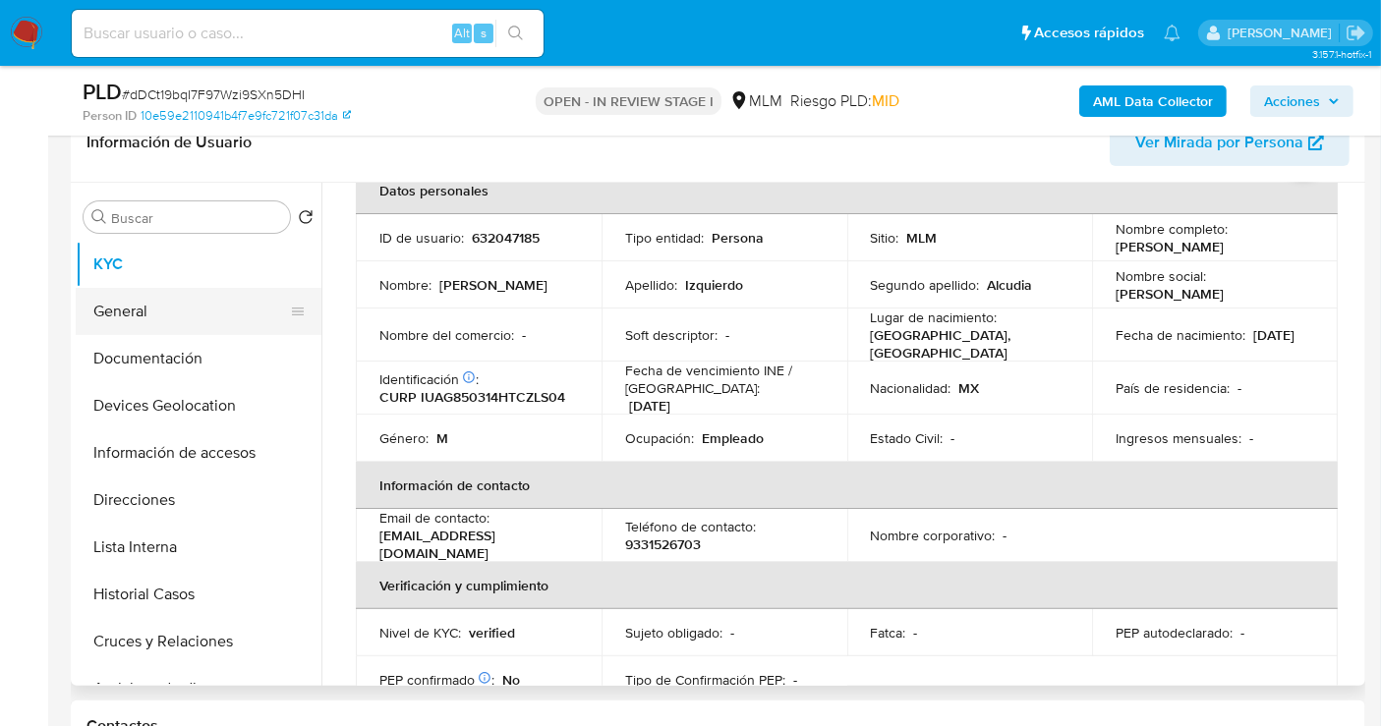
click at [115, 315] on button "General" at bounding box center [191, 311] width 230 height 47
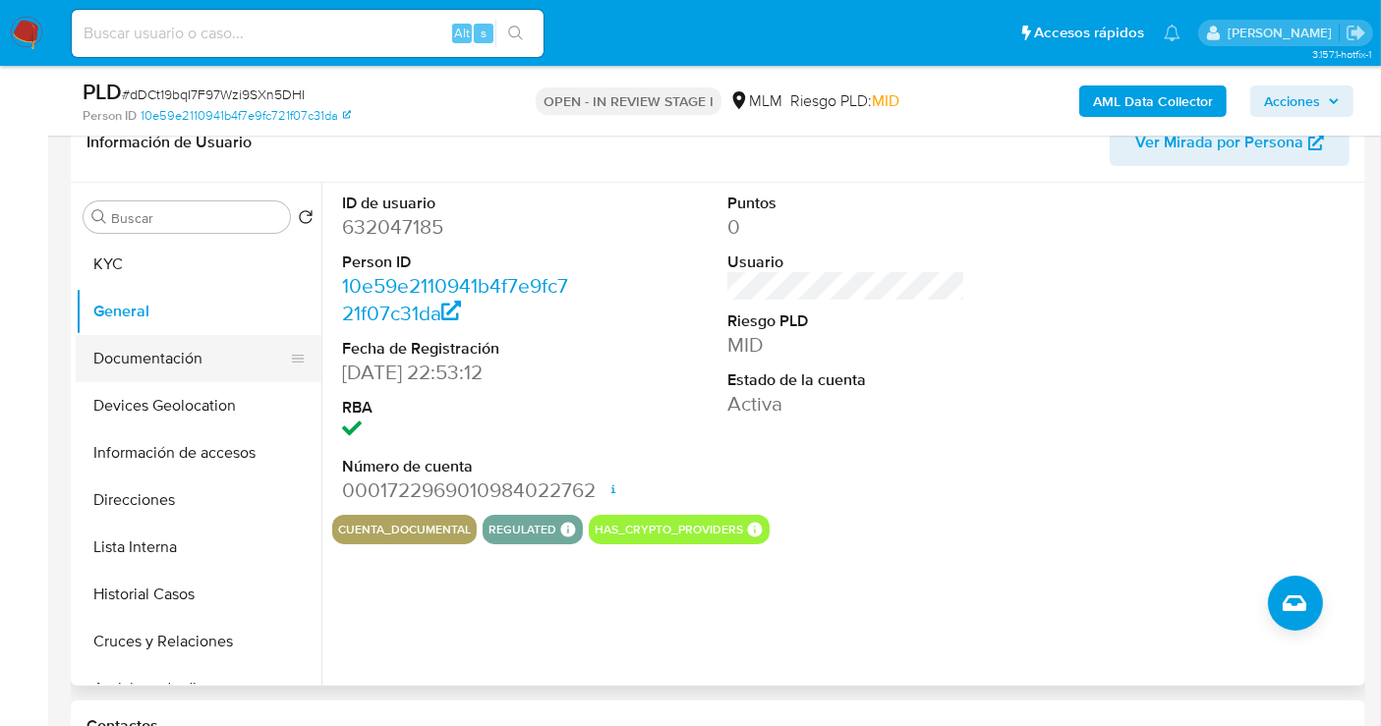
click at [109, 361] on button "Documentación" at bounding box center [191, 358] width 230 height 47
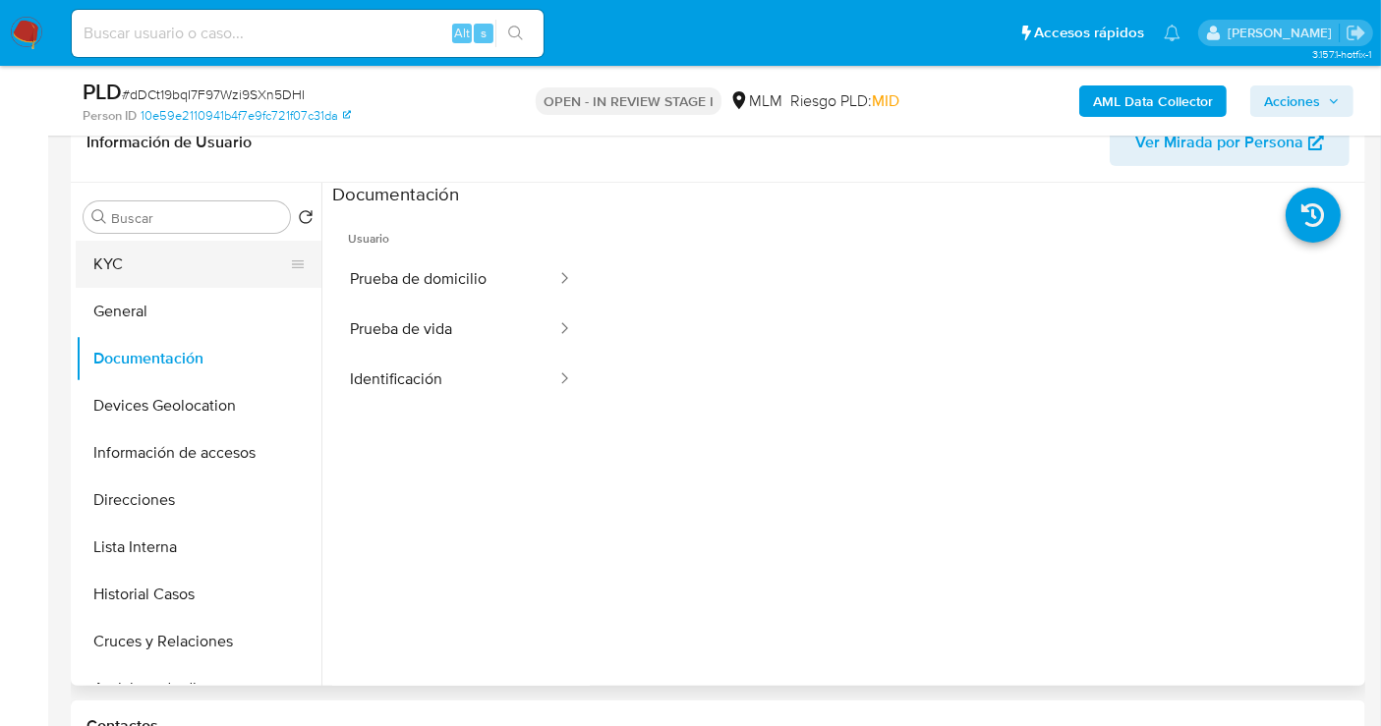
click at [112, 270] on button "KYC" at bounding box center [191, 264] width 230 height 47
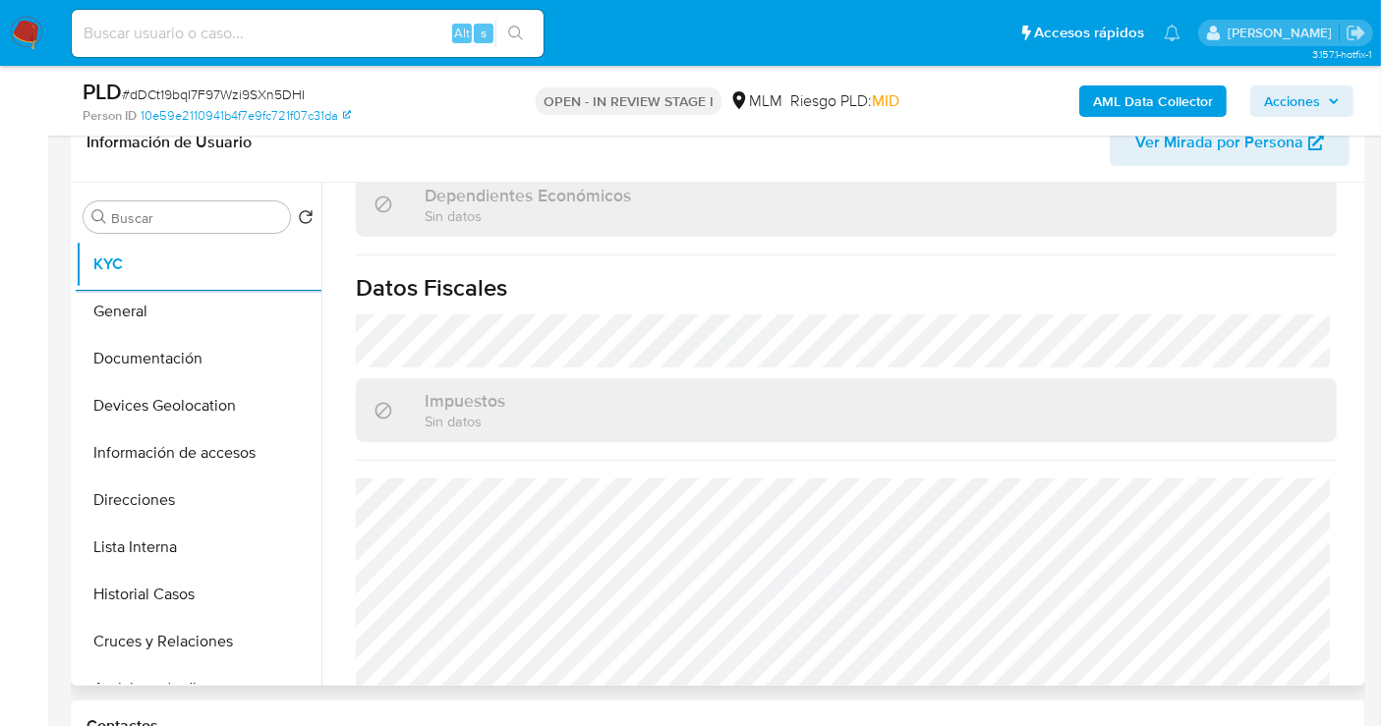
scroll to position [1227, 0]
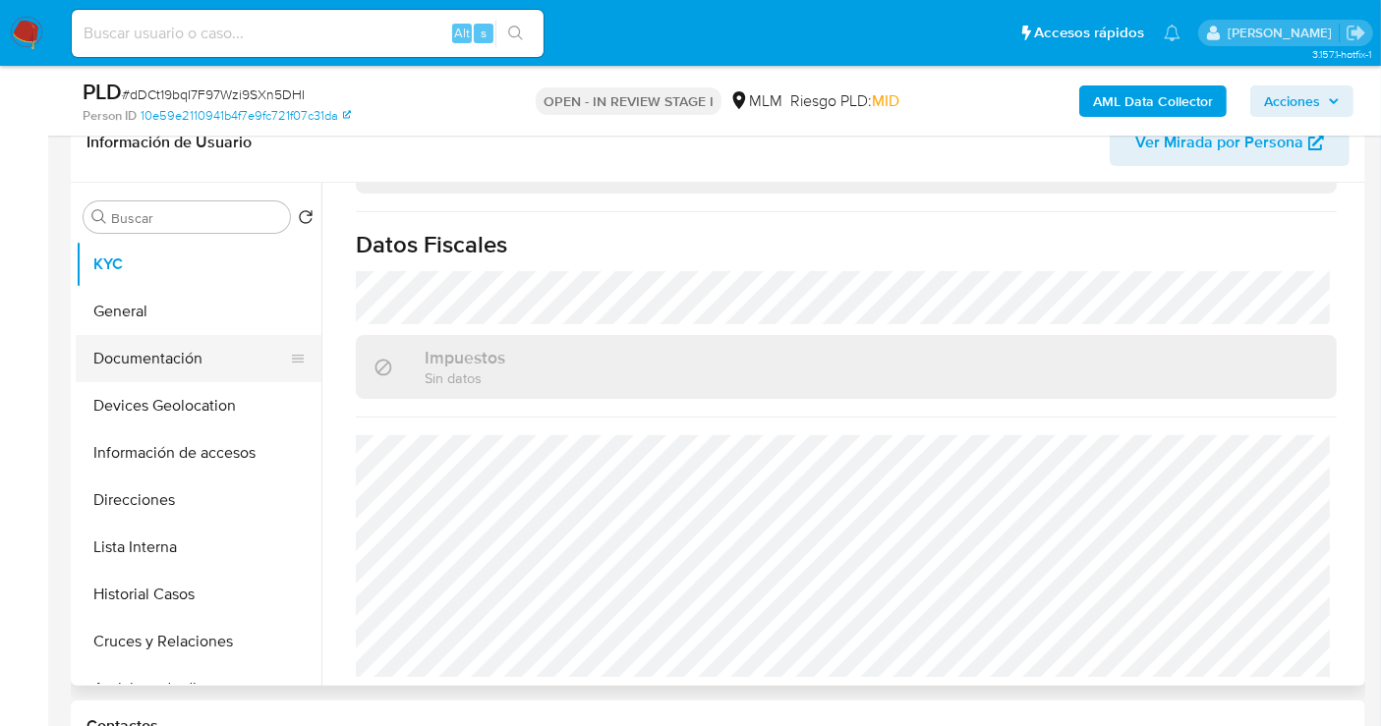
click at [117, 350] on button "Documentación" at bounding box center [191, 358] width 230 height 47
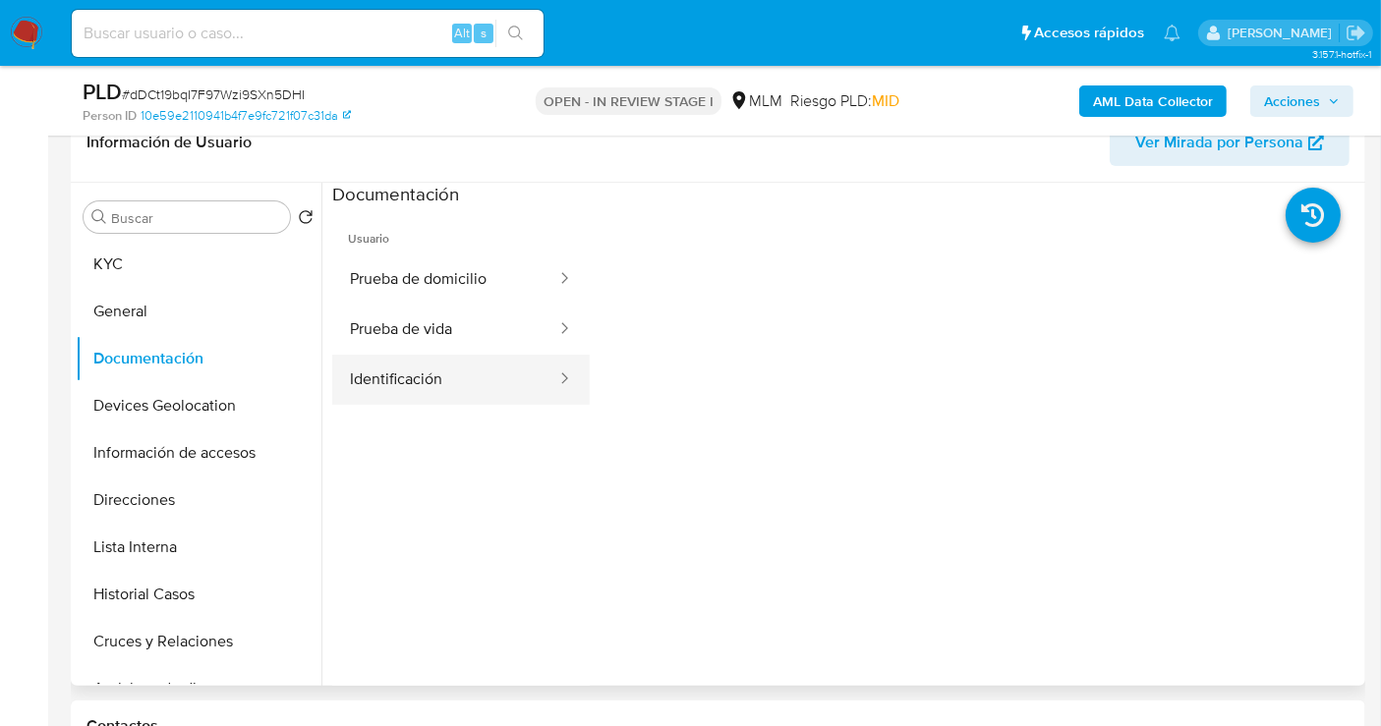
click at [424, 369] on button "Identificación" at bounding box center [445, 380] width 226 height 50
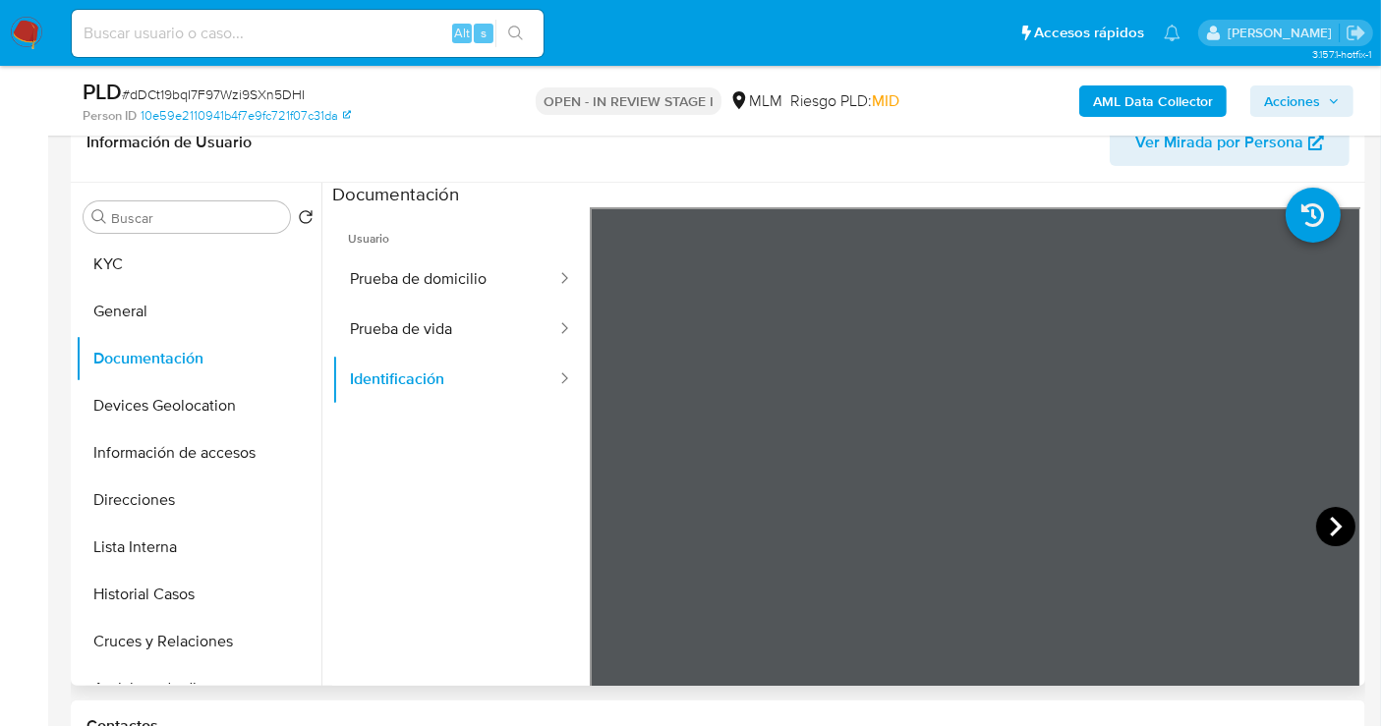
click at [1337, 522] on icon at bounding box center [1335, 526] width 39 height 39
click at [390, 315] on button "Prueba de vida" at bounding box center [445, 330] width 226 height 50
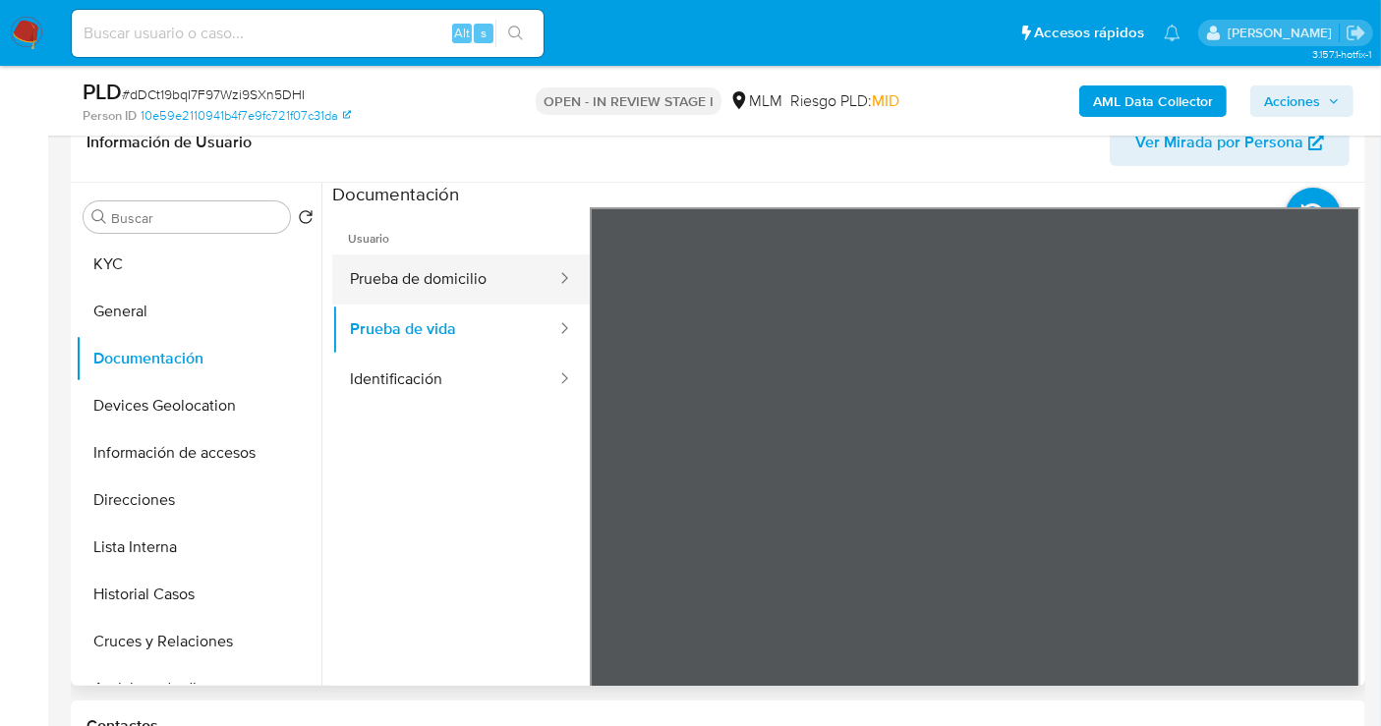
click at [400, 288] on button "Prueba de domicilio" at bounding box center [445, 280] width 226 height 50
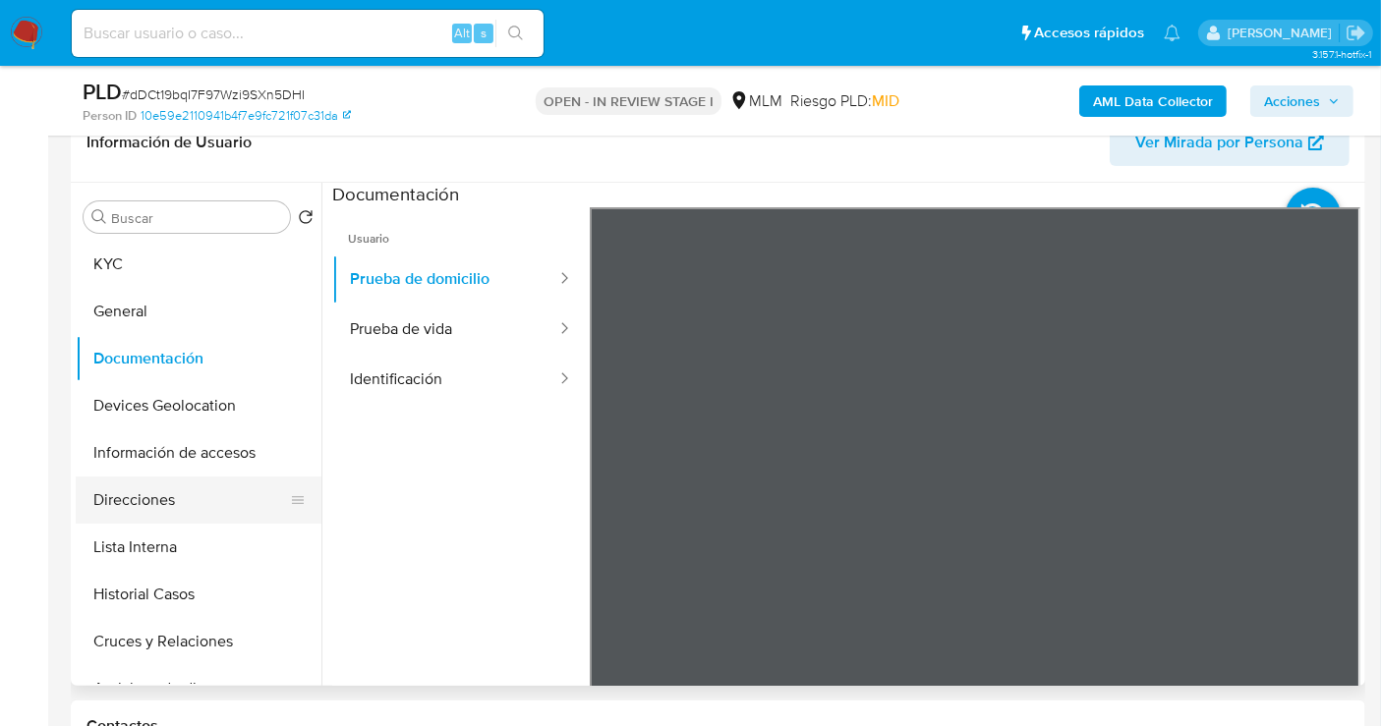
click at [148, 509] on button "Direcciones" at bounding box center [191, 500] width 230 height 47
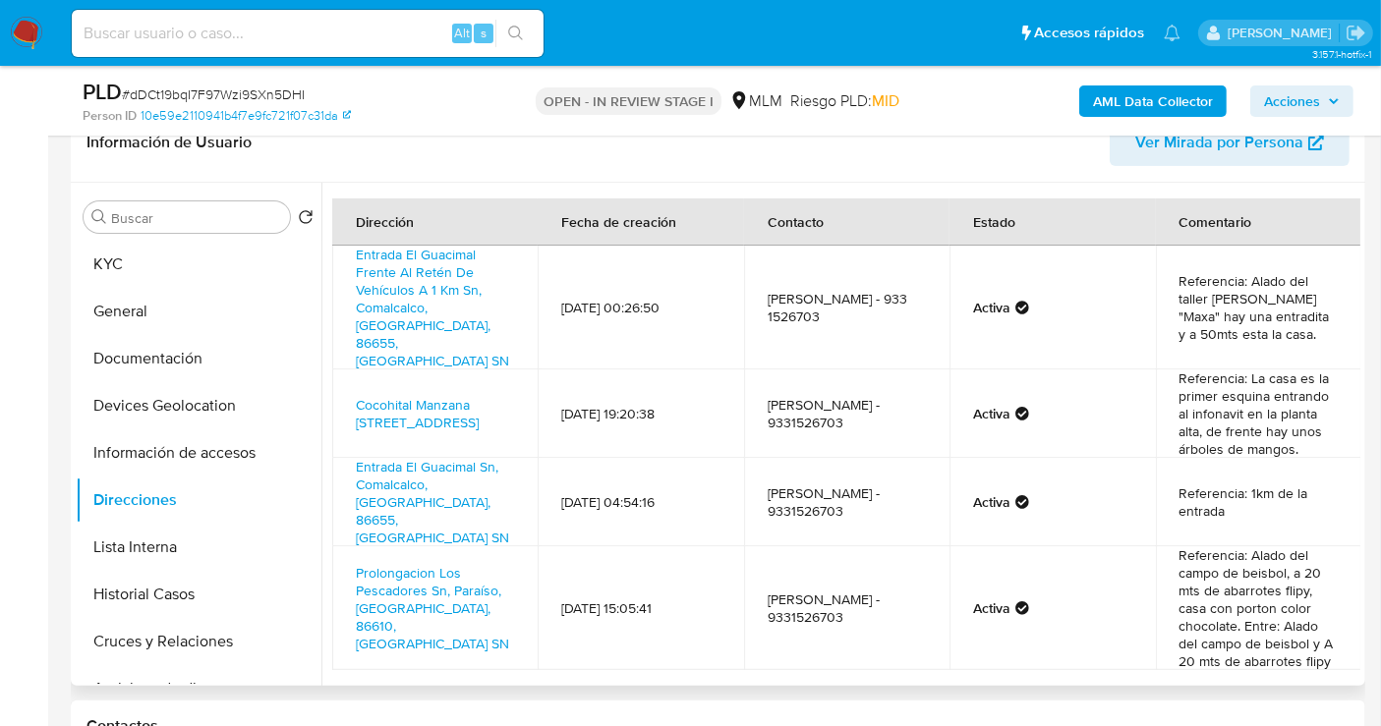
scroll to position [2, 0]
click at [180, 548] on button "Lista Interna" at bounding box center [191, 547] width 230 height 47
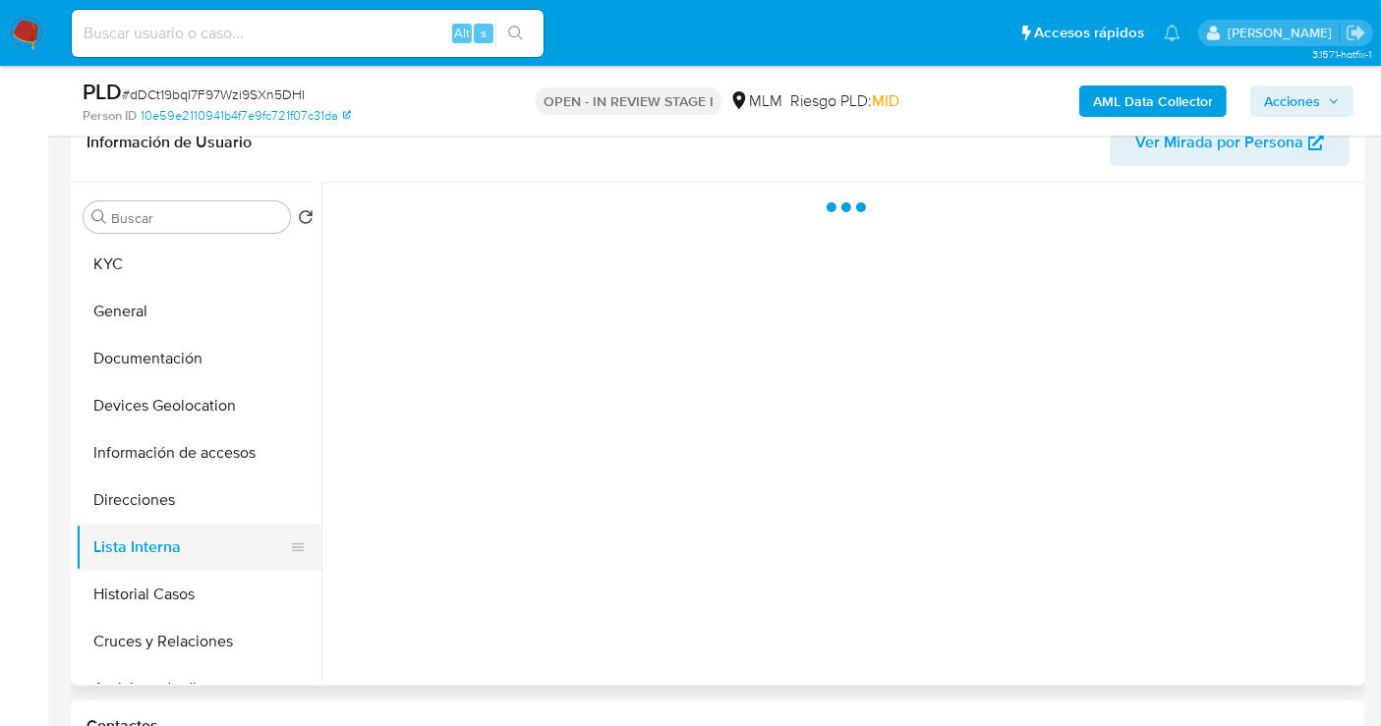
scroll to position [0, 0]
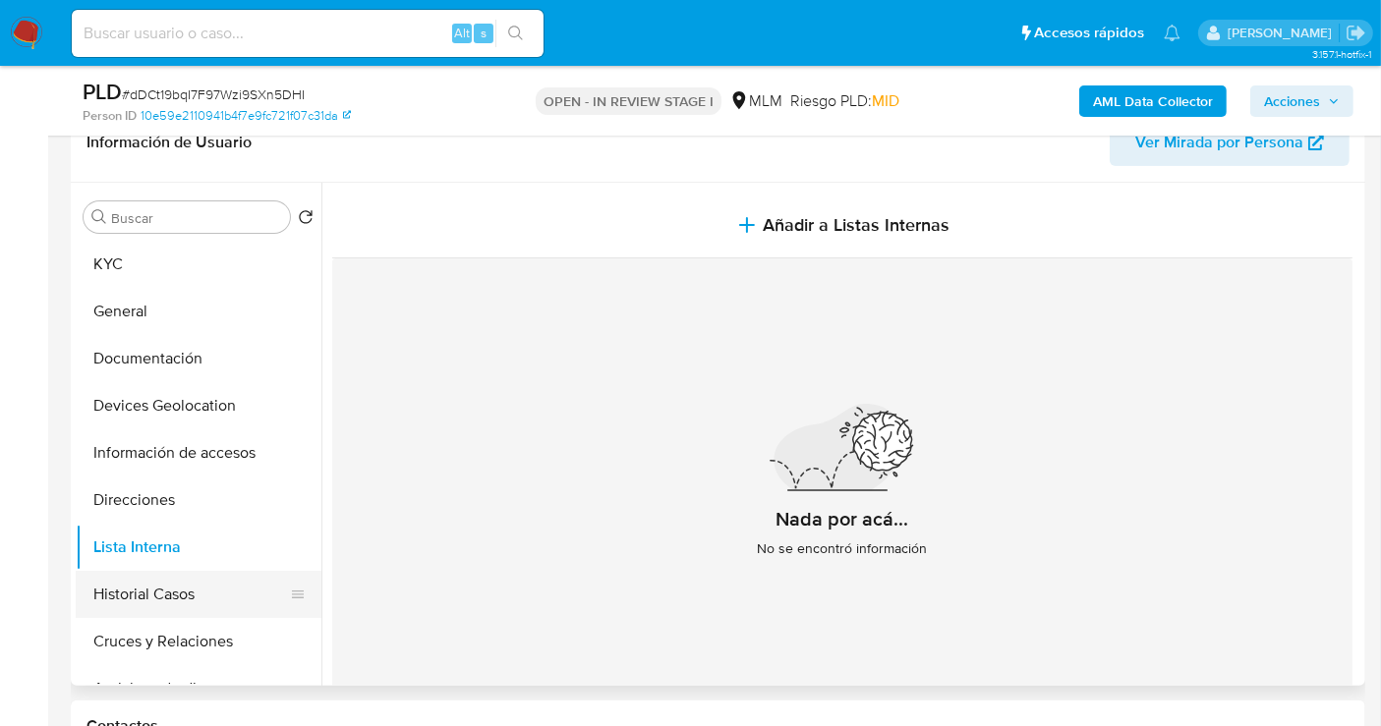
click at [144, 601] on button "Historial Casos" at bounding box center [191, 594] width 230 height 47
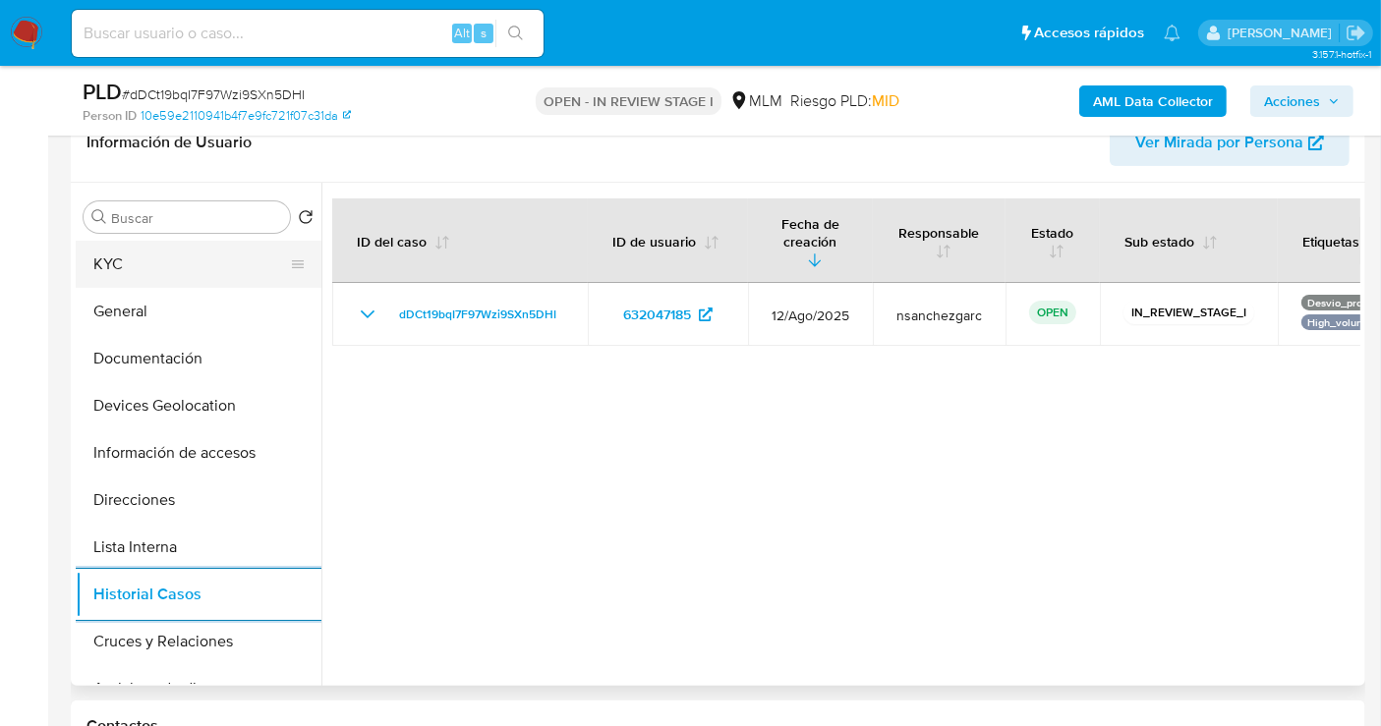
click at [126, 265] on button "KYC" at bounding box center [191, 264] width 230 height 47
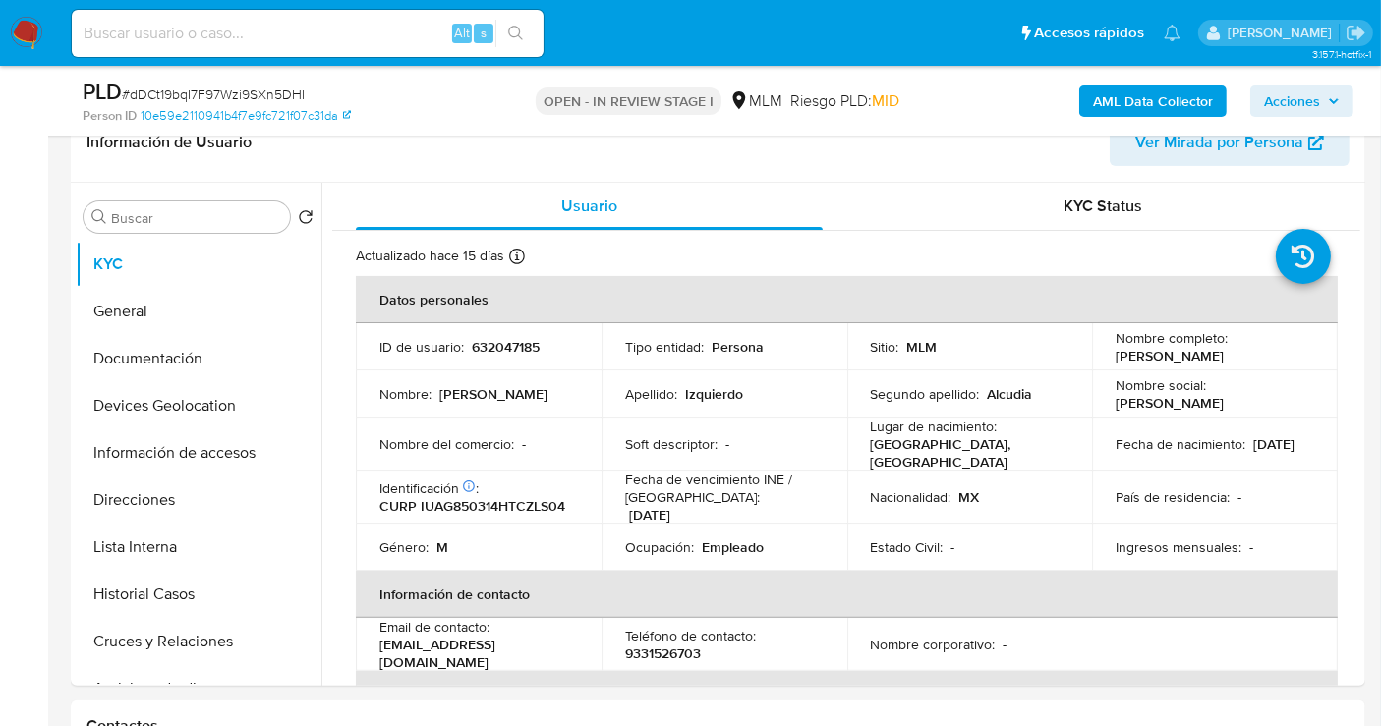
scroll to position [109, 0]
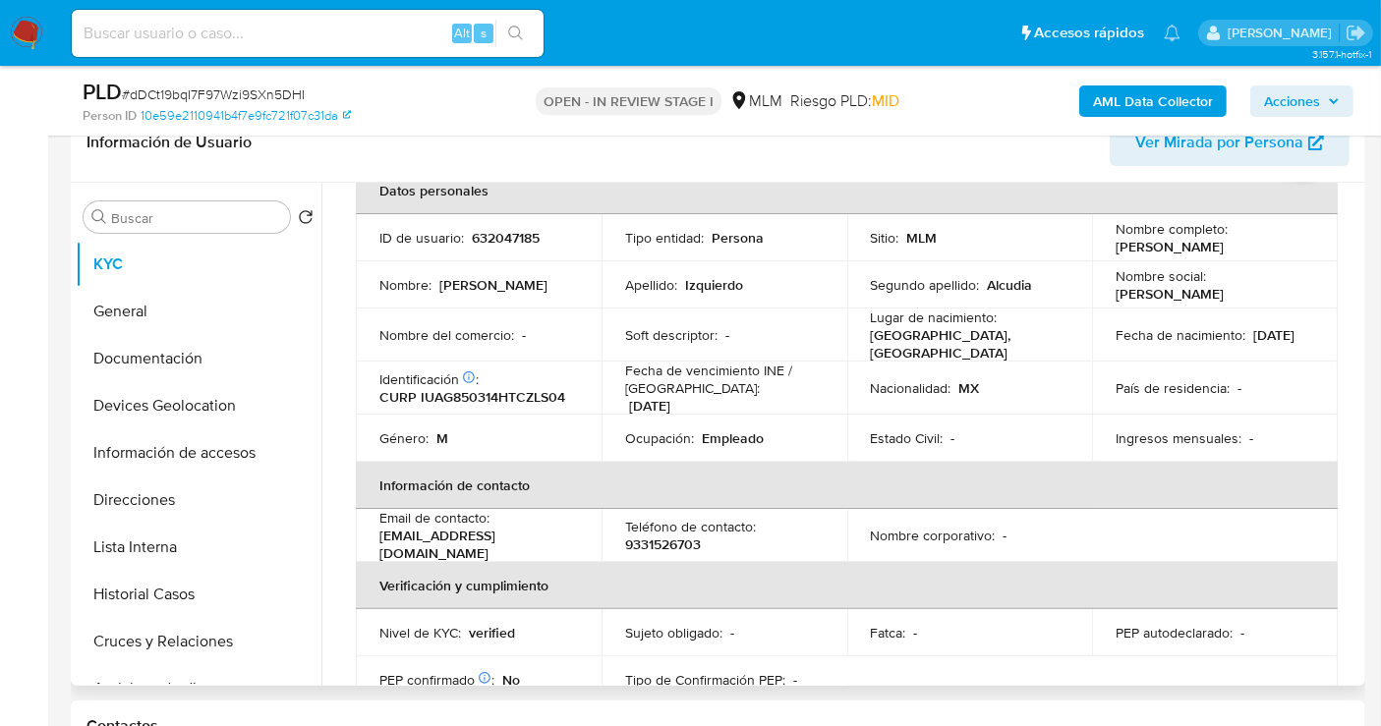
click at [675, 545] on p "9331526703" at bounding box center [663, 545] width 76 height 18
copy p "9331526703"
drag, startPoint x: 514, startPoint y: 545, endPoint x: 378, endPoint y: 543, distance: 135.7
click at [379, 543] on div "Email de contacto : guizal19@hotmail.com" at bounding box center [478, 535] width 199 height 53
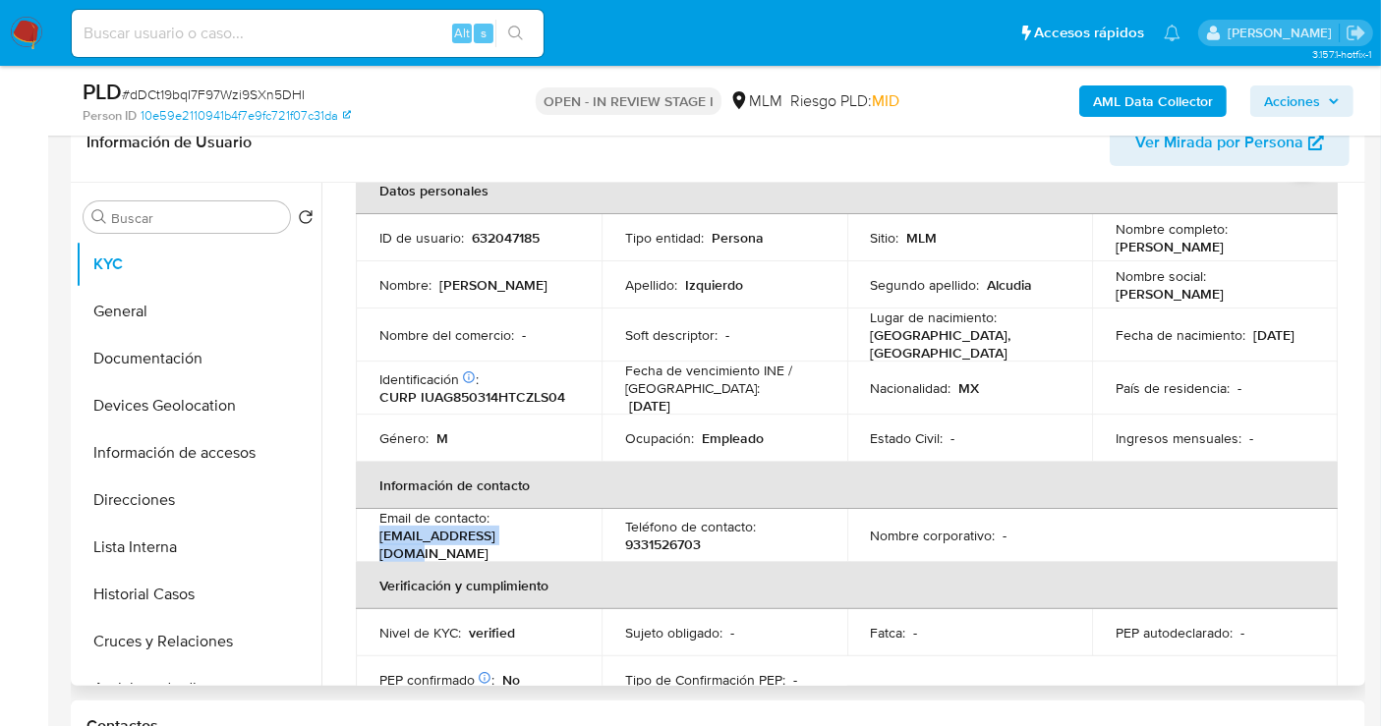
copy p "guizal19@hotmail.com"
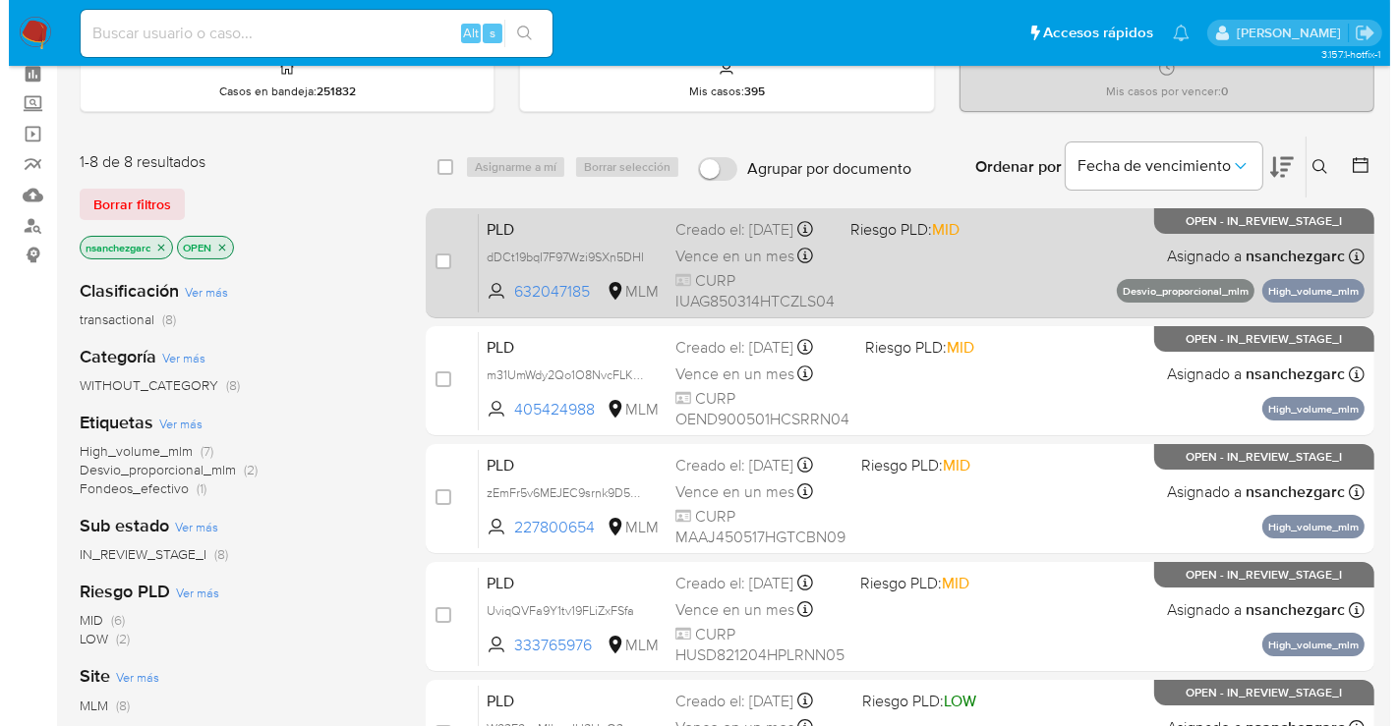
scroll to position [109, 0]
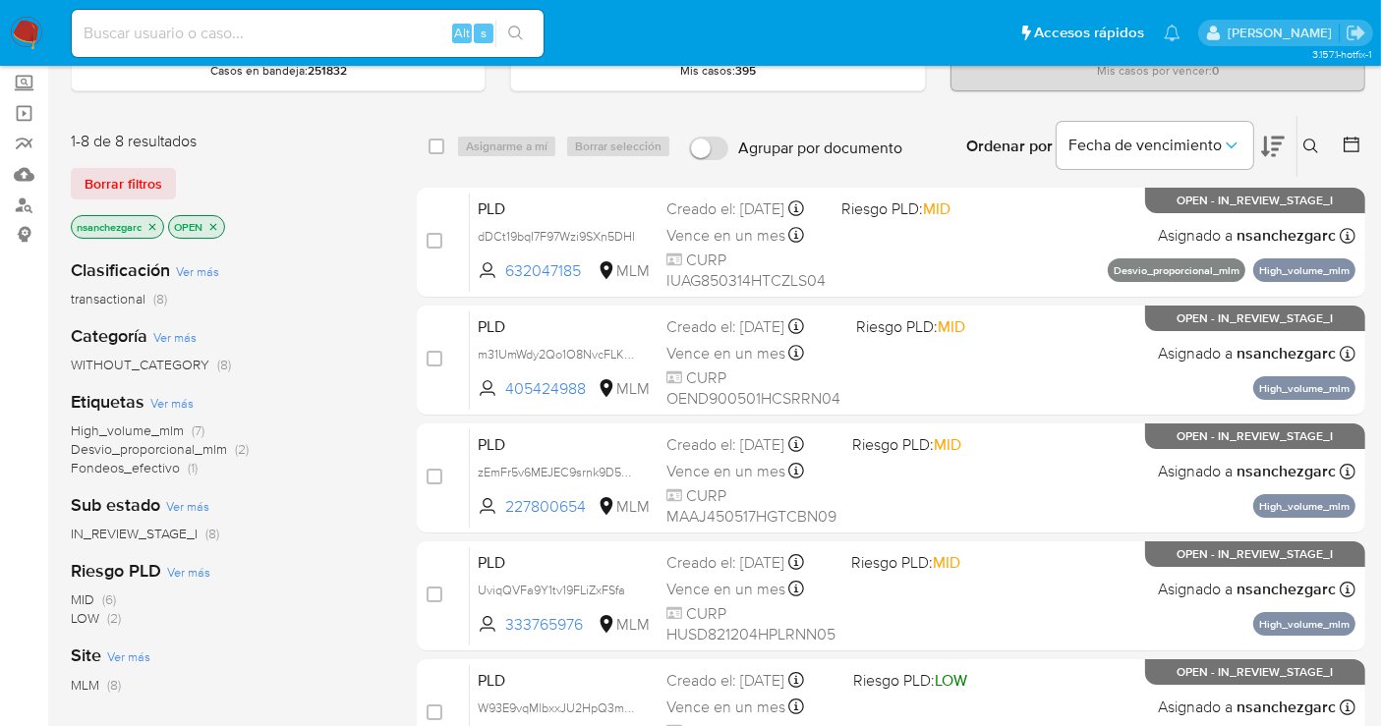
click at [1307, 139] on icon at bounding box center [1311, 147] width 16 height 16
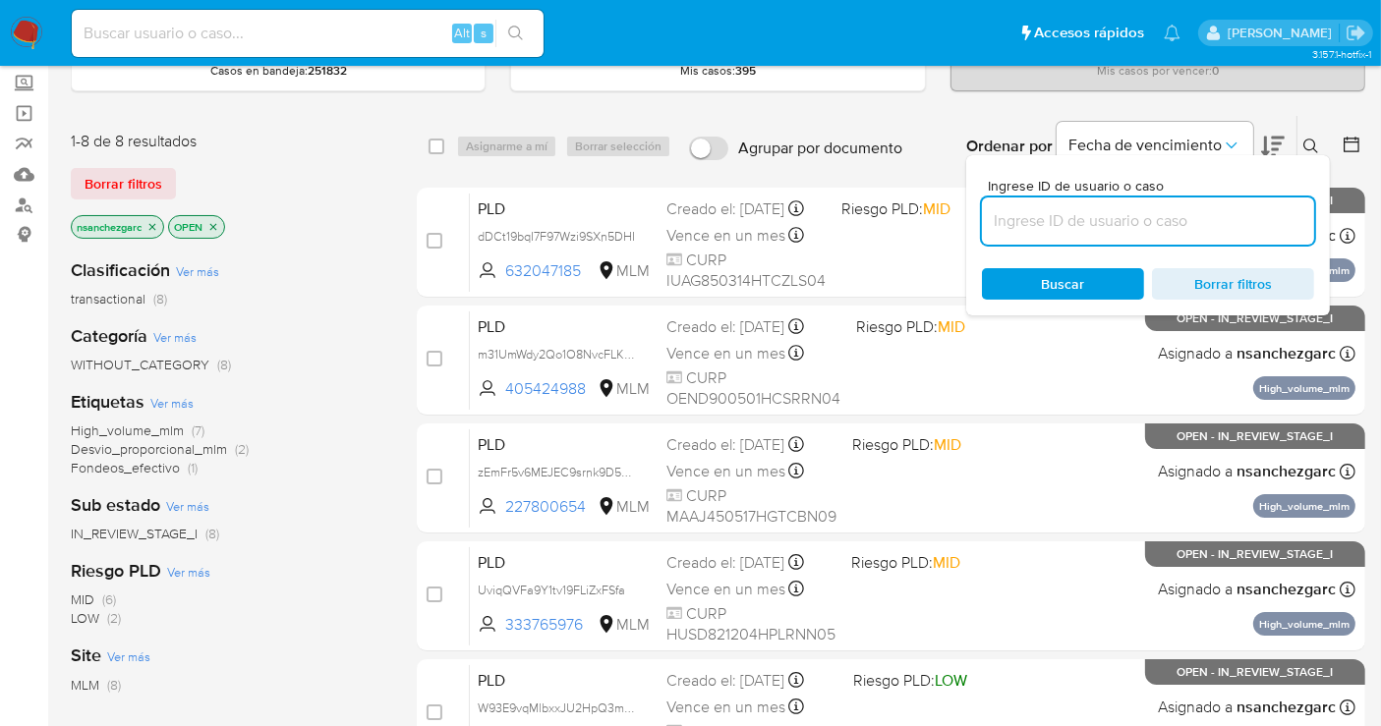
click at [1066, 216] on input at bounding box center [1148, 221] width 332 height 26
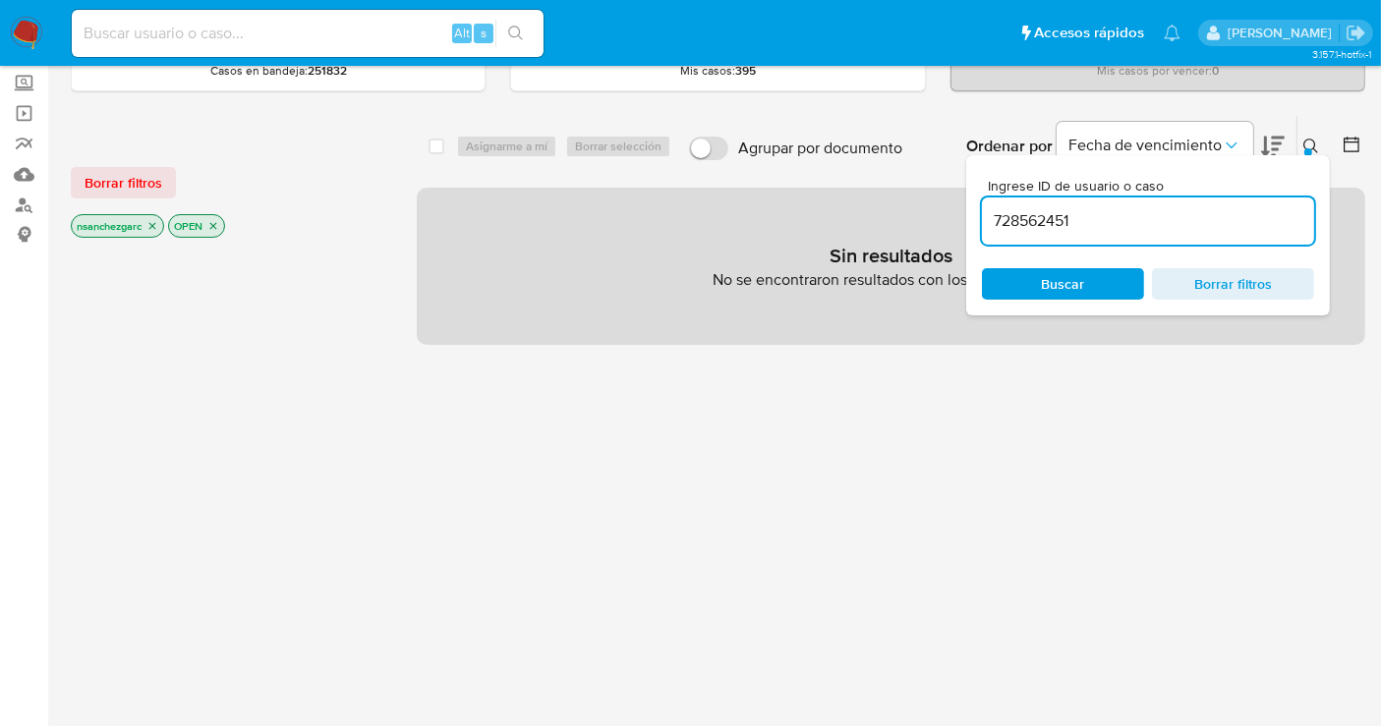
click at [1098, 233] on div "728562451" at bounding box center [1148, 221] width 332 height 47
click at [1096, 231] on input "728562451" at bounding box center [1148, 221] width 332 height 26
type input "728562451"
click at [157, 223] on icon "close-filter" at bounding box center [152, 226] width 12 height 12
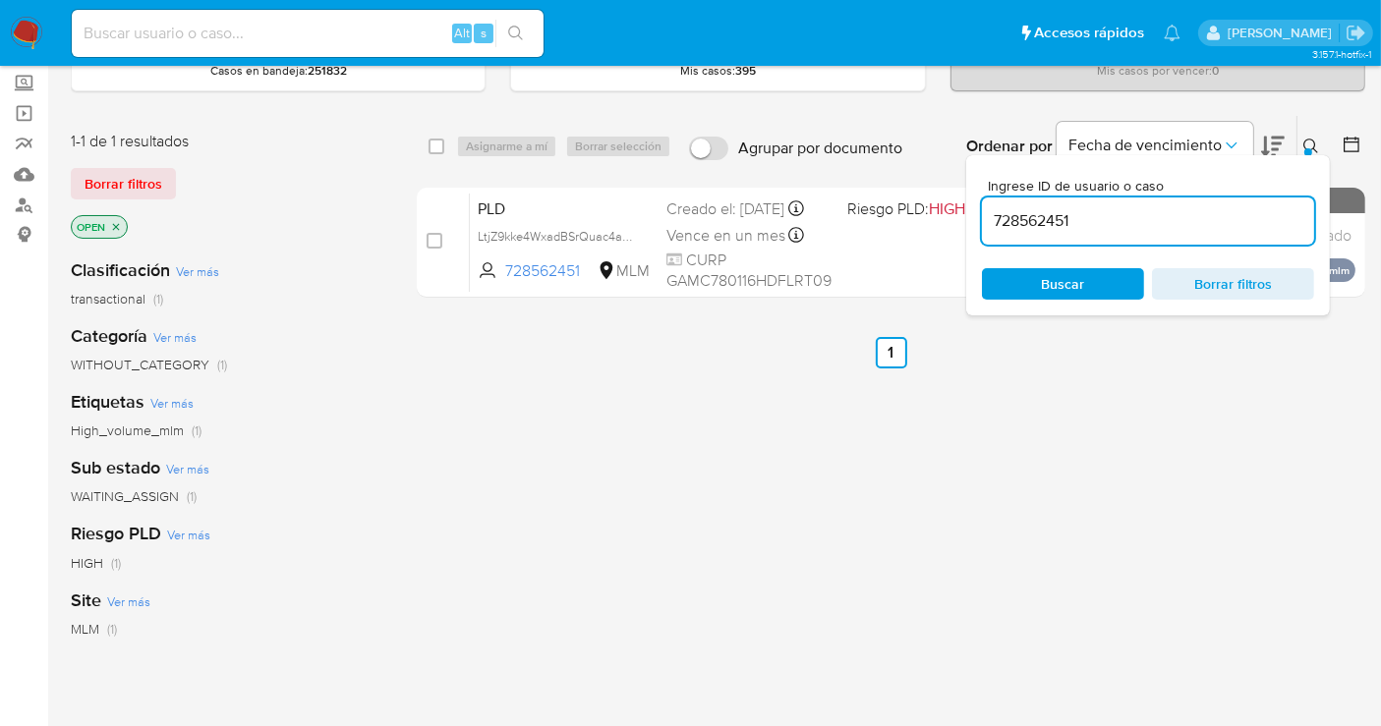
click at [1316, 144] on icon at bounding box center [1311, 147] width 16 height 16
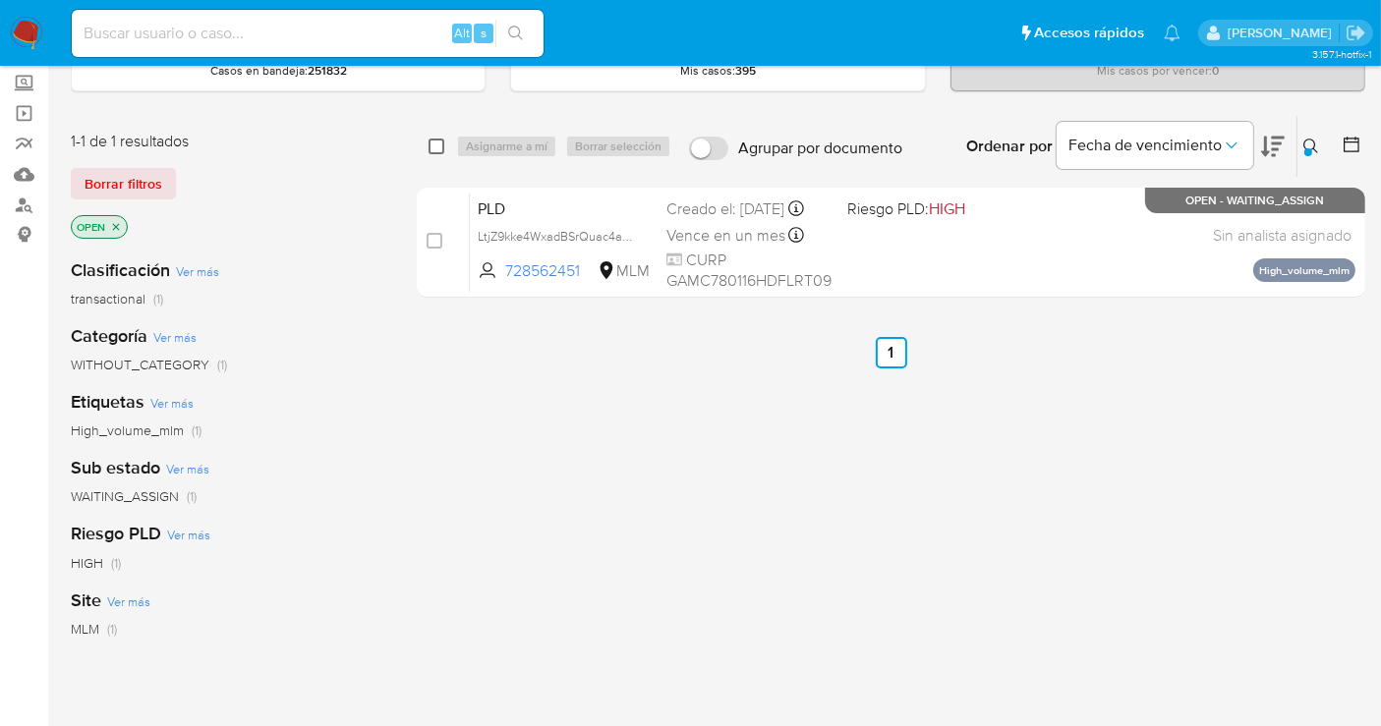
click at [434, 144] on input "checkbox" at bounding box center [437, 147] width 16 height 16
checkbox input "true"
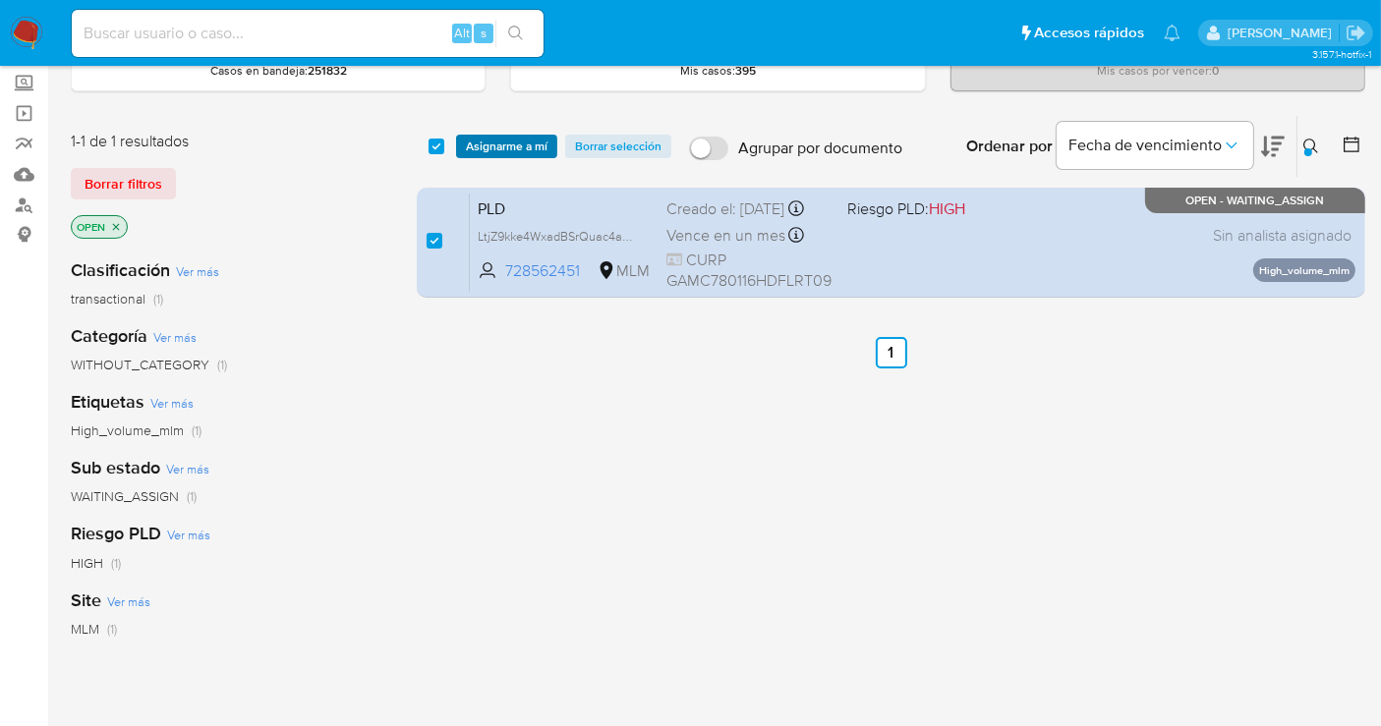
click at [493, 148] on span "Asignarme a mí" at bounding box center [507, 147] width 82 height 20
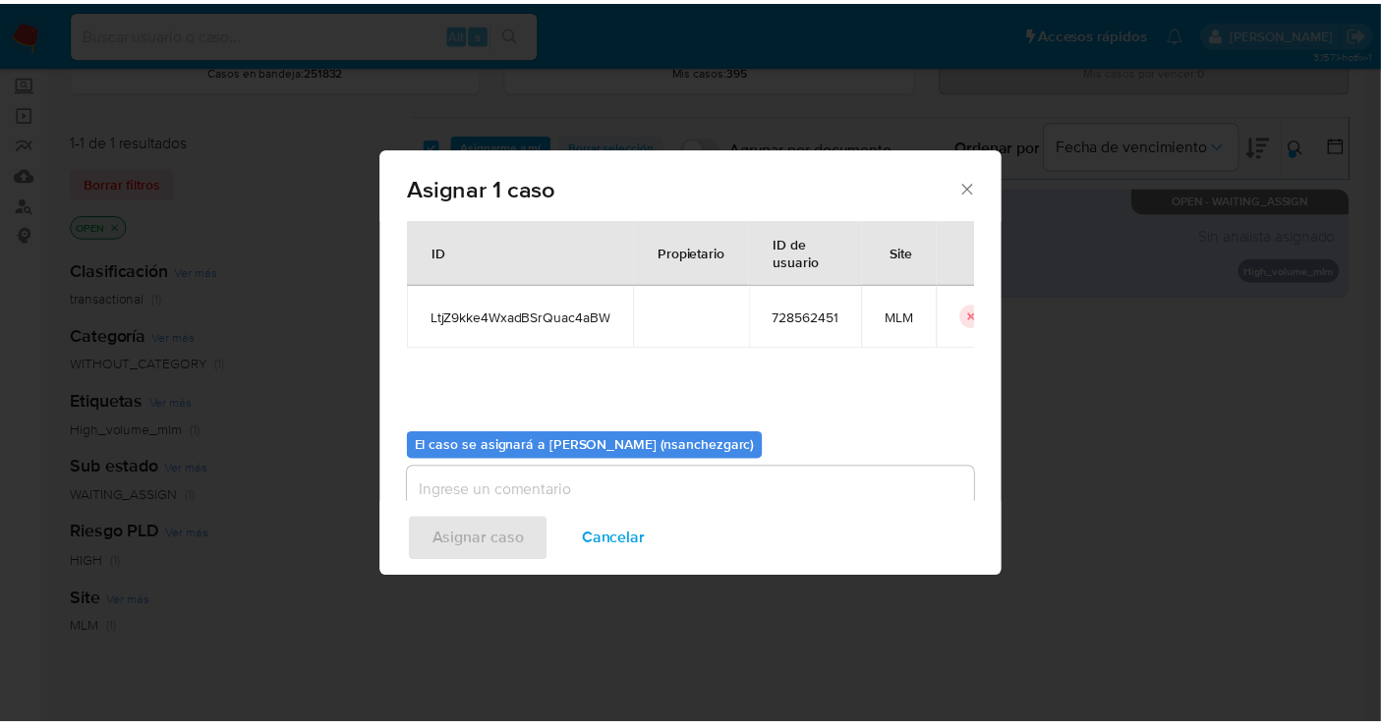
scroll to position [100, 0]
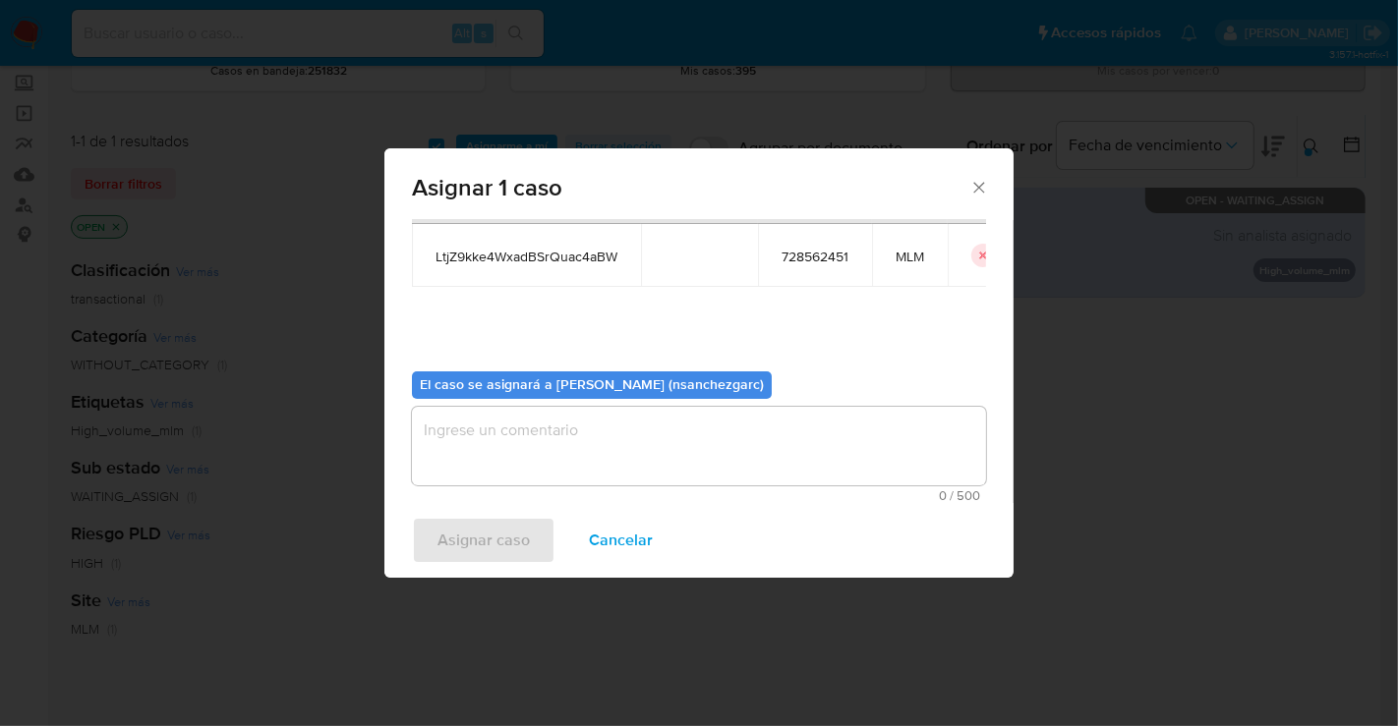
click at [469, 430] on textarea "assign-modal" at bounding box center [699, 446] width 574 height 79
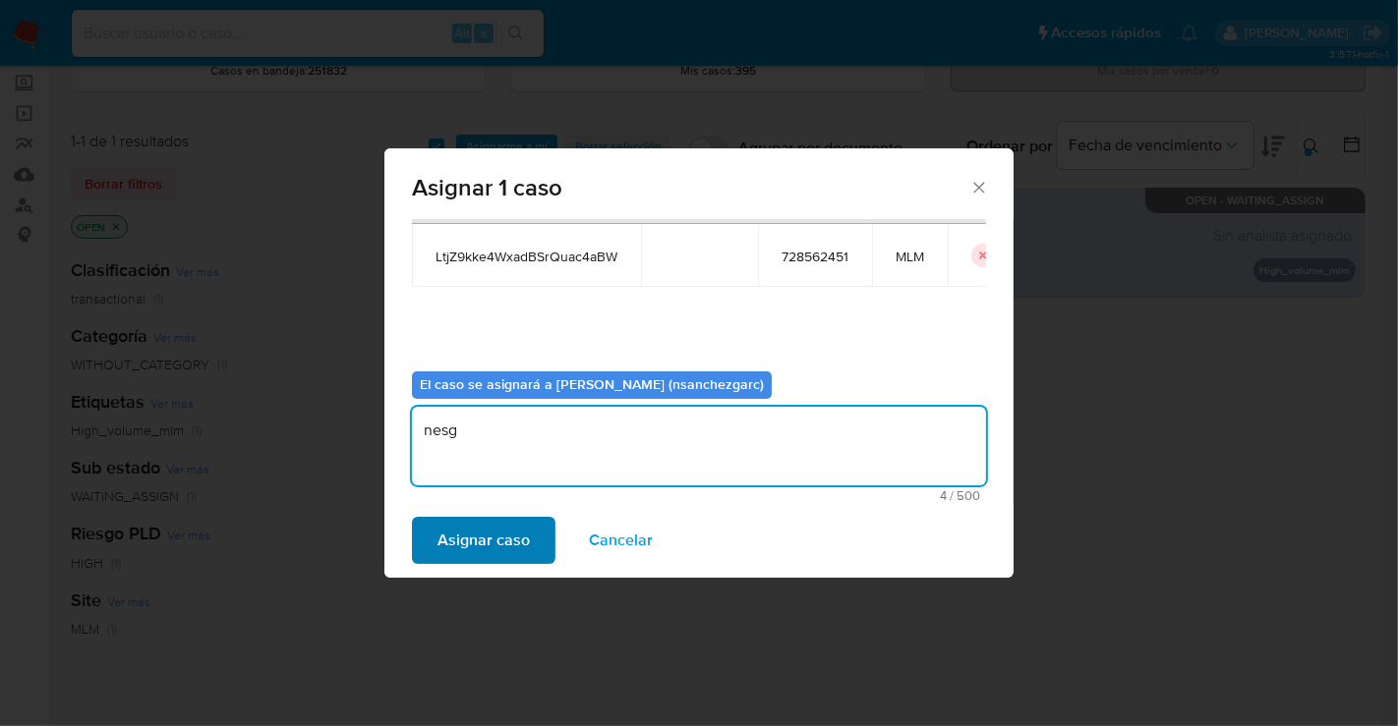
type textarea "nesg"
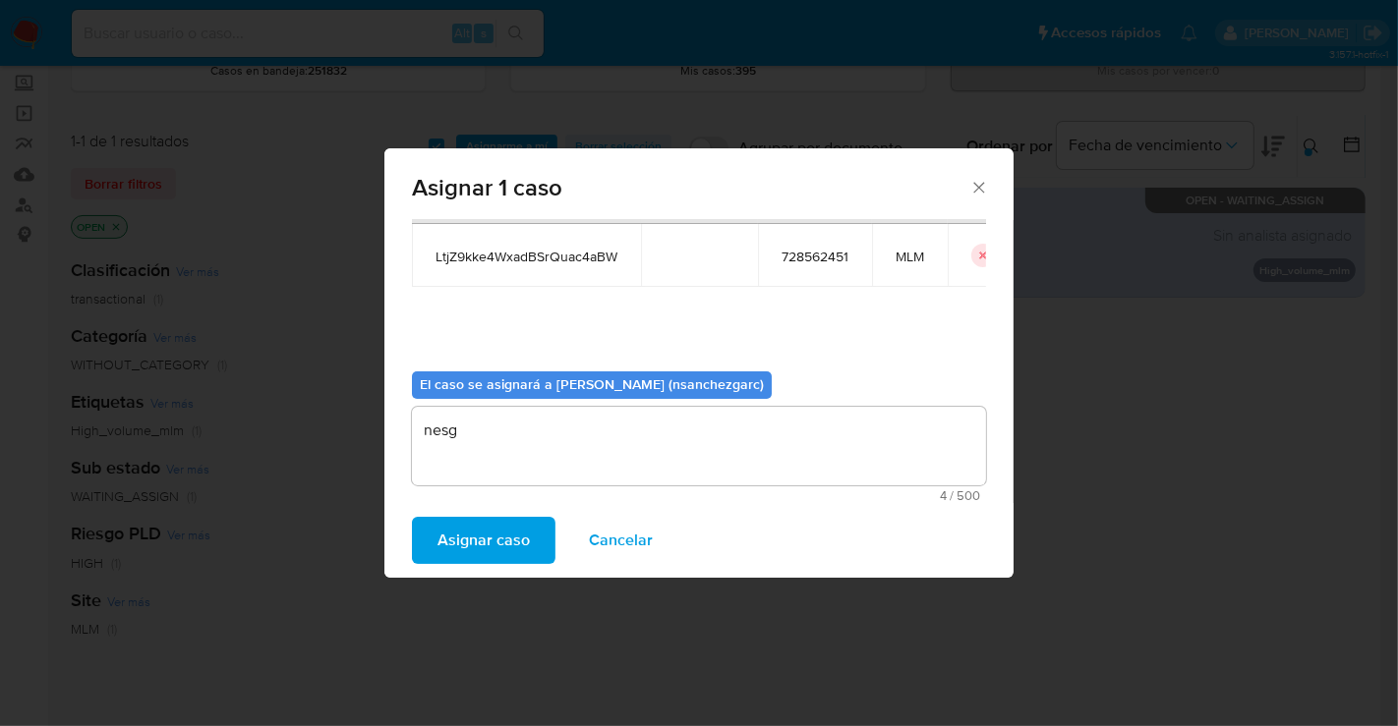
click at [505, 532] on span "Asignar caso" at bounding box center [483, 540] width 92 height 43
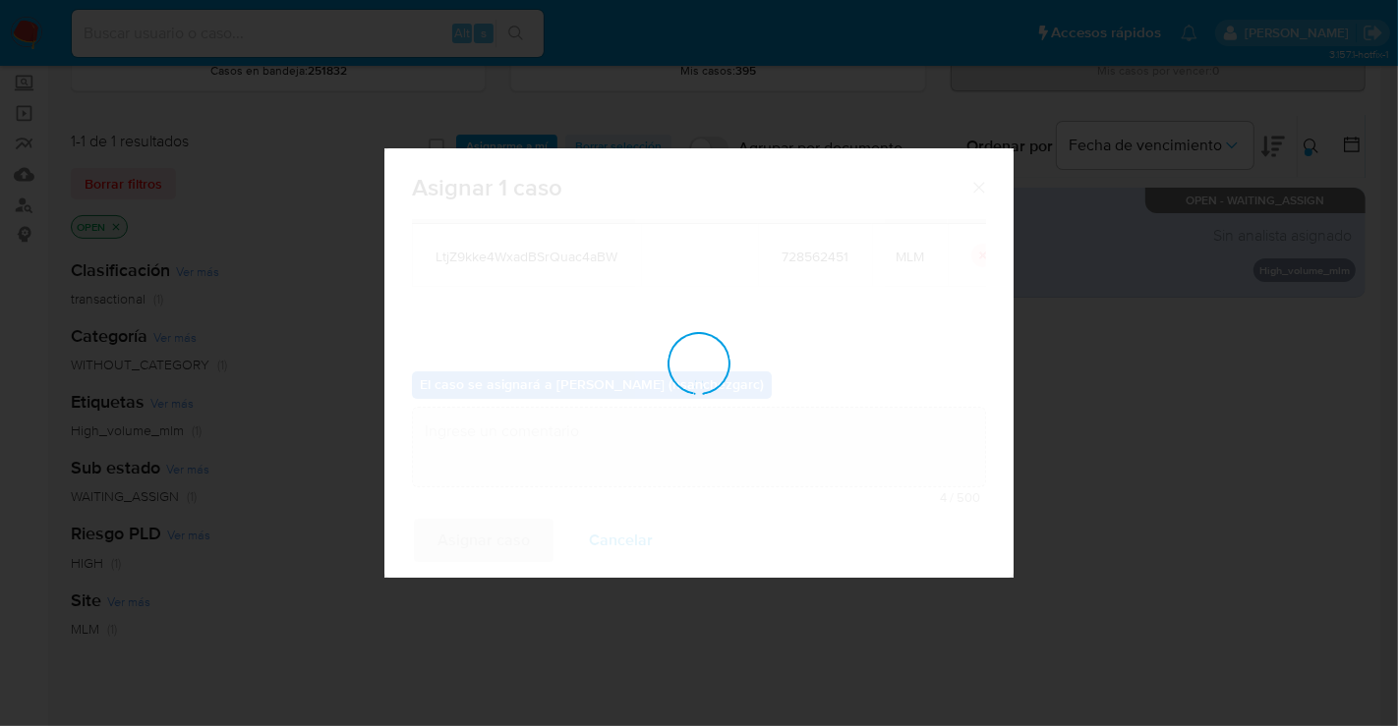
checkbox input "false"
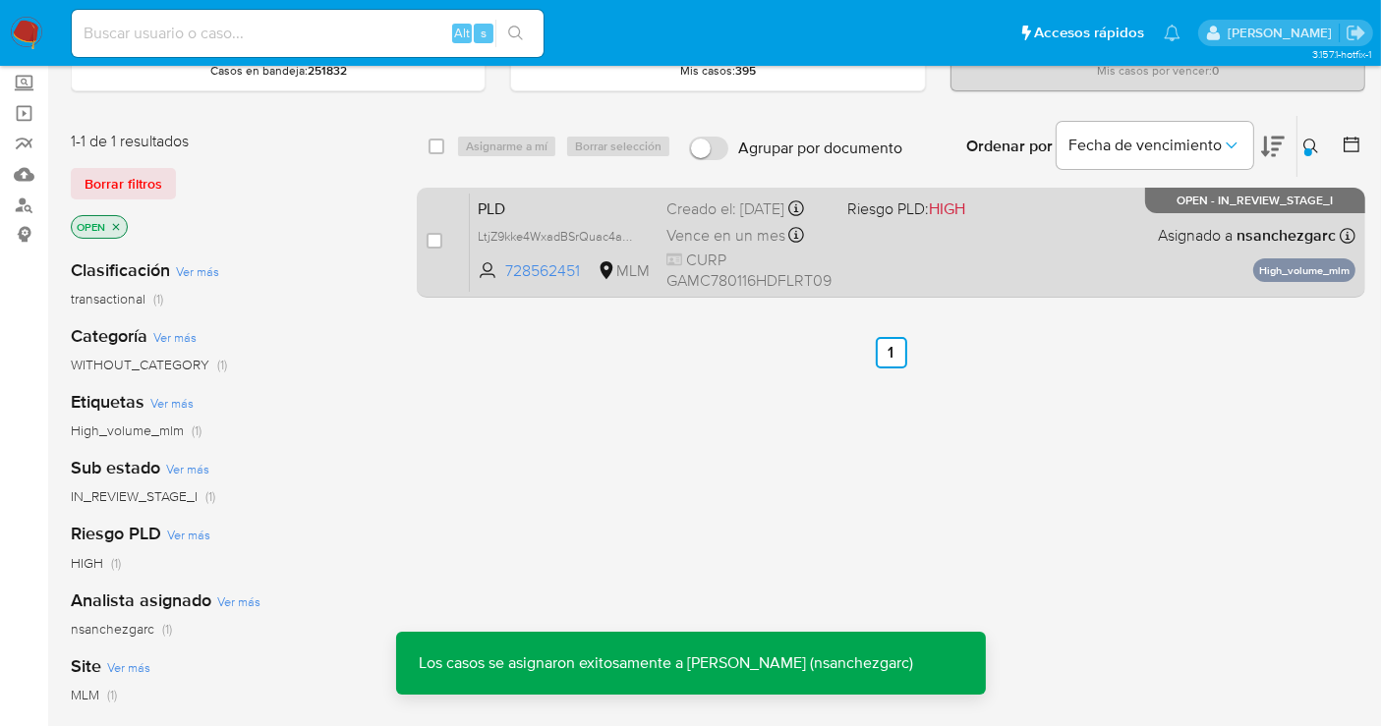
click at [696, 216] on div "Creado el: 12/08/2025 Creado el: 12/08/2025 02:12:44" at bounding box center [748, 210] width 165 height 22
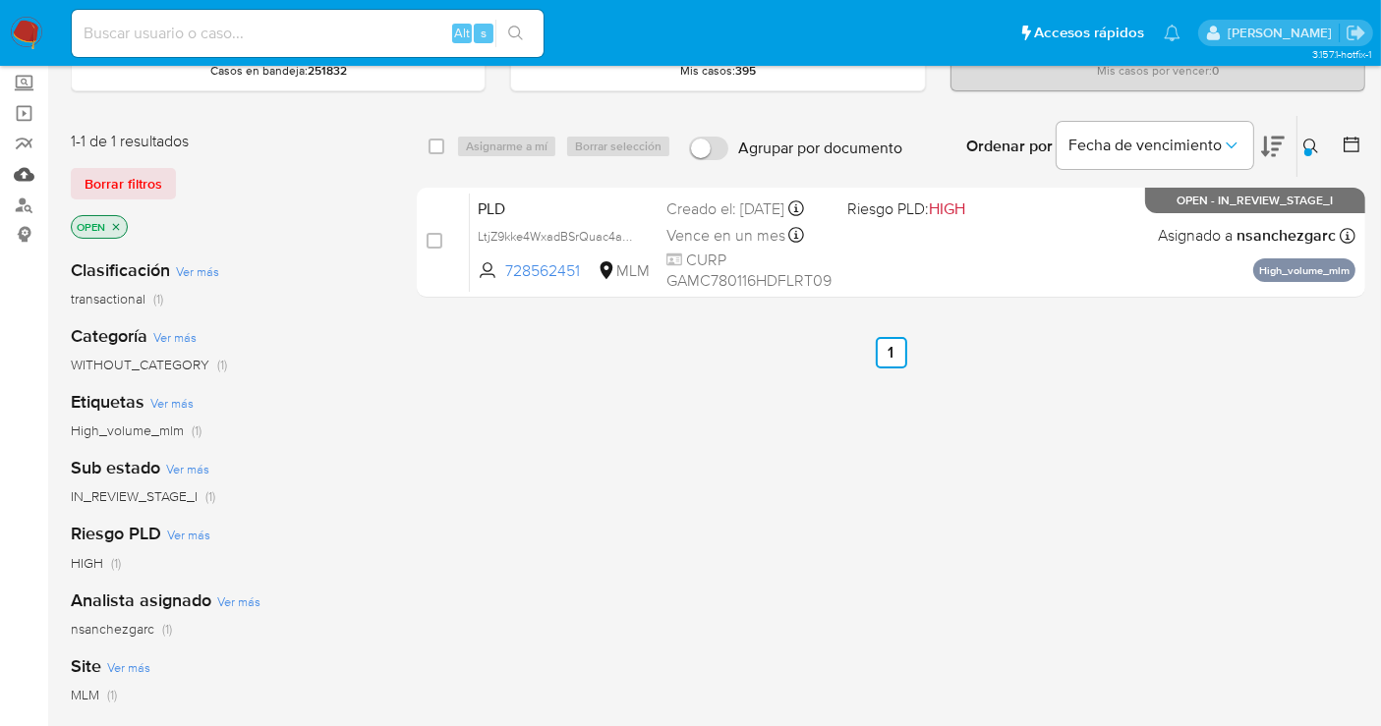
click at [25, 169] on link "Mulan" at bounding box center [117, 174] width 234 height 30
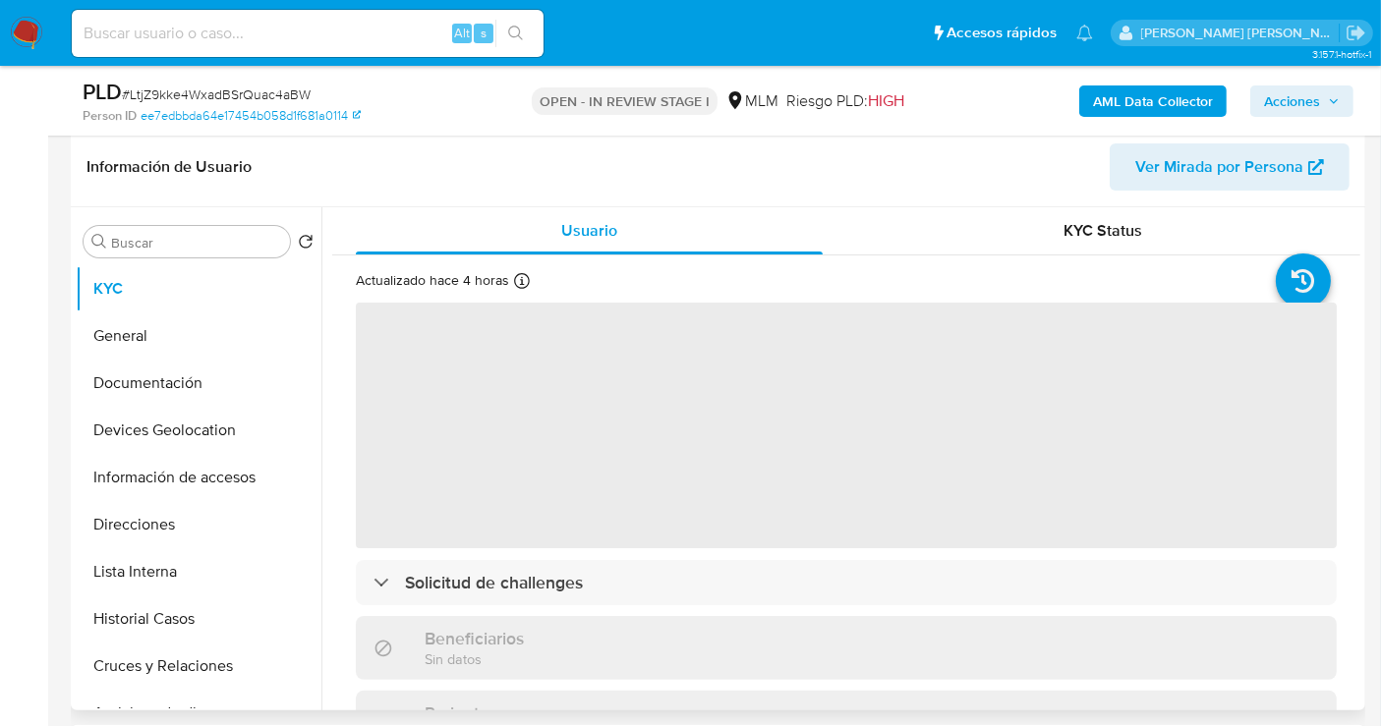
scroll to position [545, 0]
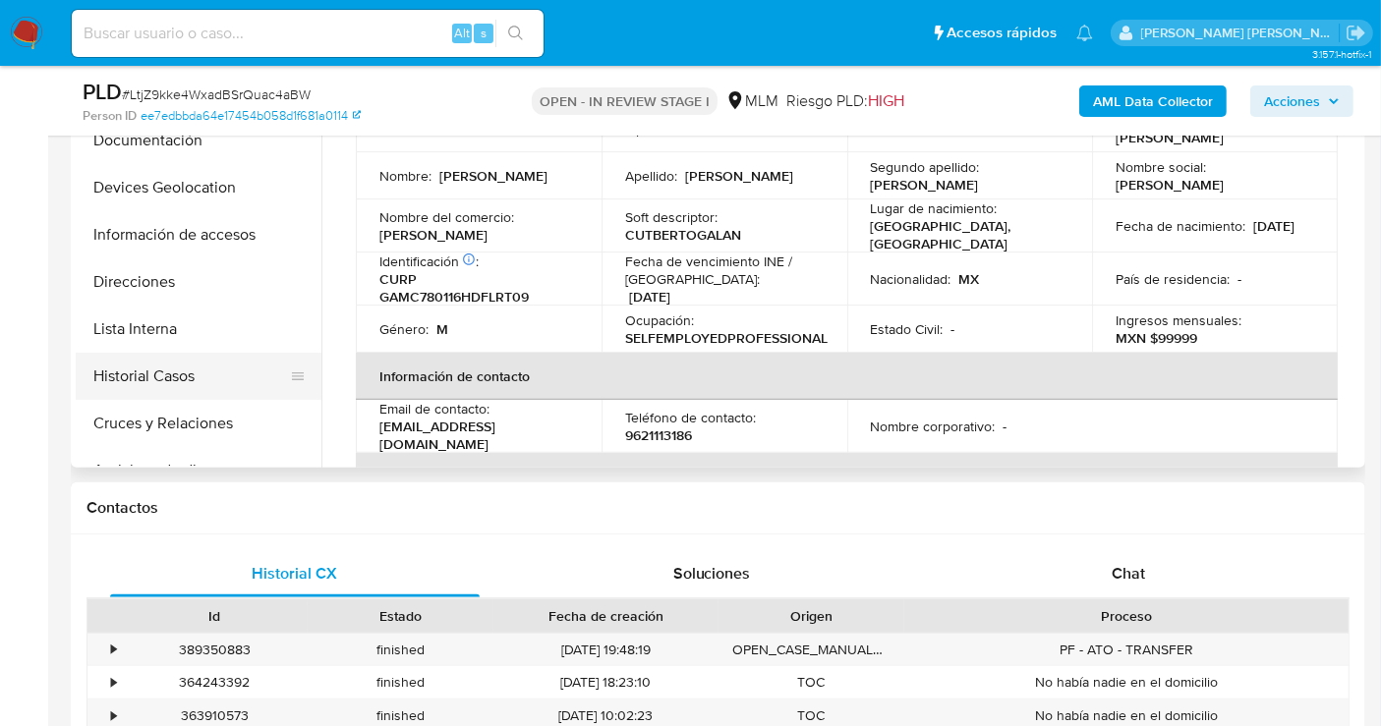
select select "10"
click at [218, 372] on button "Historial Casos" at bounding box center [191, 376] width 230 height 47
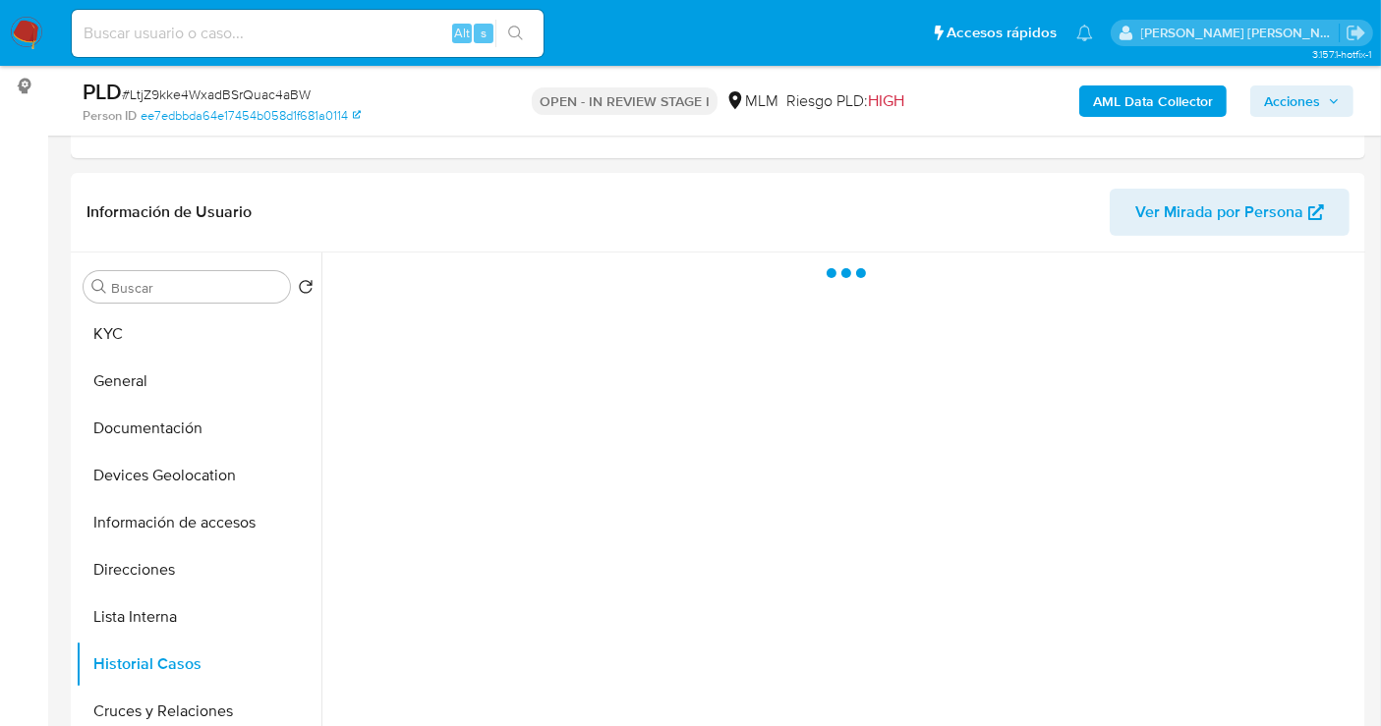
scroll to position [218, 0]
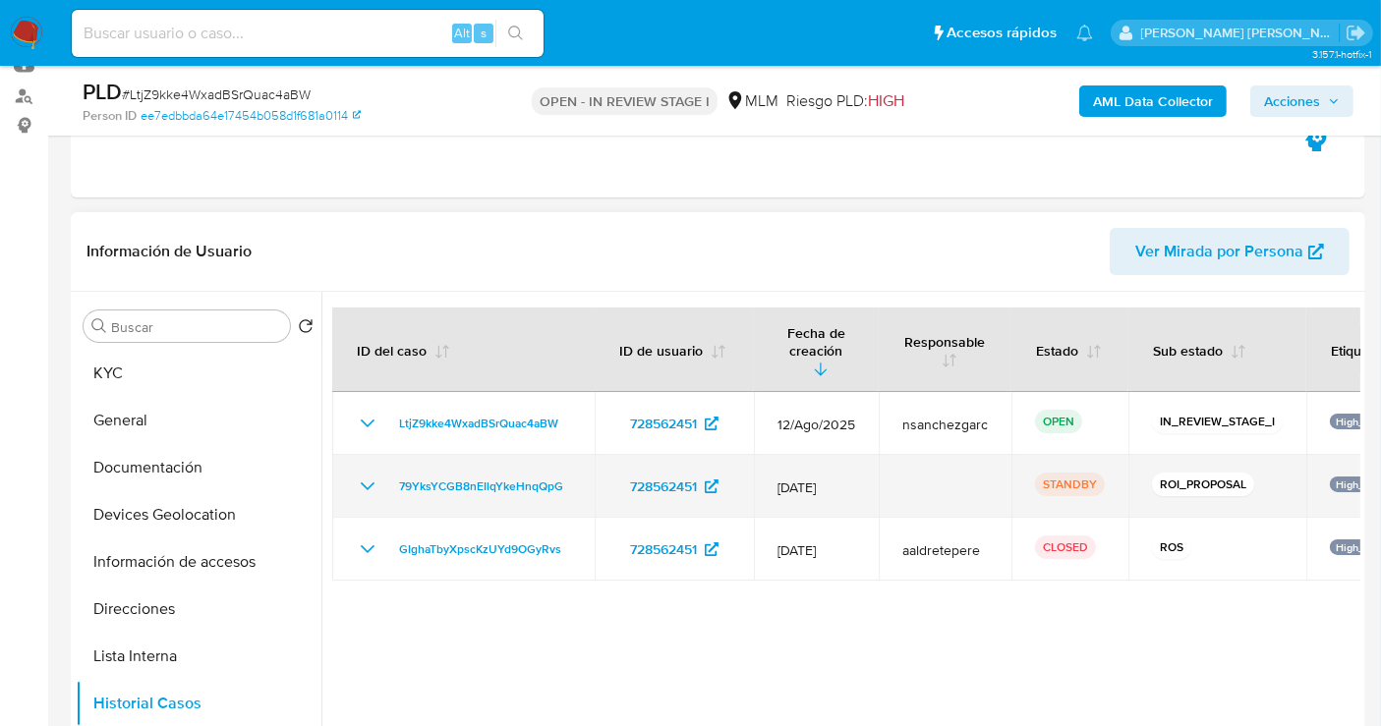
click at [375, 475] on icon "Mostrar/Ocultar" at bounding box center [368, 487] width 24 height 24
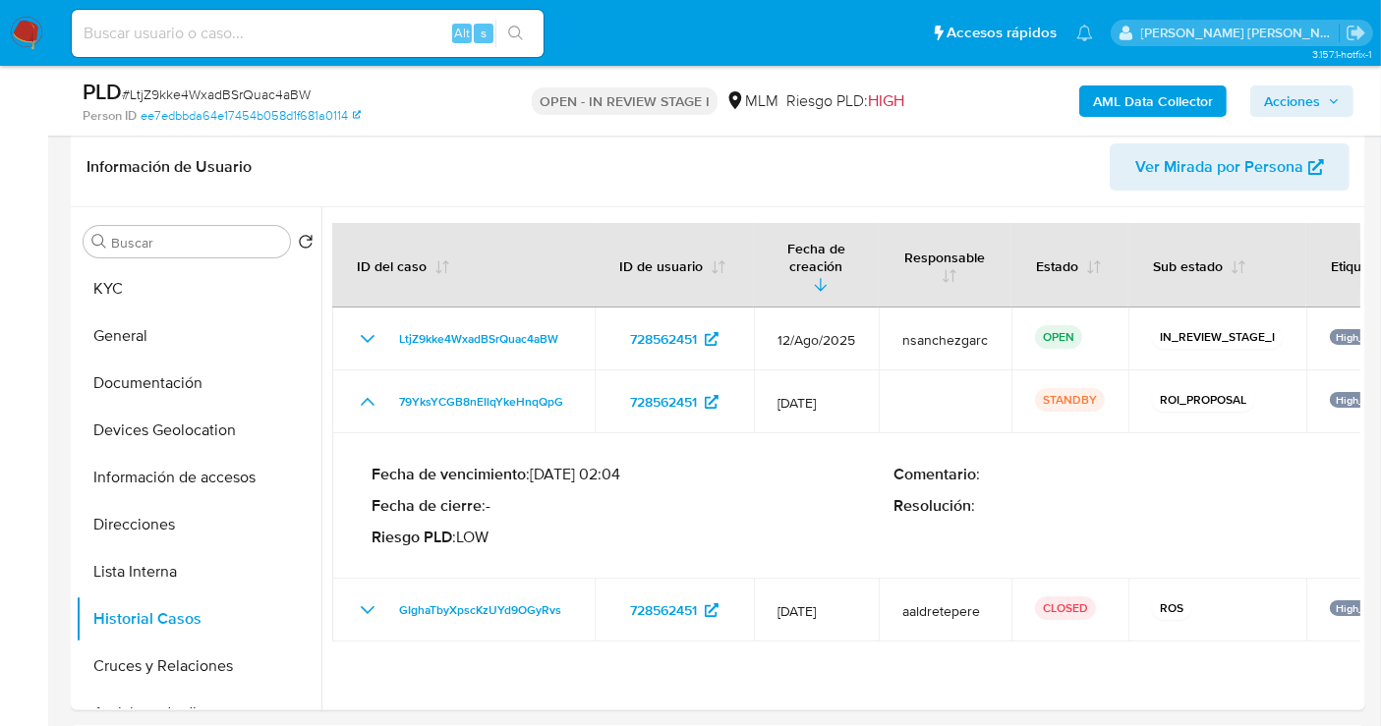
scroll to position [436, 0]
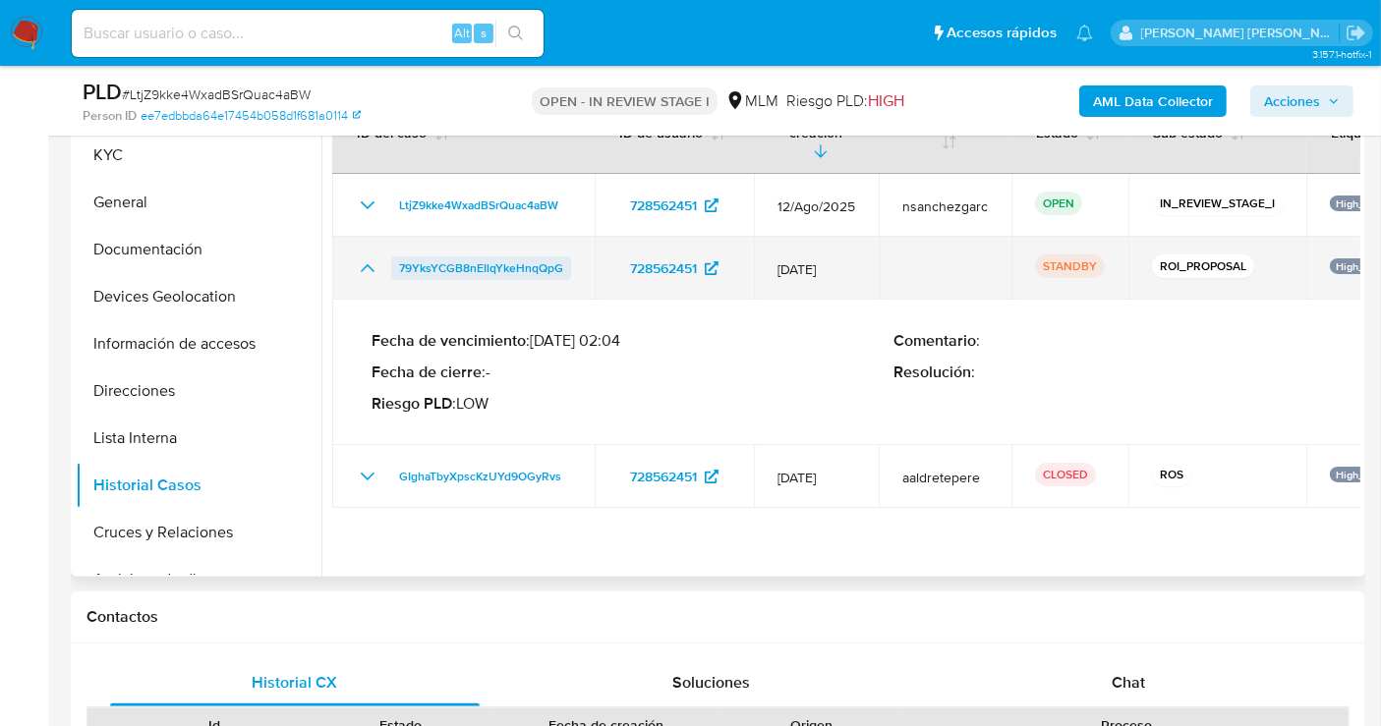
click at [505, 257] on span "79YksYCGB8nEIlqYkeHnqQpG" at bounding box center [481, 269] width 164 height 24
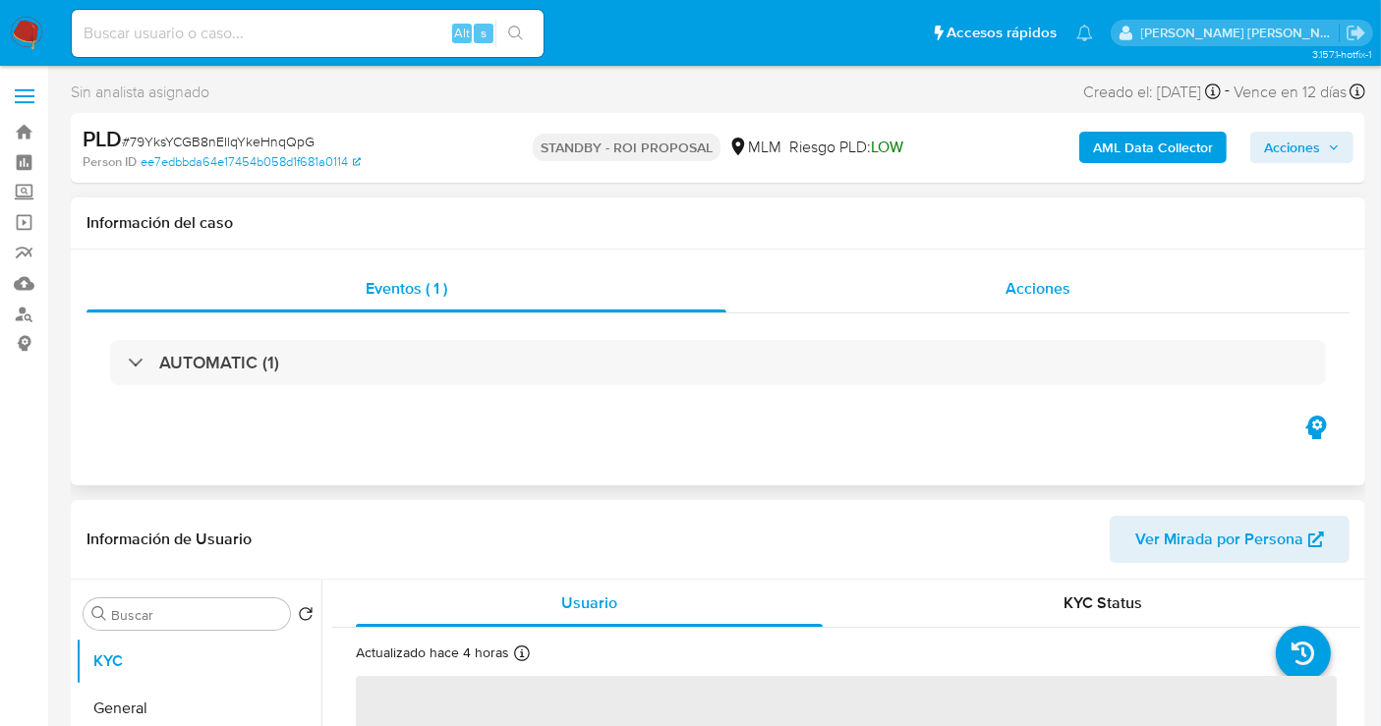
click at [1047, 291] on span "Acciones" at bounding box center [1037, 288] width 65 height 23
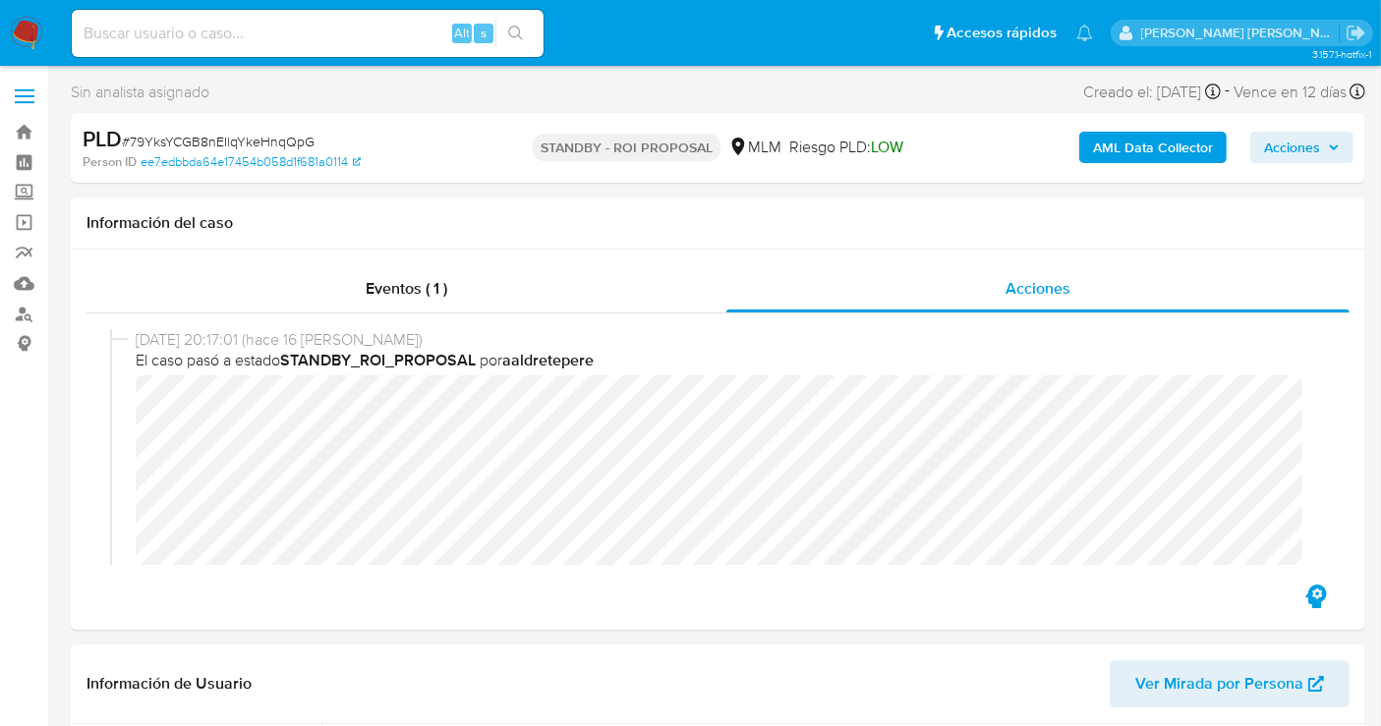
select select "10"
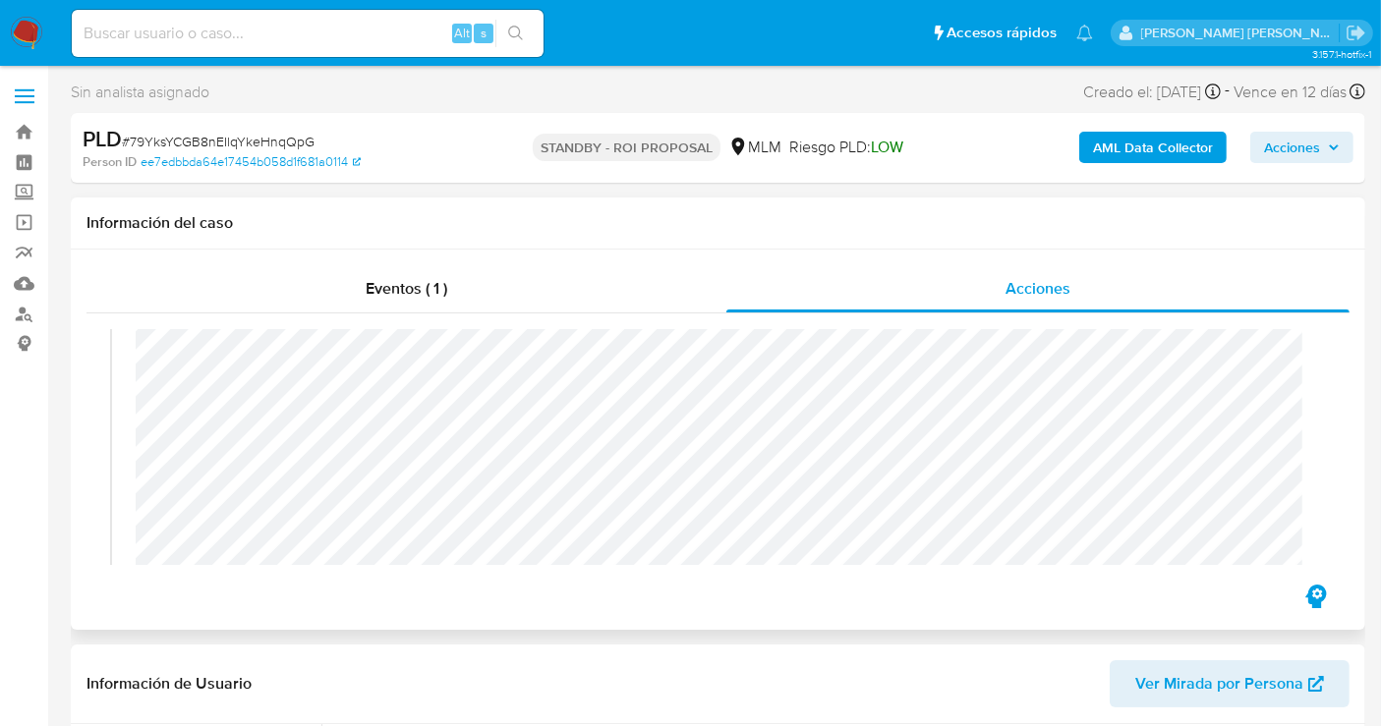
click at [98, 488] on div "[DATE] 20:17:01 (hace 16 [PERSON_NAME]) El caso pasó a estado STANDBY_ROI_PROPO…" at bounding box center [717, 447] width 1263 height 267
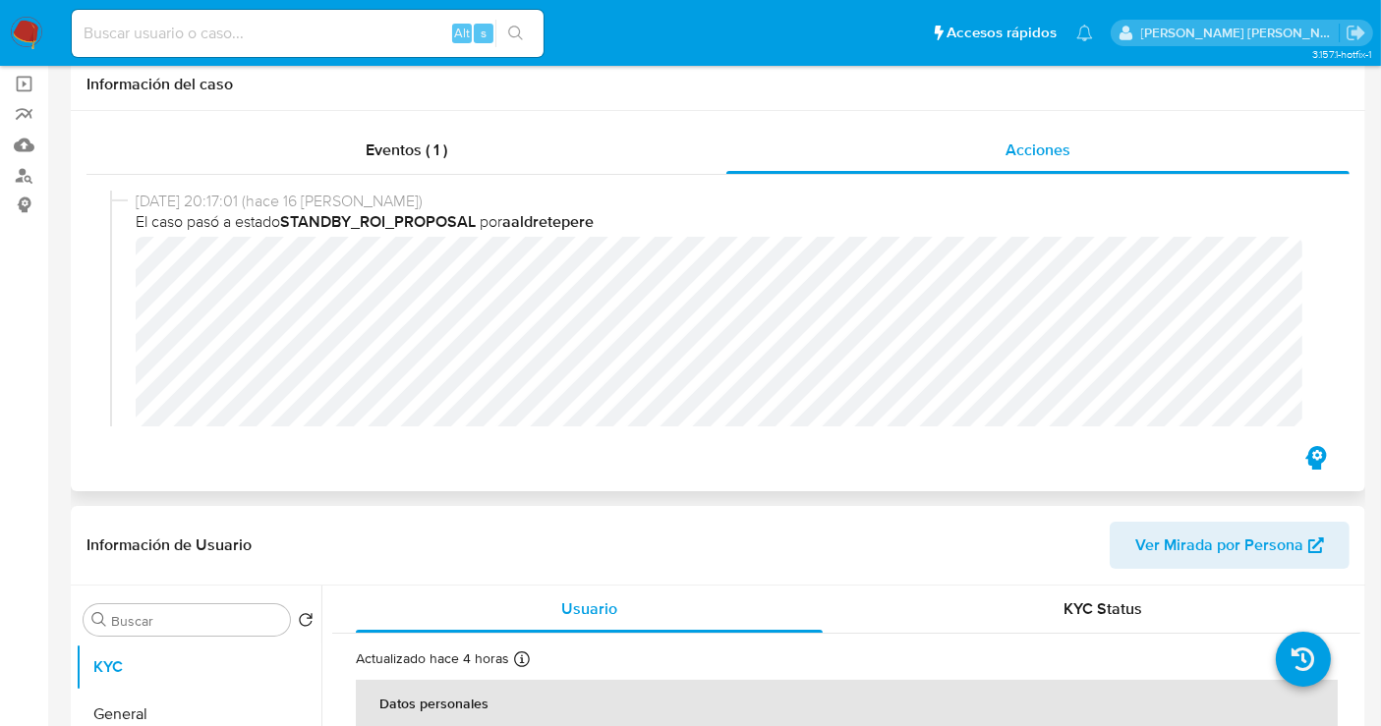
scroll to position [436, 0]
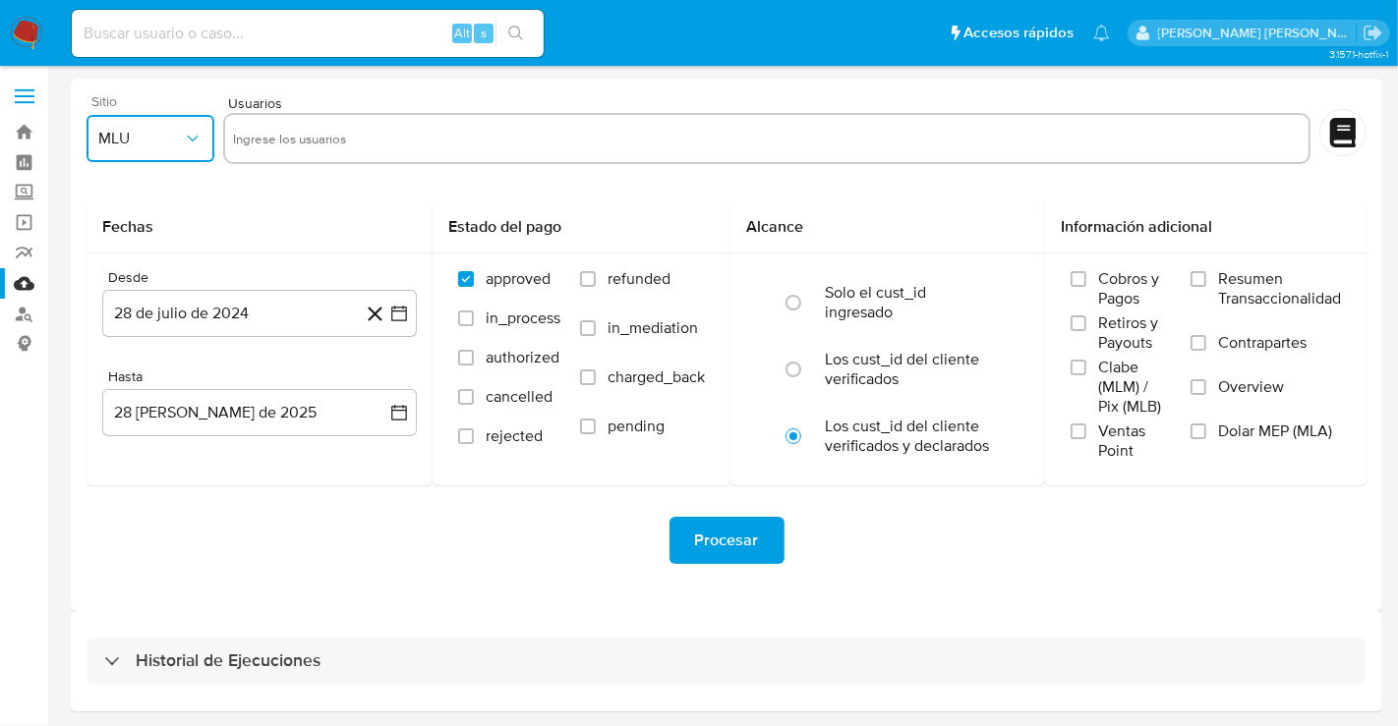
click at [154, 136] on span "MLU" at bounding box center [140, 139] width 85 height 20
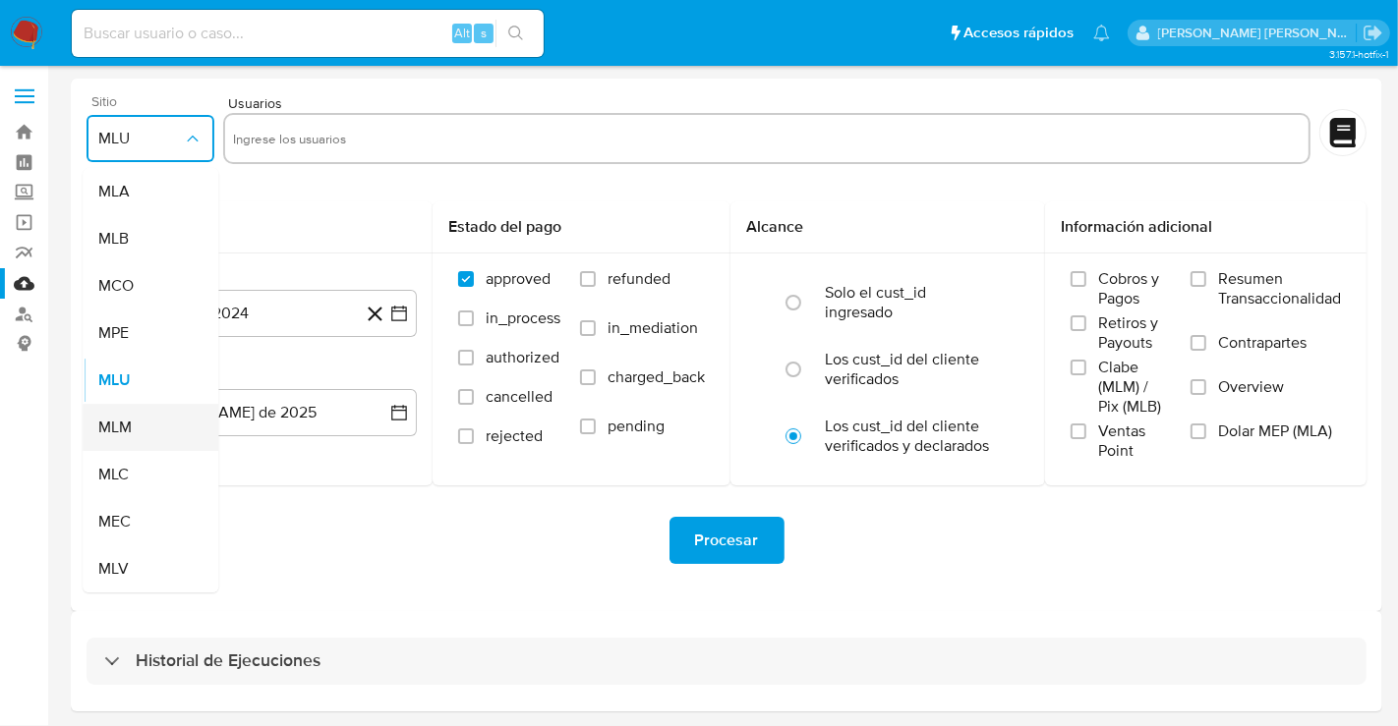
click at [135, 417] on div "MLM" at bounding box center [144, 427] width 92 height 47
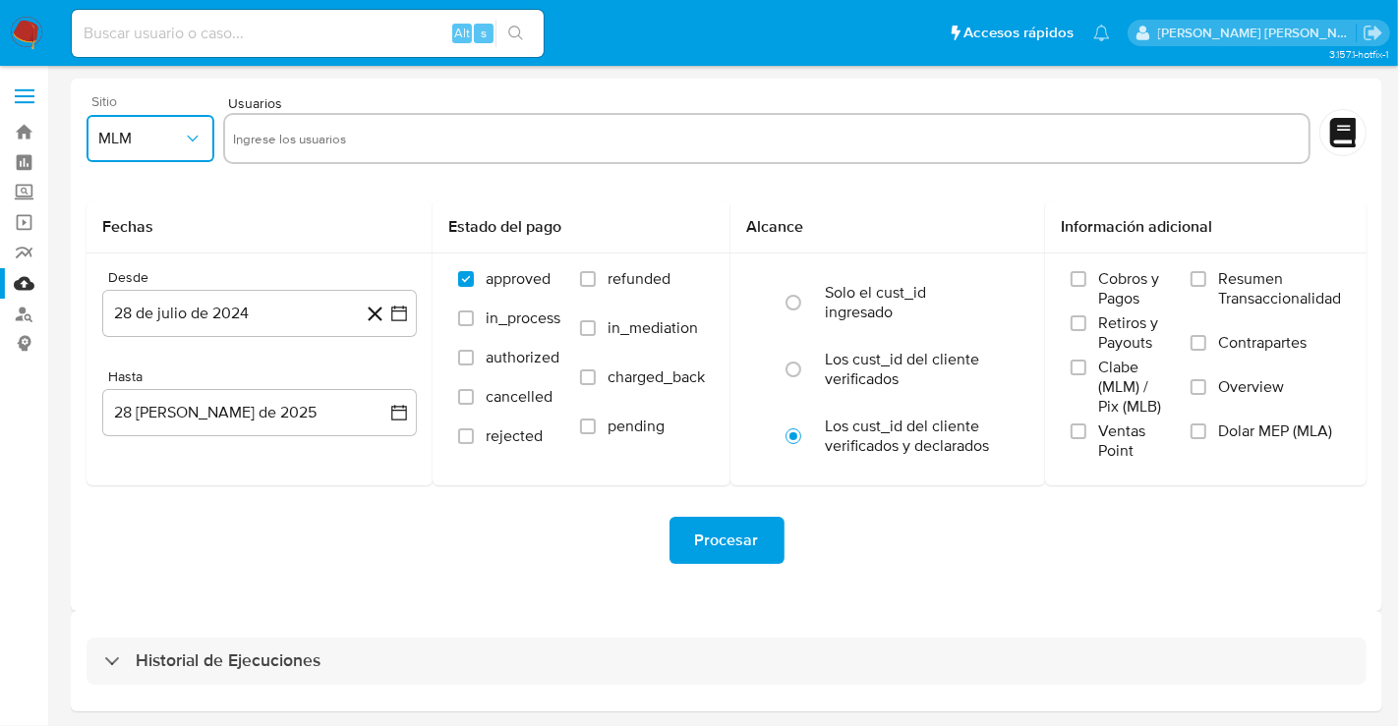
click at [286, 139] on input "text" at bounding box center [767, 138] width 1068 height 31
type input "728562451"
click at [303, 323] on button "28 de julio de 2024" at bounding box center [259, 313] width 315 height 47
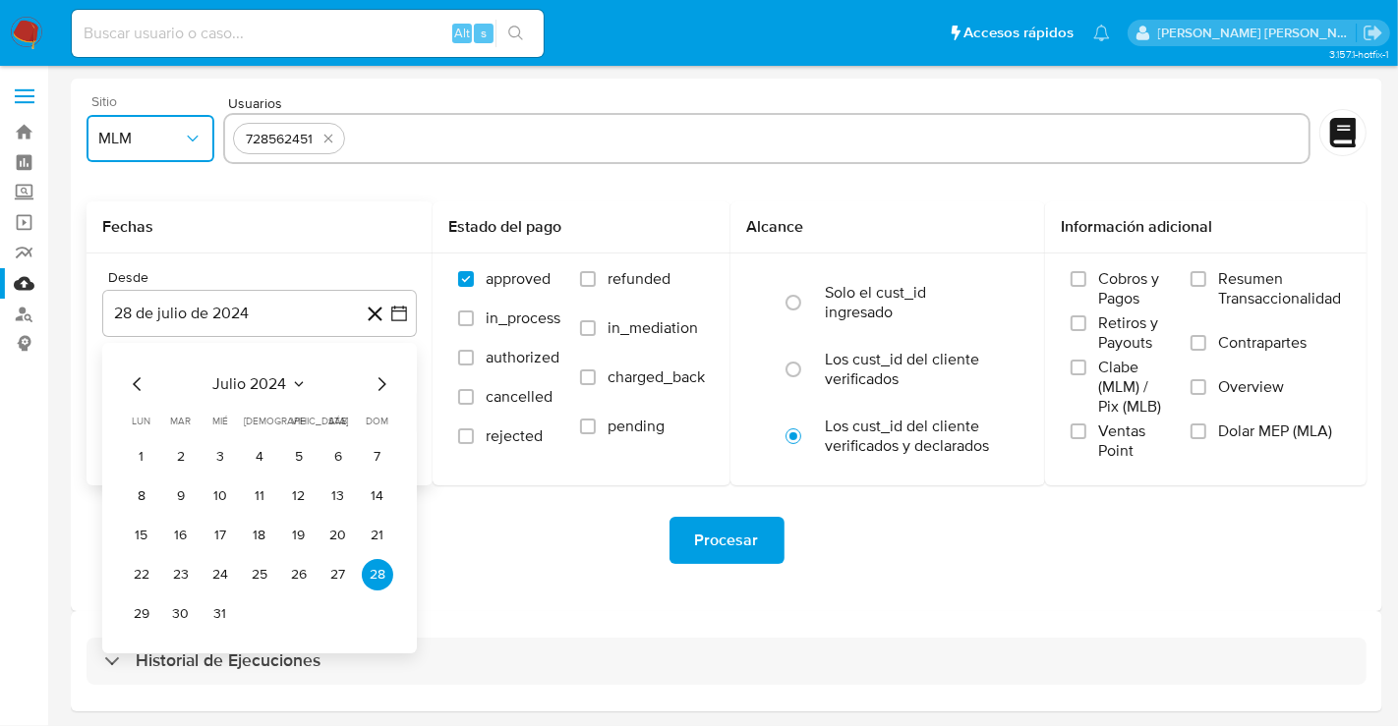
click at [381, 379] on icon "Mes siguiente" at bounding box center [382, 384] width 8 height 14
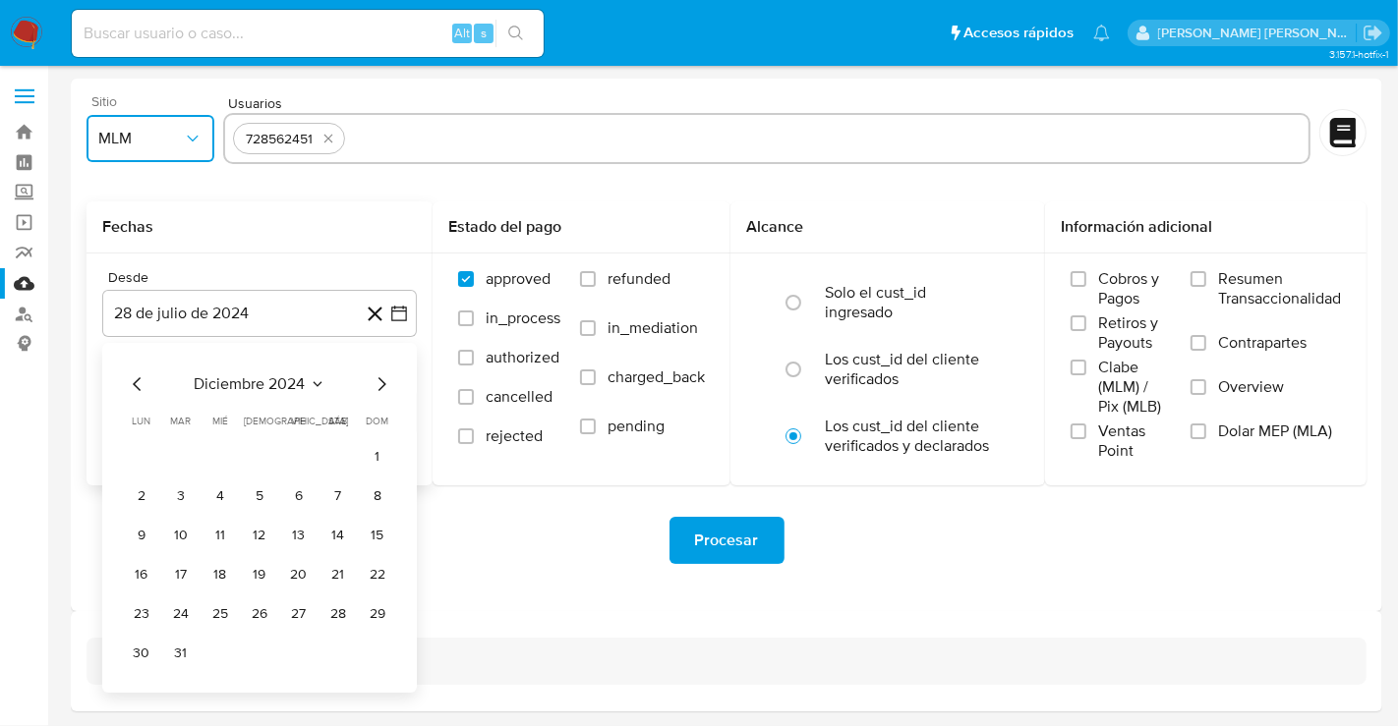
click at [381, 379] on icon "Mes siguiente" at bounding box center [382, 384] width 8 height 14
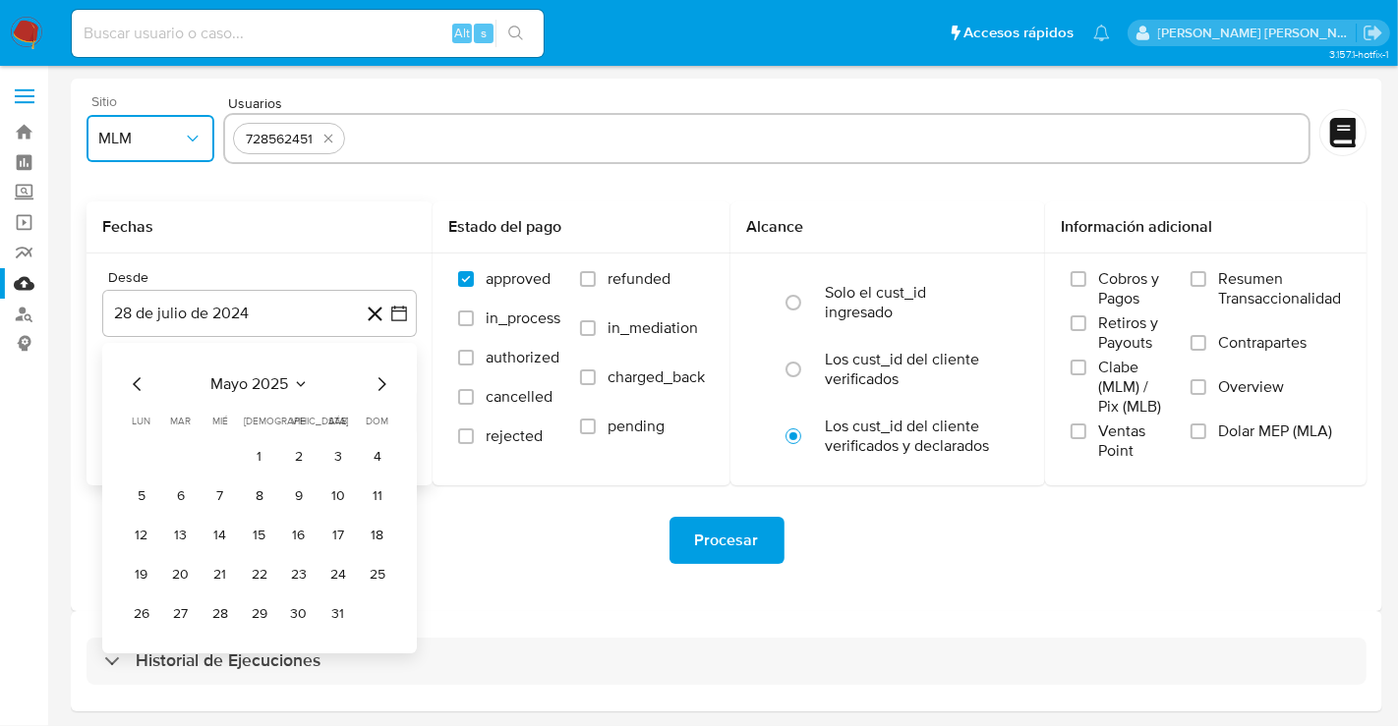
click at [381, 379] on icon "Mes siguiente" at bounding box center [382, 384] width 8 height 14
click at [375, 388] on icon "Mes siguiente" at bounding box center [382, 385] width 24 height 24
click at [300, 444] on button "1" at bounding box center [298, 456] width 31 height 31
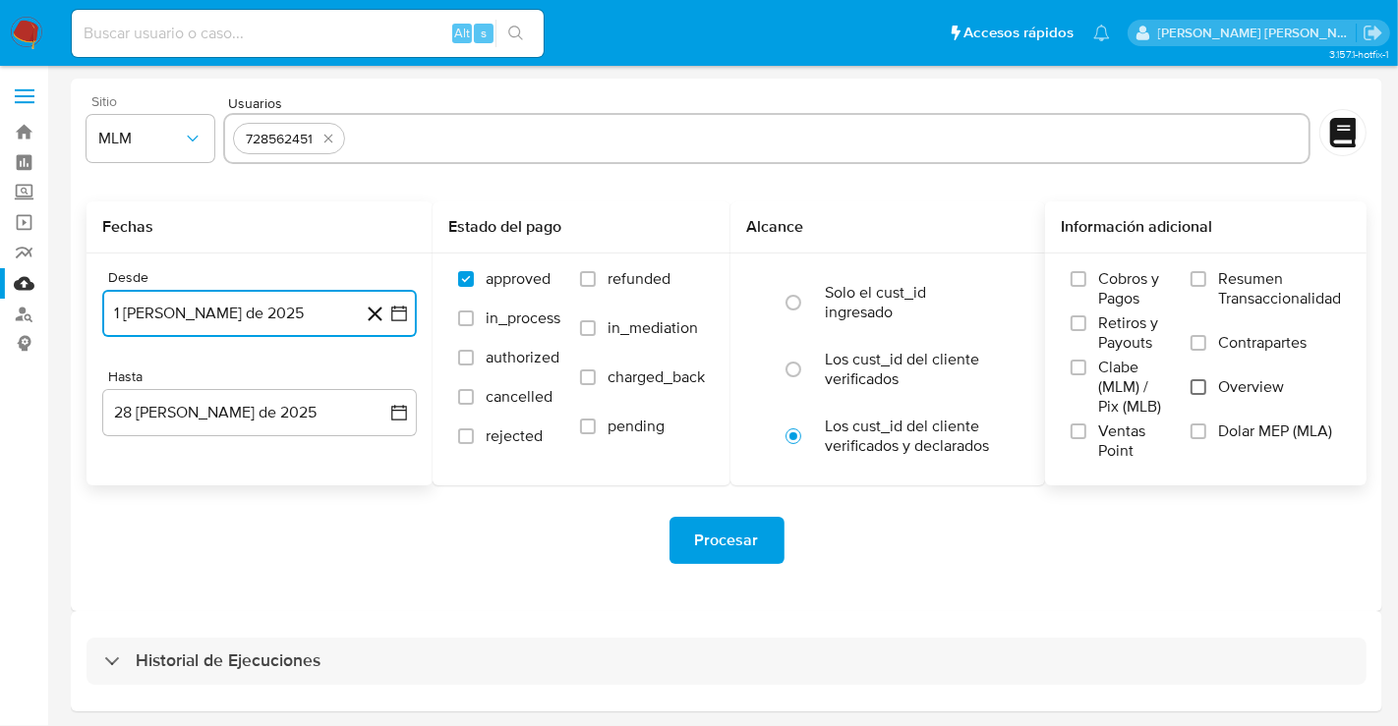
click at [1201, 383] on input "Overview" at bounding box center [1198, 387] width 16 height 16
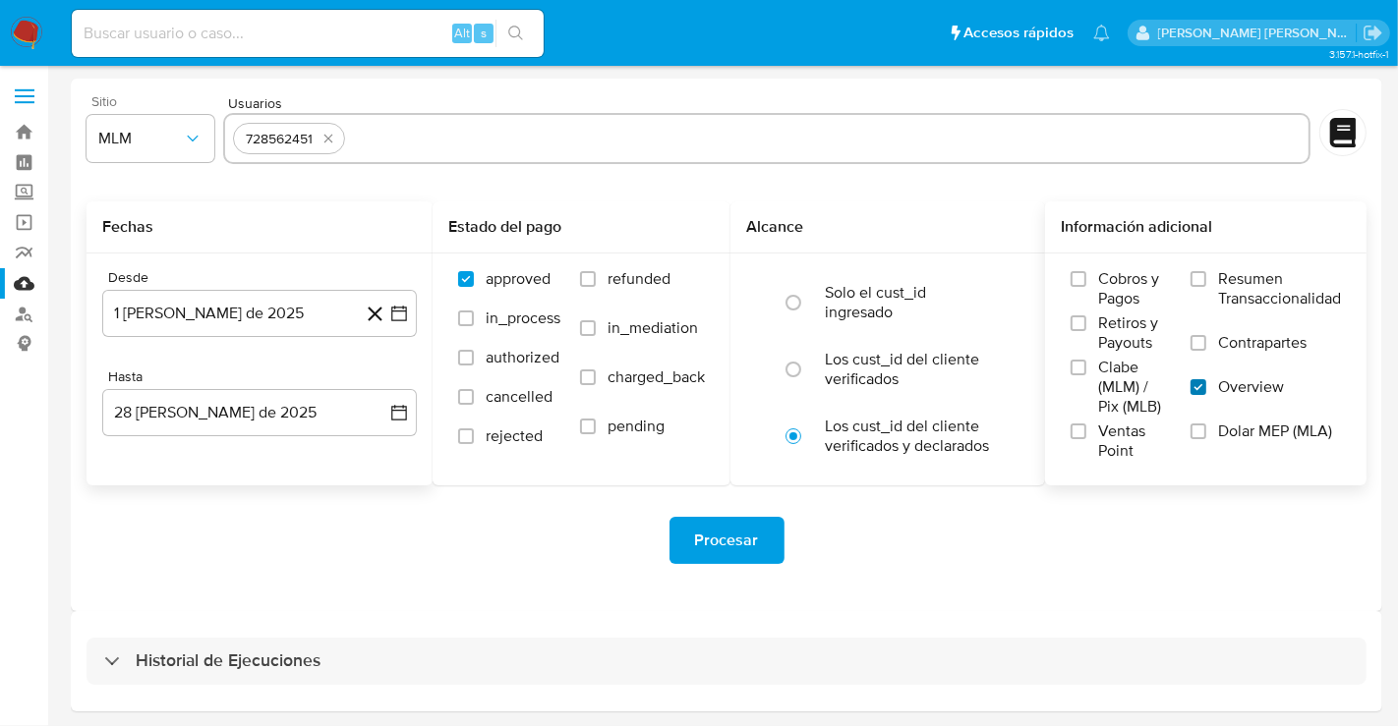
click at [1196, 383] on input "Overview" at bounding box center [1198, 387] width 16 height 16
click at [747, 542] on span "Procesar" at bounding box center [727, 540] width 64 height 43
